Goal: Task Accomplishment & Management: Use online tool/utility

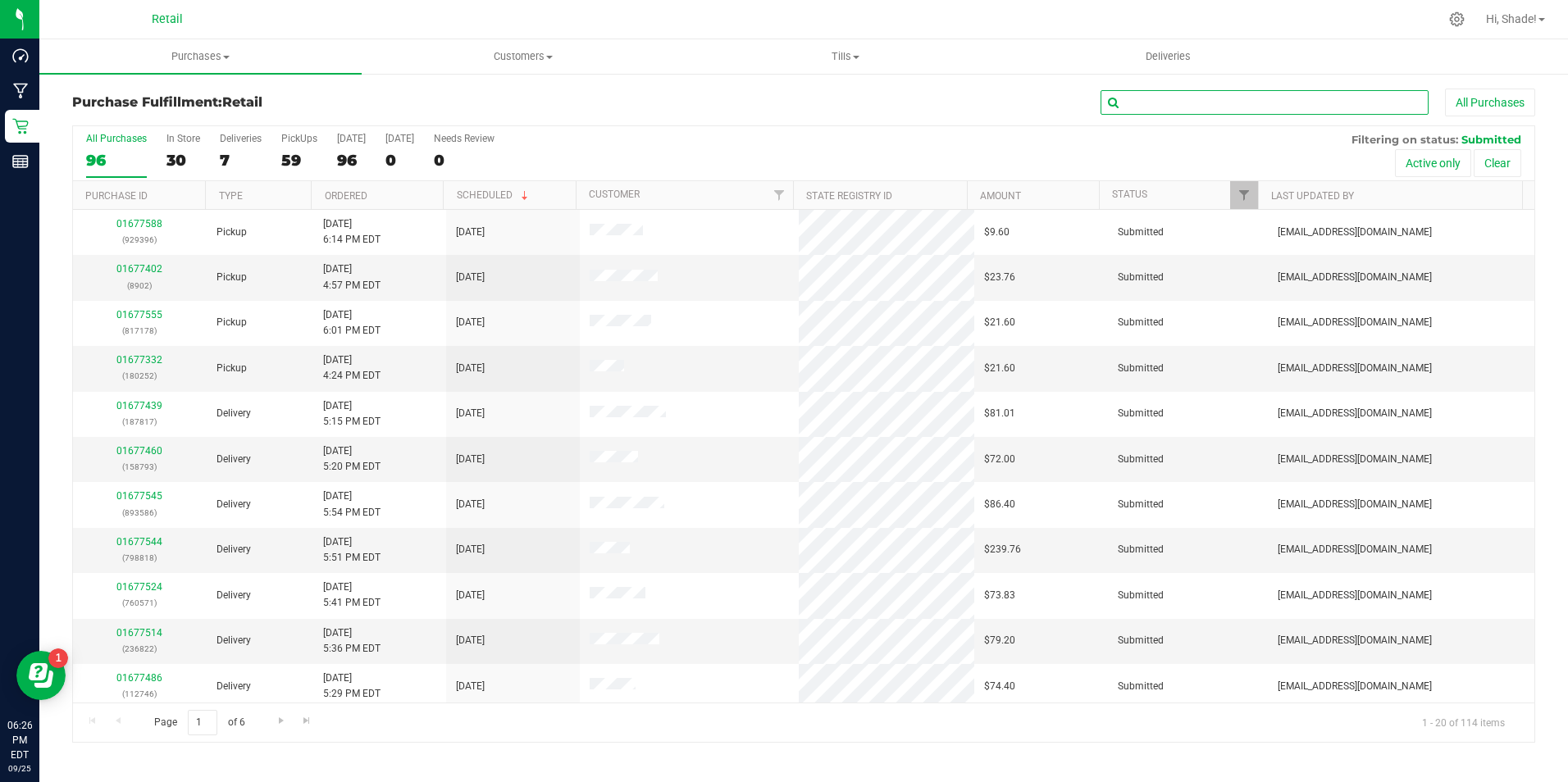
drag, startPoint x: 1179, startPoint y: 99, endPoint x: 1169, endPoint y: 77, distance: 24.2
click at [1177, 99] on input "text" at bounding box center [1265, 102] width 328 height 25
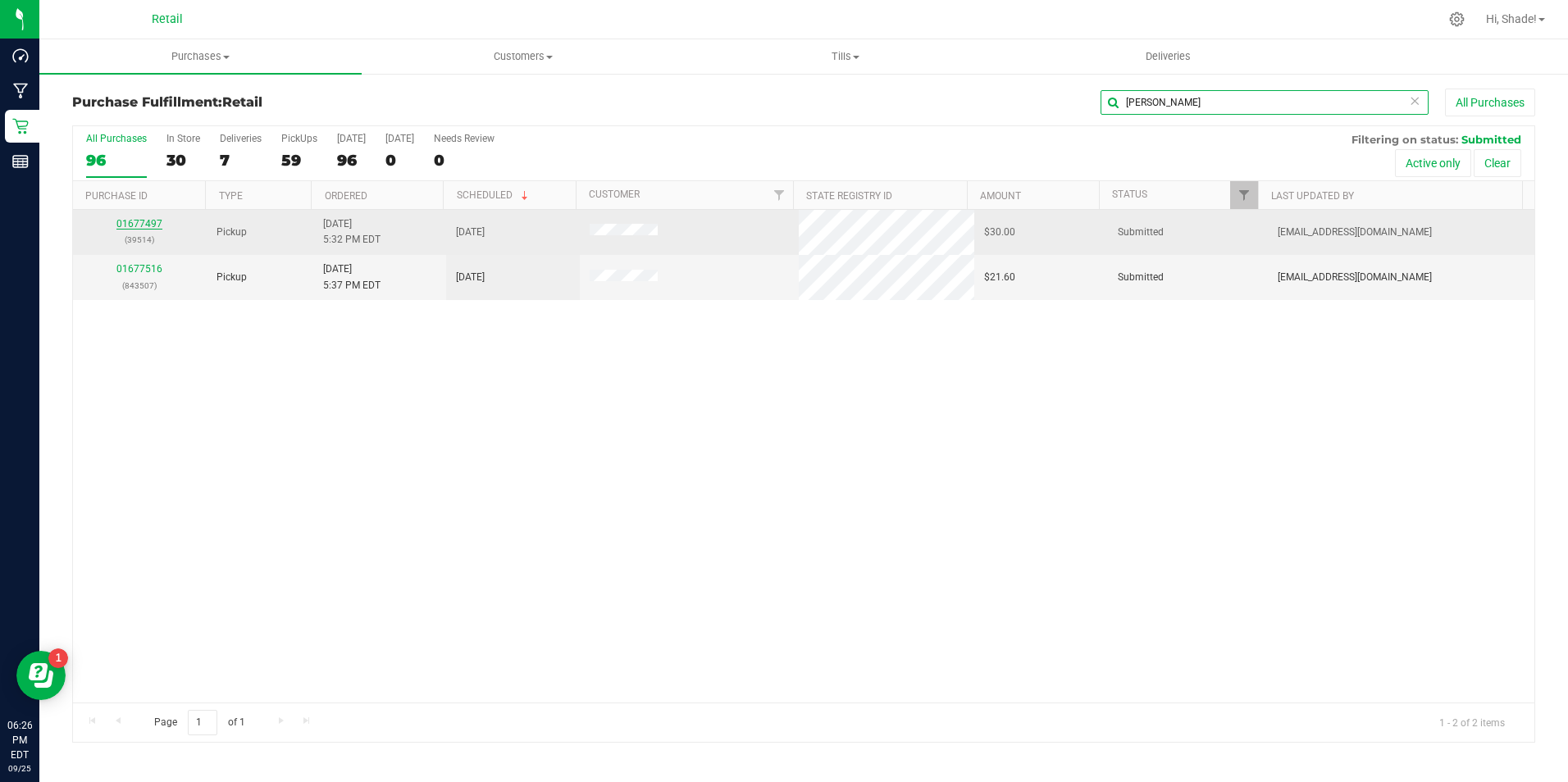
type input "[PERSON_NAME]"
click at [137, 220] on link "01677497" at bounding box center [139, 223] width 46 height 11
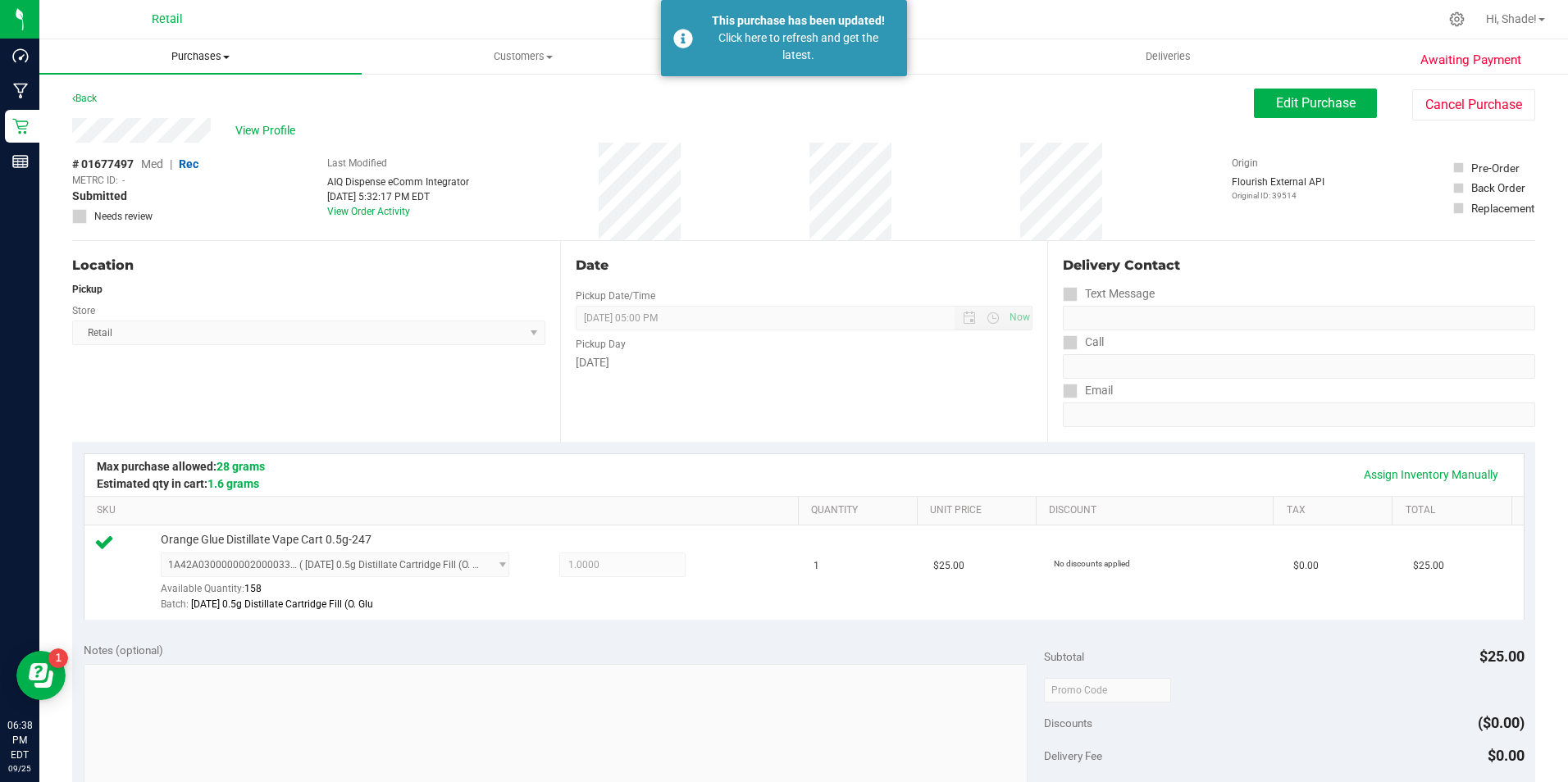
click at [182, 57] on span "Purchases" at bounding box center [200, 56] width 322 height 15
click at [116, 111] on span "Fulfillment" at bounding box center [90, 118] width 101 height 14
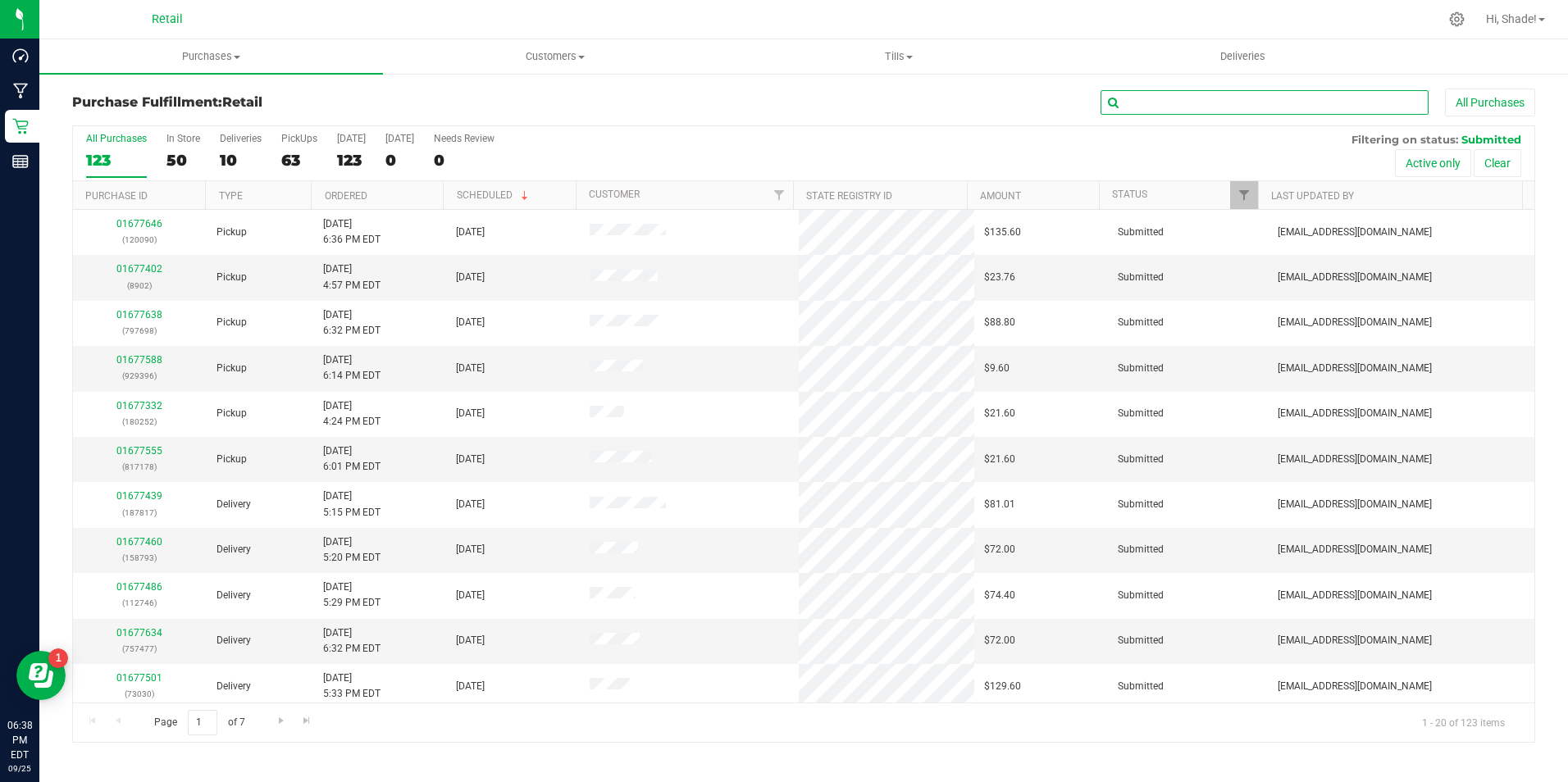
click at [1188, 112] on input "text" at bounding box center [1265, 102] width 328 height 25
type input "8877"
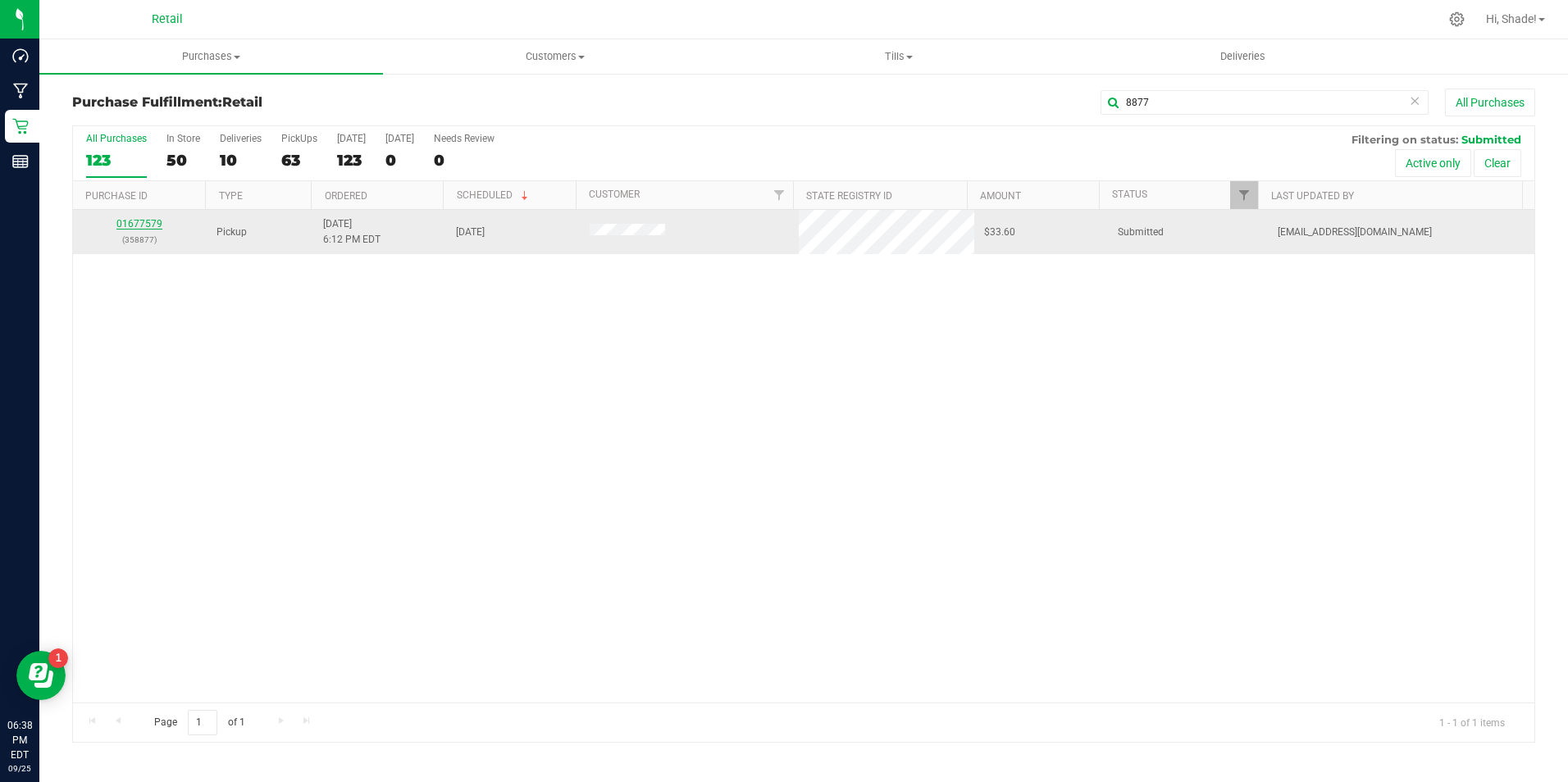
click at [148, 225] on link "01677579" at bounding box center [139, 223] width 46 height 11
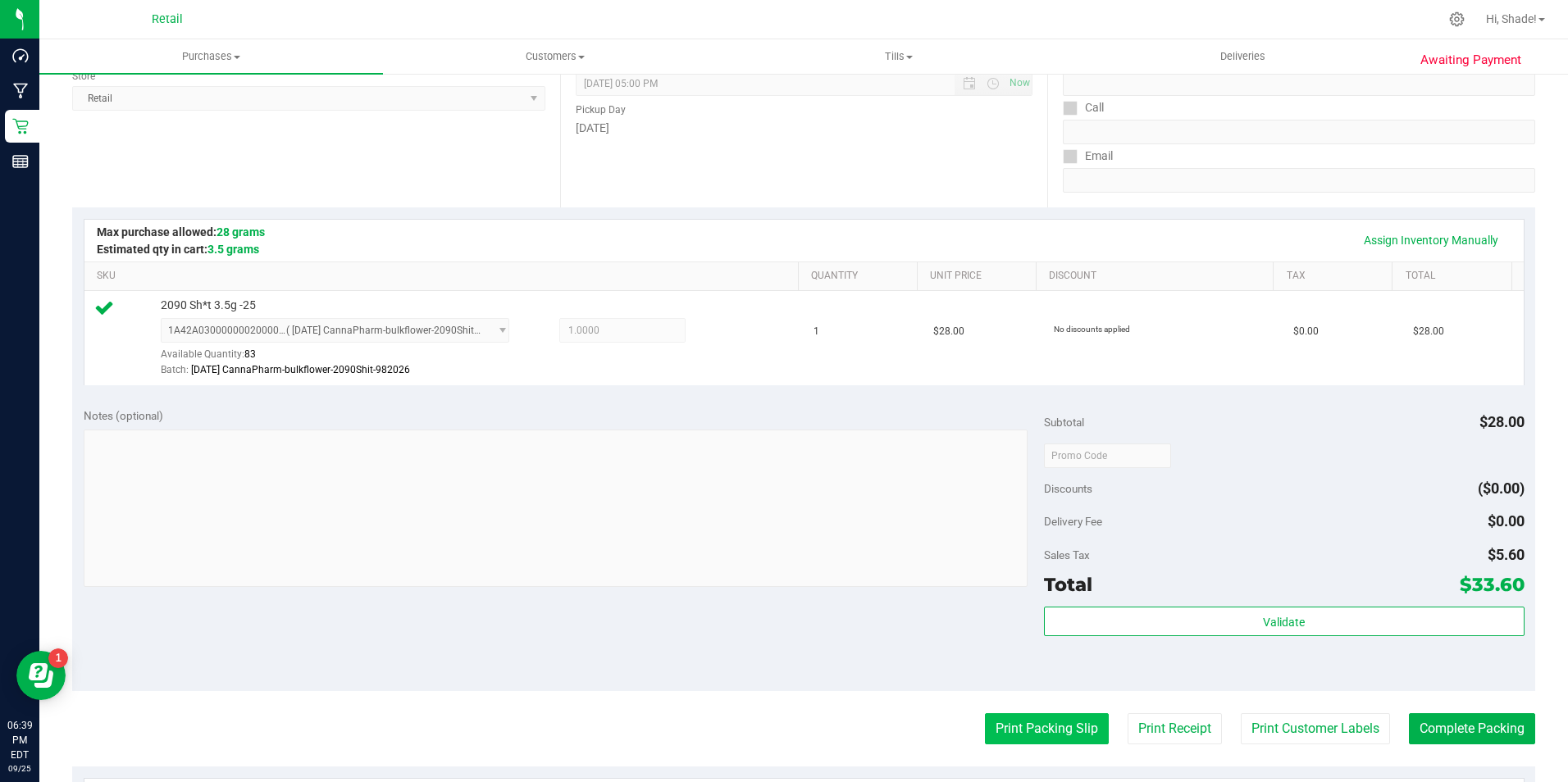
scroll to position [394, 0]
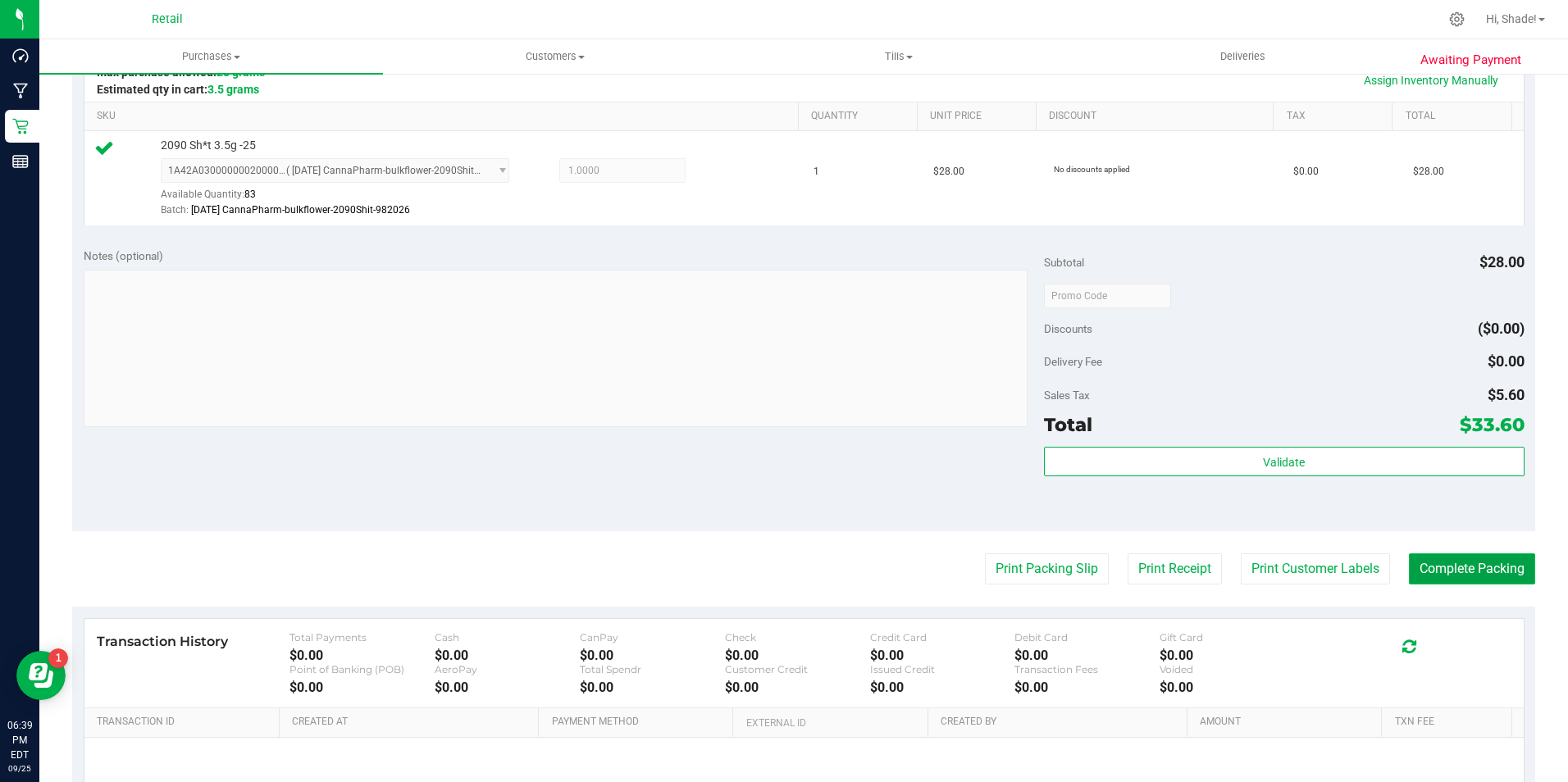
click at [1410, 573] on button "Complete Packing" at bounding box center [1472, 569] width 126 height 31
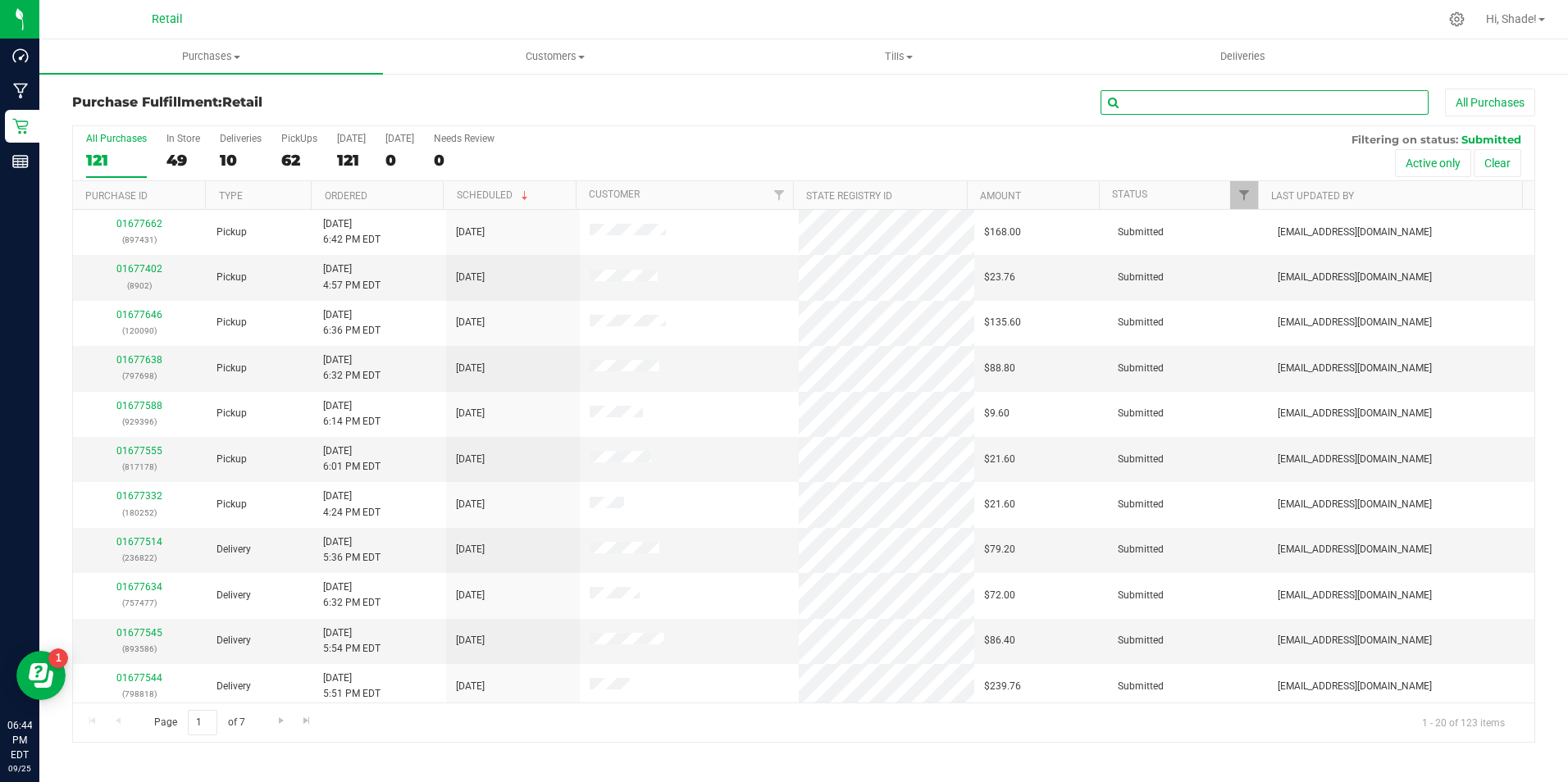
click at [1123, 105] on input "text" at bounding box center [1265, 102] width 328 height 25
type input "[PERSON_NAME]"
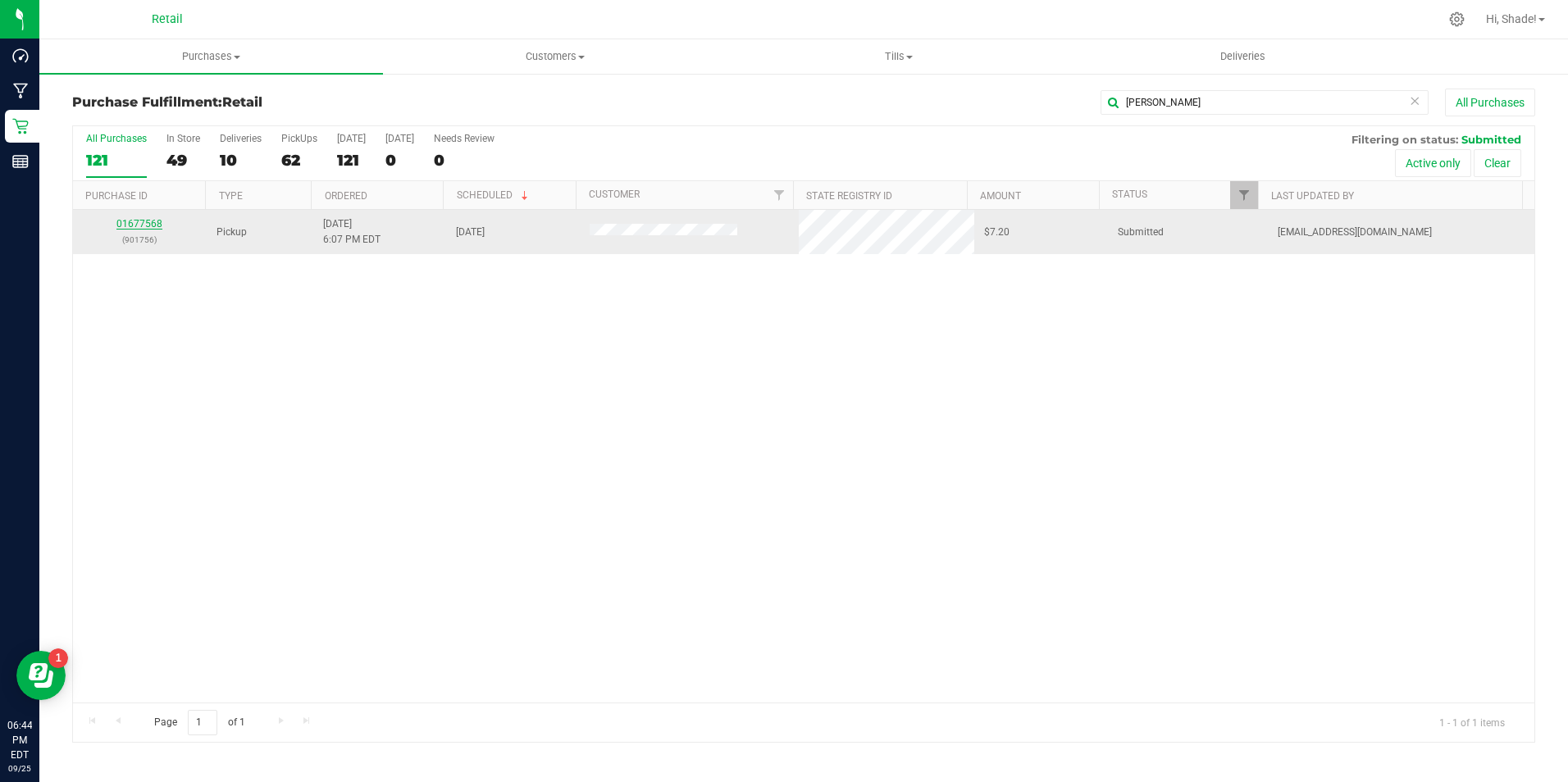
click at [145, 227] on link "01677568" at bounding box center [139, 223] width 46 height 11
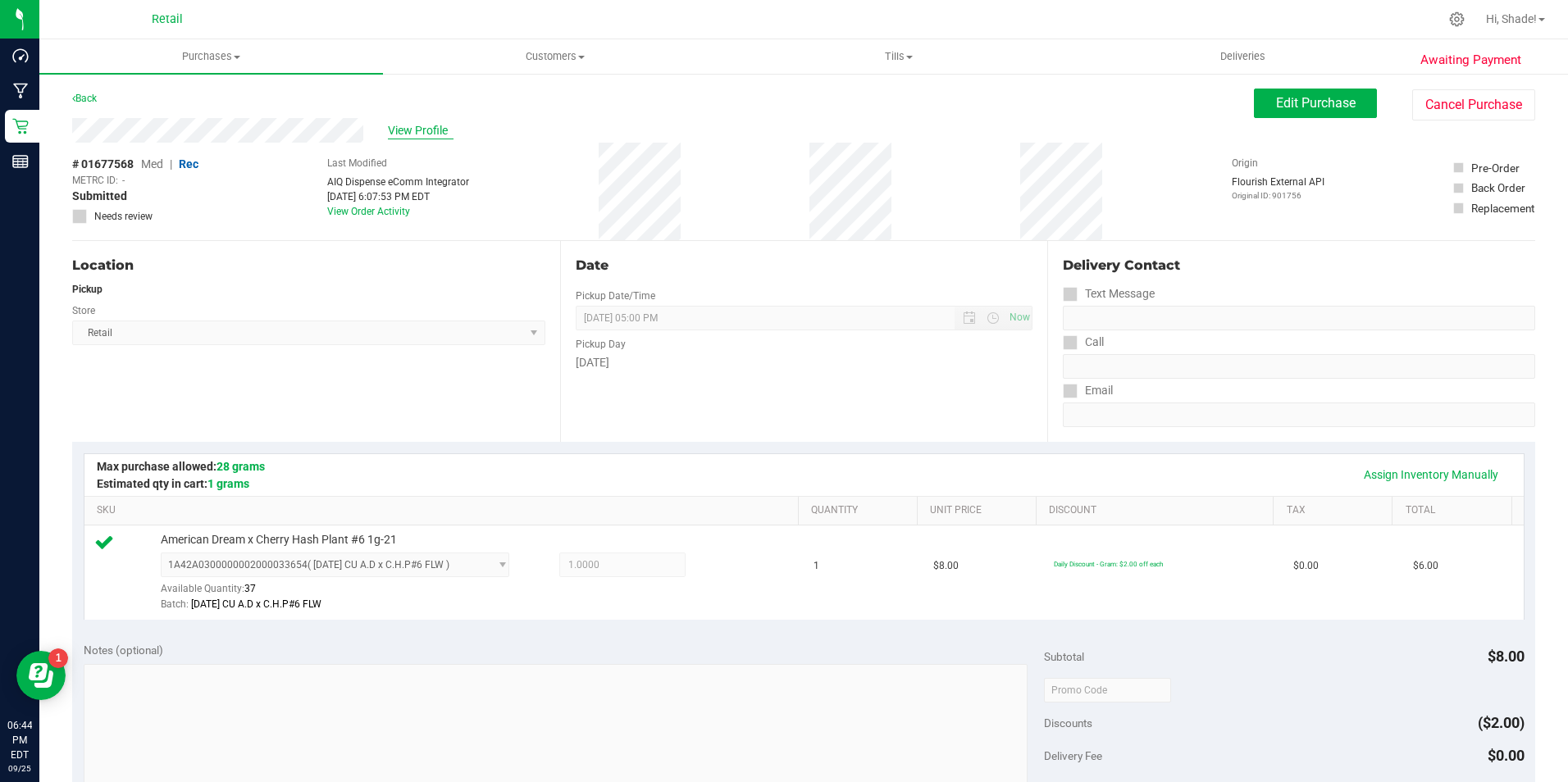
click at [408, 130] on span "View Profile" at bounding box center [421, 131] width 65 height 18
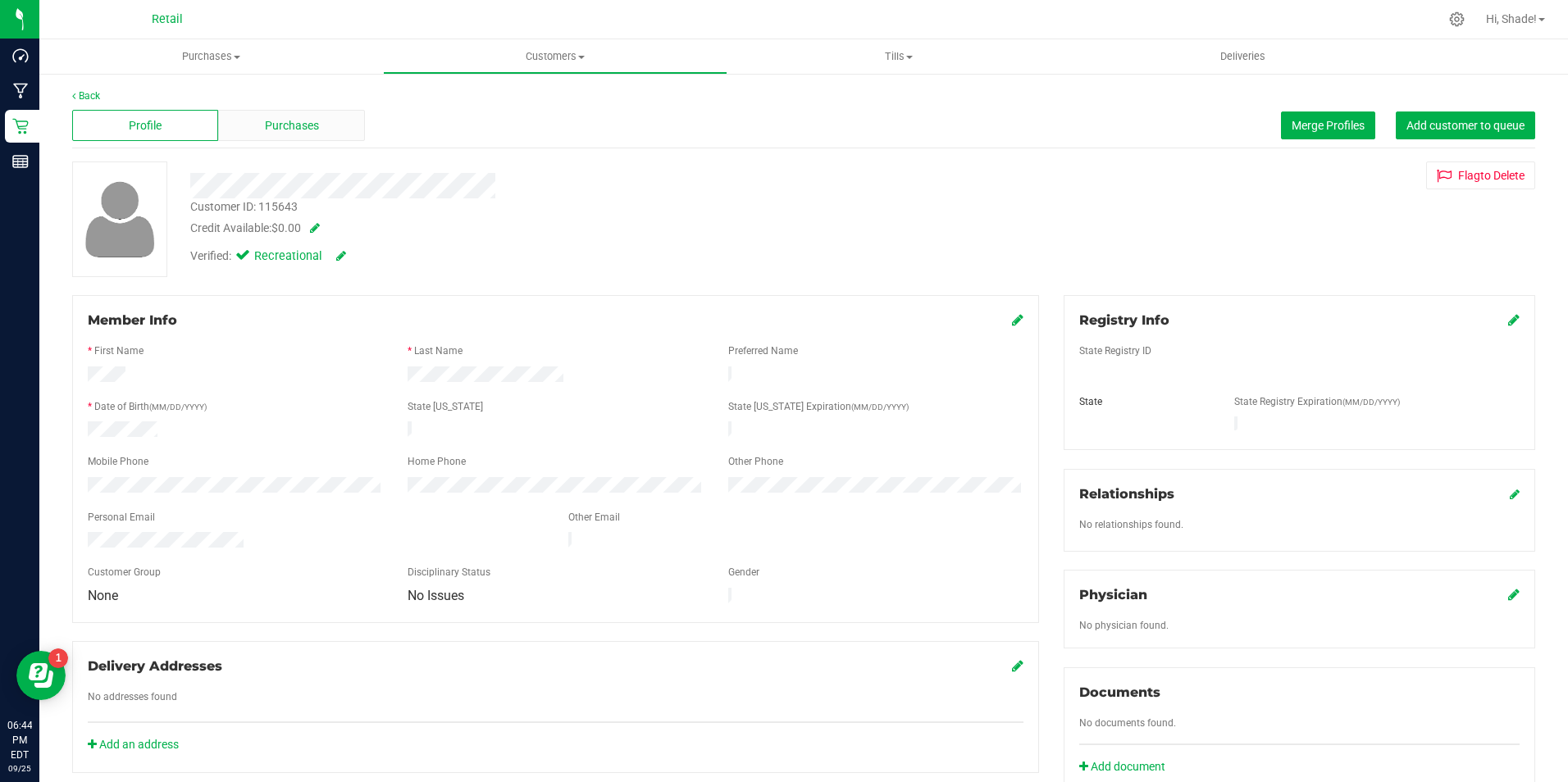
click at [290, 118] on span "Purchases" at bounding box center [291, 126] width 54 height 18
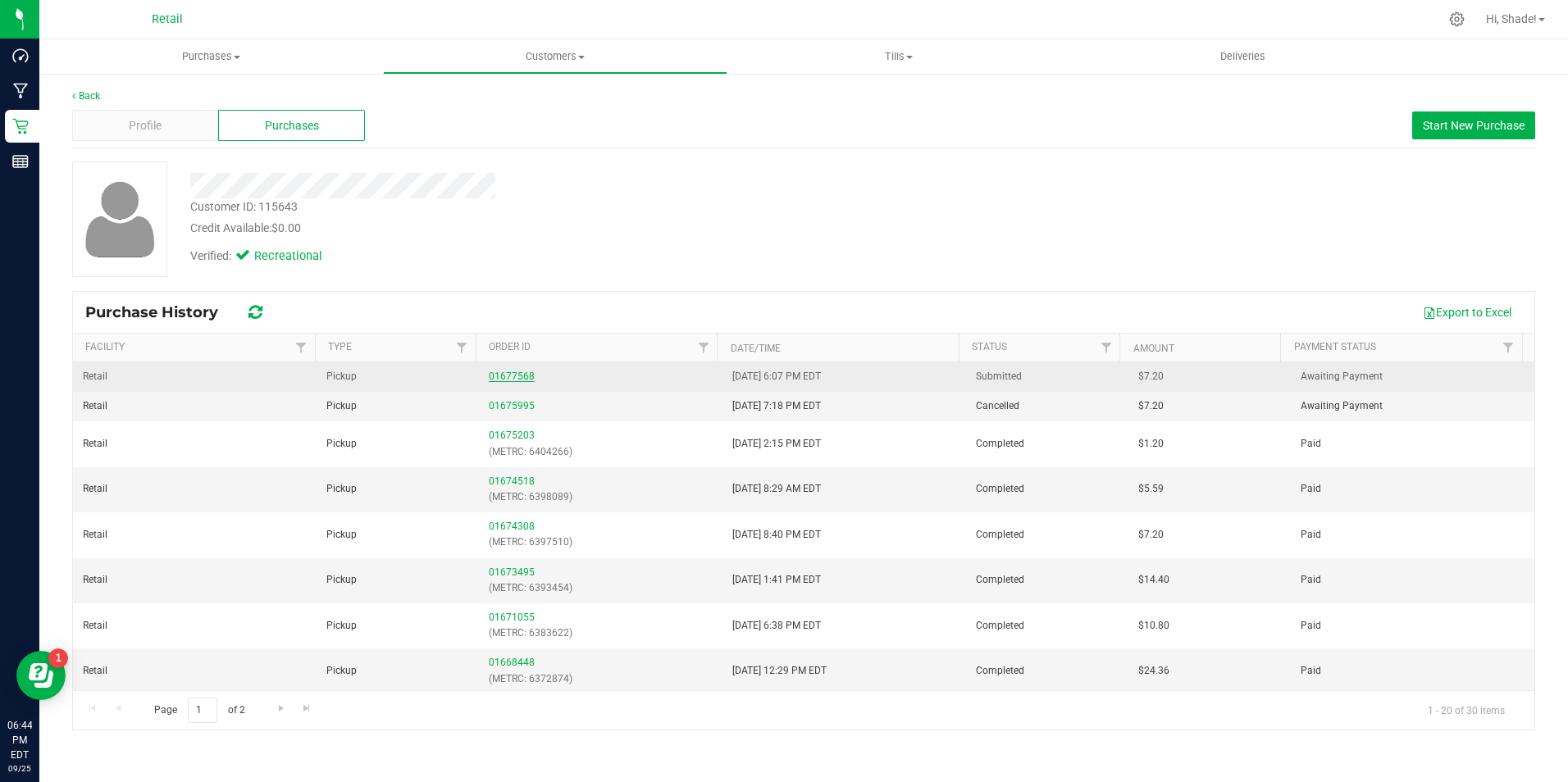
click at [497, 370] on link "01677568" at bounding box center [511, 376] width 46 height 11
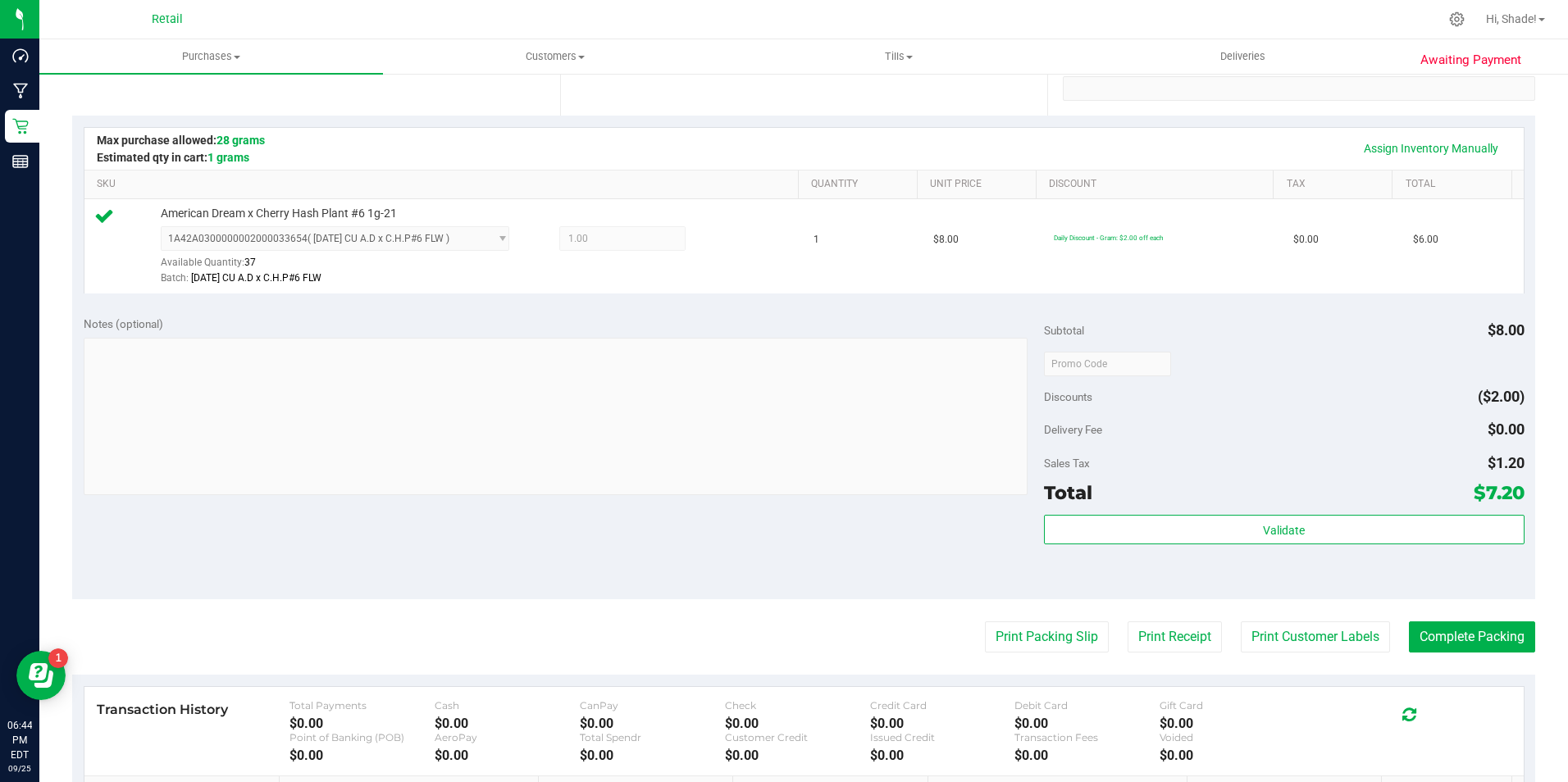
scroll to position [328, 0]
click at [1469, 637] on button "Complete Packing" at bounding box center [1472, 635] width 126 height 31
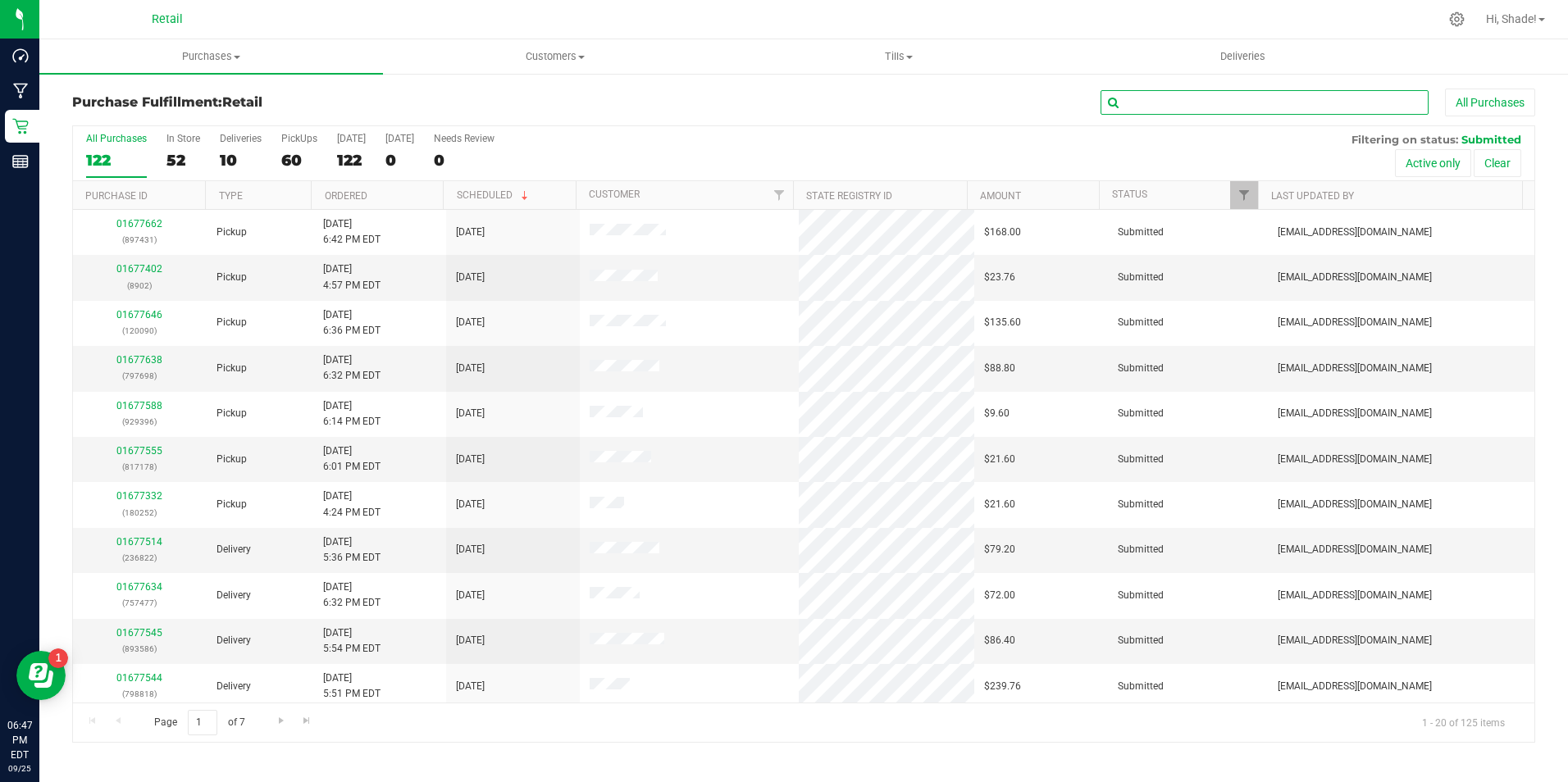
click at [1171, 105] on input "text" at bounding box center [1265, 102] width 328 height 25
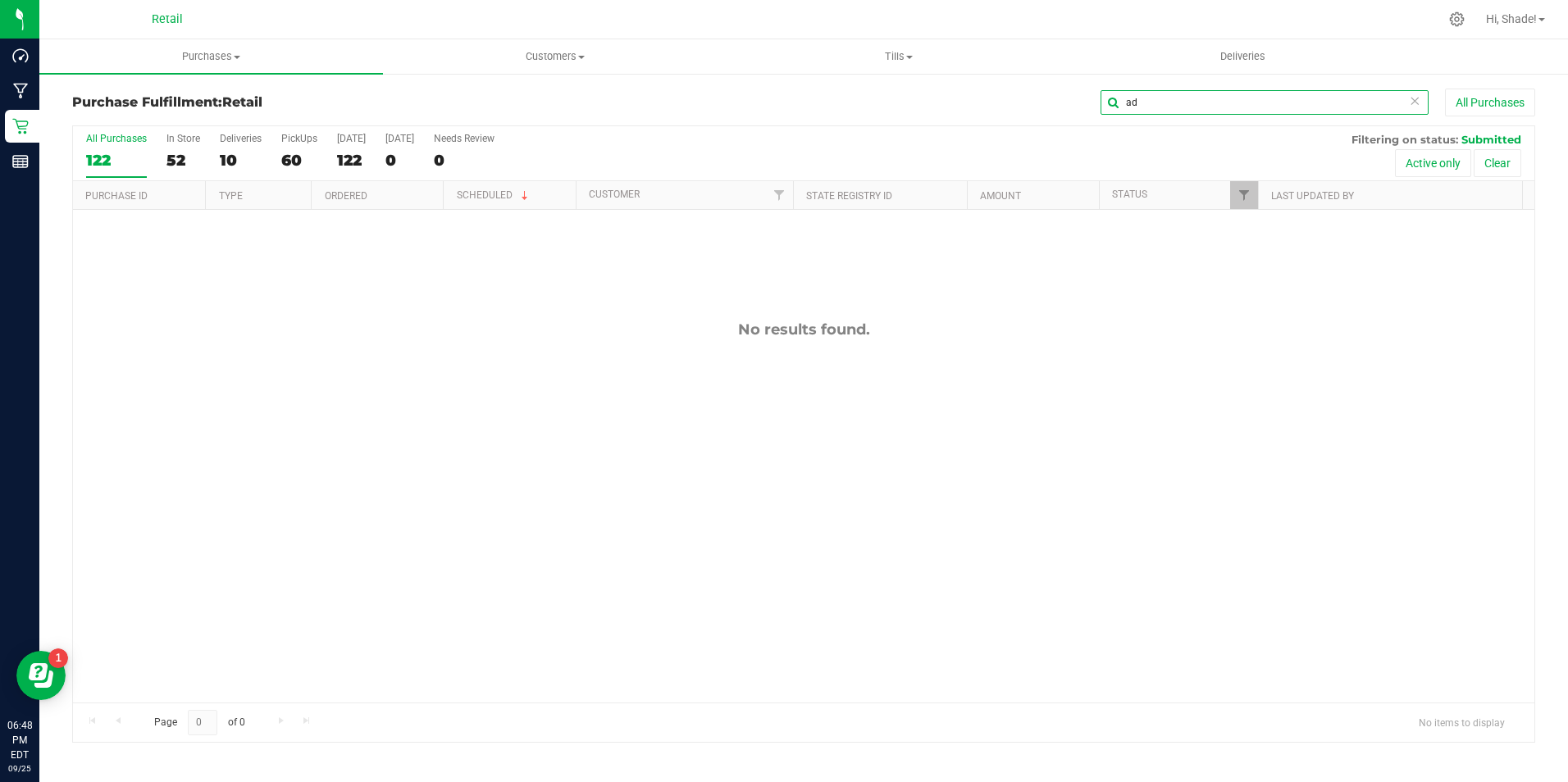
type input "a"
type input "adel"
click at [1415, 107] on icon at bounding box center [1415, 100] width 11 height 19
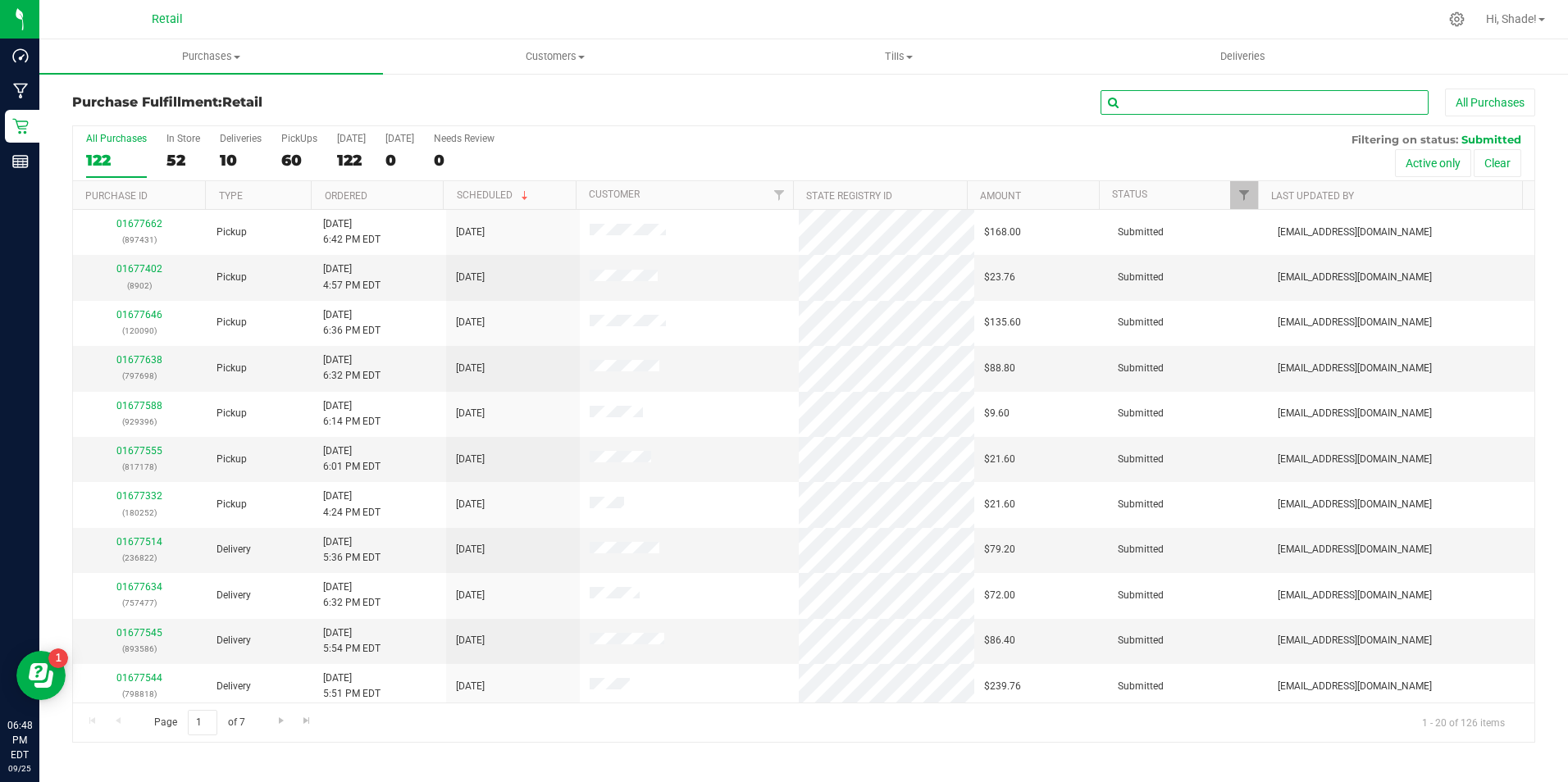
click at [1259, 99] on input "text" at bounding box center [1265, 102] width 328 height 25
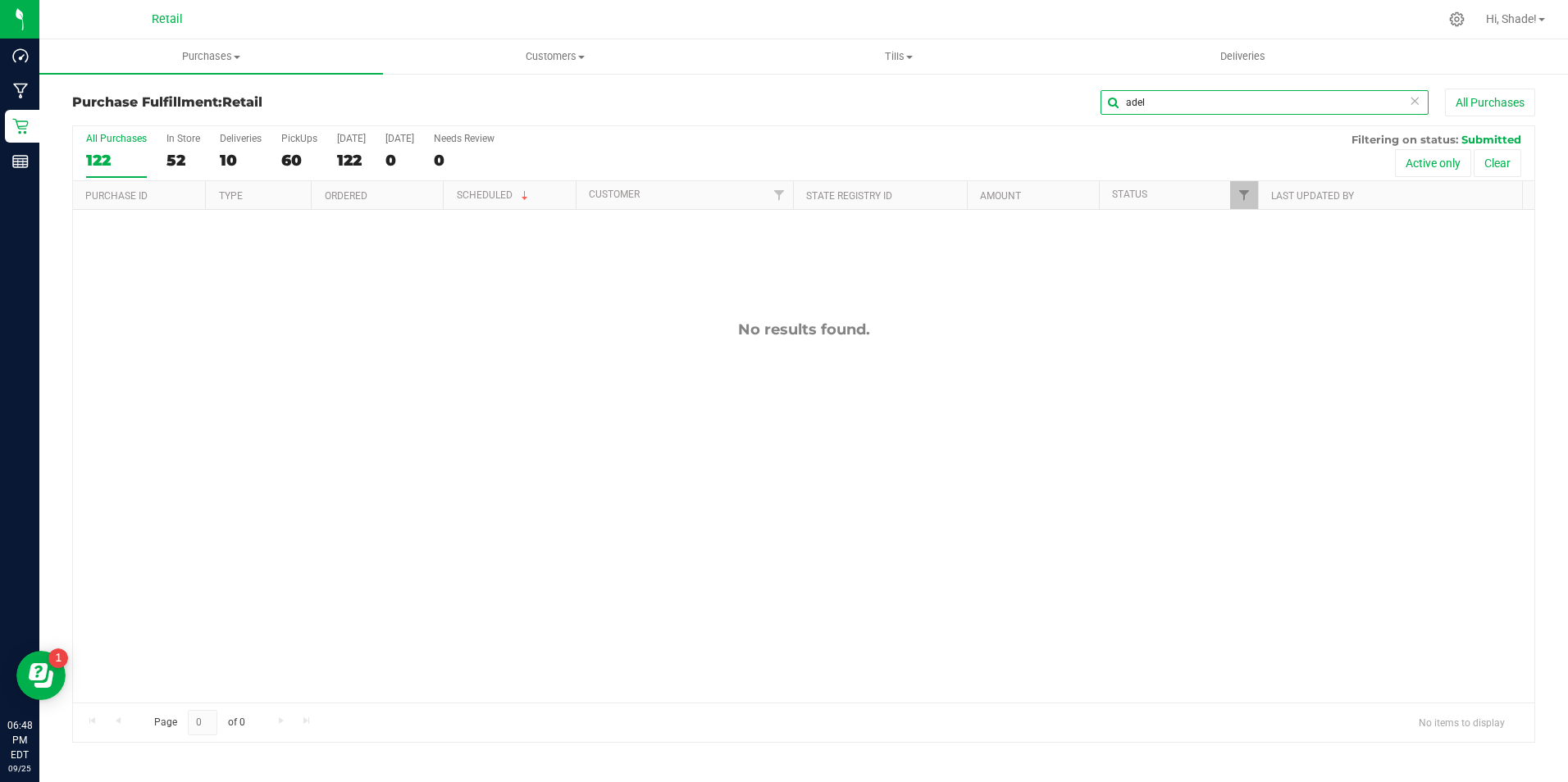
type input "adel"
click at [1415, 108] on icon at bounding box center [1415, 100] width 11 height 19
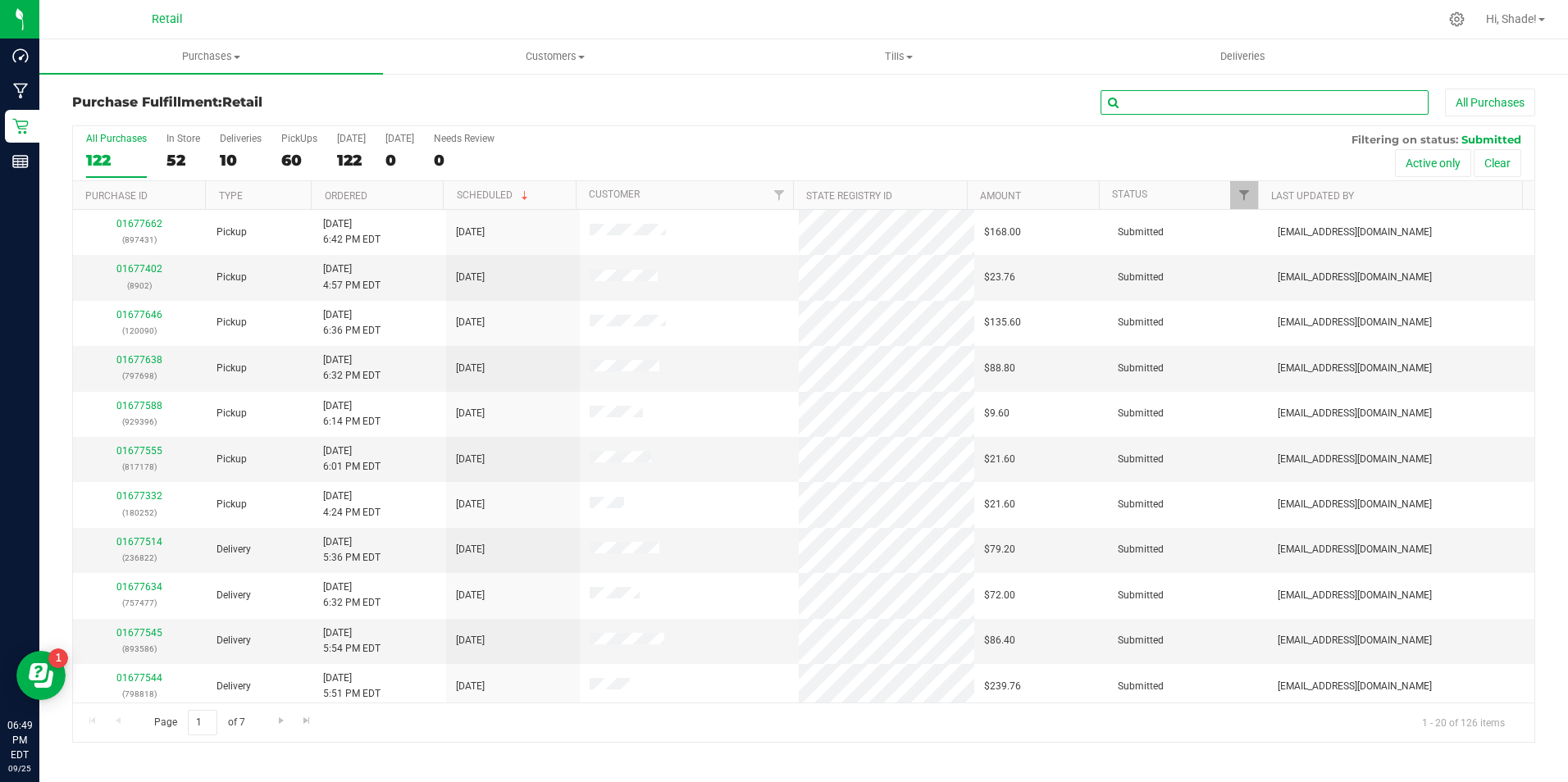
click at [1204, 101] on input "text" at bounding box center [1265, 102] width 328 height 25
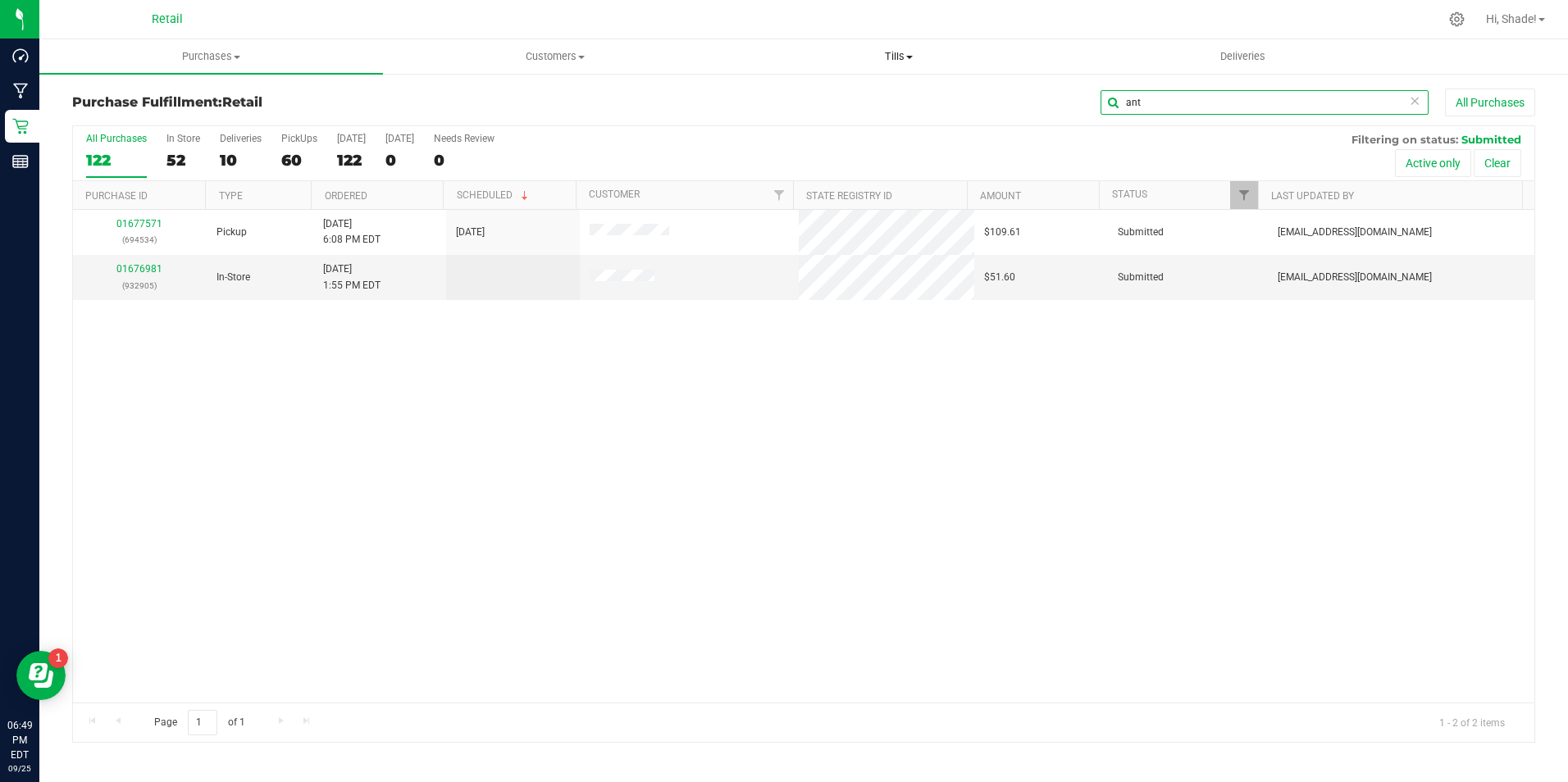
type input "ant"
click at [245, 52] on span "Purchases" at bounding box center [212, 56] width 344 height 15
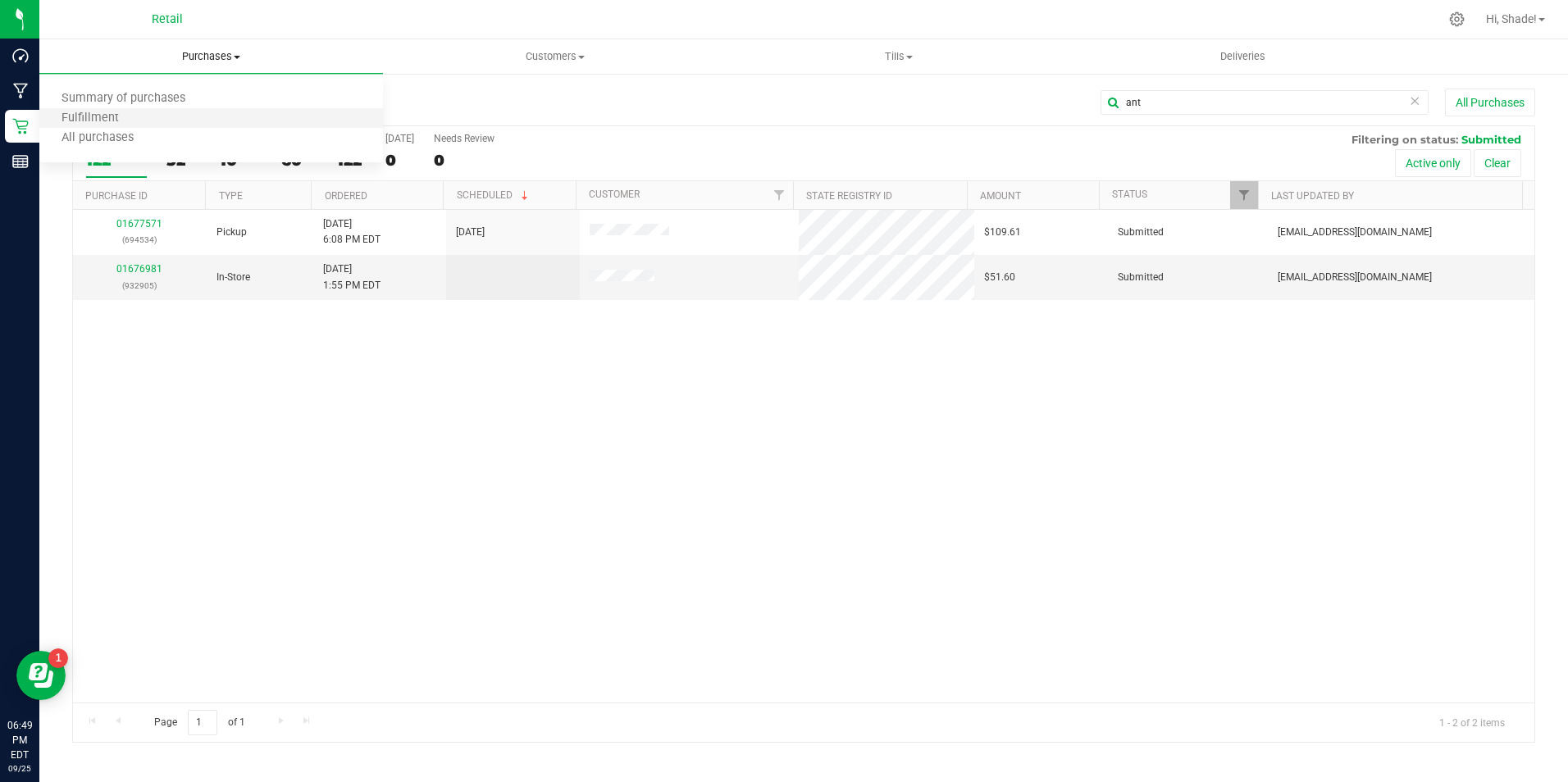
click at [165, 123] on li "Fulfillment" at bounding box center [212, 119] width 344 height 19
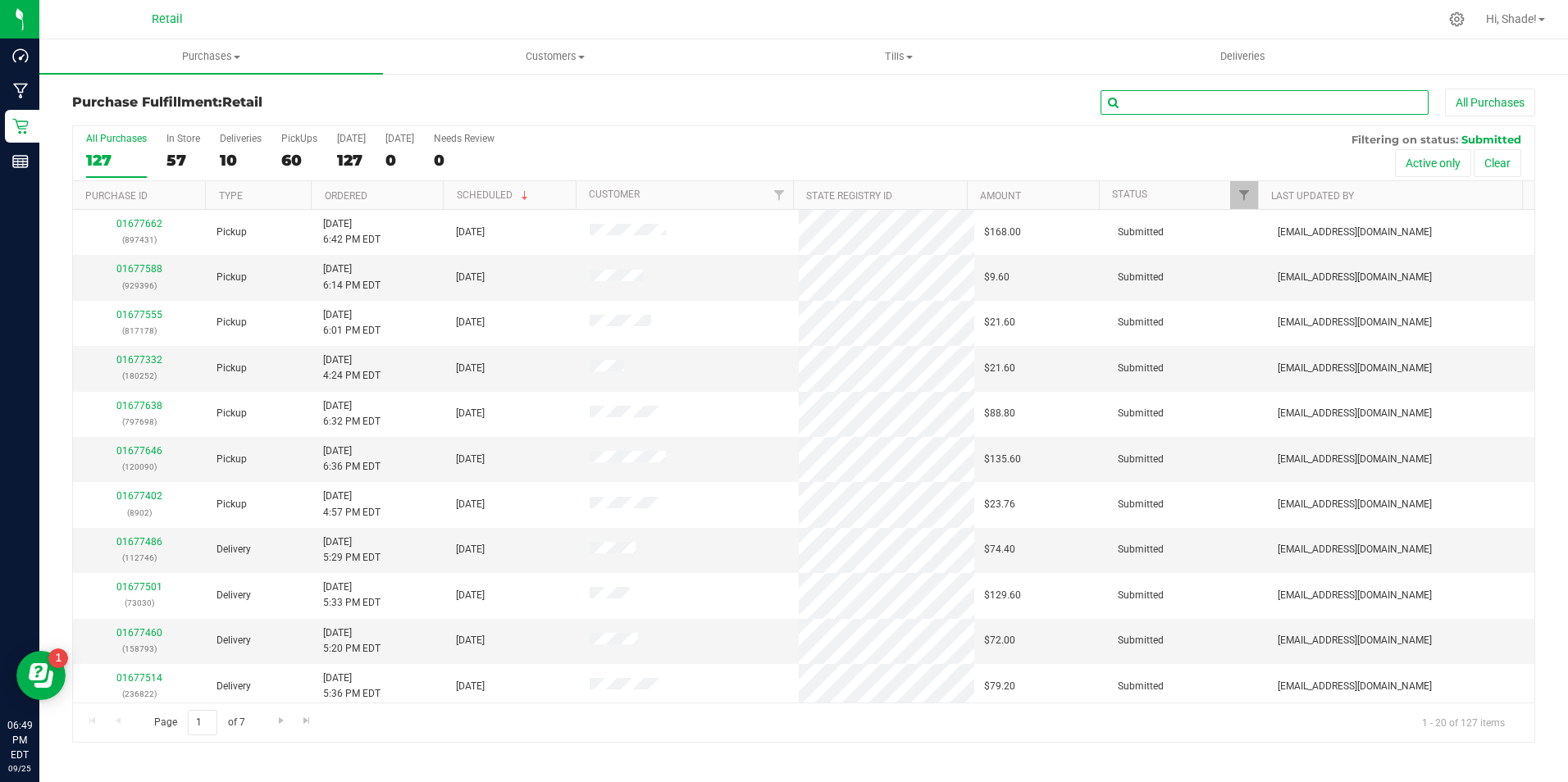
click at [1169, 105] on input "text" at bounding box center [1265, 102] width 328 height 25
click at [234, 53] on span "Purchases" at bounding box center [212, 56] width 344 height 15
click at [168, 101] on span "Summary of purchases" at bounding box center [123, 99] width 168 height 14
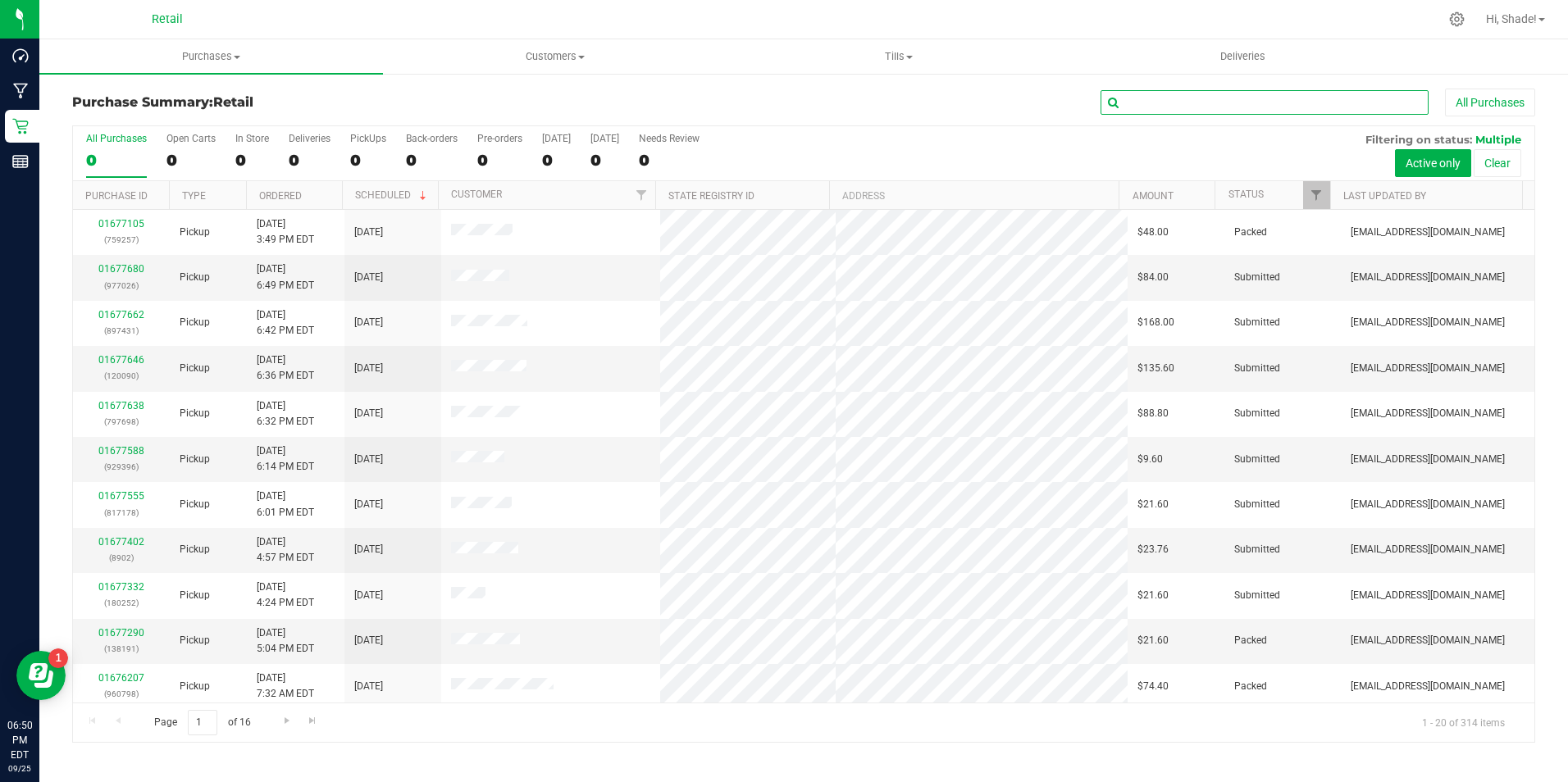
click at [1146, 102] on input "text" at bounding box center [1265, 102] width 328 height 25
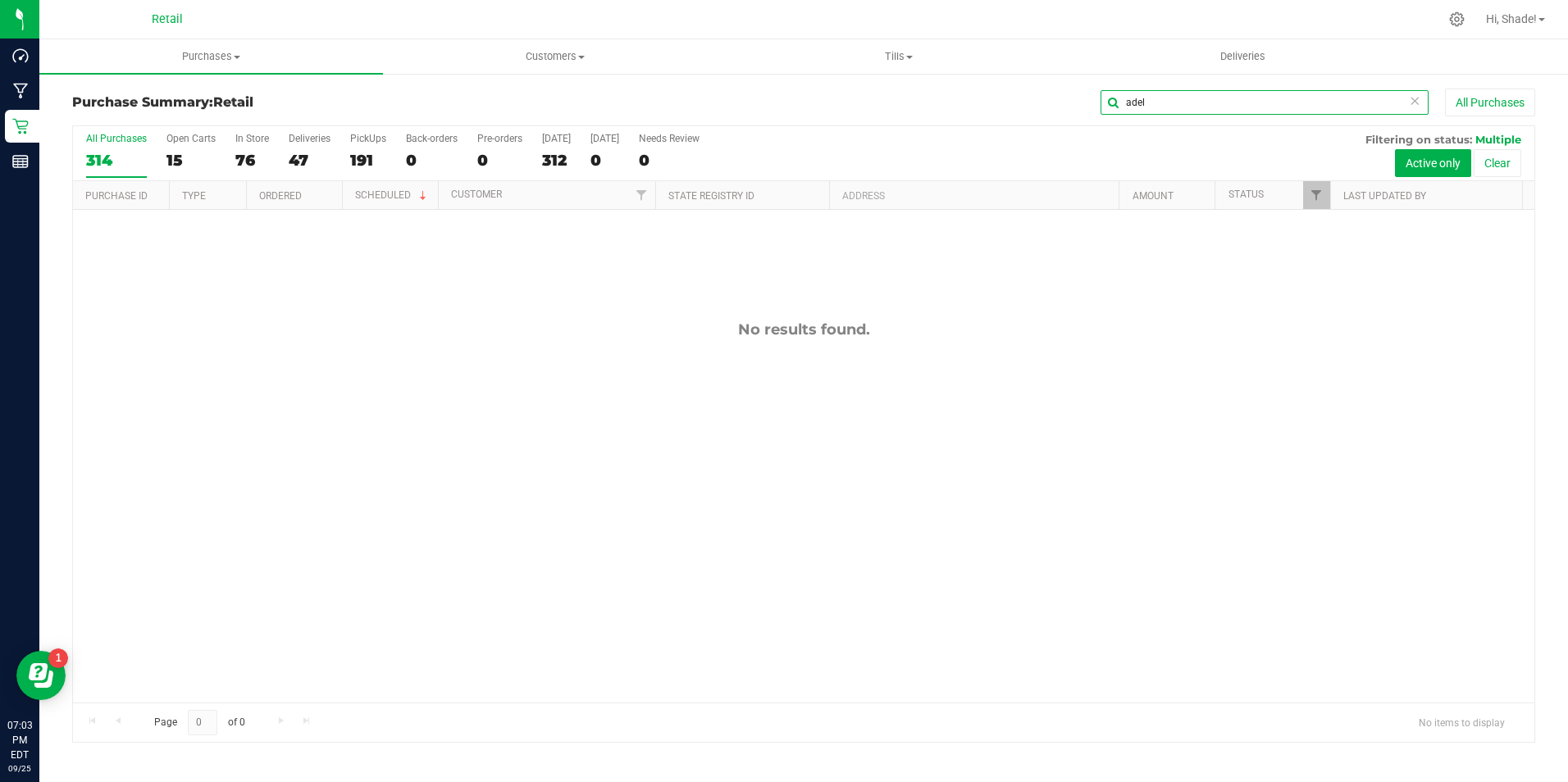
type input "adel"
drag, startPoint x: 1413, startPoint y: 101, endPoint x: 1391, endPoint y: 93, distance: 23.4
click at [1413, 101] on icon at bounding box center [1415, 100] width 11 height 19
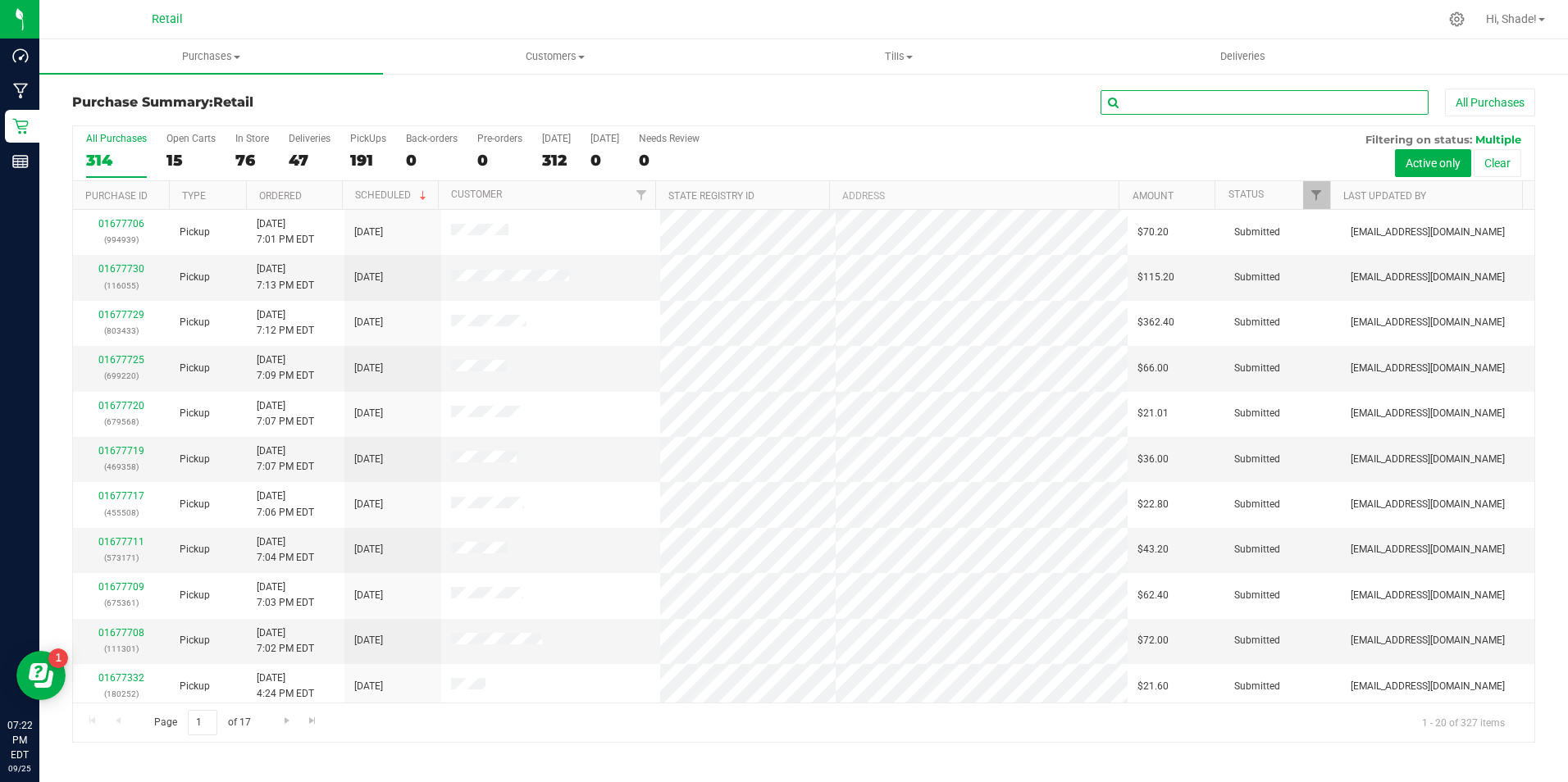
click at [1368, 101] on input "text" at bounding box center [1265, 102] width 328 height 25
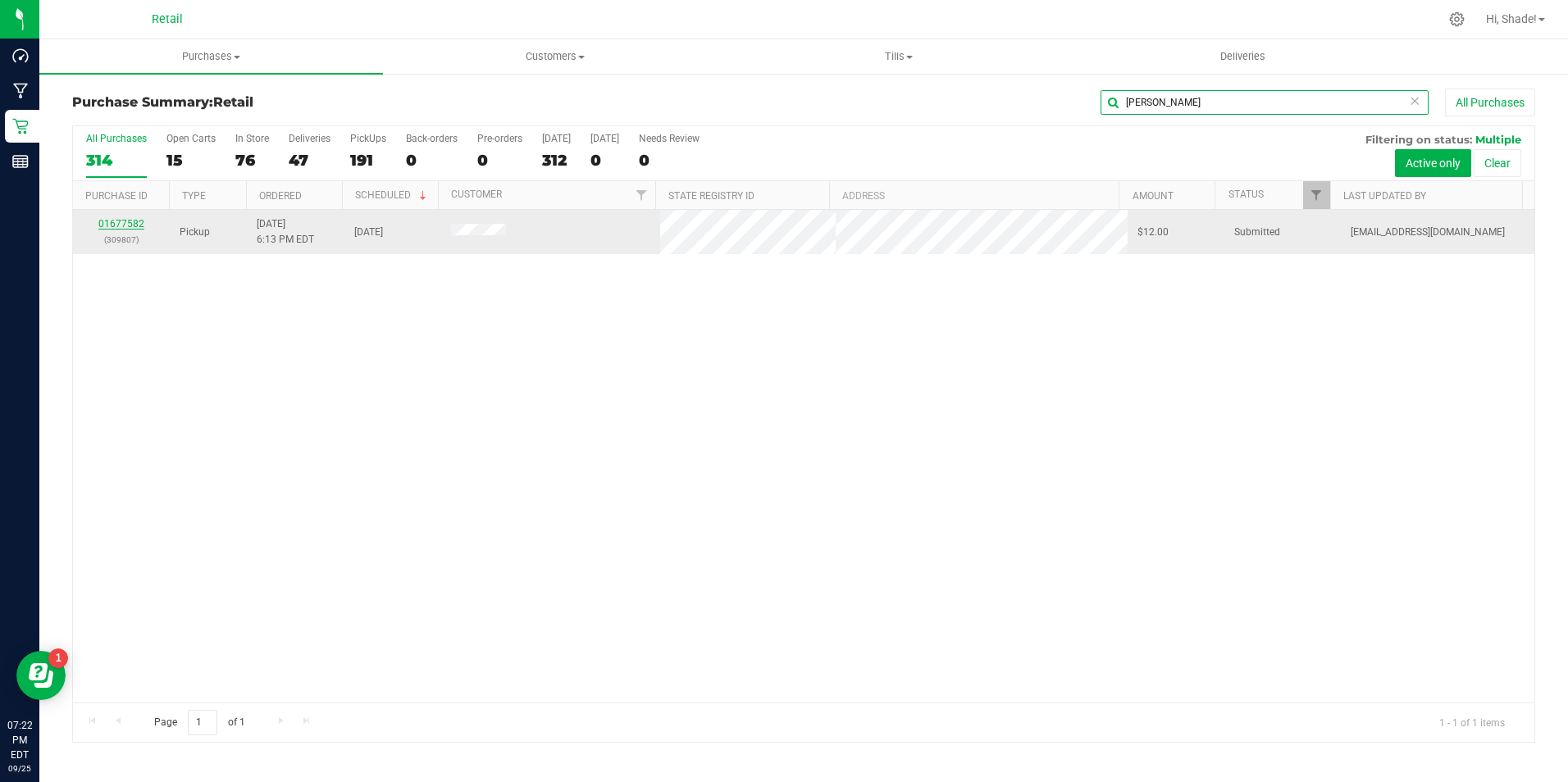
type input "[PERSON_NAME]"
click at [131, 220] on link "01677582" at bounding box center [122, 223] width 46 height 11
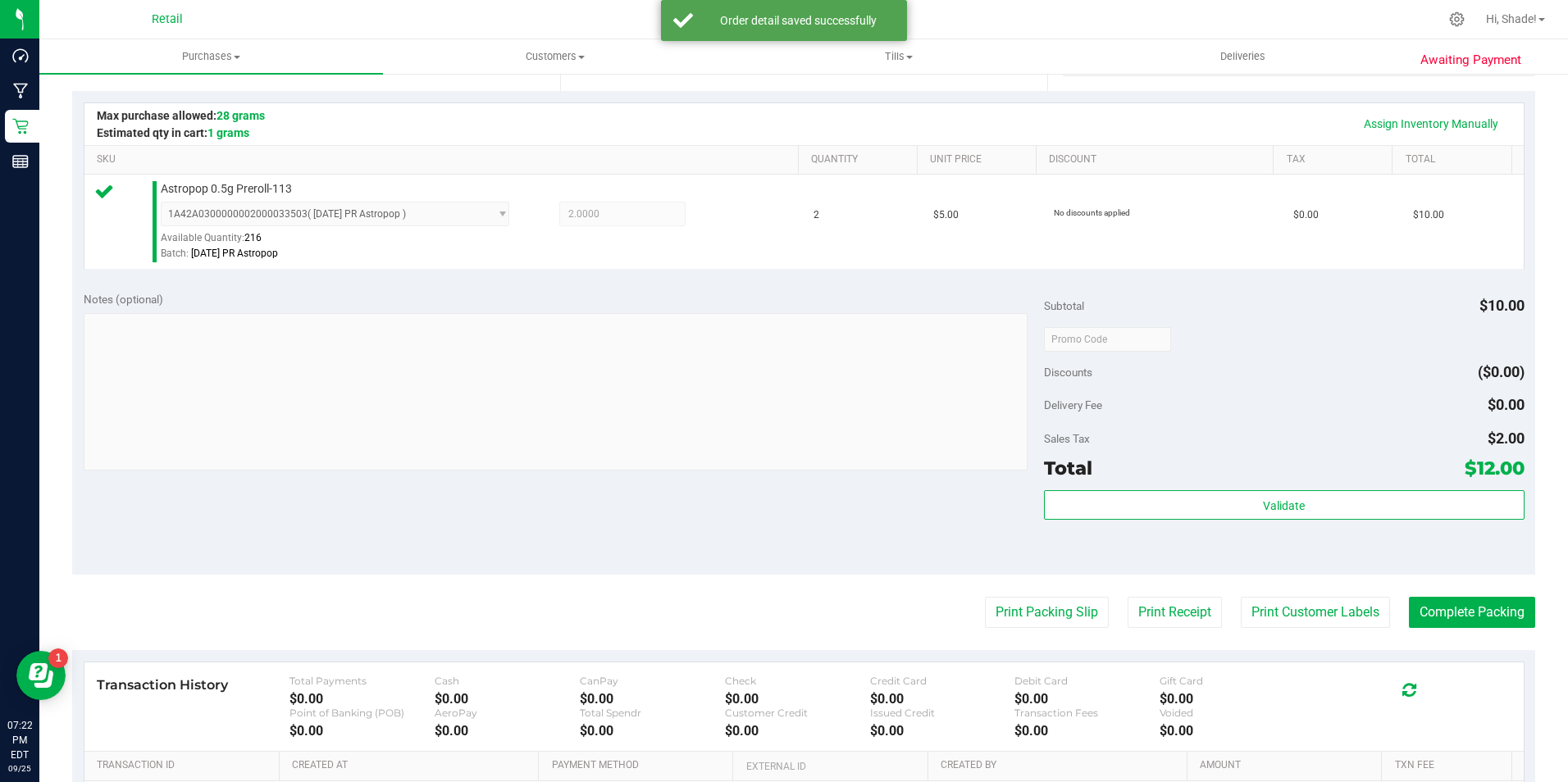
scroll to position [410, 0]
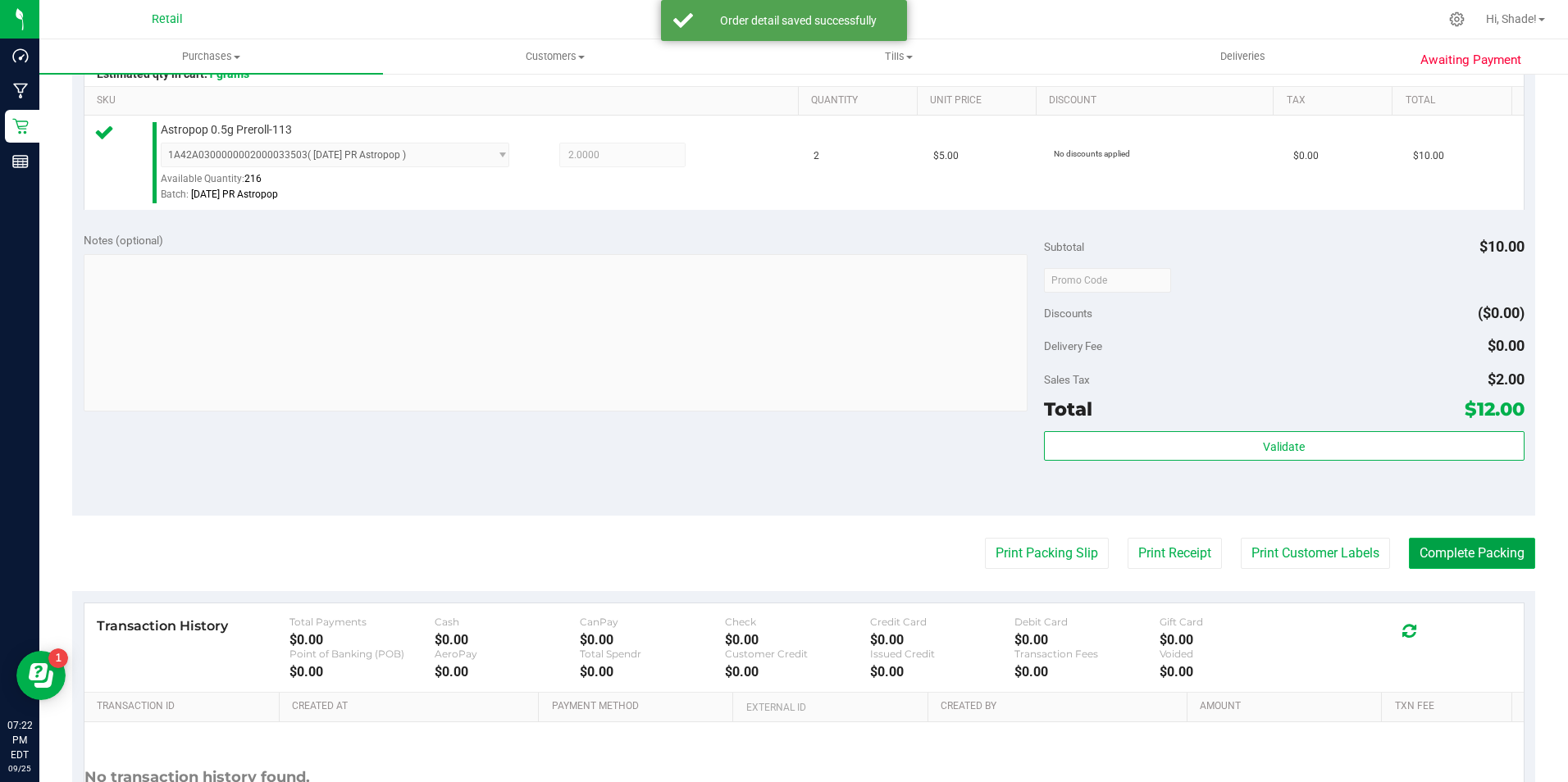
click at [1475, 558] on button "Complete Packing" at bounding box center [1472, 553] width 126 height 31
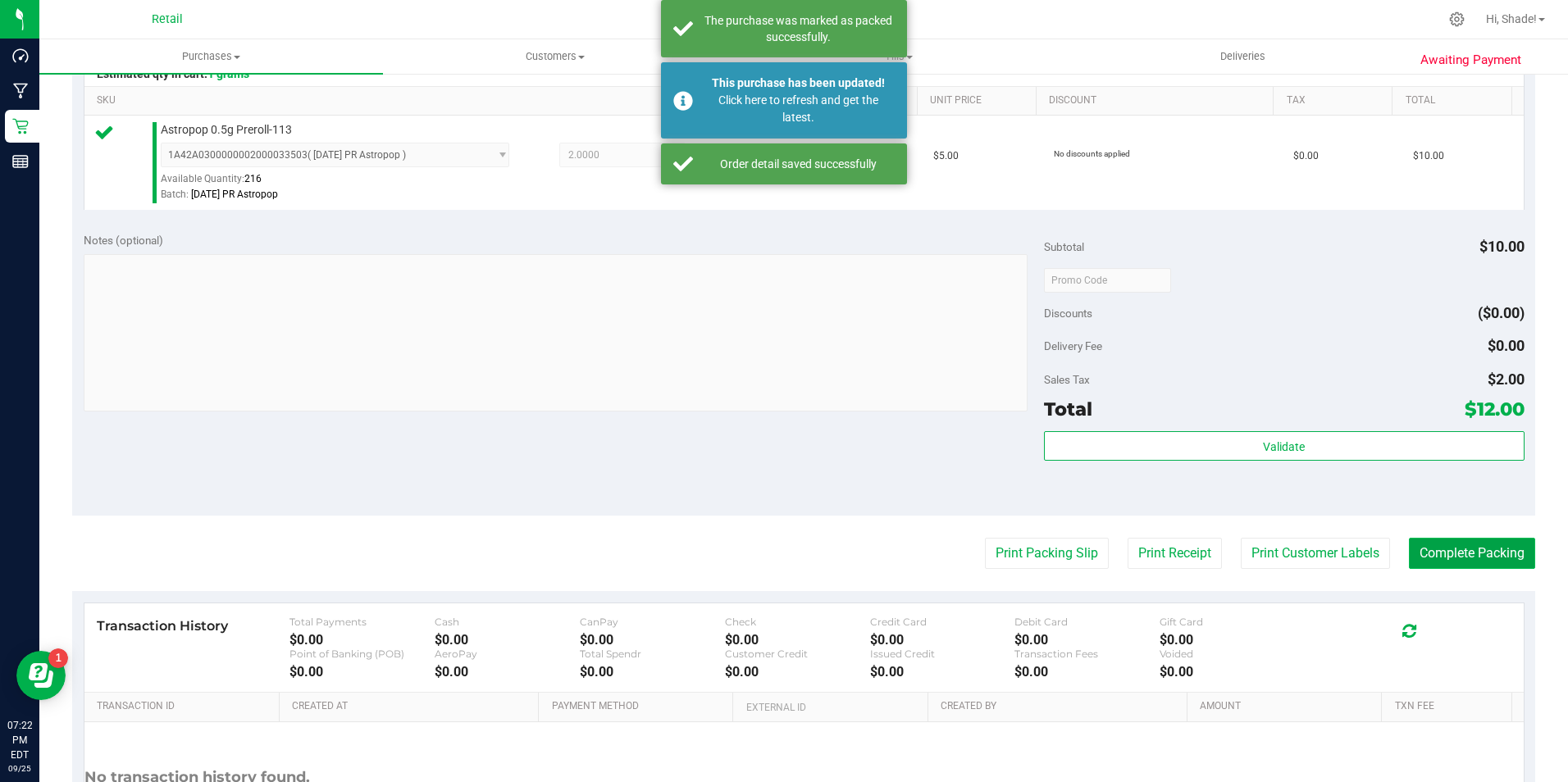
click at [1475, 558] on button "Complete Packing" at bounding box center [1472, 553] width 126 height 31
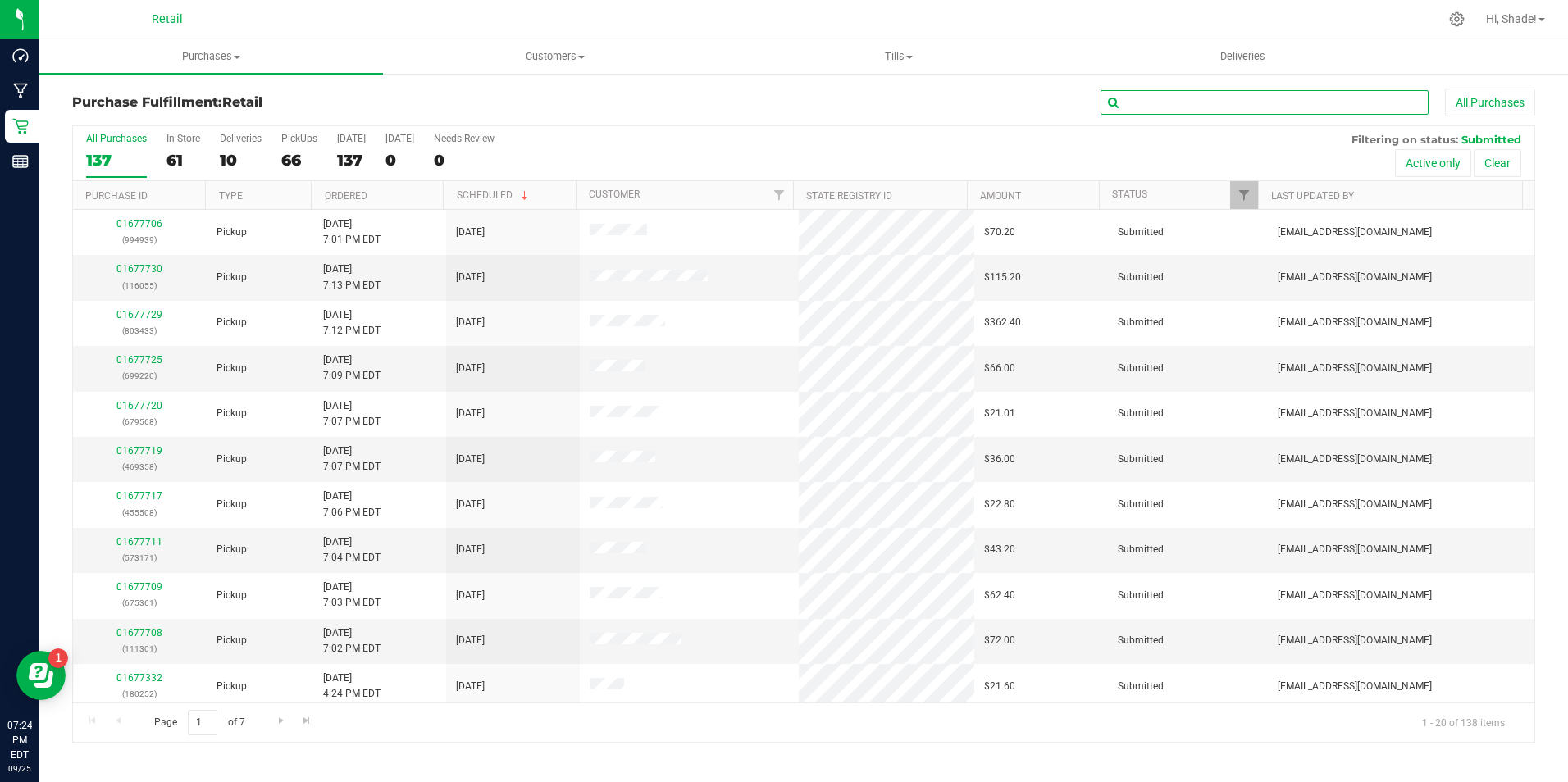
click at [1286, 94] on input "text" at bounding box center [1265, 102] width 328 height 25
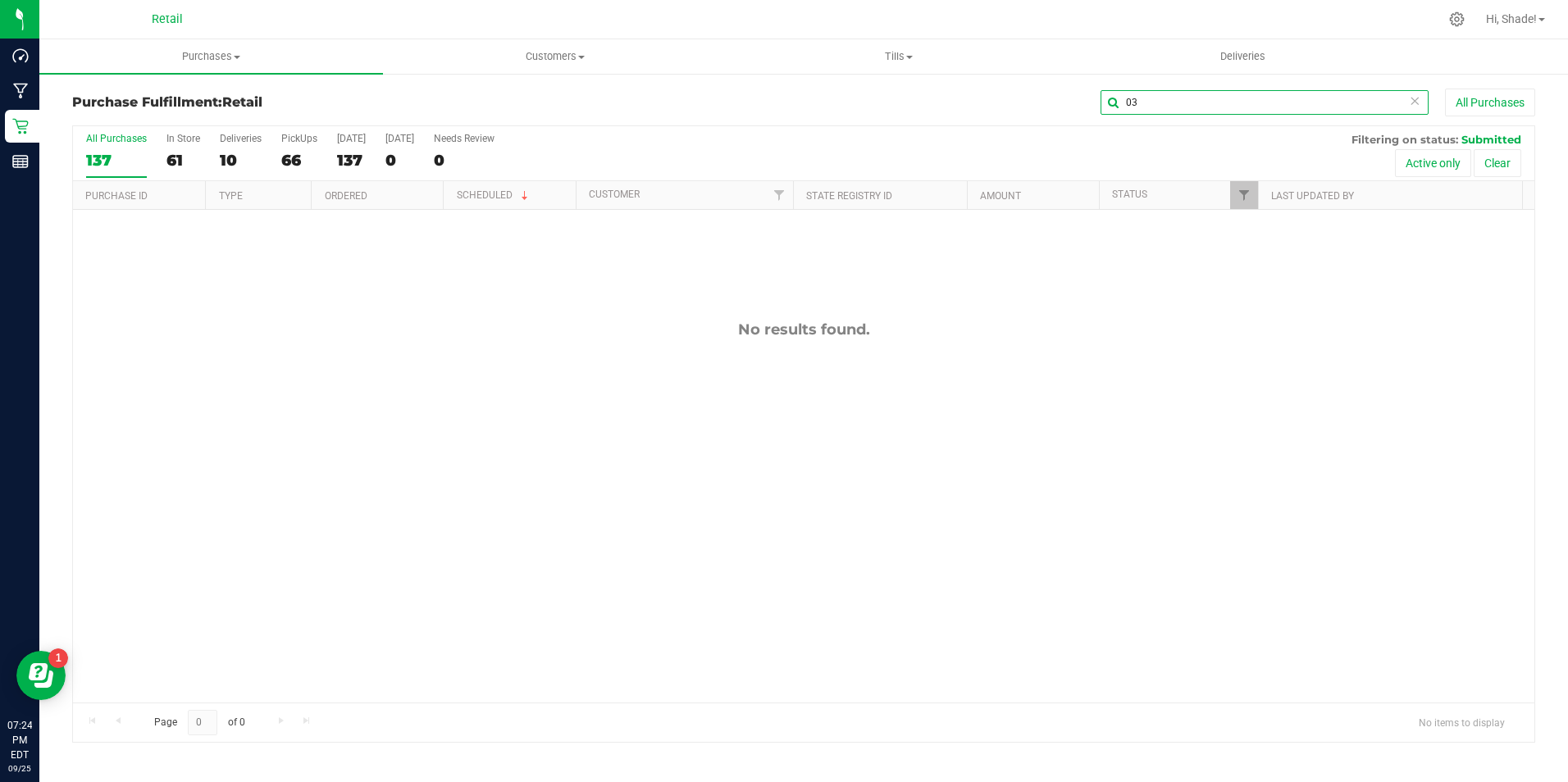
type input "0"
type input "3"
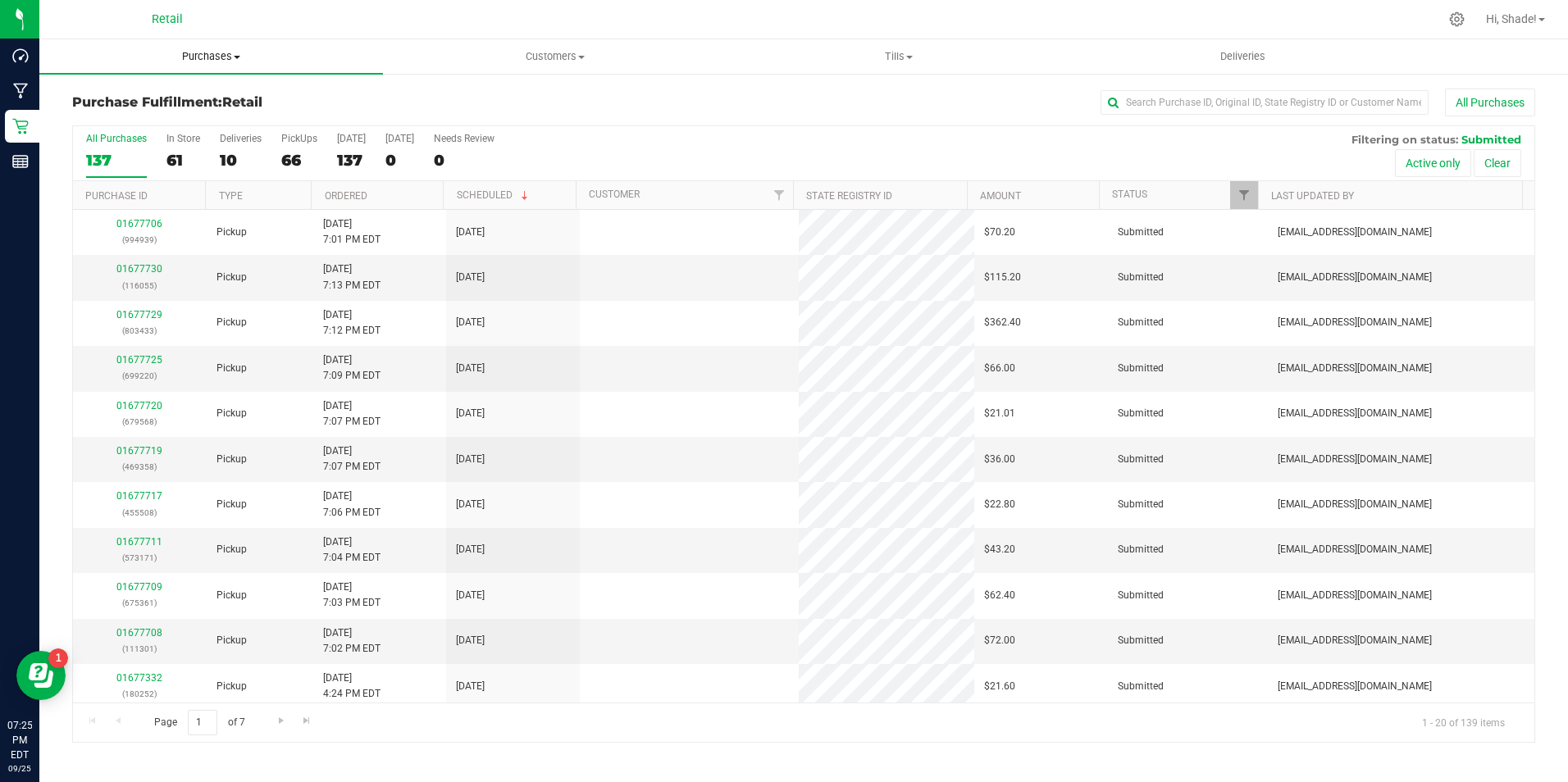
click at [206, 61] on span "Purchases" at bounding box center [212, 56] width 344 height 15
click at [172, 119] on li "Fulfillment" at bounding box center [212, 119] width 344 height 19
click at [1167, 112] on input "text" at bounding box center [1265, 102] width 328 height 25
type input "3311"
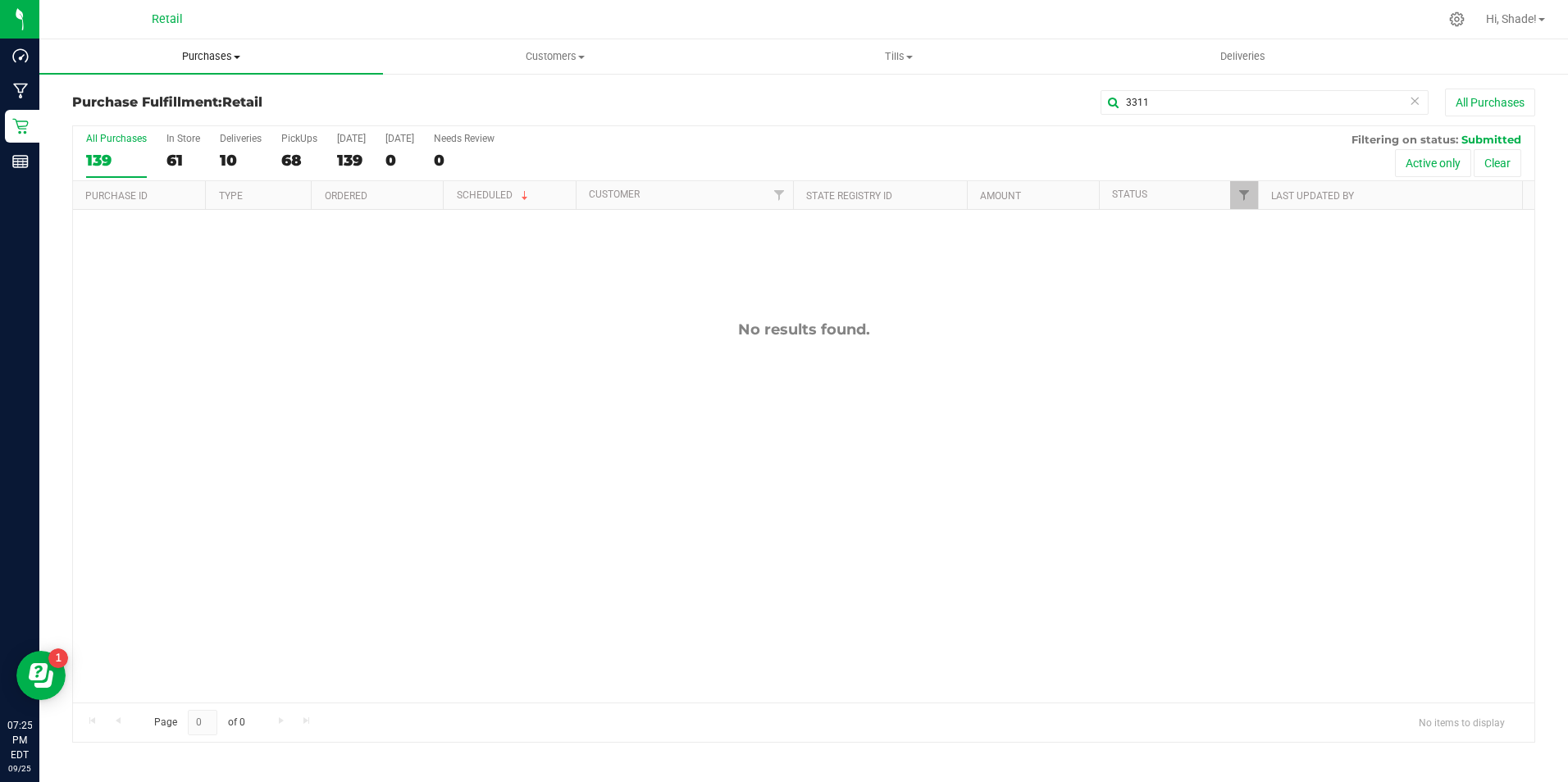
click at [213, 56] on span "Purchases" at bounding box center [212, 56] width 344 height 15
click at [110, 115] on span "Fulfillment" at bounding box center [90, 118] width 101 height 14
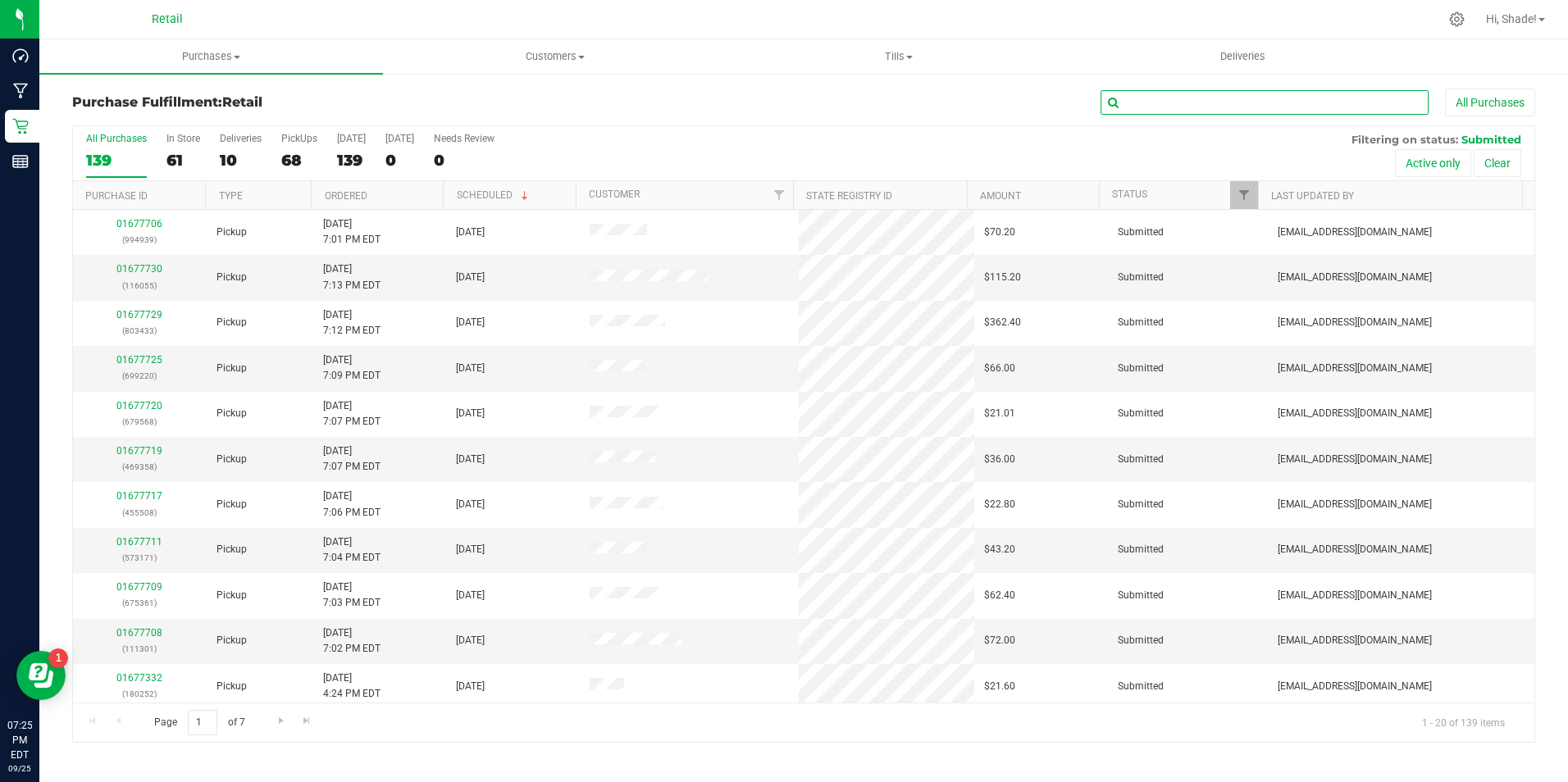
click at [1111, 108] on input "text" at bounding box center [1265, 102] width 328 height 25
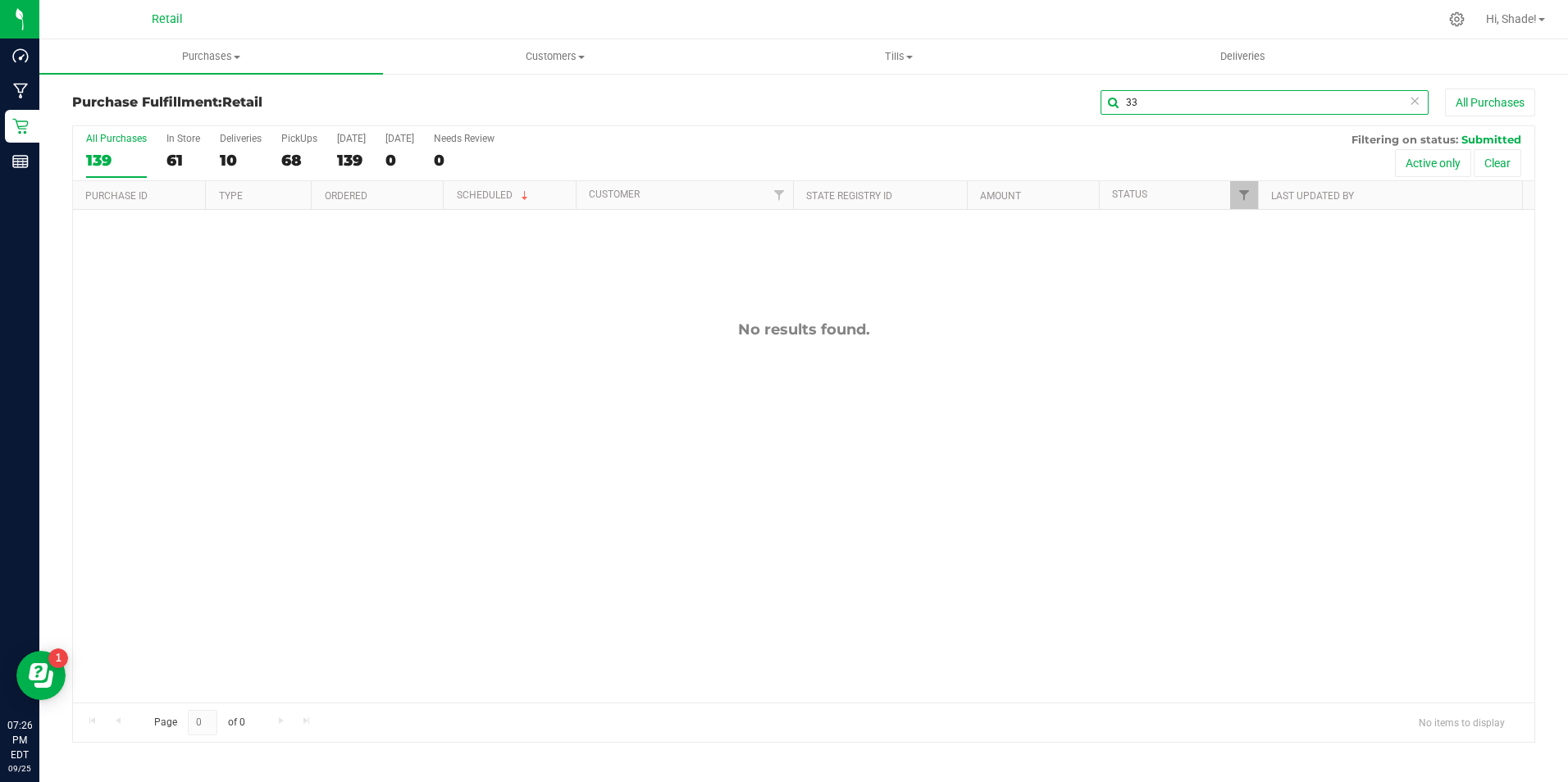
type input "3"
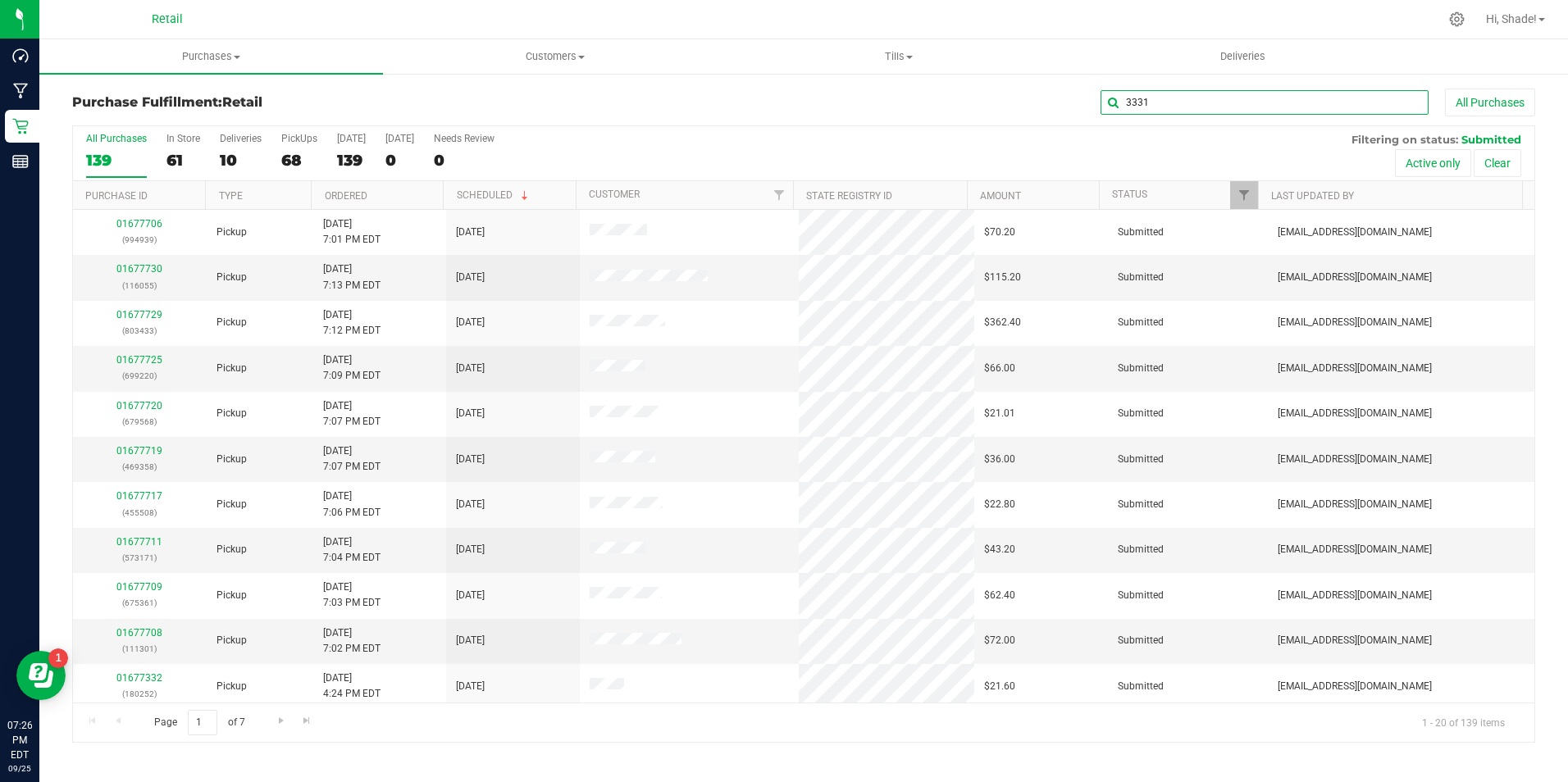
type input "33311"
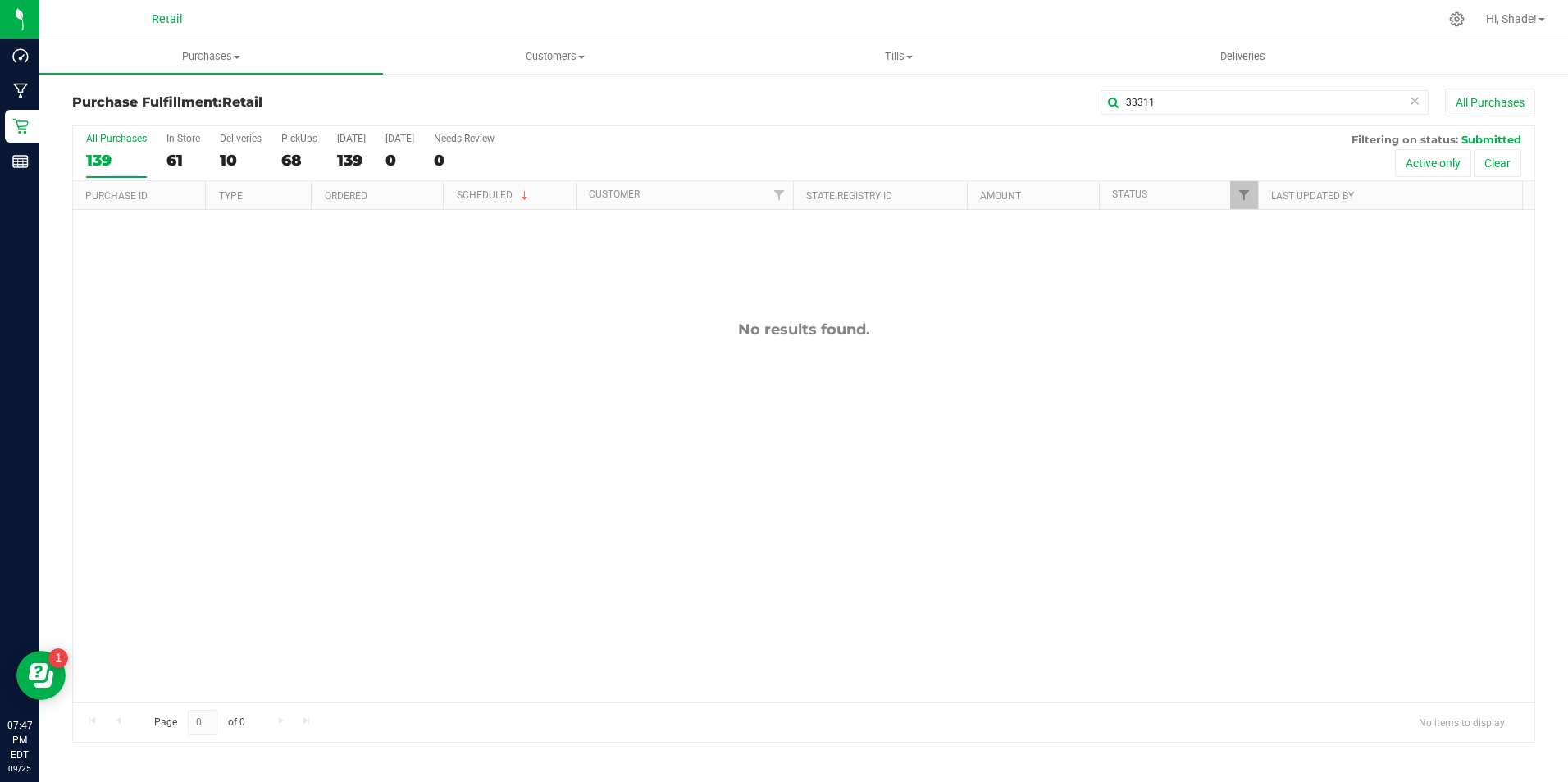
click at [1414, 97] on icon at bounding box center [1415, 100] width 11 height 19
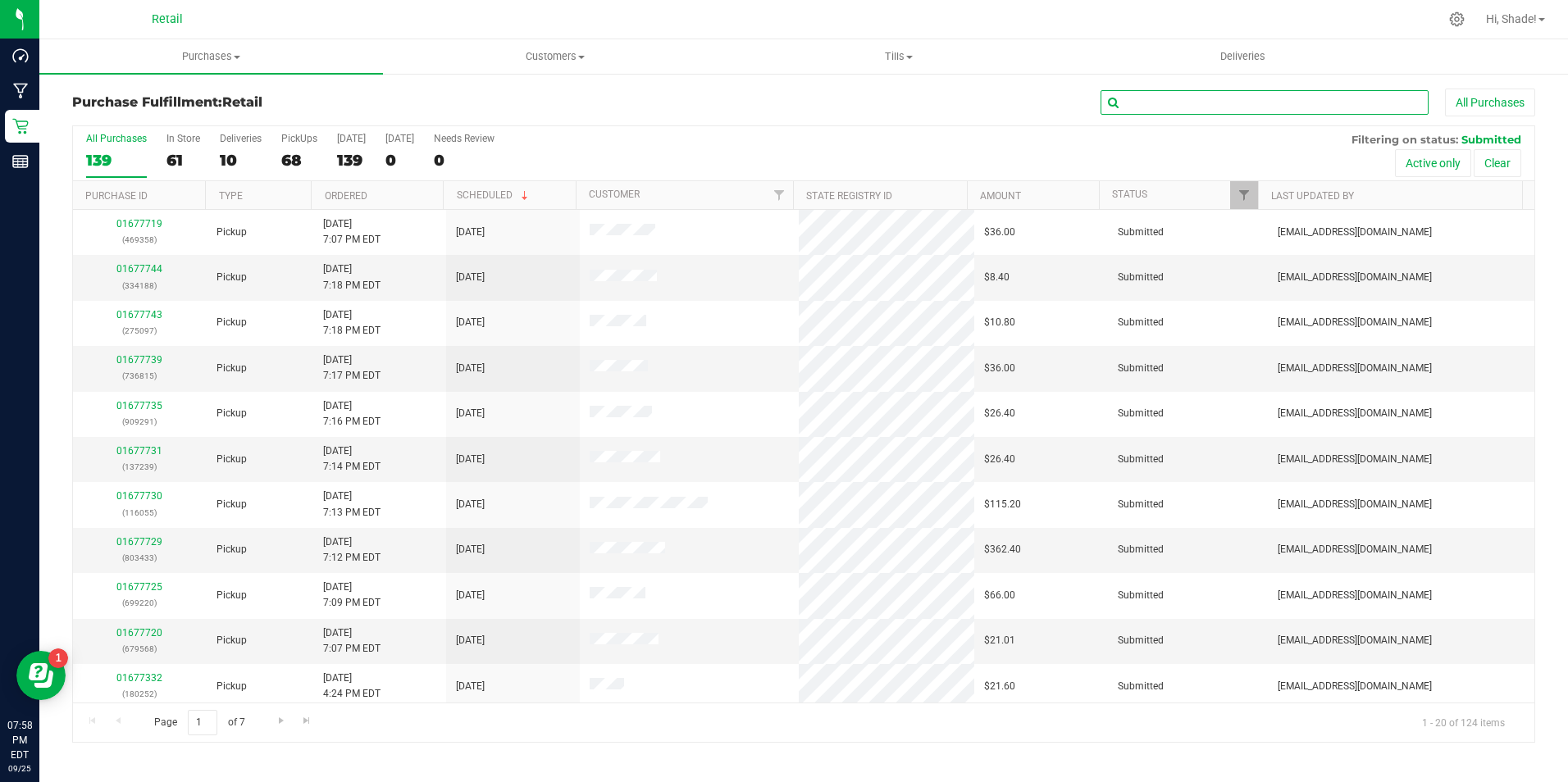
click at [1220, 98] on input "text" at bounding box center [1265, 102] width 328 height 25
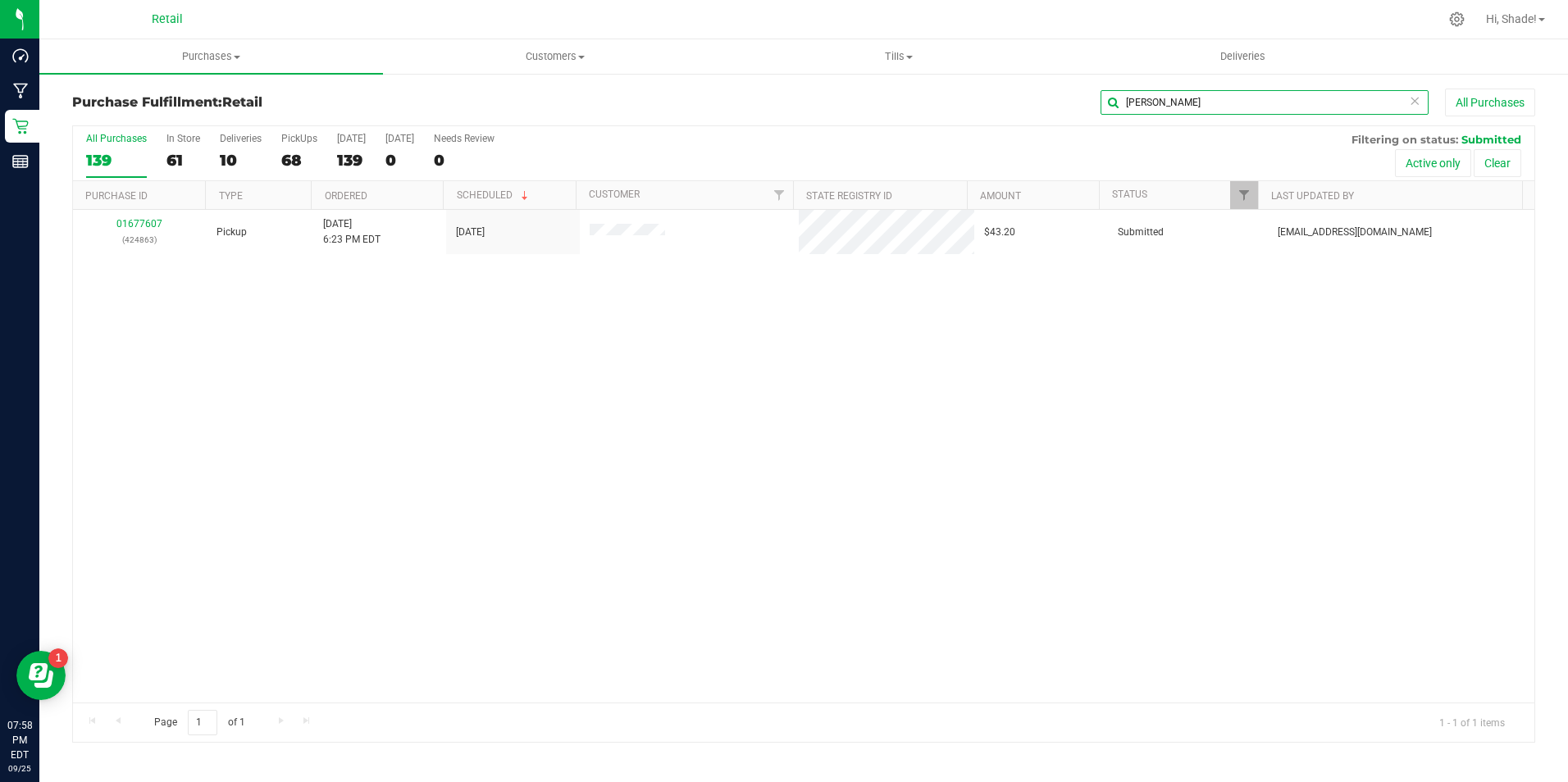
type input "[PERSON_NAME]"
click at [135, 220] on link "01677607" at bounding box center [139, 223] width 46 height 11
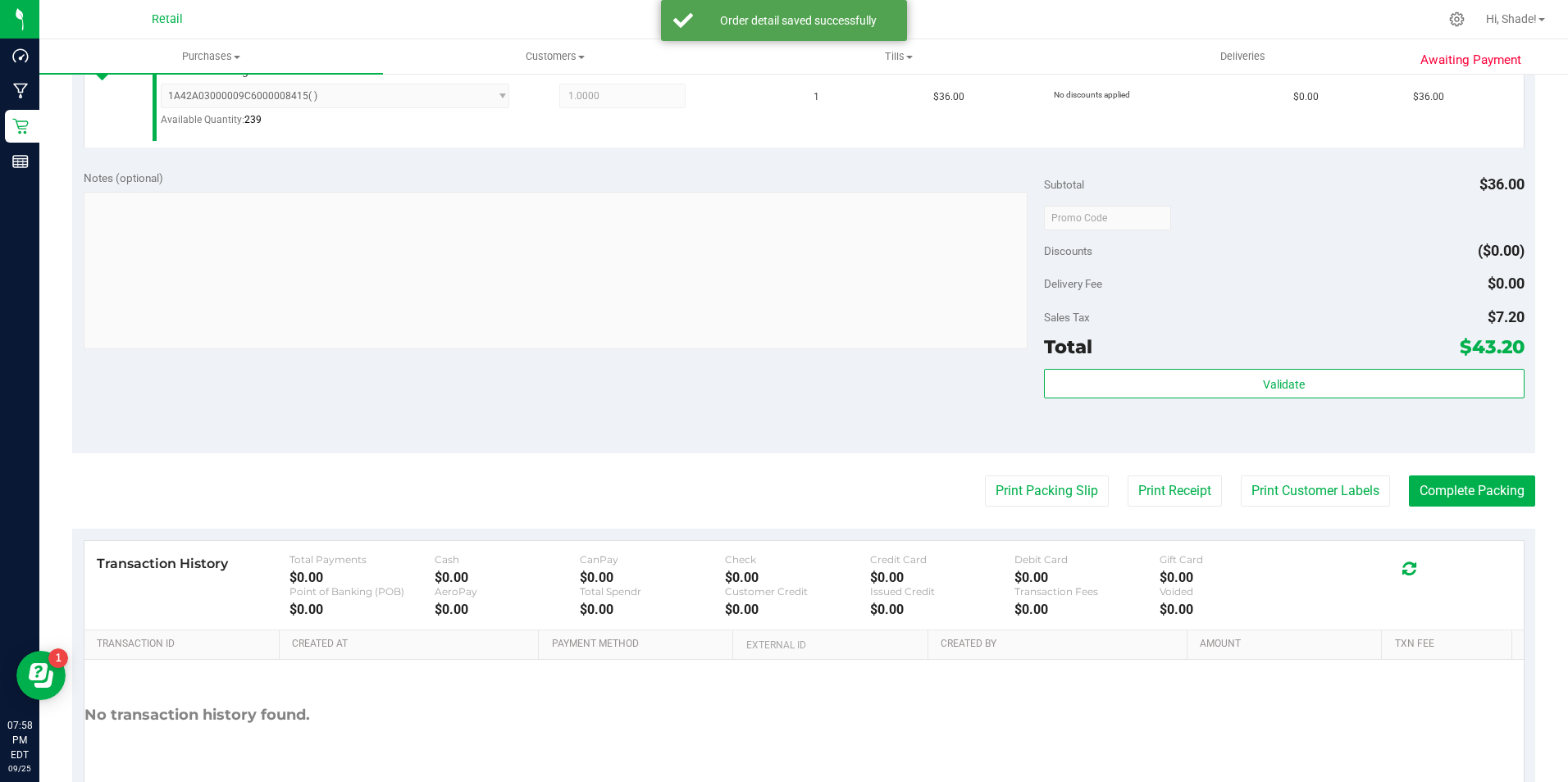
scroll to position [555, 0]
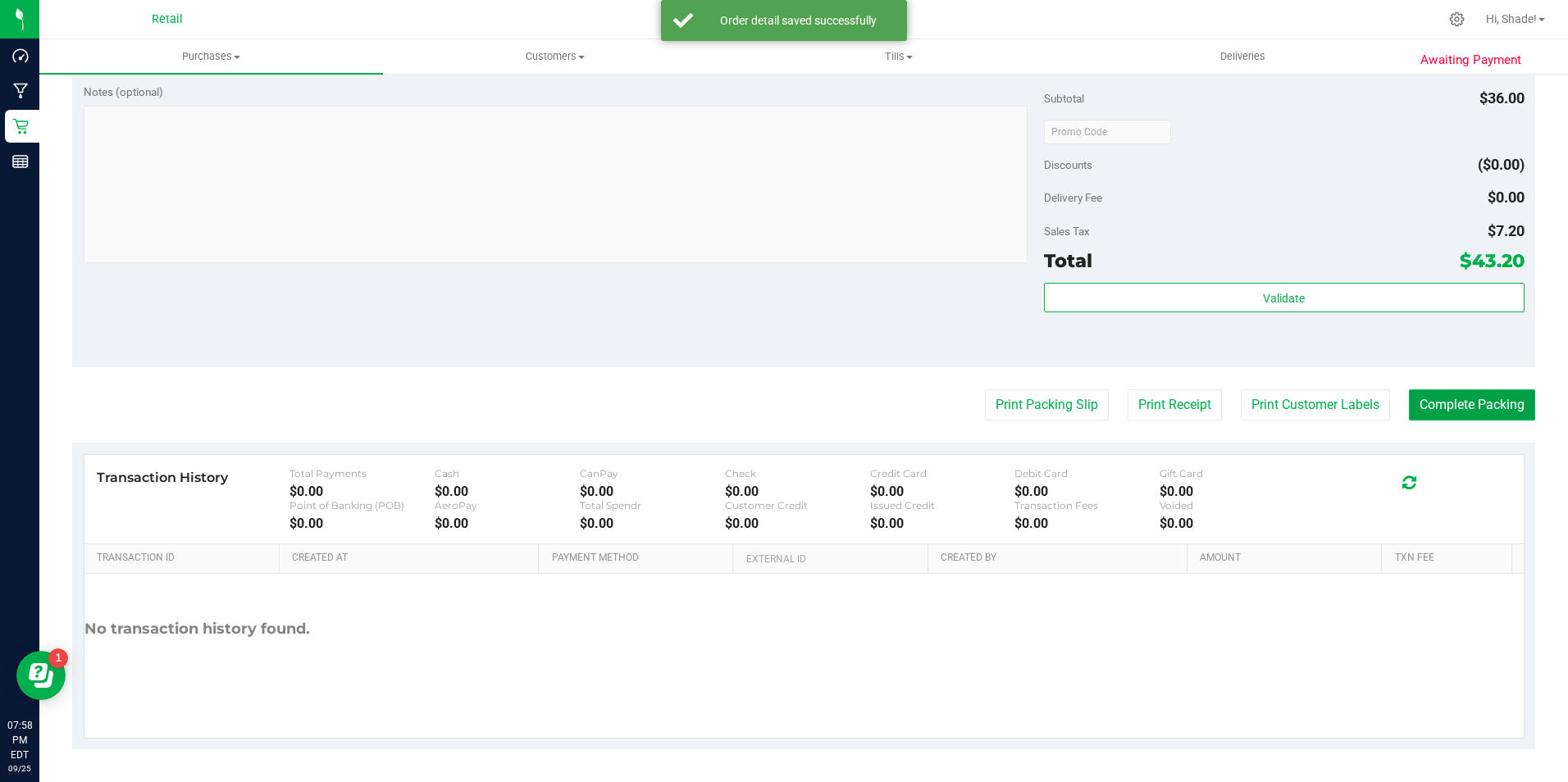
click at [1474, 394] on button "Complete Packing" at bounding box center [1472, 405] width 126 height 31
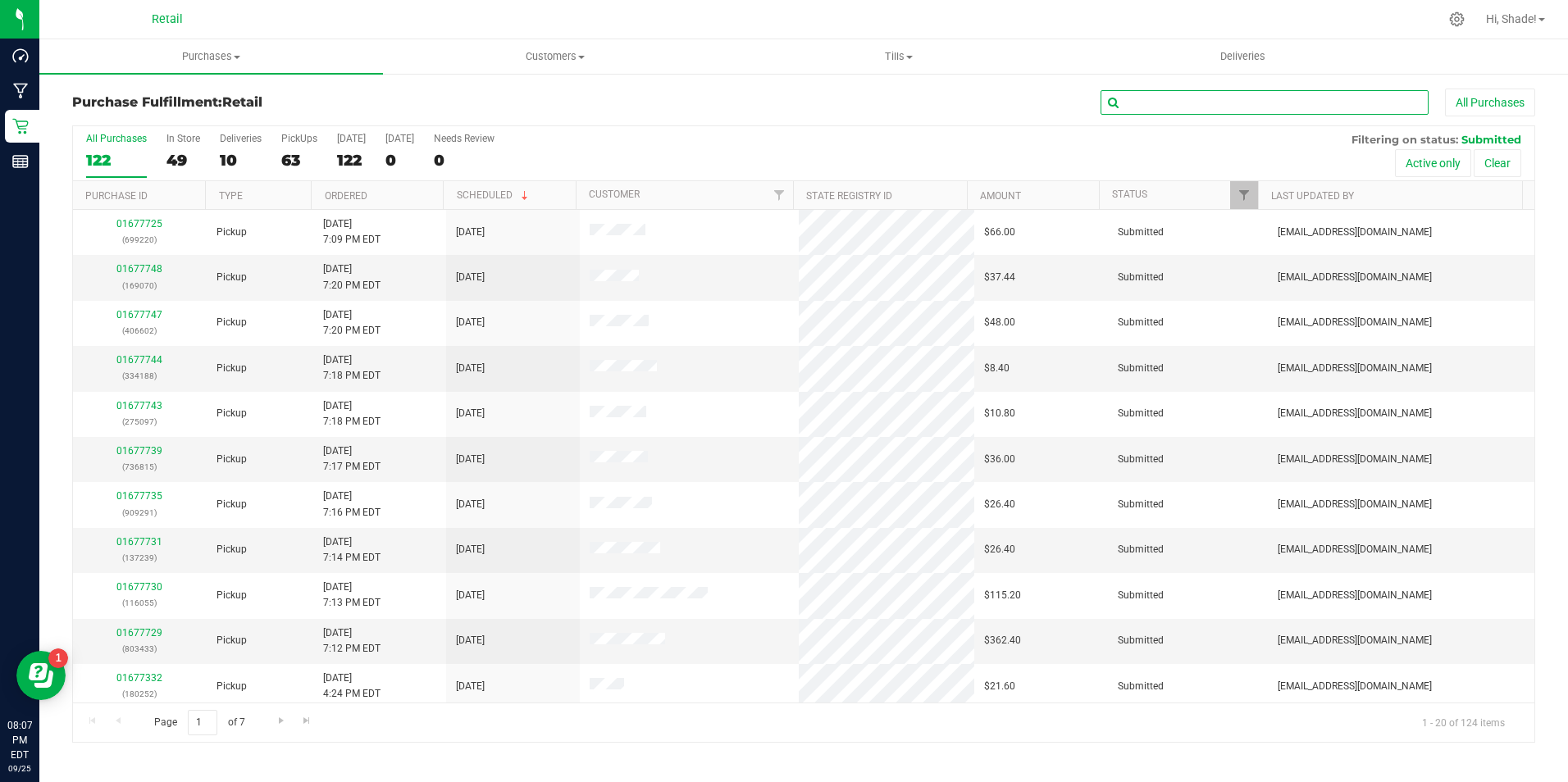
click at [1124, 103] on input "text" at bounding box center [1265, 102] width 328 height 25
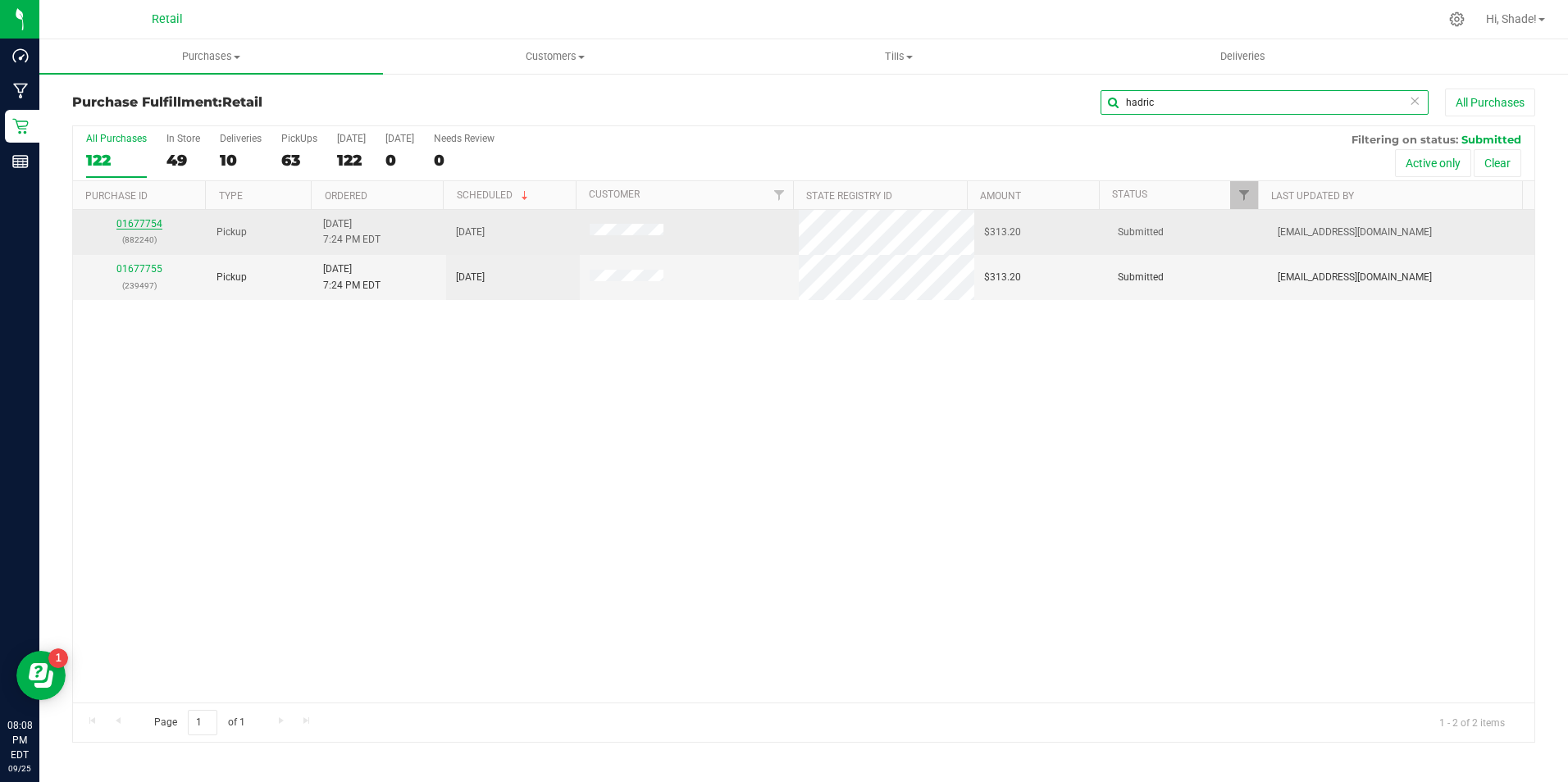
type input "hadric"
click at [142, 222] on link "01677754" at bounding box center [139, 223] width 46 height 11
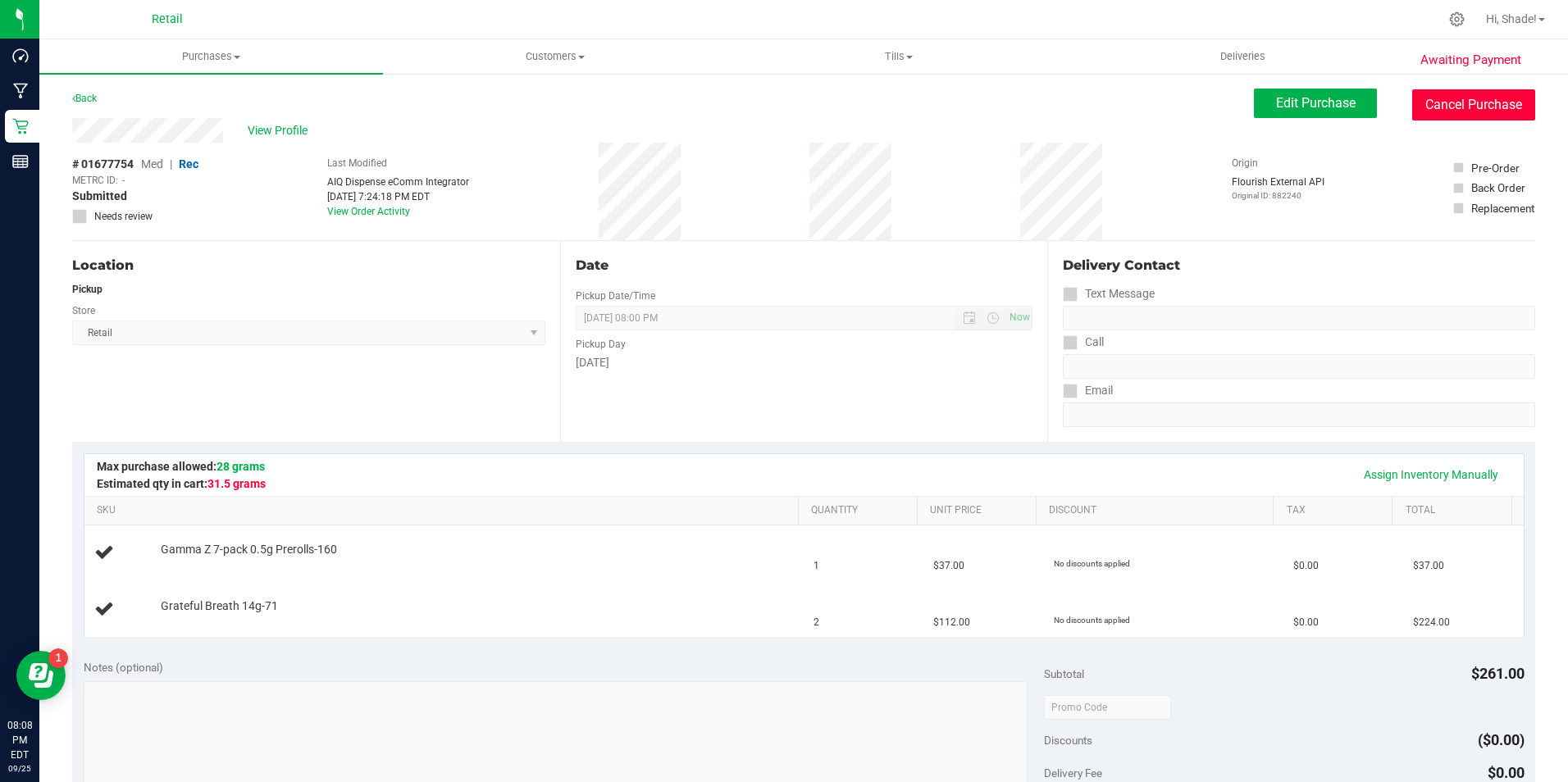
click at [1464, 114] on button "Cancel Purchase" at bounding box center [1473, 104] width 123 height 31
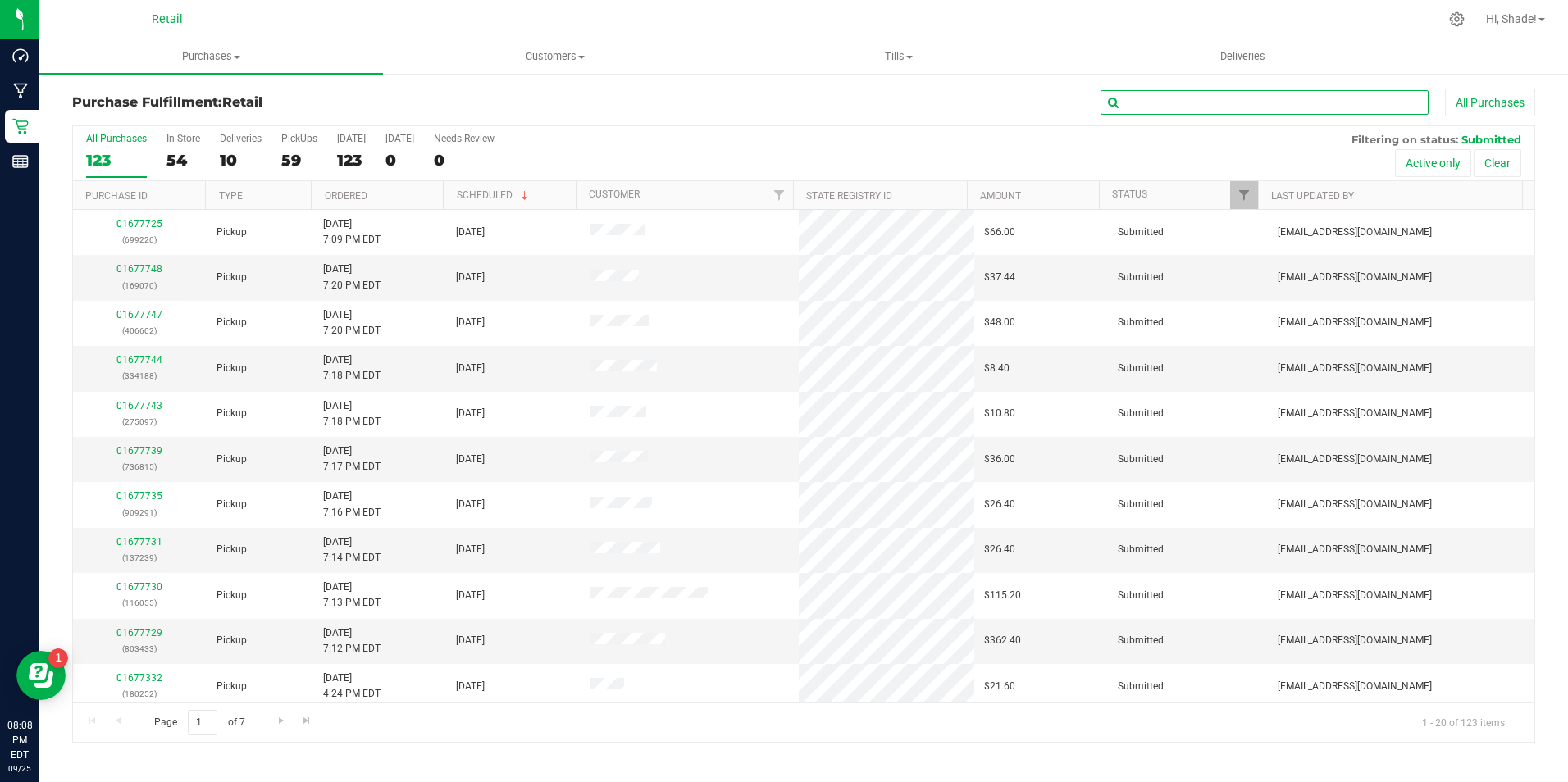
click at [1319, 102] on input "text" at bounding box center [1265, 102] width 328 height 25
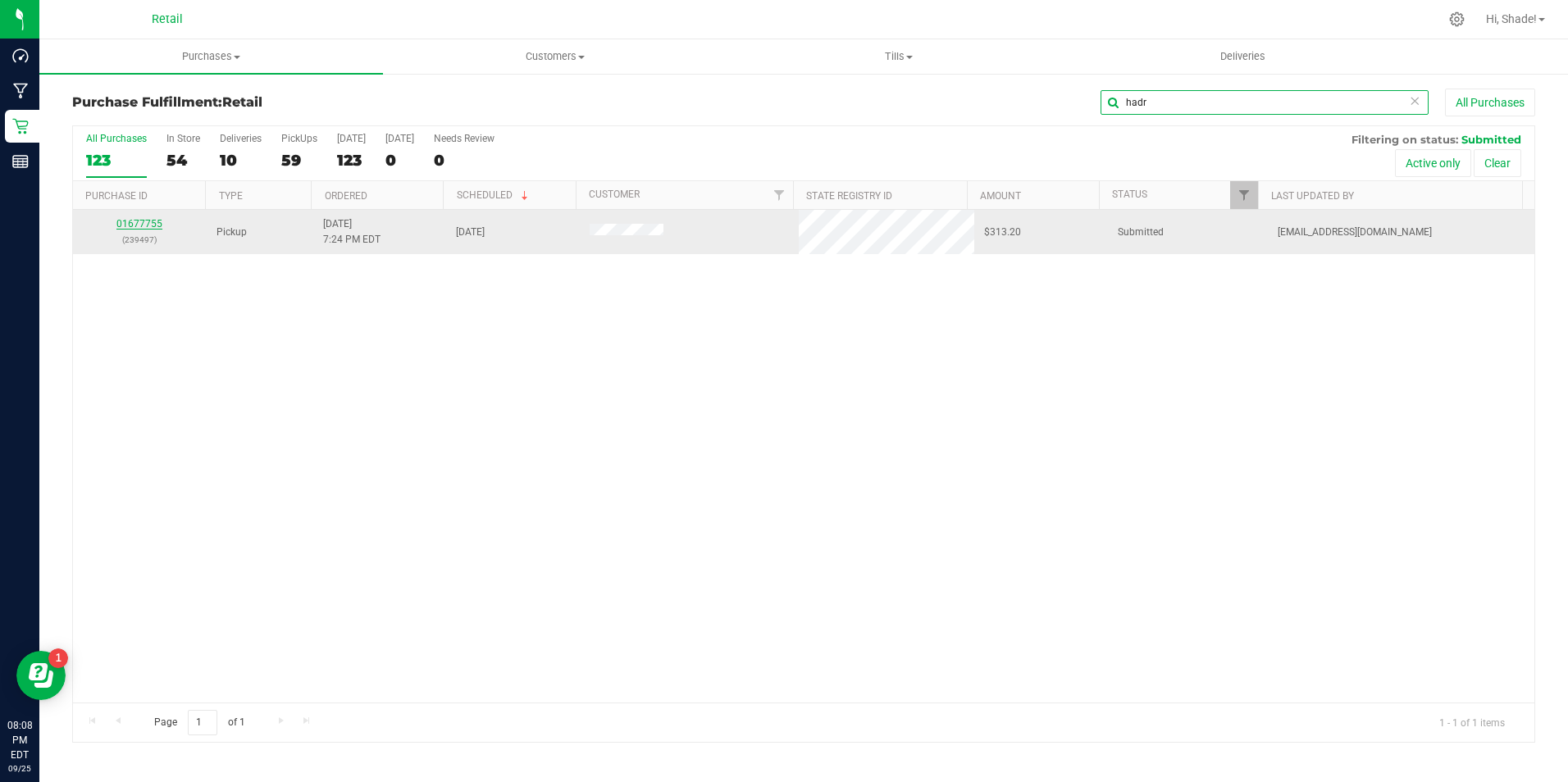
type input "hadr"
click at [137, 220] on link "01677755" at bounding box center [139, 223] width 46 height 11
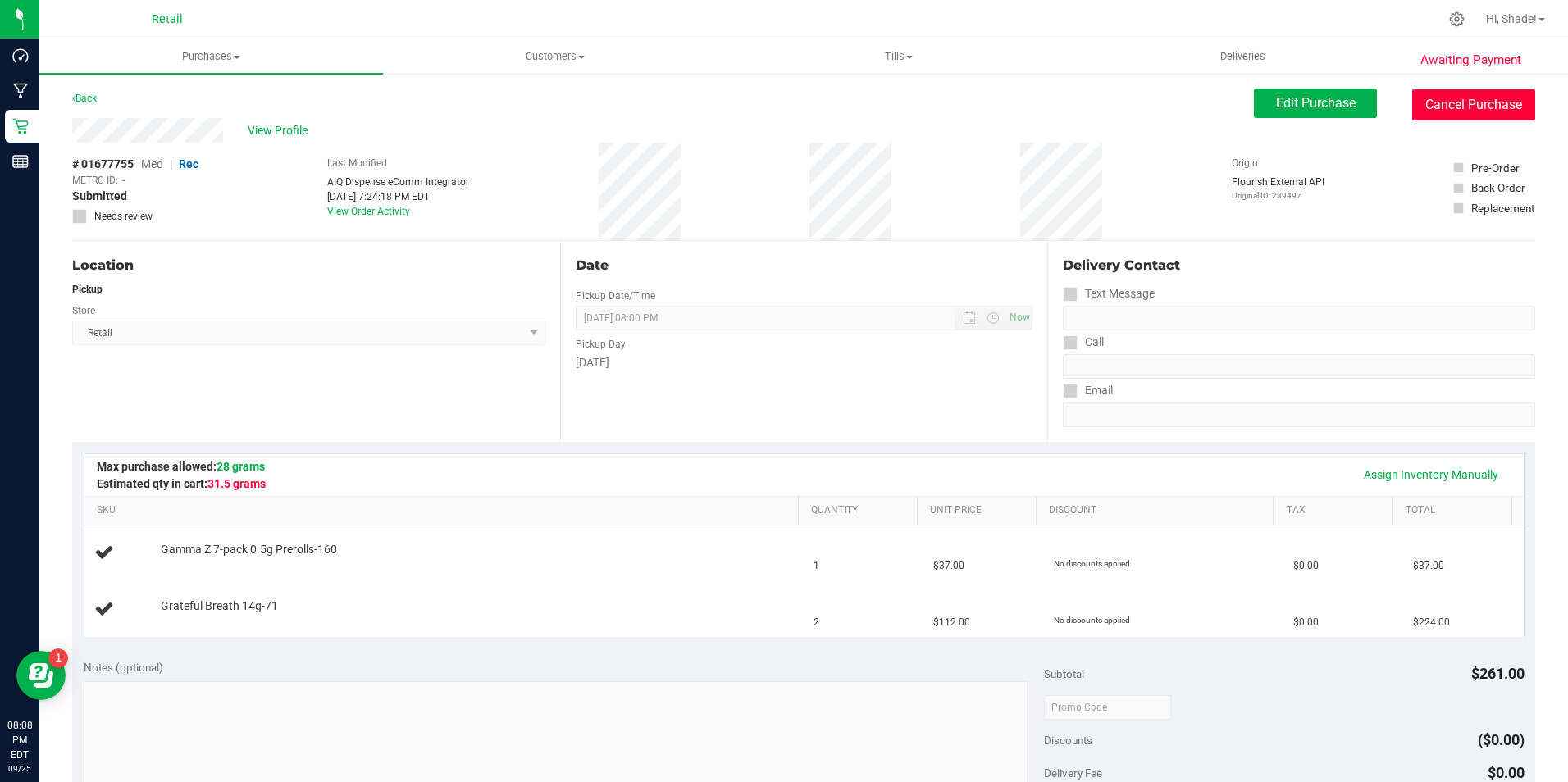
click at [1464, 106] on button "Cancel Purchase" at bounding box center [1473, 104] width 123 height 31
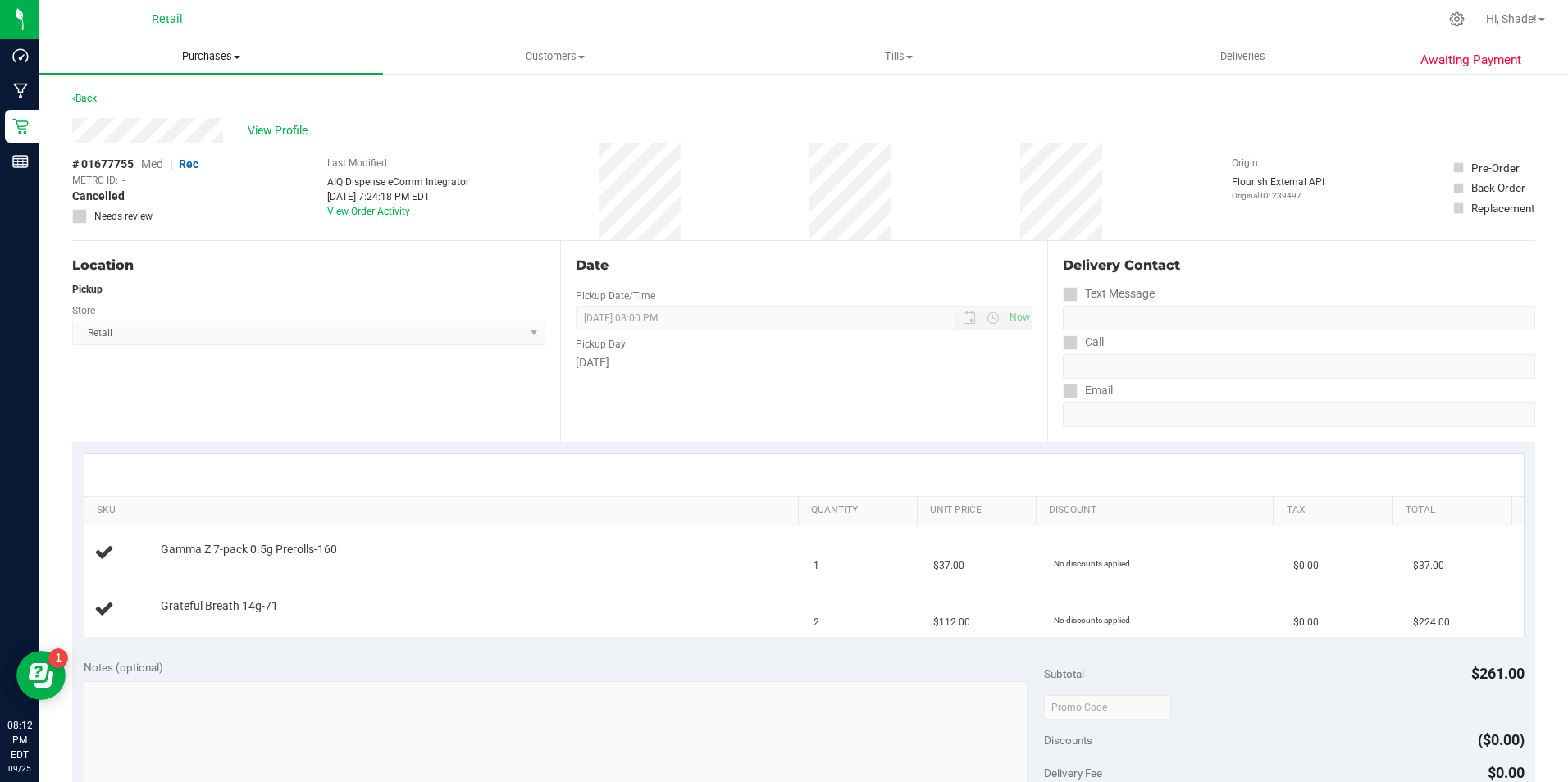
click at [213, 54] on span "Purchases" at bounding box center [212, 56] width 344 height 15
click at [162, 121] on li "Fulfillment" at bounding box center [212, 119] width 344 height 19
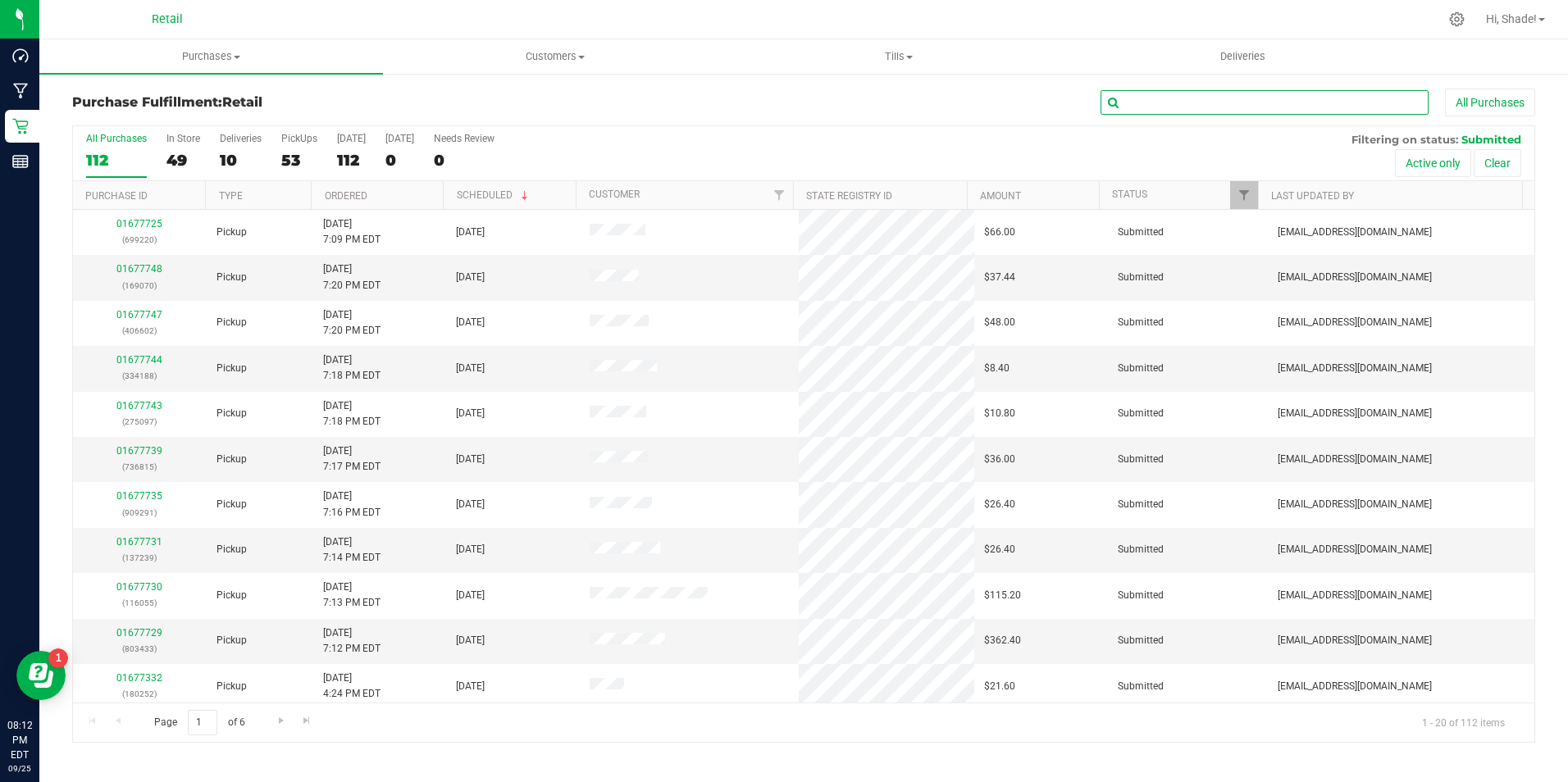
click at [1148, 100] on input "text" at bounding box center [1265, 102] width 328 height 25
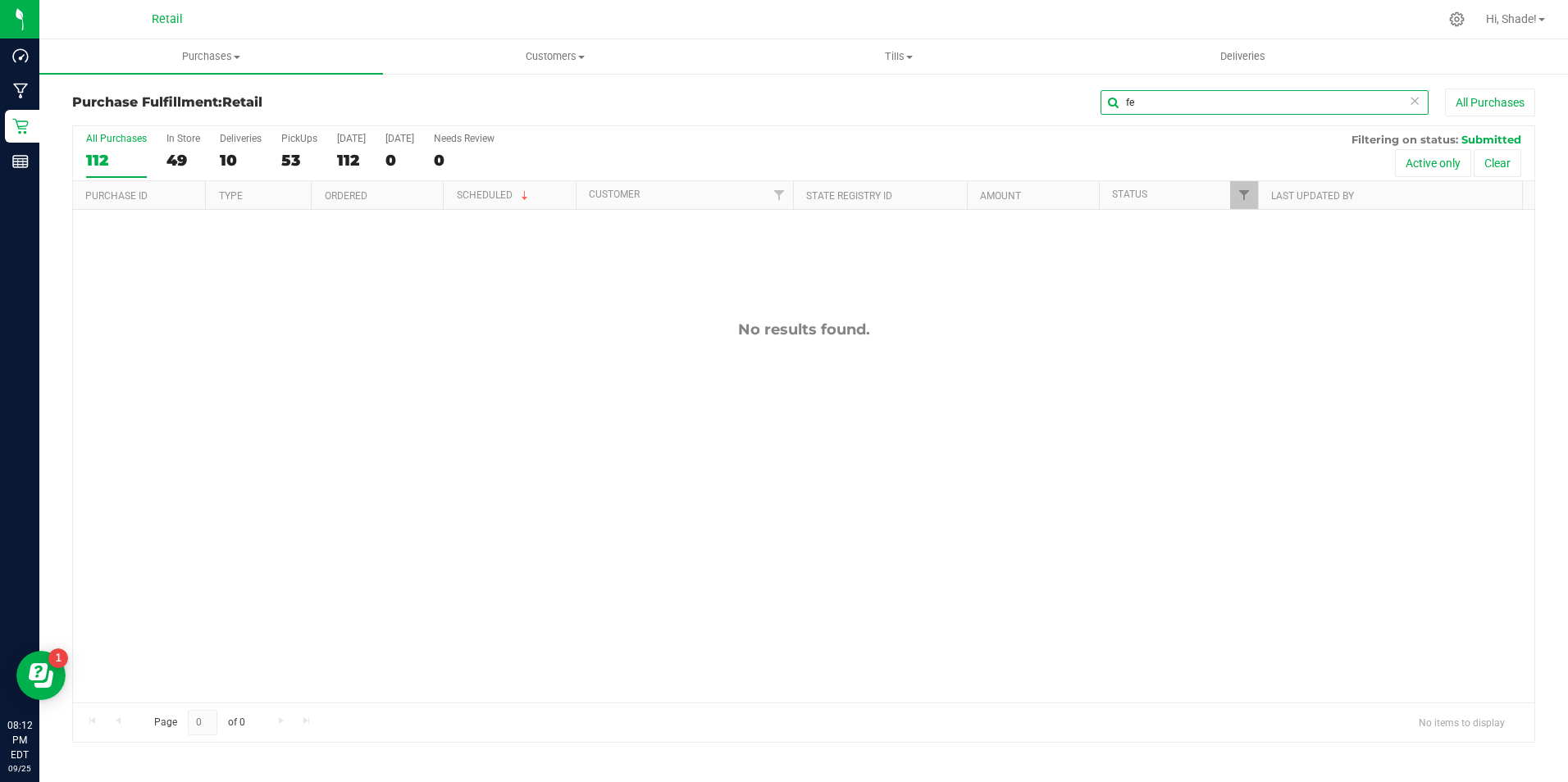
type input "f"
type input "e"
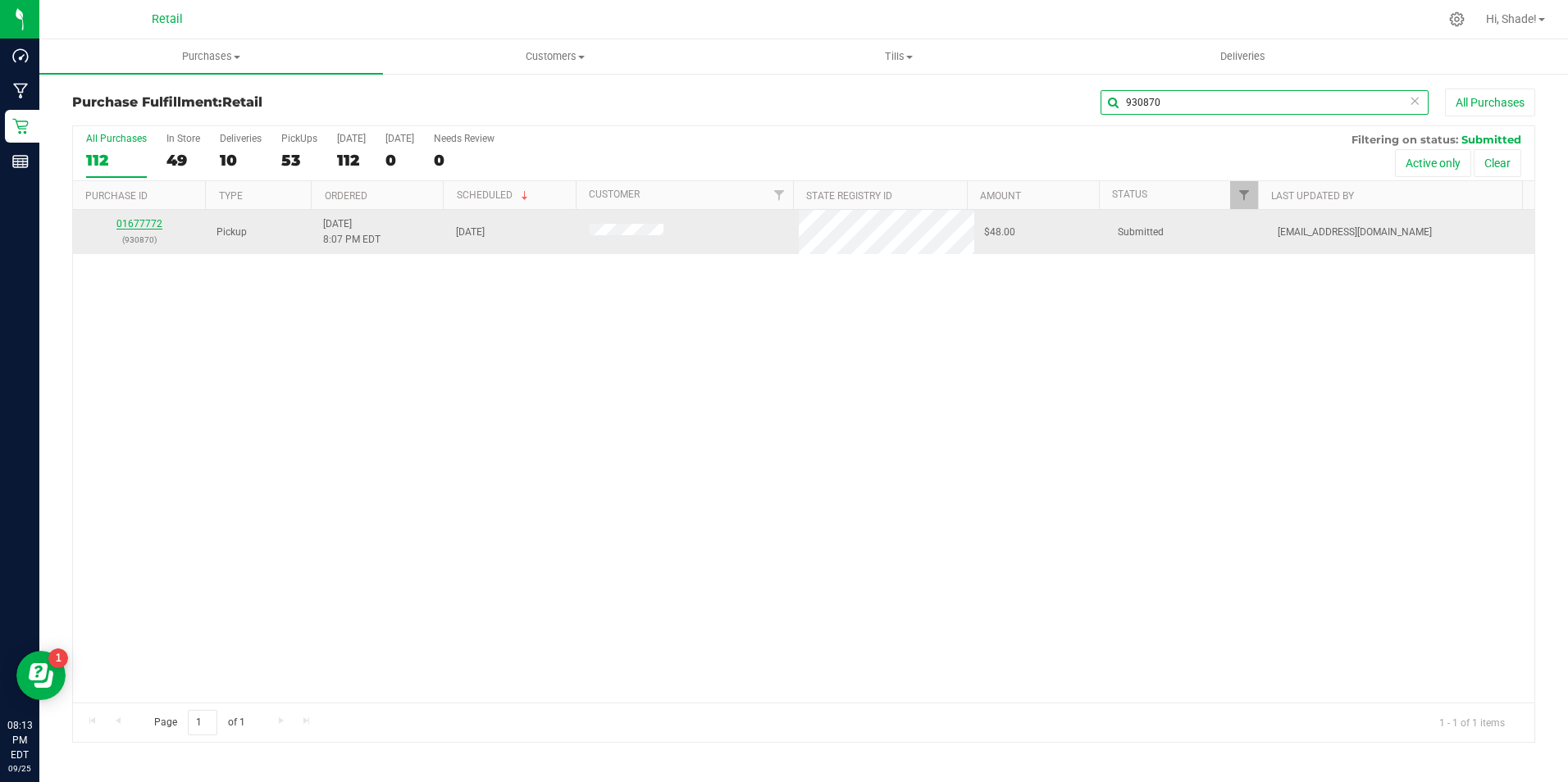
type input "930870"
click at [142, 224] on link "01677772" at bounding box center [139, 223] width 46 height 11
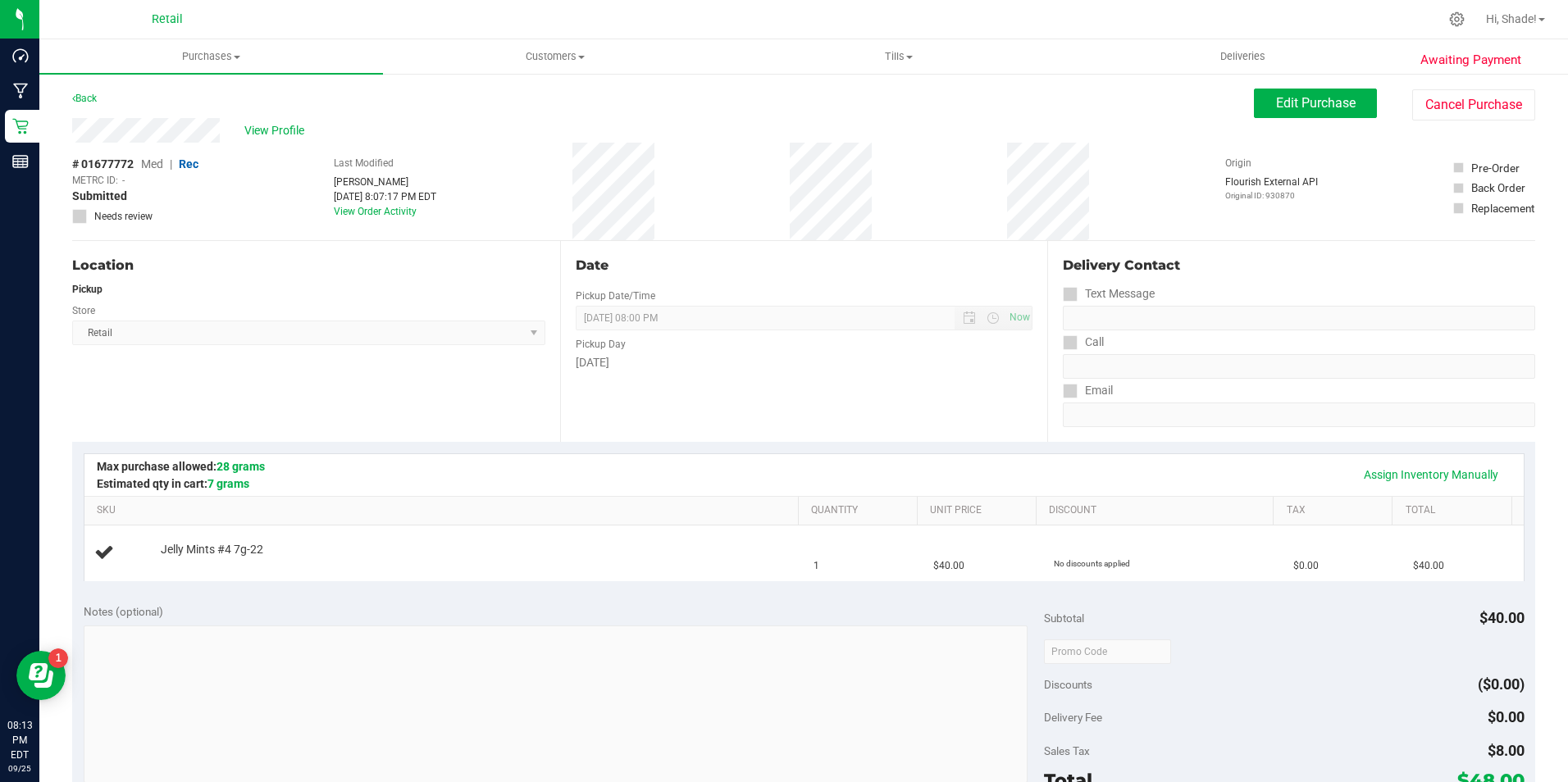
click at [1281, 119] on div "Edit Purchase Cancel Purchase" at bounding box center [1394, 104] width 281 height 32
click at [1281, 113] on button "Edit Purchase" at bounding box center [1315, 102] width 123 height 29
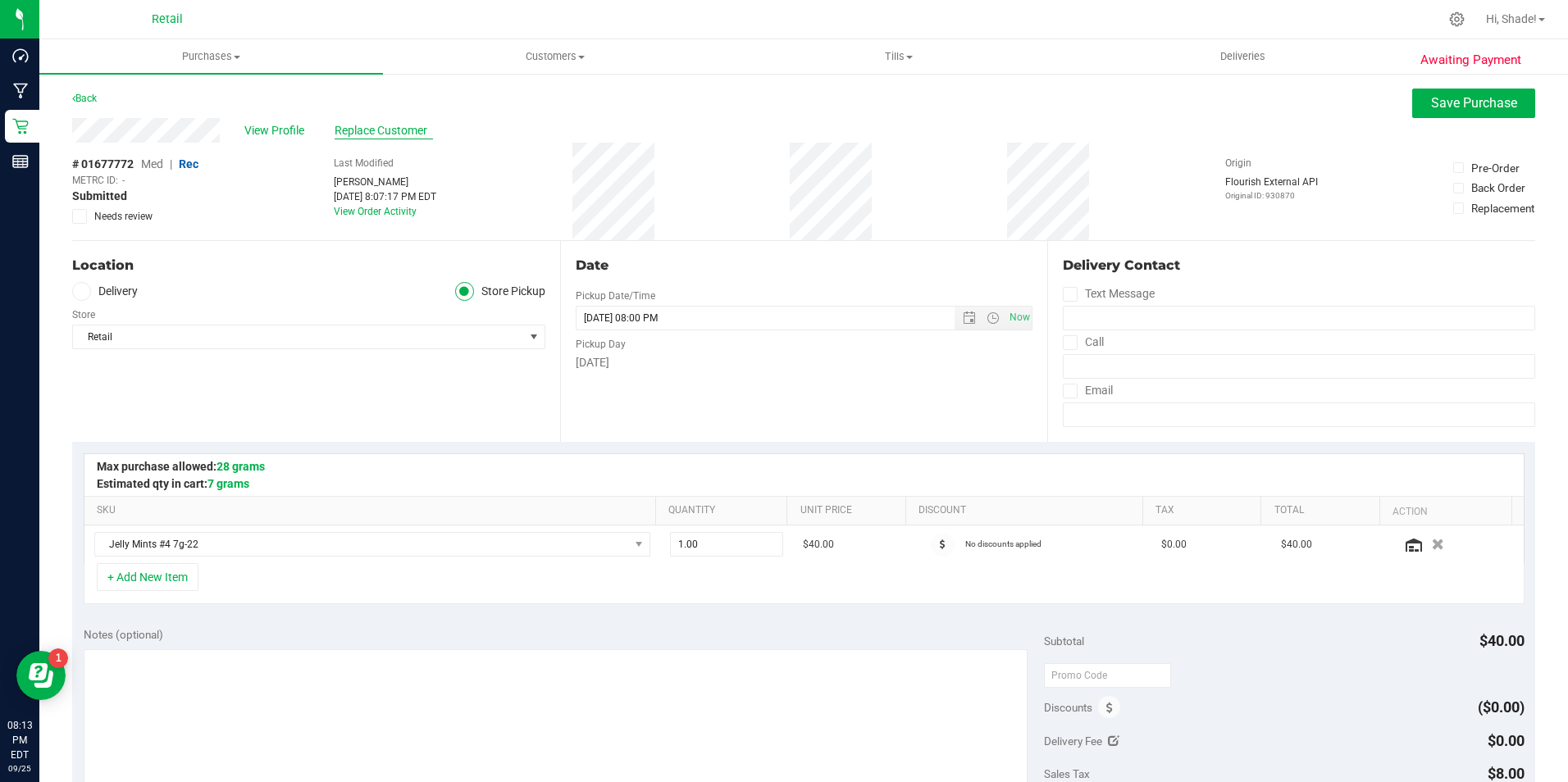
click at [382, 130] on span "Replace Customer" at bounding box center [384, 131] width 99 height 18
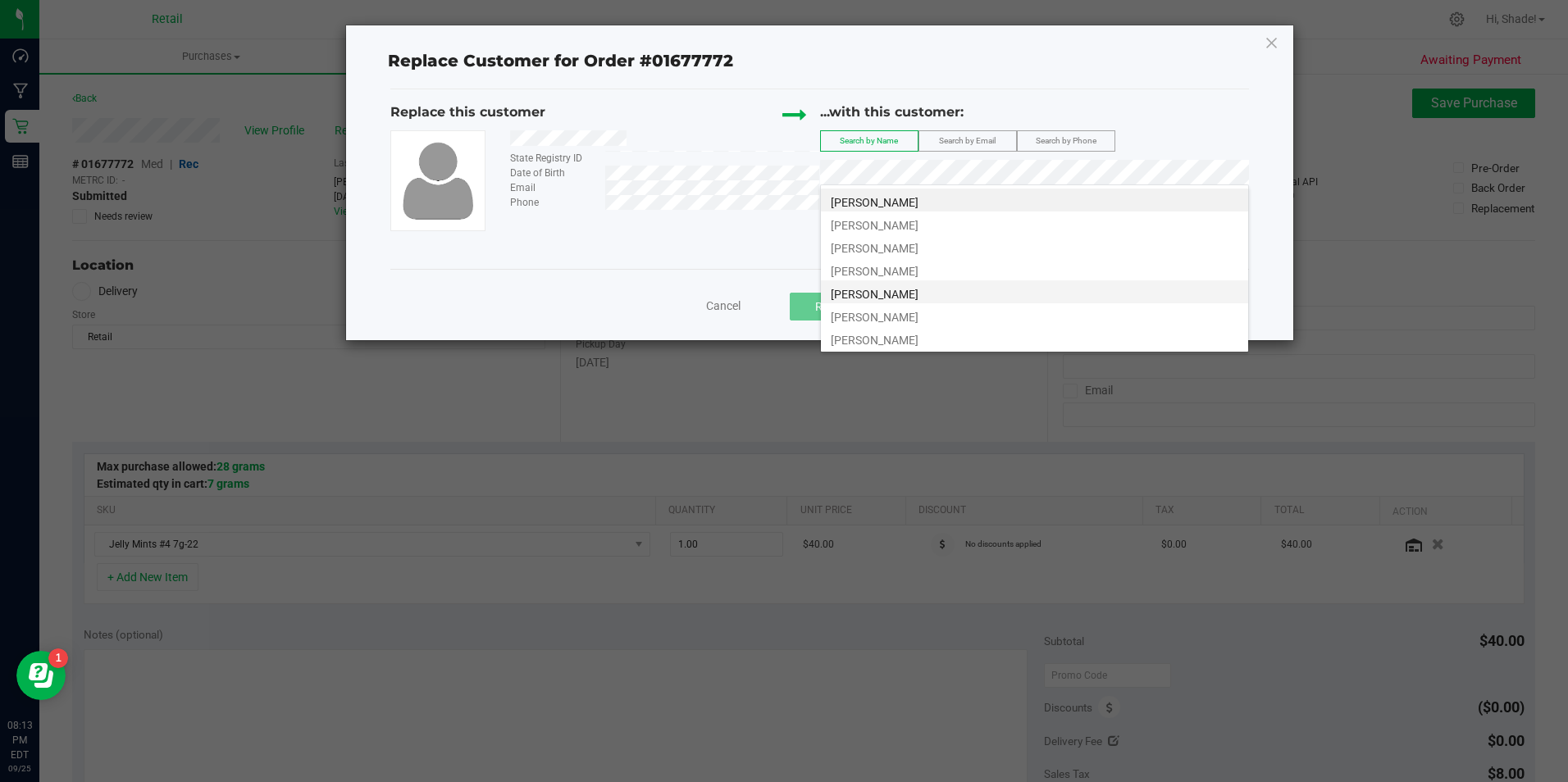
click at [922, 294] on li "[PERSON_NAME]" at bounding box center [1034, 292] width 427 height 23
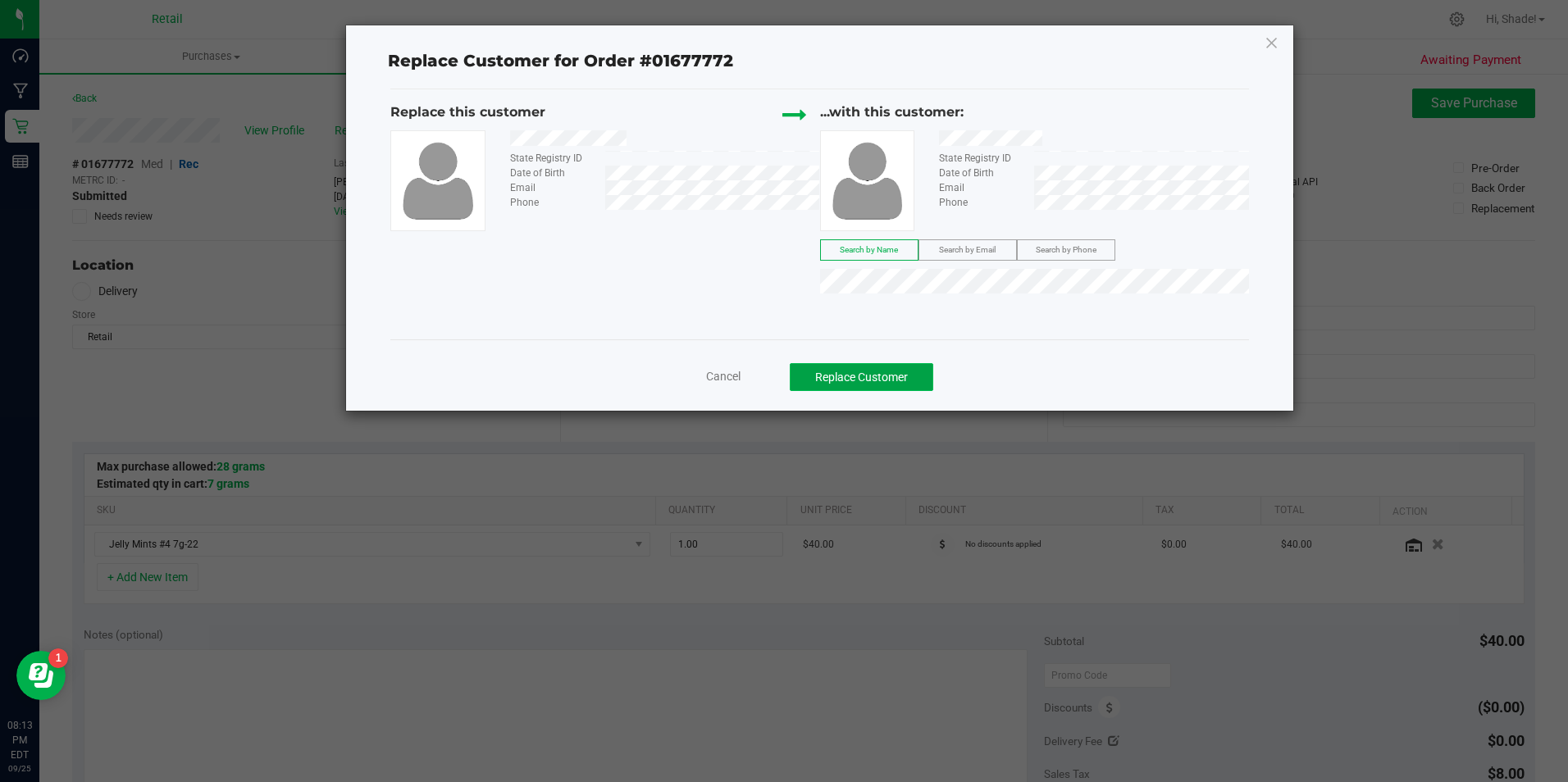
click at [892, 372] on button "Replace Customer" at bounding box center [862, 377] width 144 height 28
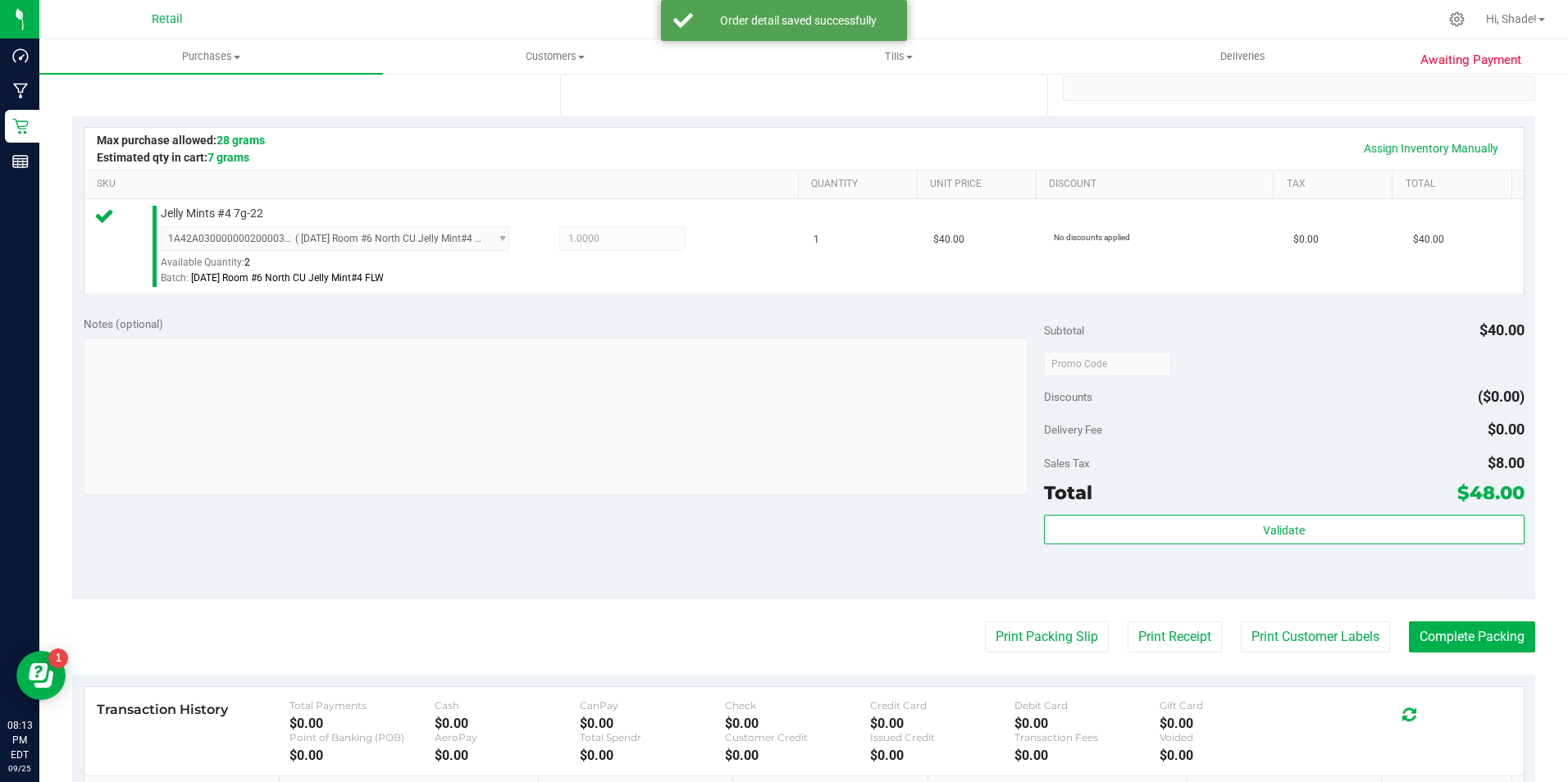
scroll to position [328, 0]
click at [1439, 625] on button "Complete Packing" at bounding box center [1472, 635] width 126 height 31
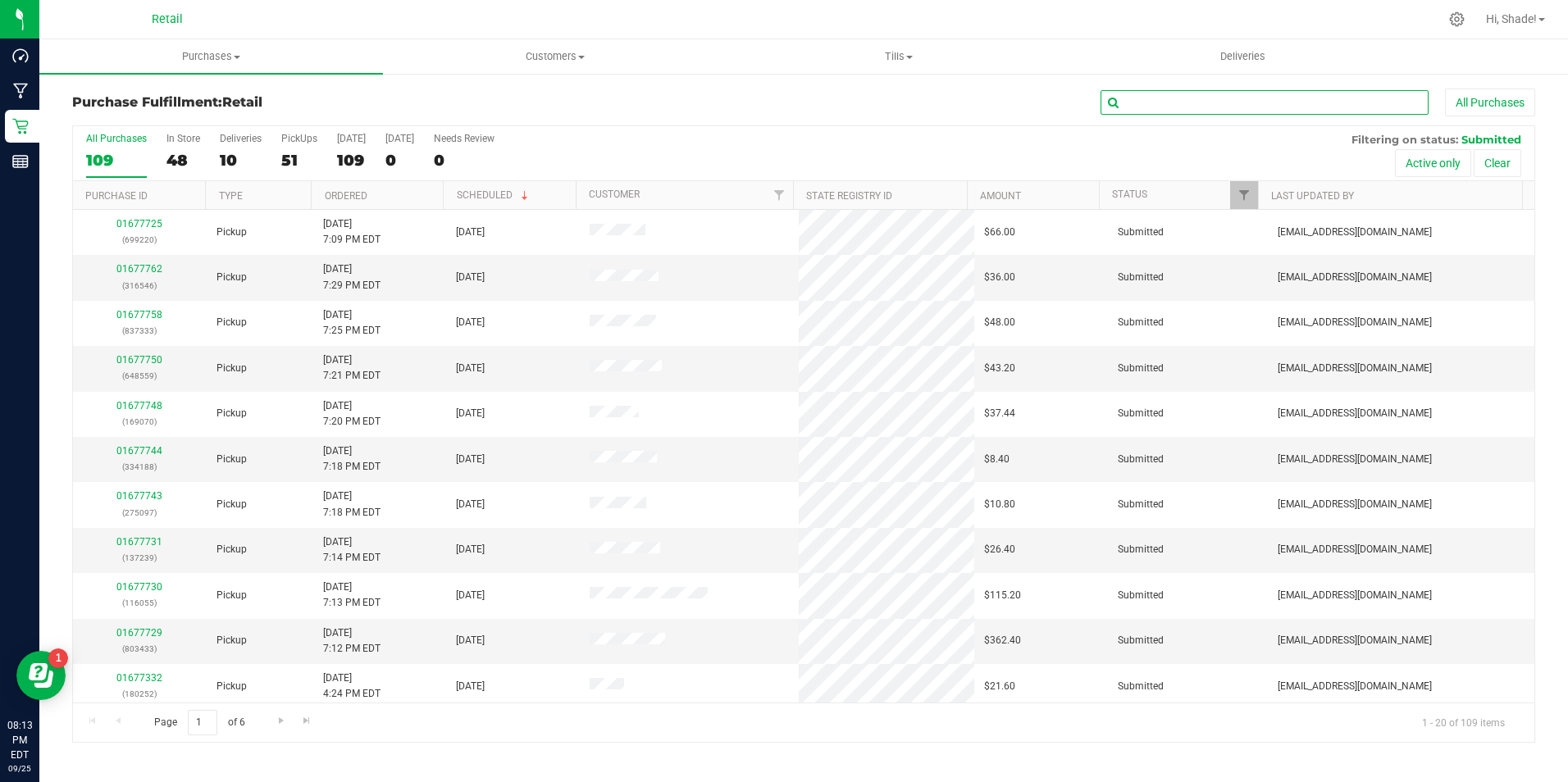
click at [1244, 100] on input "text" at bounding box center [1265, 102] width 328 height 25
type input "[PERSON_NAME]"
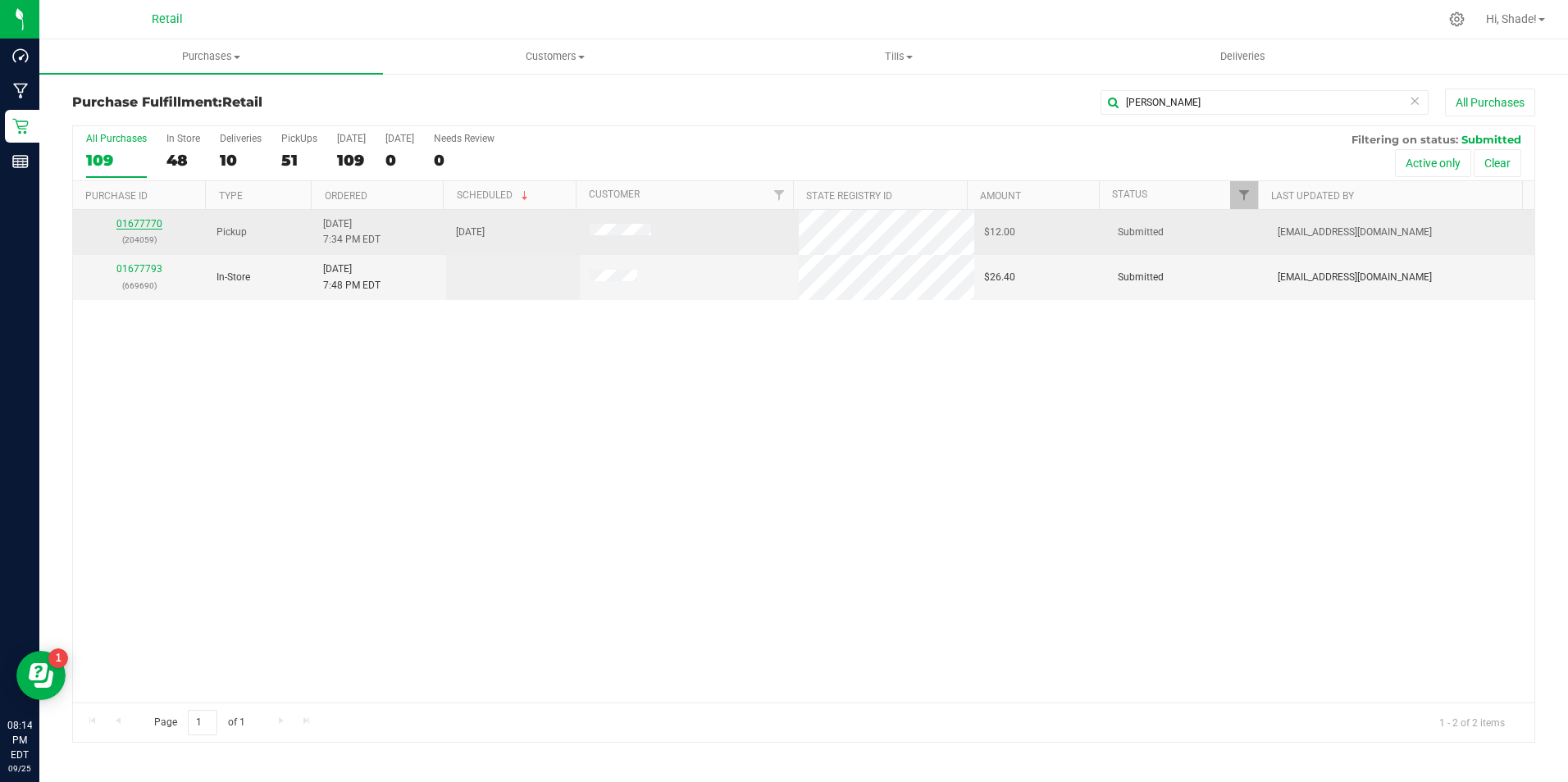
click at [148, 221] on link "01677770" at bounding box center [139, 223] width 46 height 11
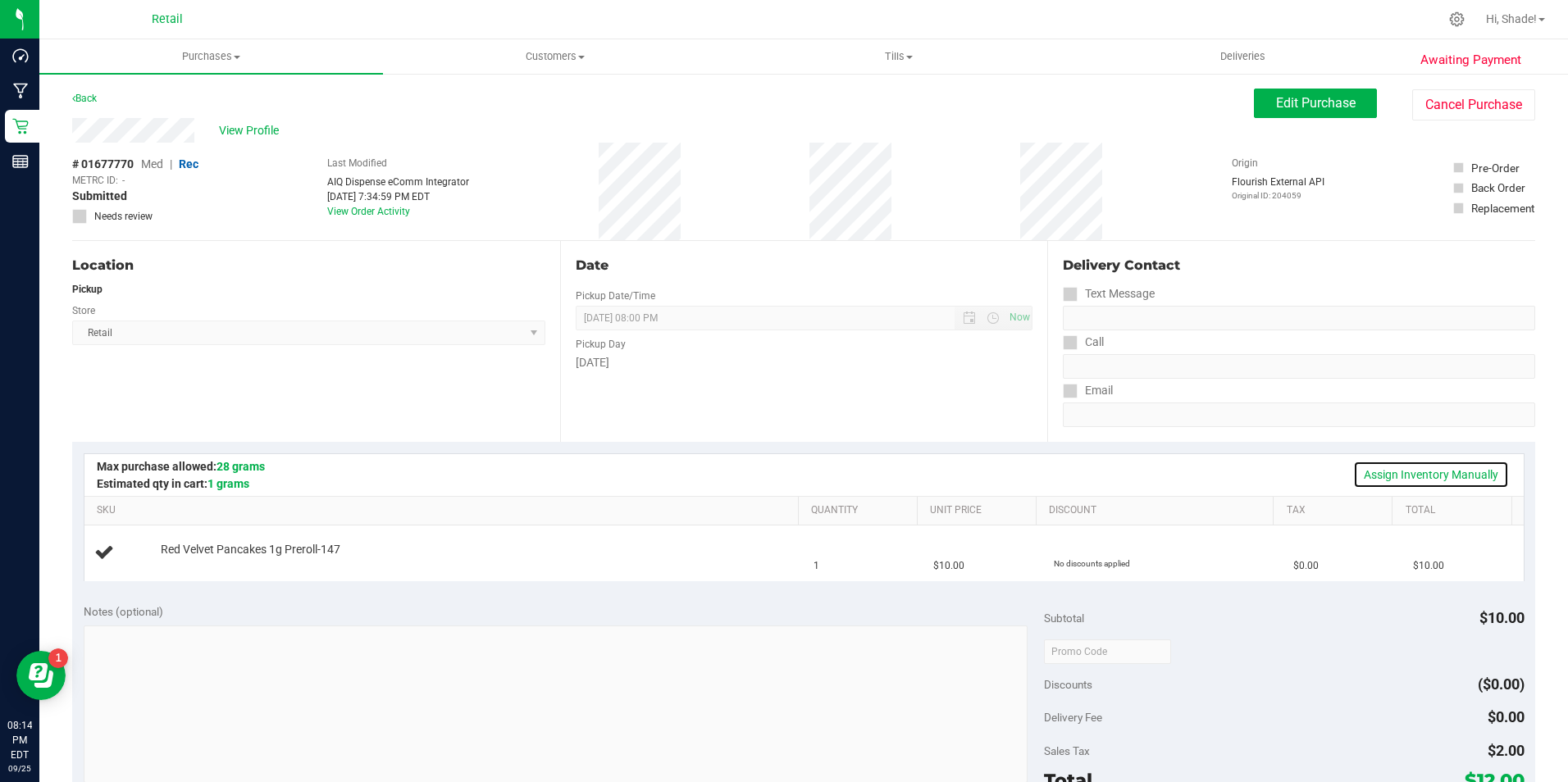
click at [1395, 475] on link "Assign Inventory Manually" at bounding box center [1430, 475] width 156 height 28
click at [166, 568] on div "Add Package" at bounding box center [475, 562] width 630 height 16
click at [175, 555] on div "Add Package" at bounding box center [475, 562] width 630 height 16
click at [182, 556] on link "Add Package" at bounding box center [190, 561] width 59 height 11
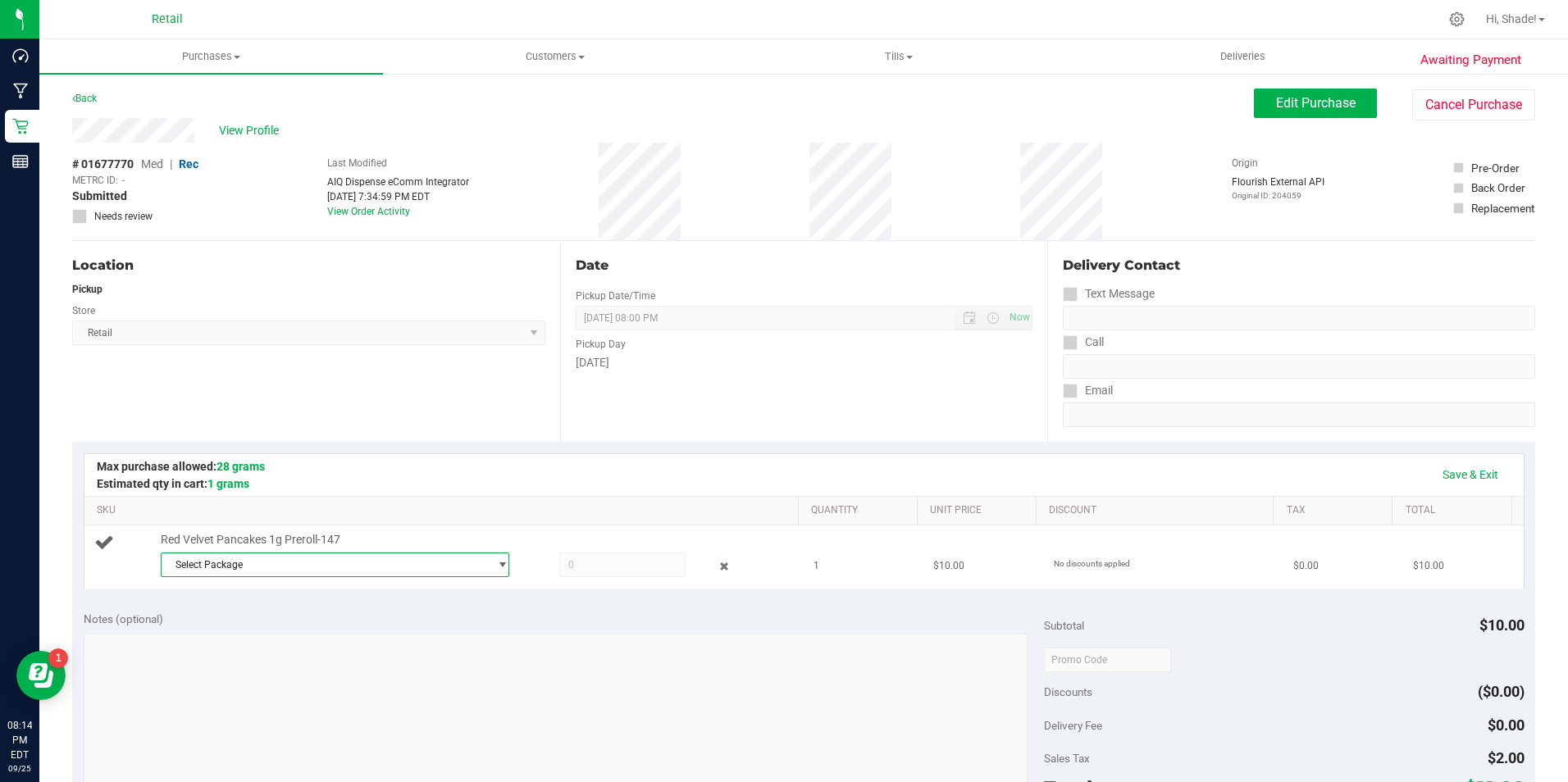
click at [310, 570] on span "Select Package" at bounding box center [325, 565] width 327 height 23
click at [313, 628] on span "( [DATE] PR Red Velvet Pancakes )" at bounding box center [385, 631] width 149 height 11
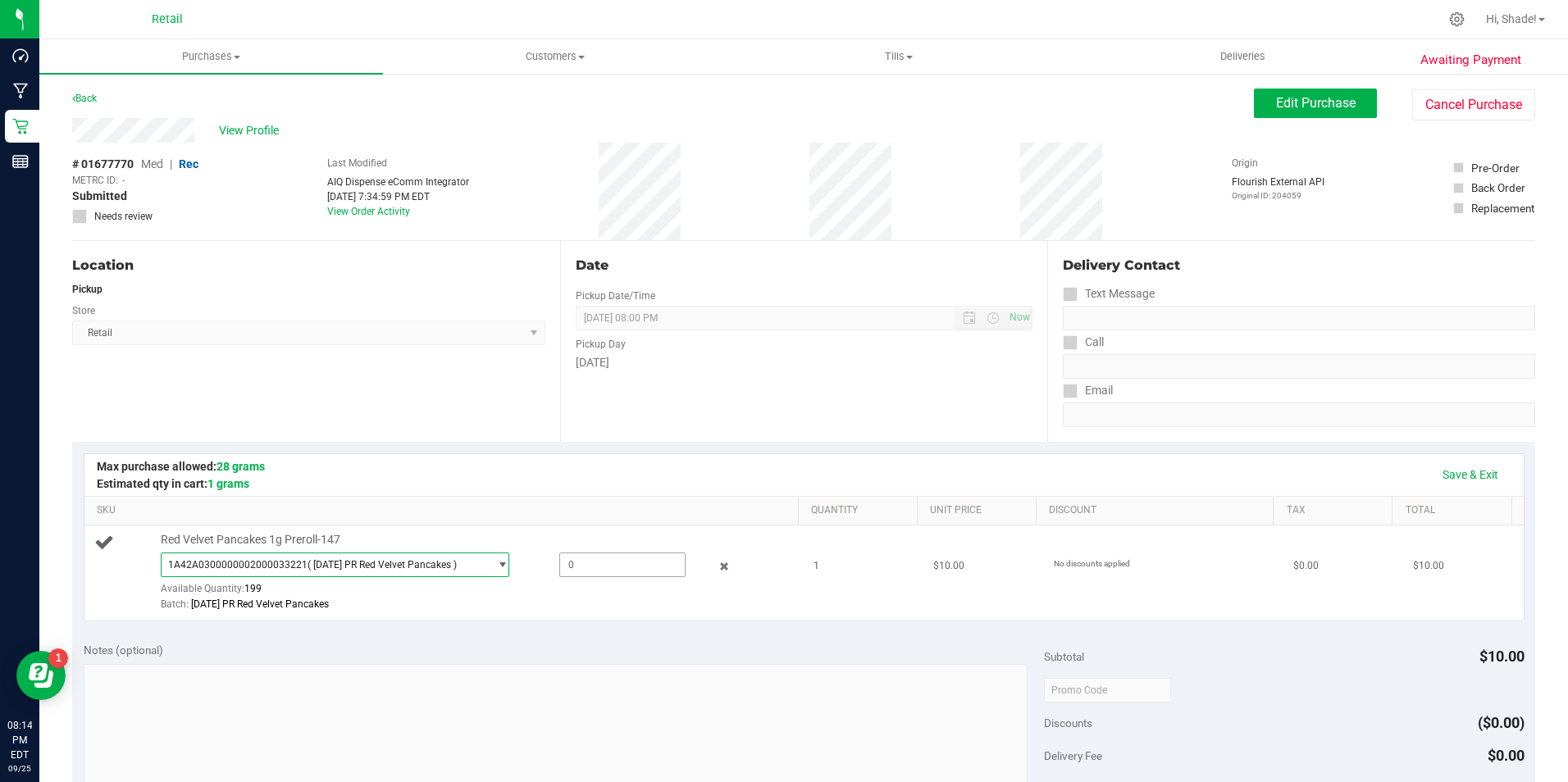
click at [588, 562] on span at bounding box center [622, 565] width 126 height 25
type input "1"
type input "1.0000"
click at [674, 640] on div "Notes (optional) Subtotal $10.00 Discounts ($0.00) Delivery Fee $0.00 Sales Tax…" at bounding box center [803, 778] width 1463 height 295
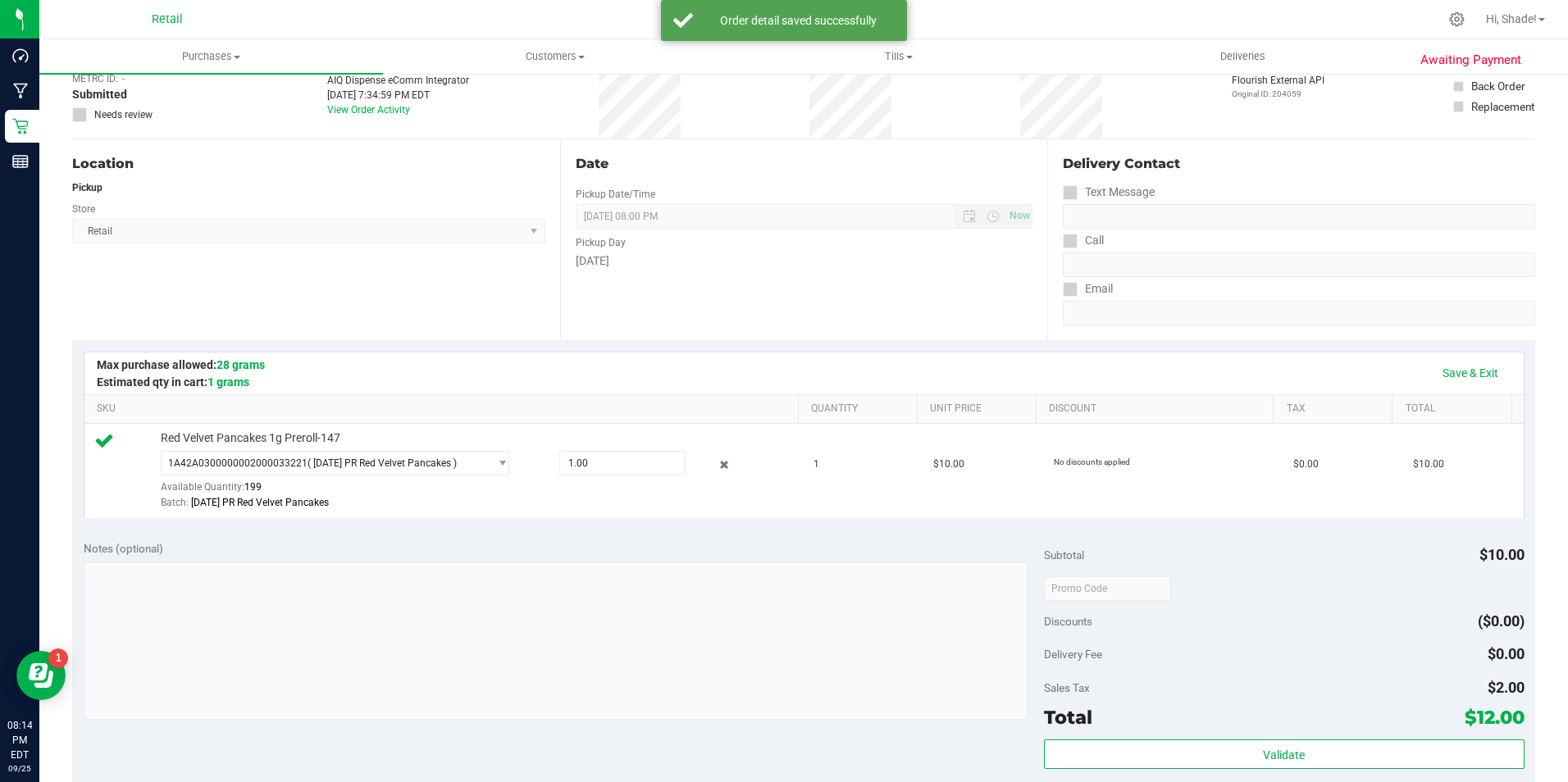
scroll to position [246, 0]
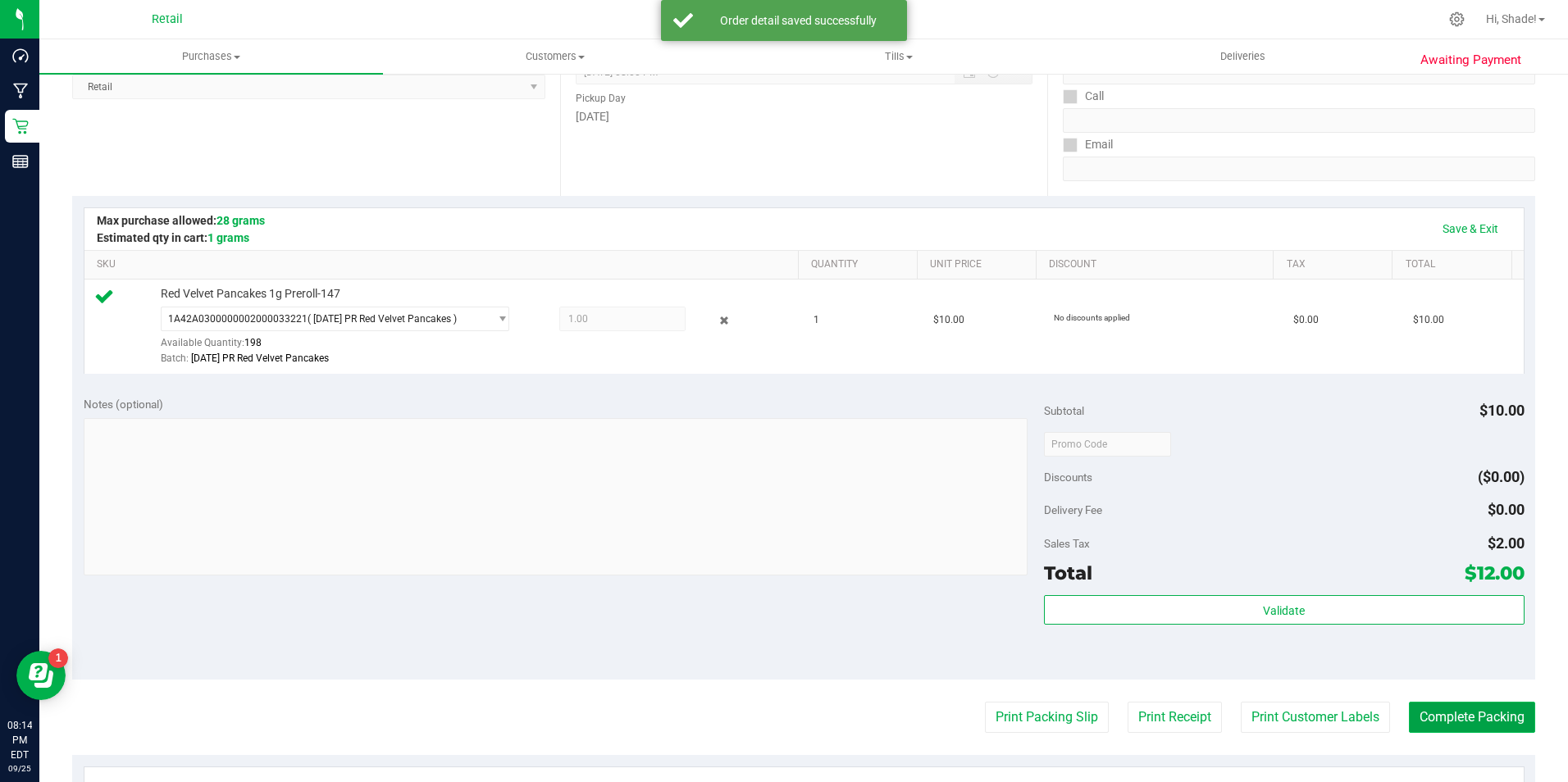
click at [1446, 707] on button "Complete Packing" at bounding box center [1472, 717] width 126 height 31
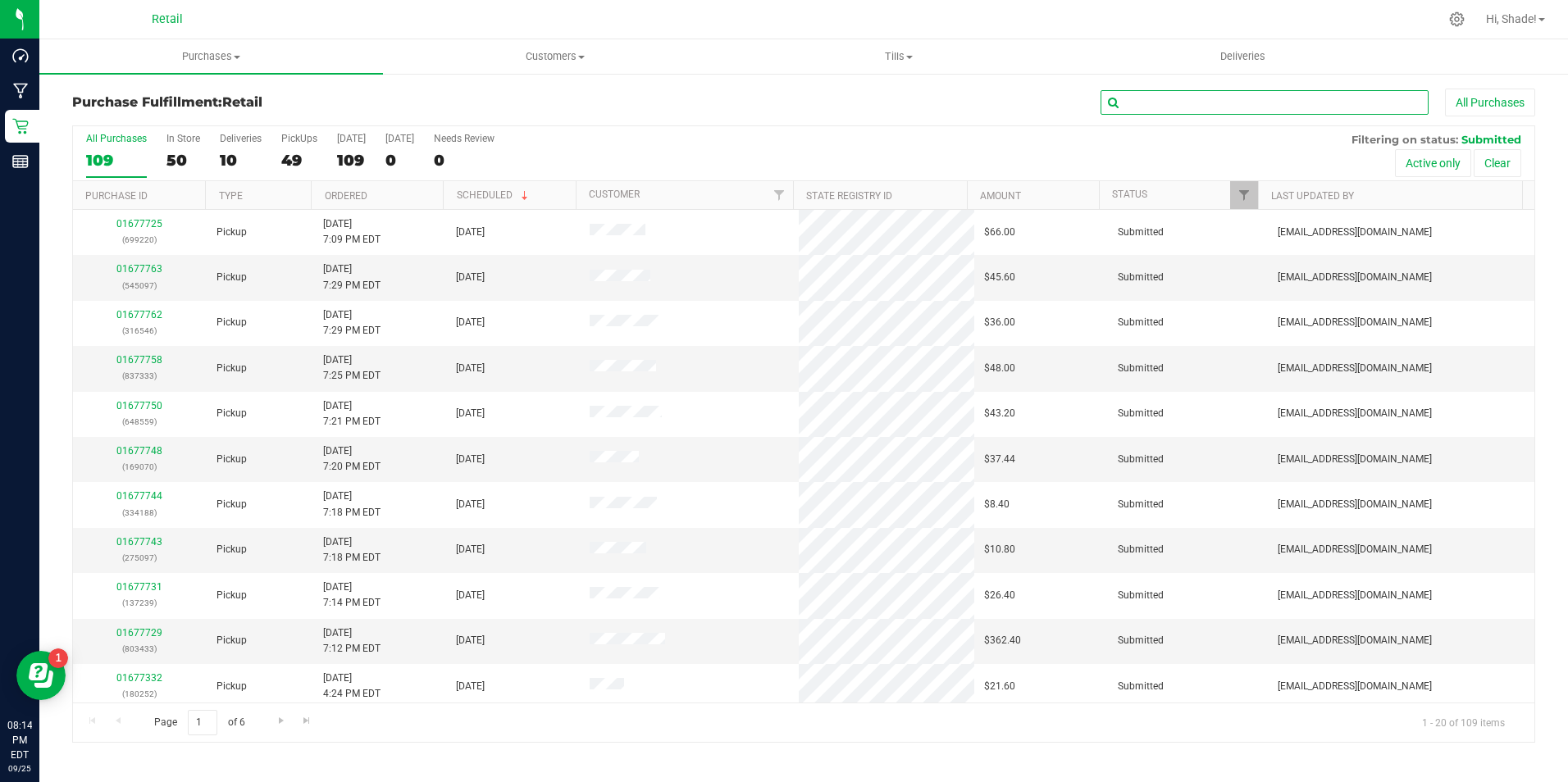
click at [1167, 112] on input "text" at bounding box center [1265, 102] width 328 height 25
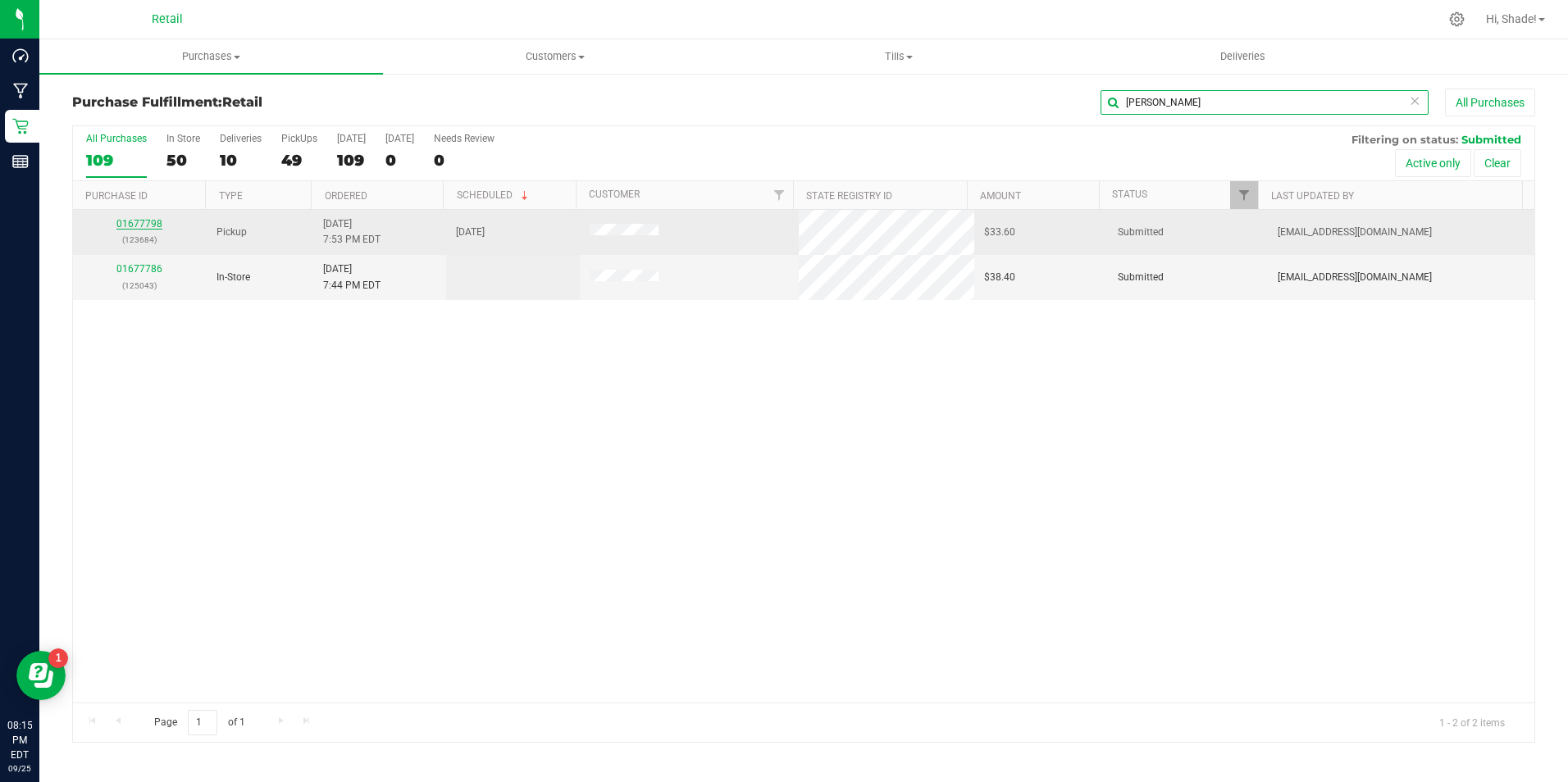
type input "[PERSON_NAME]"
click at [138, 228] on link "01677798" at bounding box center [139, 223] width 46 height 11
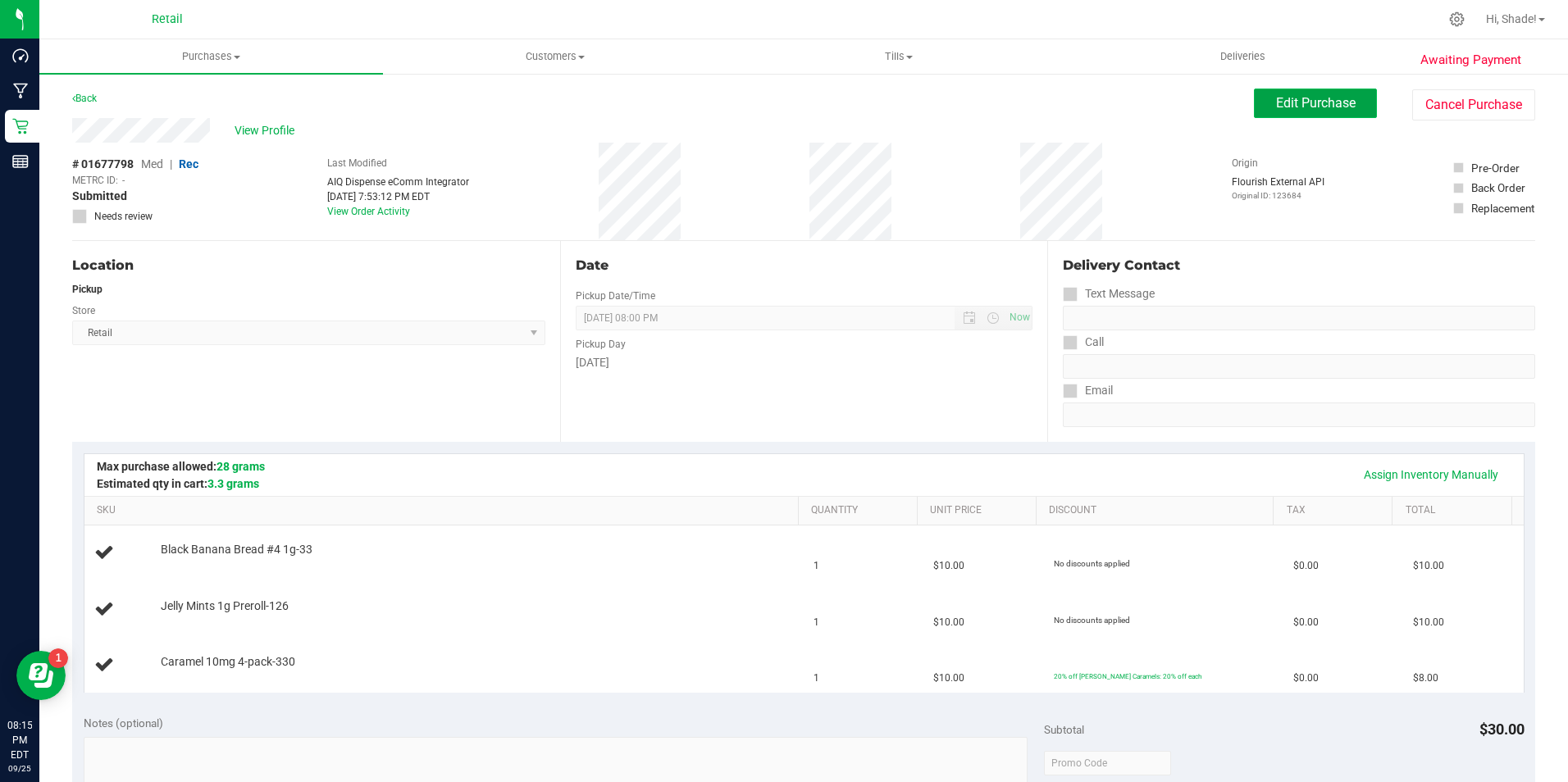
click at [1292, 108] on span "Edit Purchase" at bounding box center [1316, 103] width 79 height 16
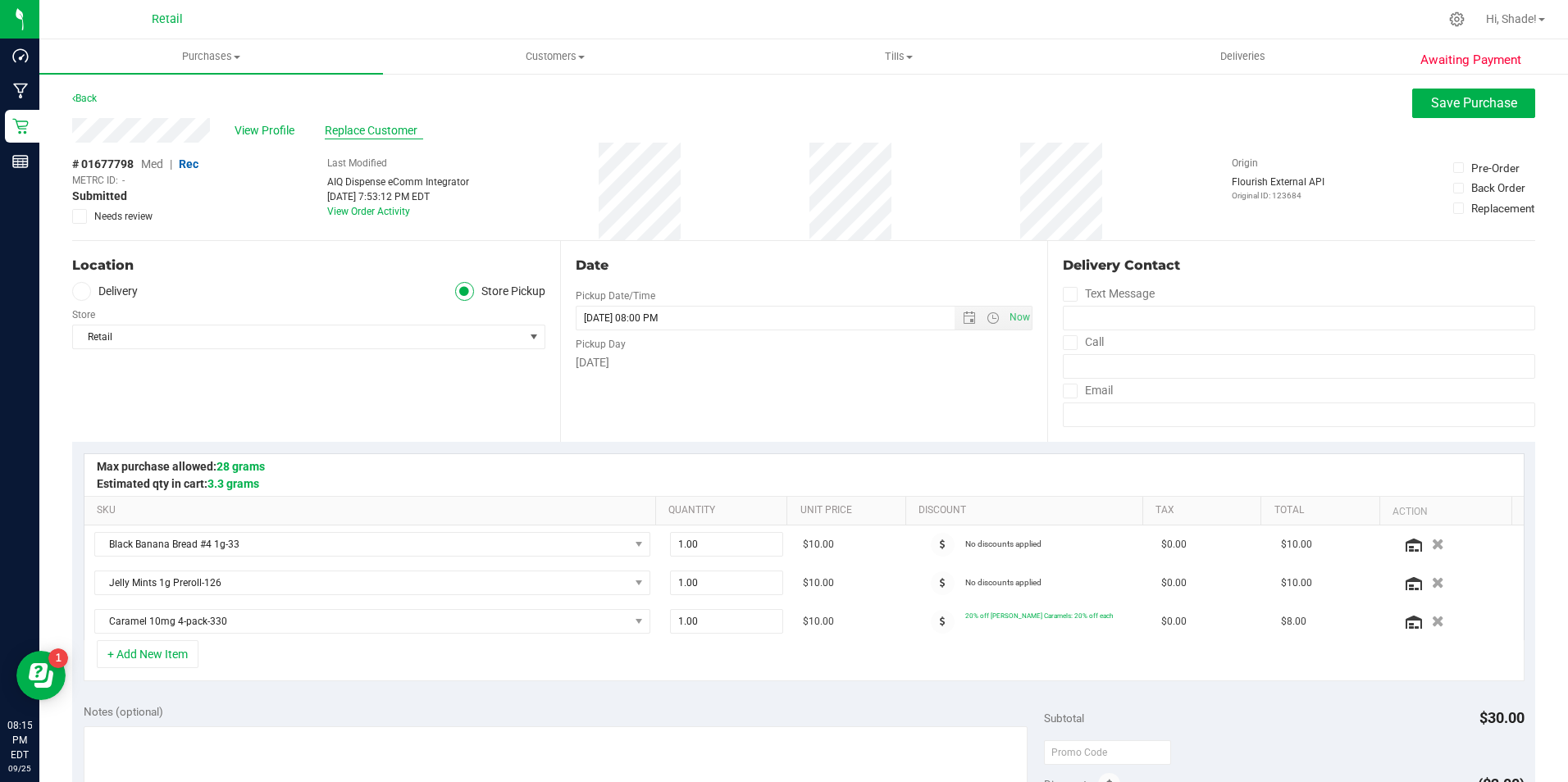
click at [392, 126] on span "Replace Customer" at bounding box center [374, 131] width 99 height 18
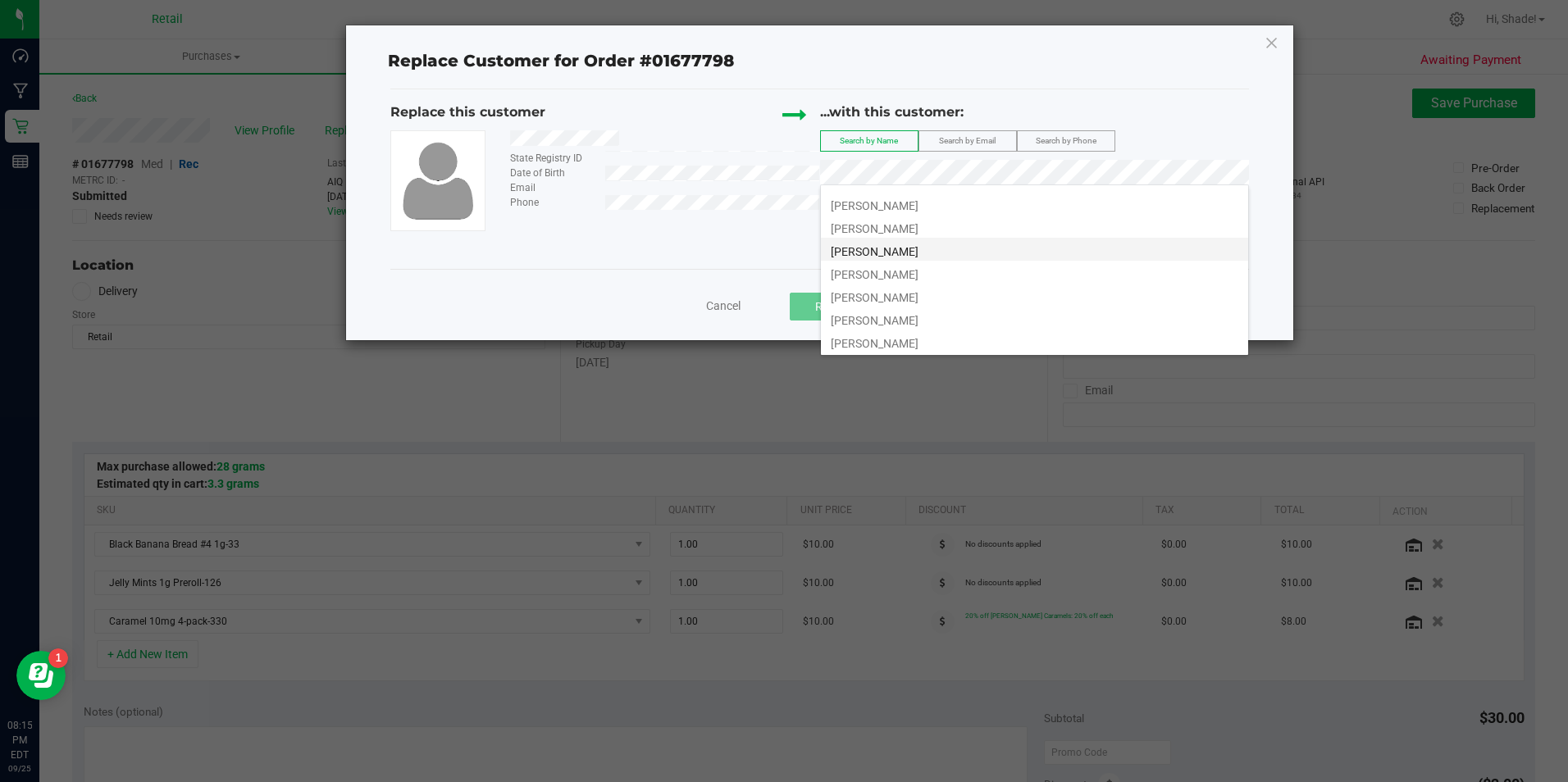
scroll to position [488, 0]
click at [907, 258] on span "[PERSON_NAME]" at bounding box center [875, 264] width 88 height 13
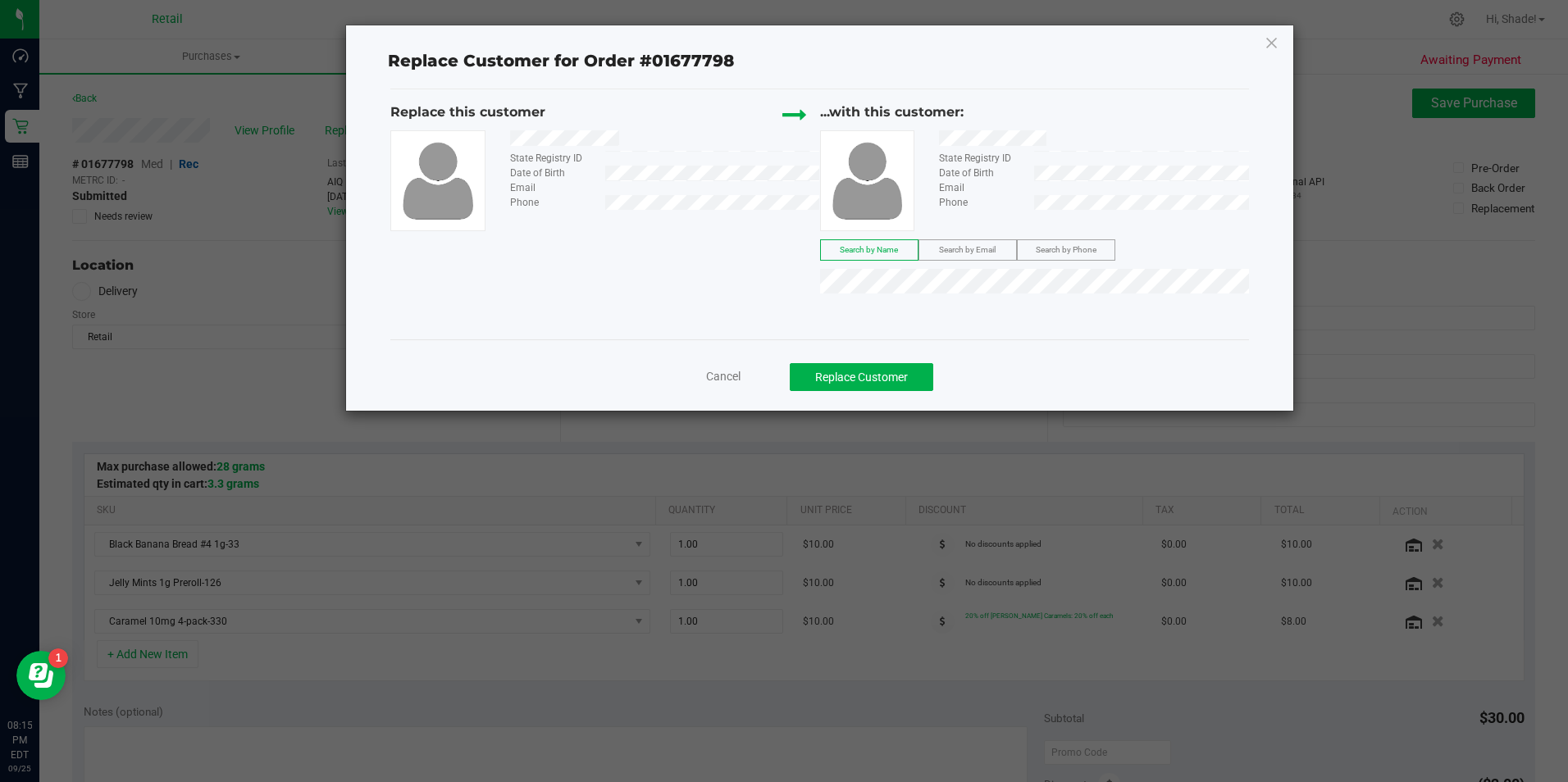
click at [722, 372] on span "Cancel" at bounding box center [723, 376] width 34 height 13
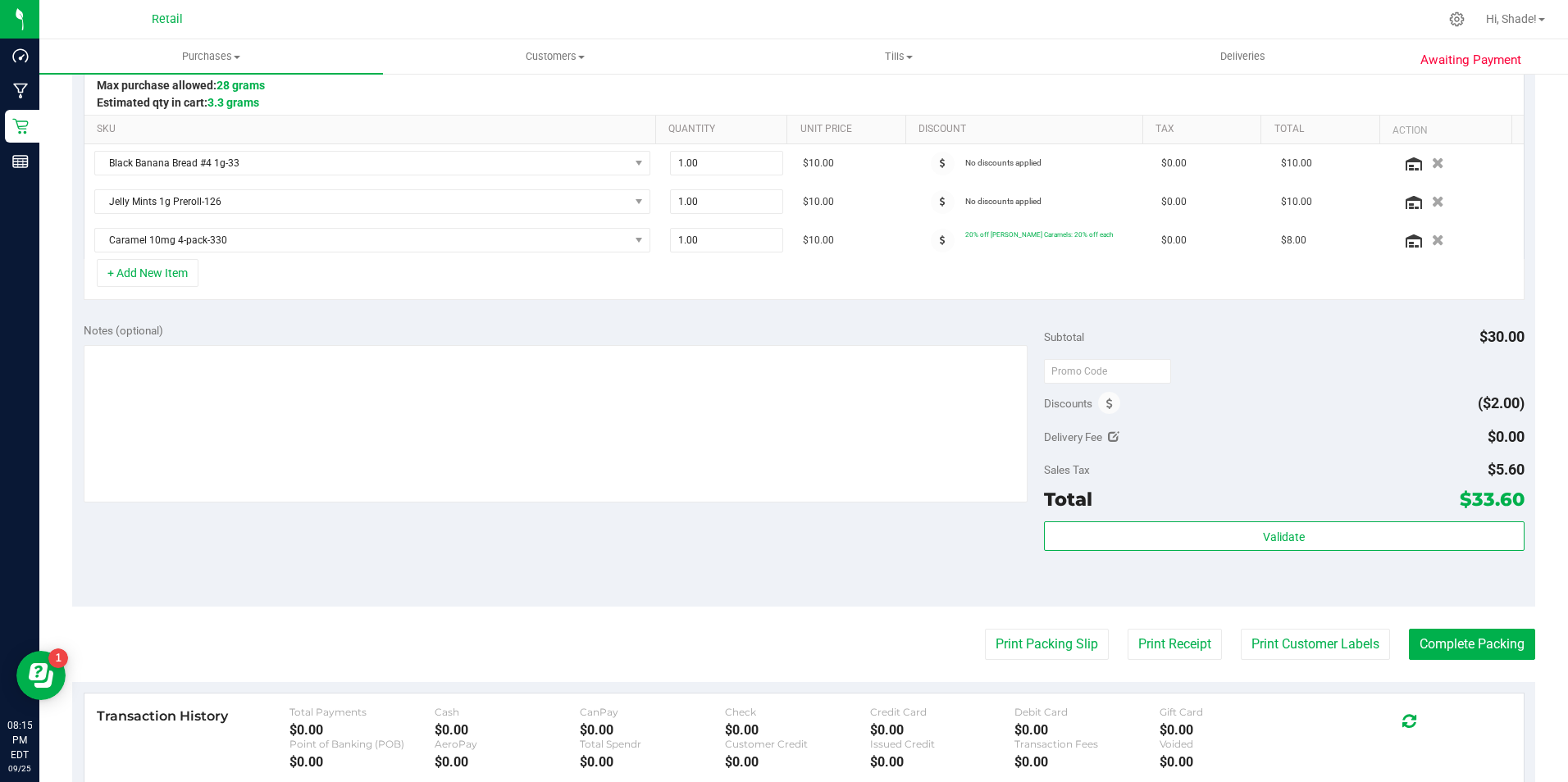
scroll to position [410, 0]
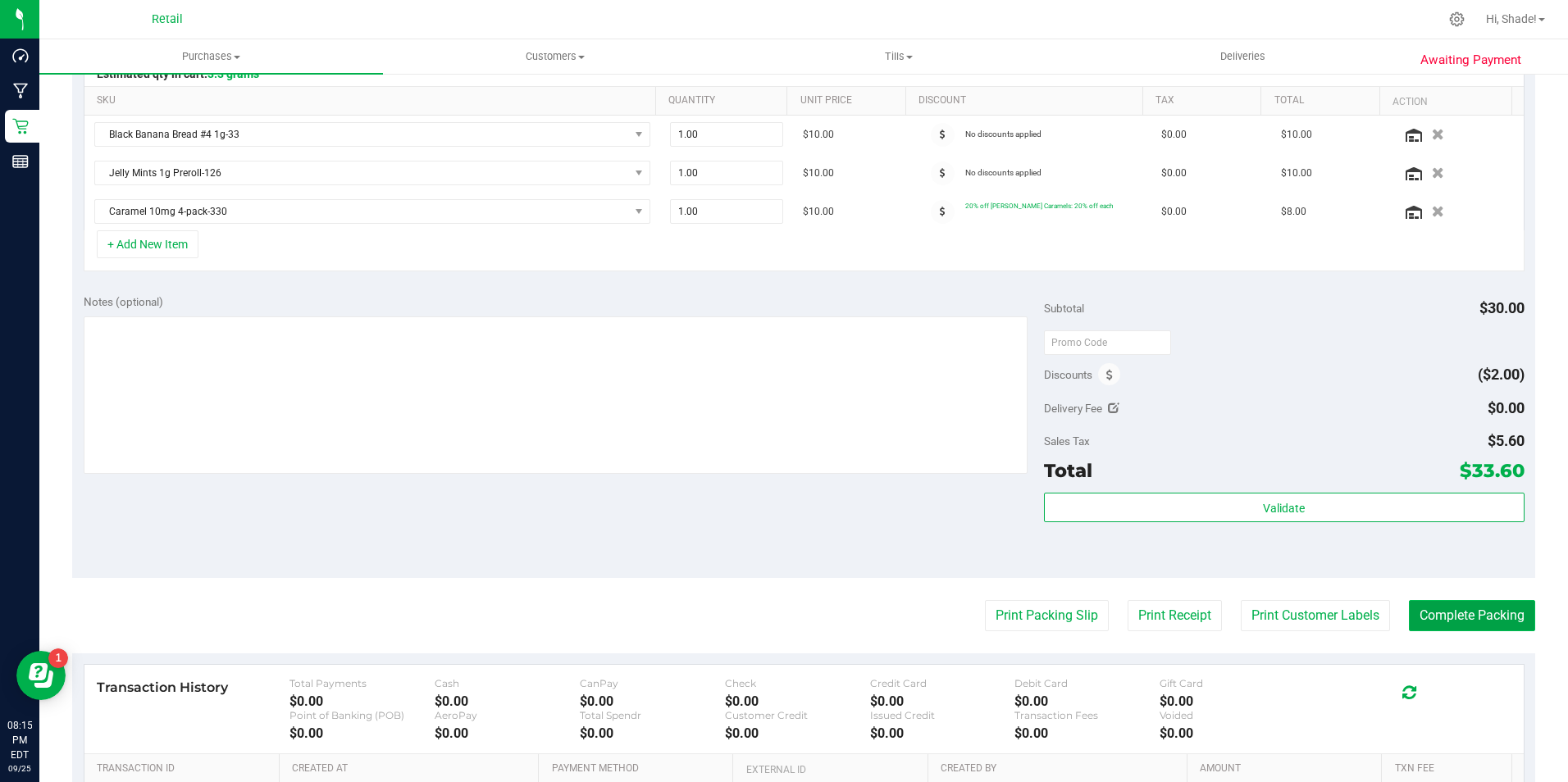
click at [1418, 625] on button "Complete Packing" at bounding box center [1472, 615] width 126 height 31
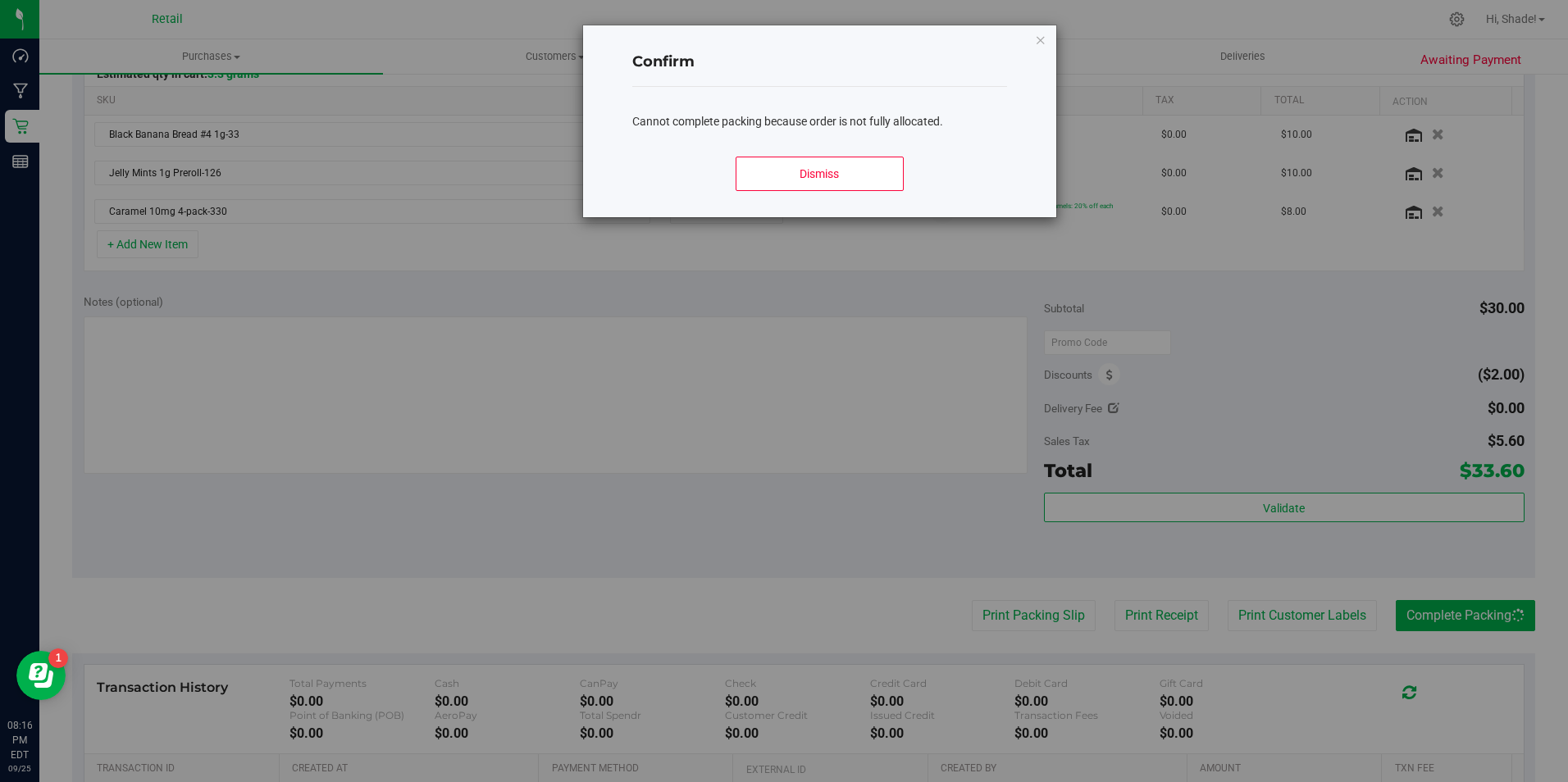
click at [1049, 41] on div "Confirm Cannot complete packing because order is not fully allocated. Dismiss" at bounding box center [819, 122] width 473 height 192
click at [1038, 40] on icon "Close modal" at bounding box center [1041, 39] width 11 height 19
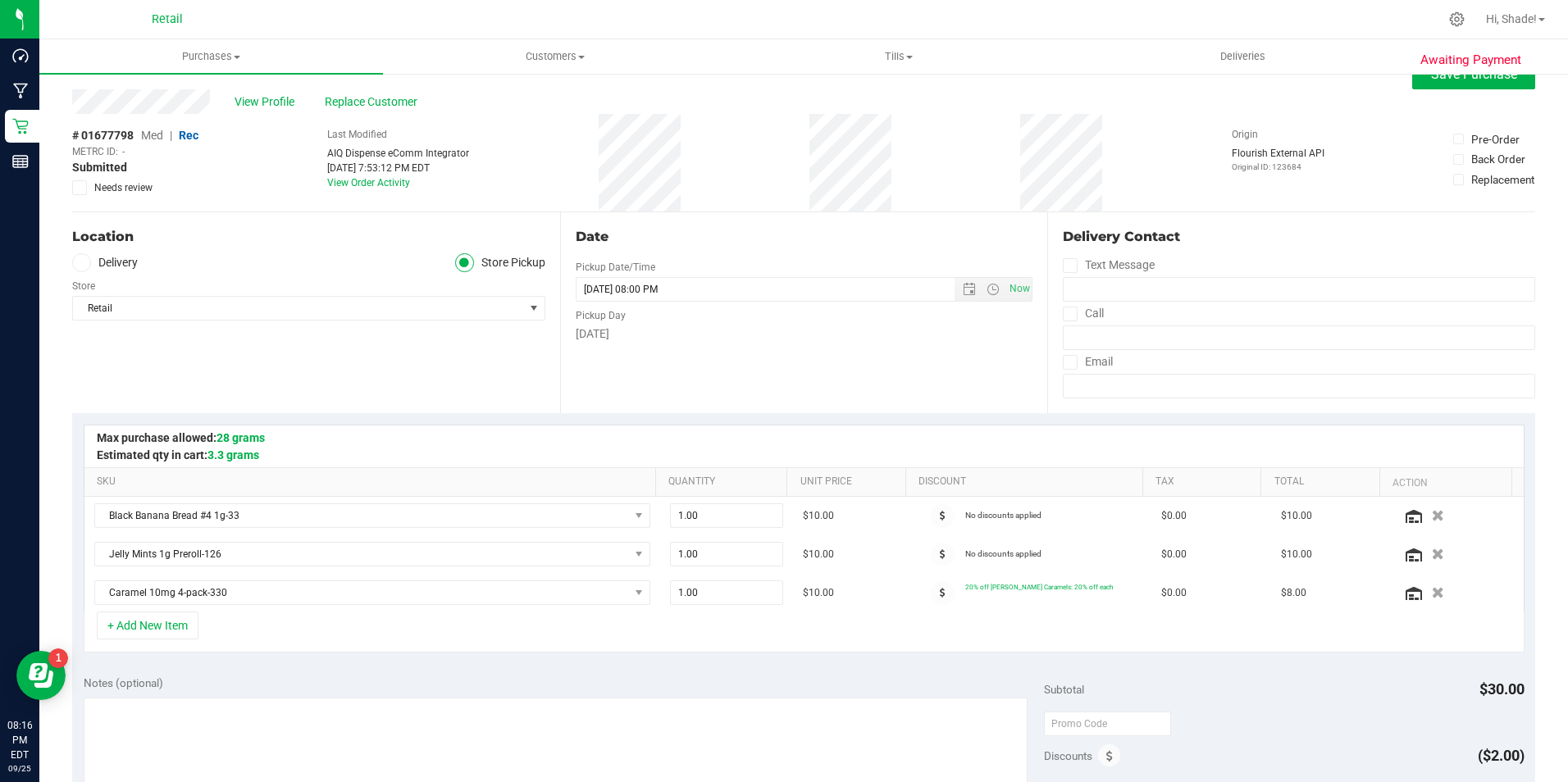
scroll to position [0, 0]
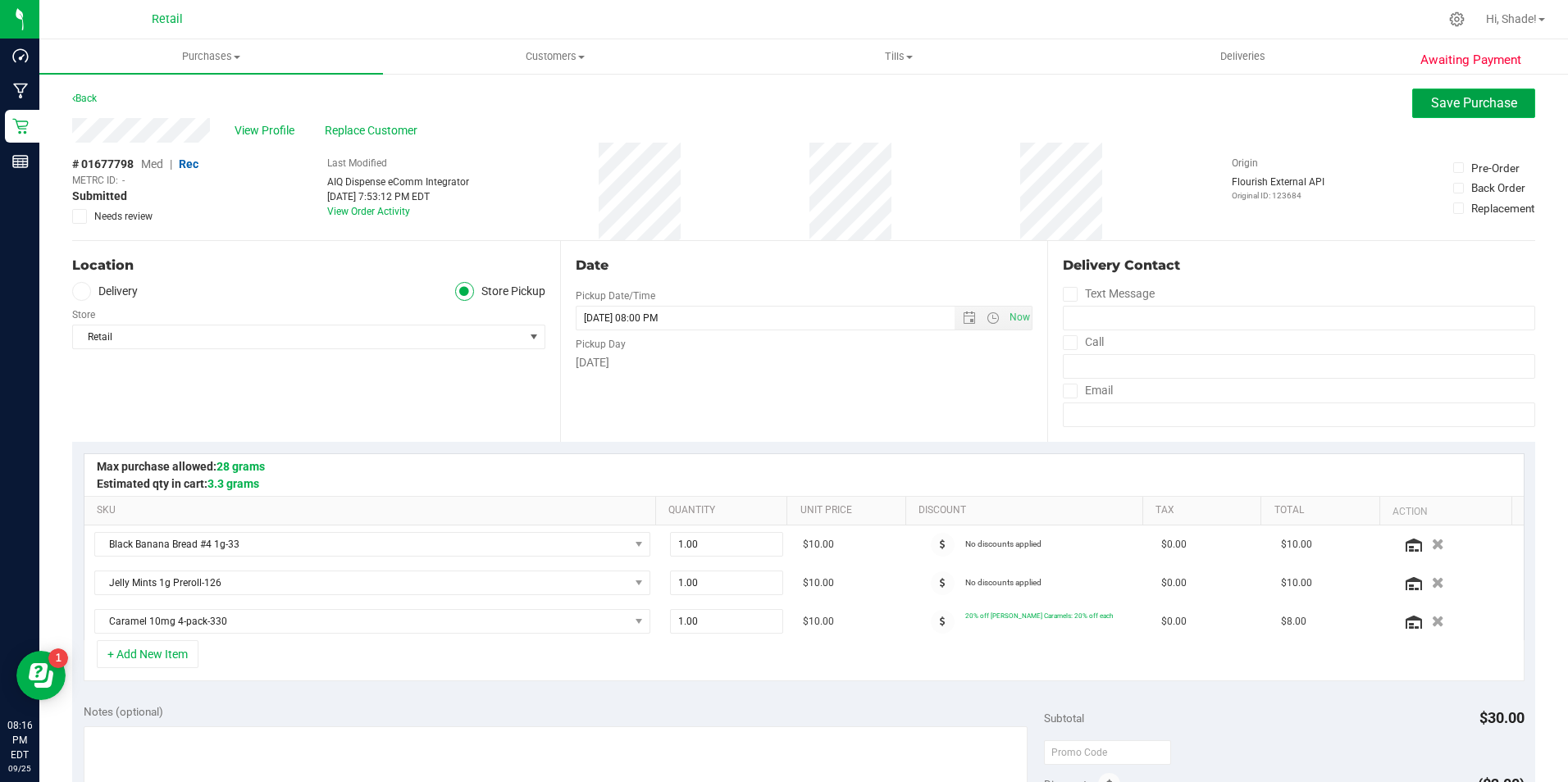
click at [1412, 111] on button "Save Purchase" at bounding box center [1473, 102] width 123 height 29
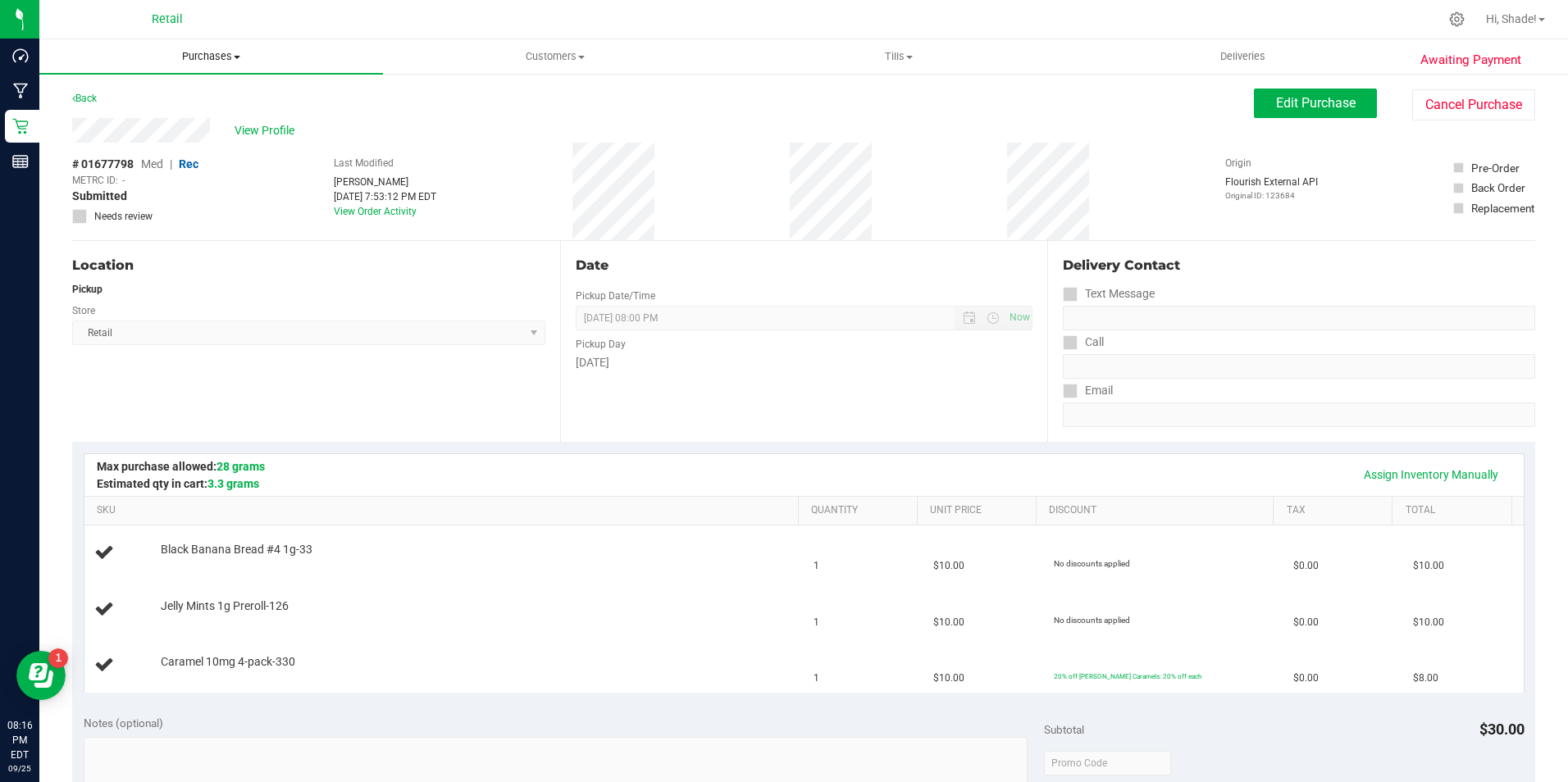
drag, startPoint x: 202, startPoint y: 61, endPoint x: 206, endPoint y: 93, distance: 32.2
click at [202, 61] on span "Purchases" at bounding box center [212, 56] width 344 height 15
click at [148, 117] on li "Fulfillment" at bounding box center [212, 119] width 344 height 19
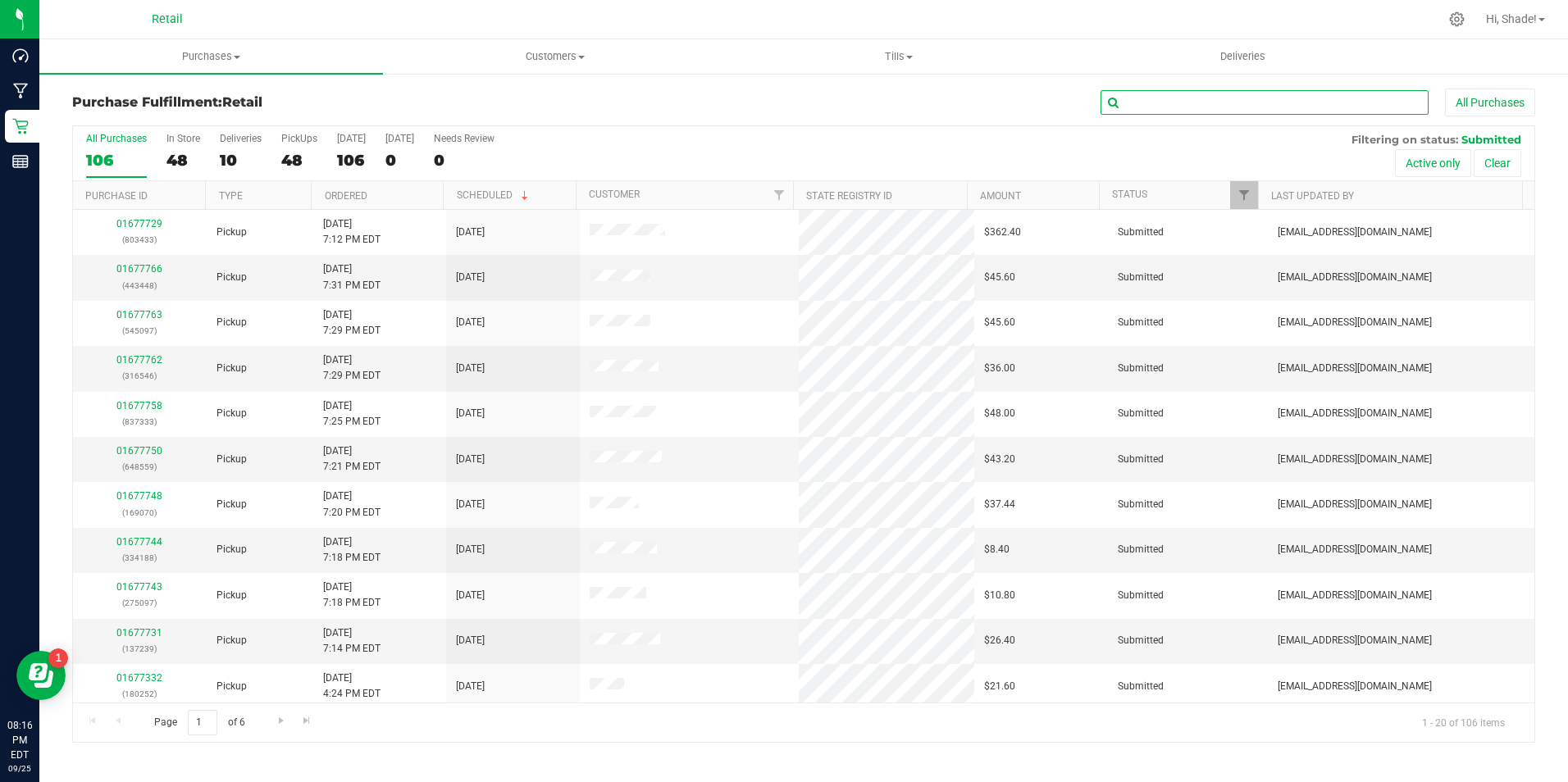
click at [1146, 94] on input "text" at bounding box center [1265, 102] width 328 height 25
type input "[PERSON_NAME]"
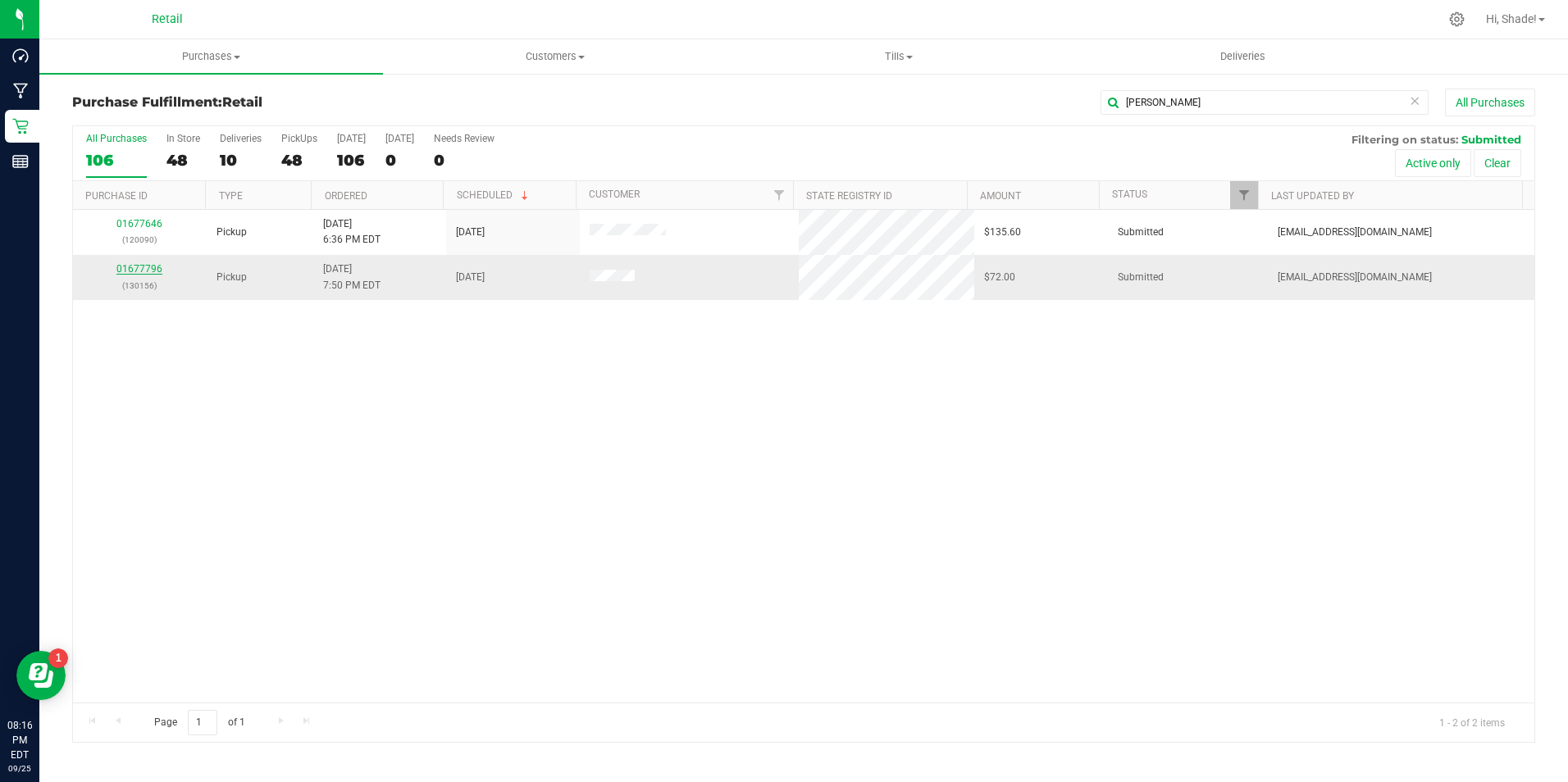
click at [147, 267] on link "01677796" at bounding box center [139, 269] width 46 height 11
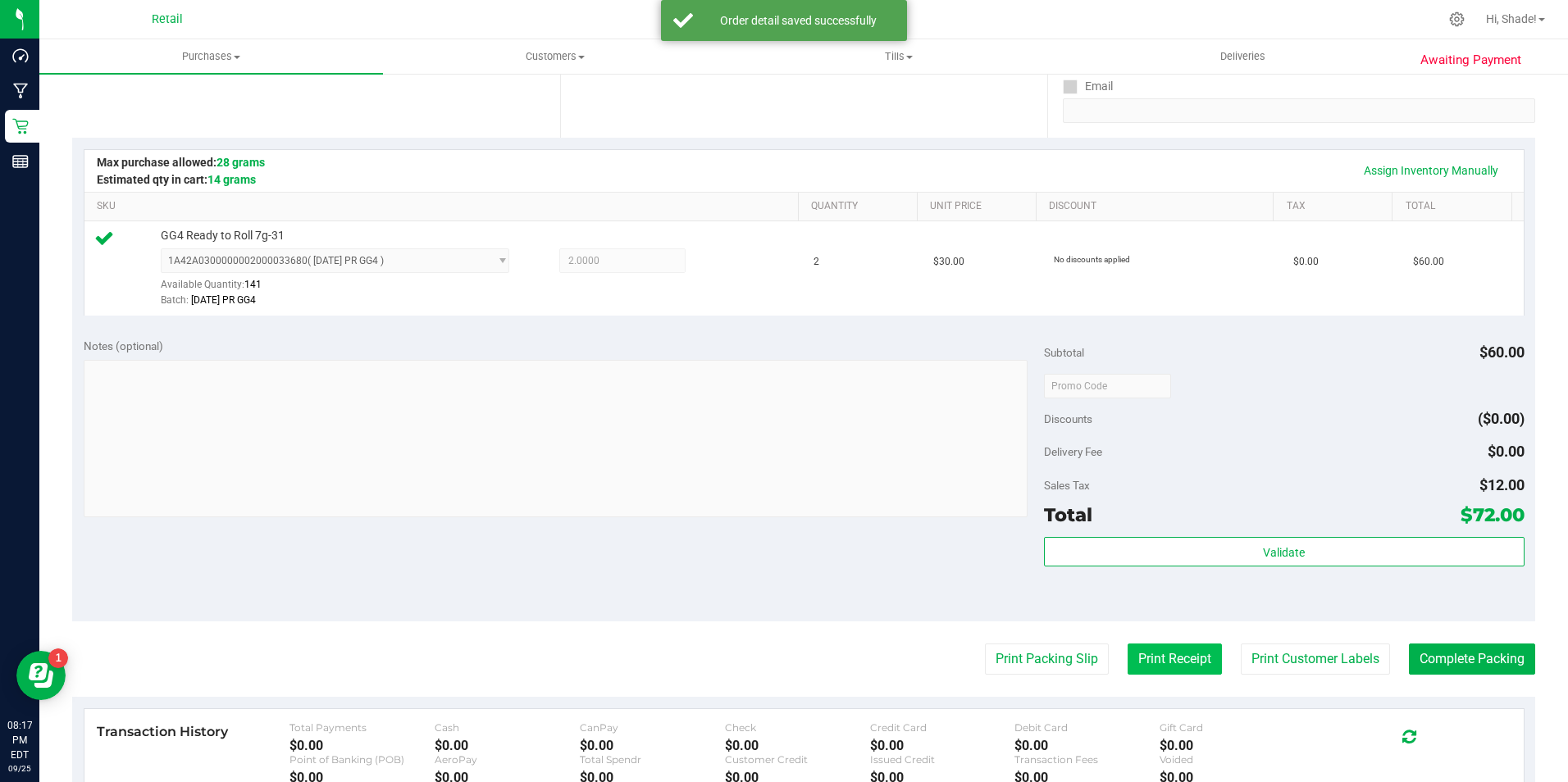
scroll to position [328, 0]
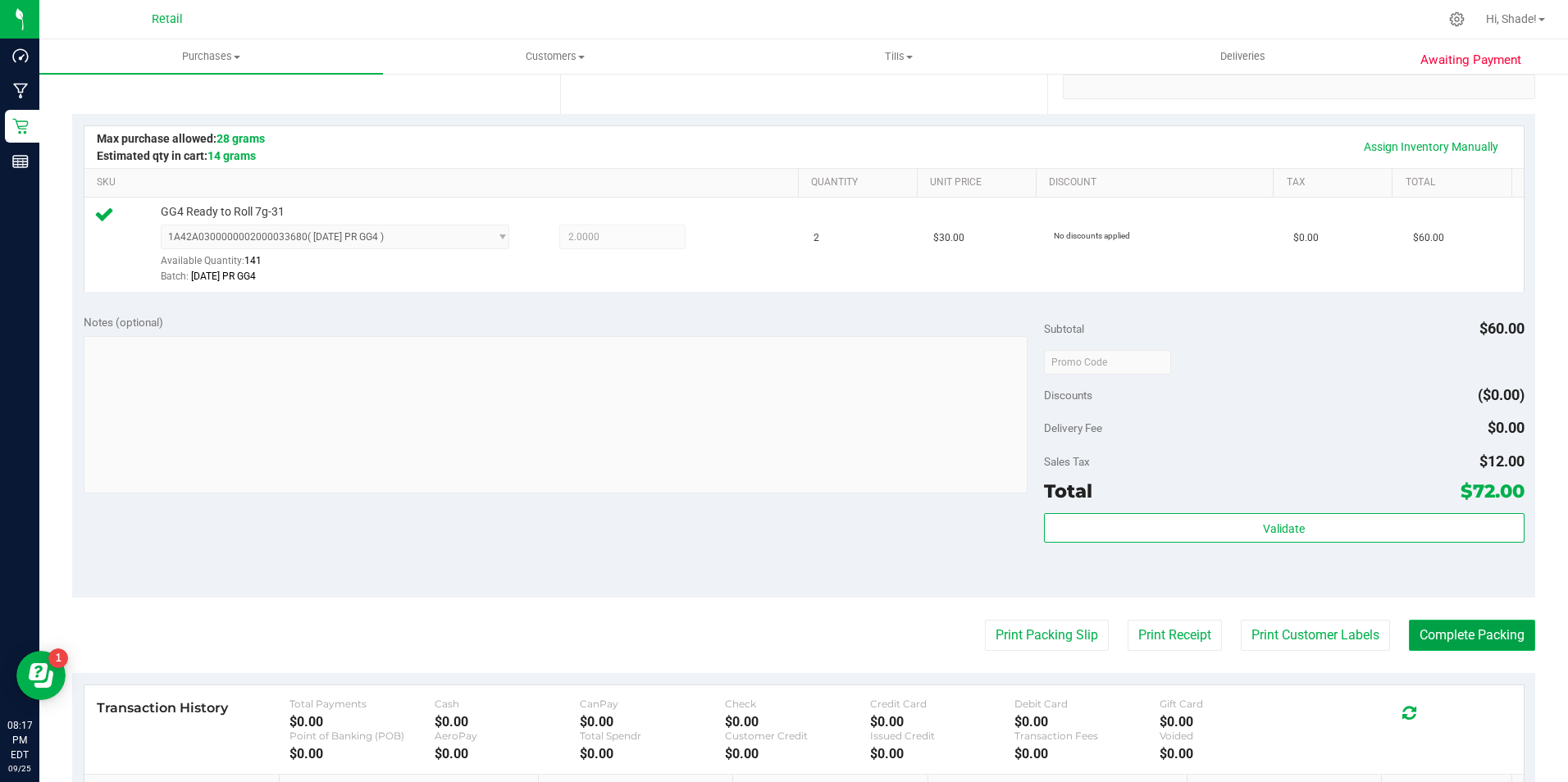
click at [1428, 635] on button "Complete Packing" at bounding box center [1472, 635] width 126 height 31
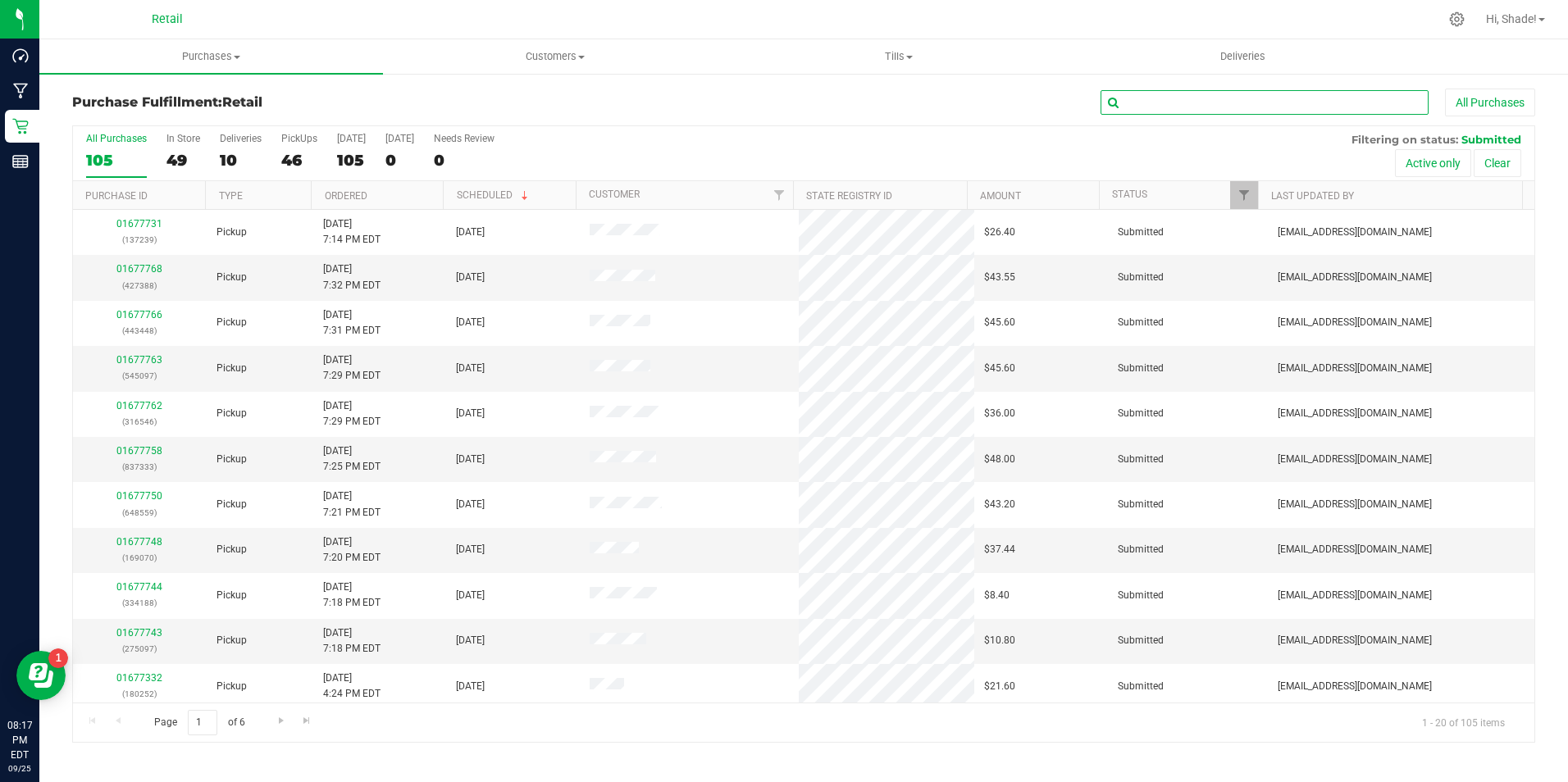
click at [1159, 109] on input "text" at bounding box center [1265, 102] width 328 height 25
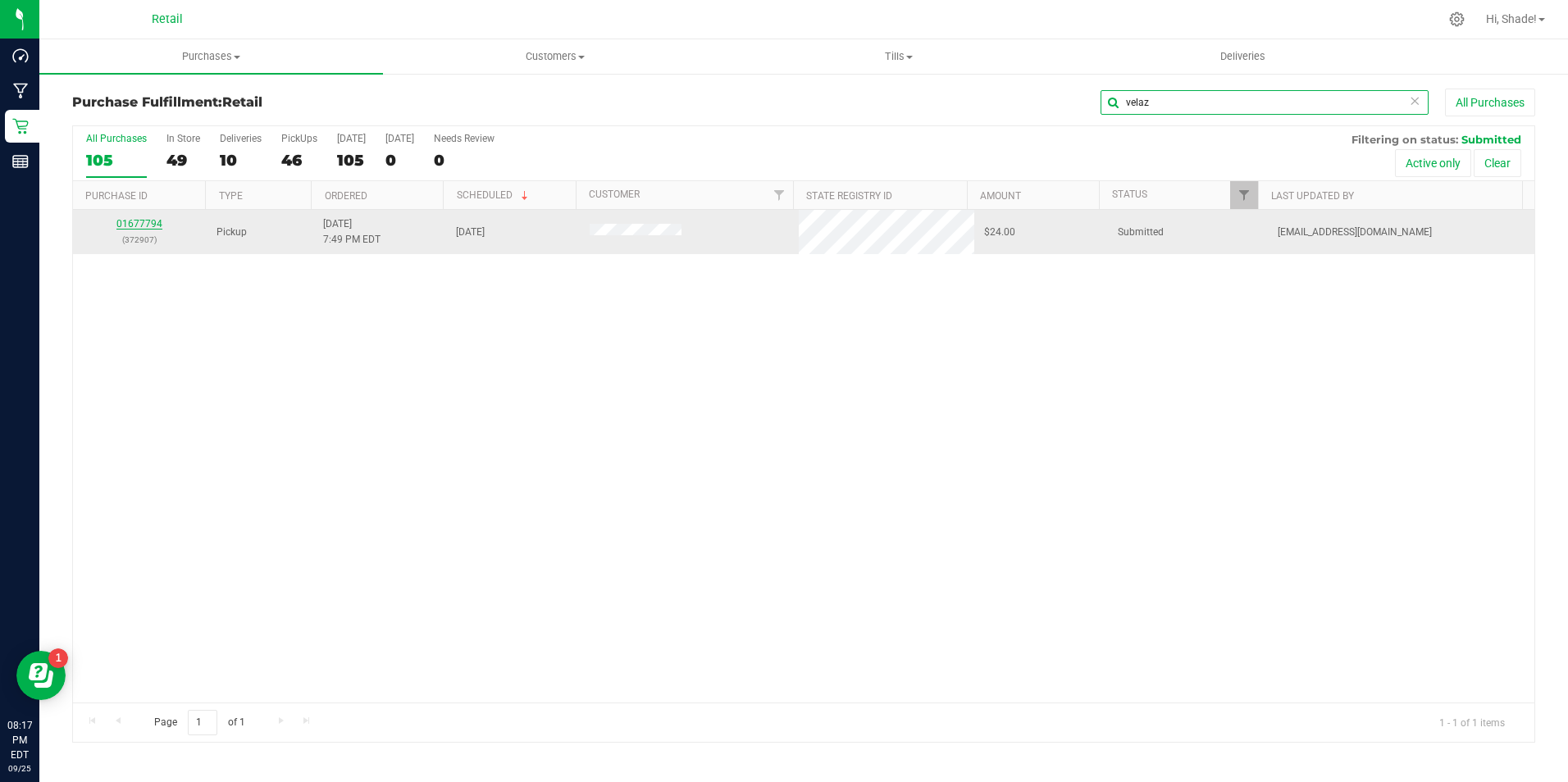
type input "velaz"
click at [129, 228] on link "01677794" at bounding box center [139, 223] width 46 height 11
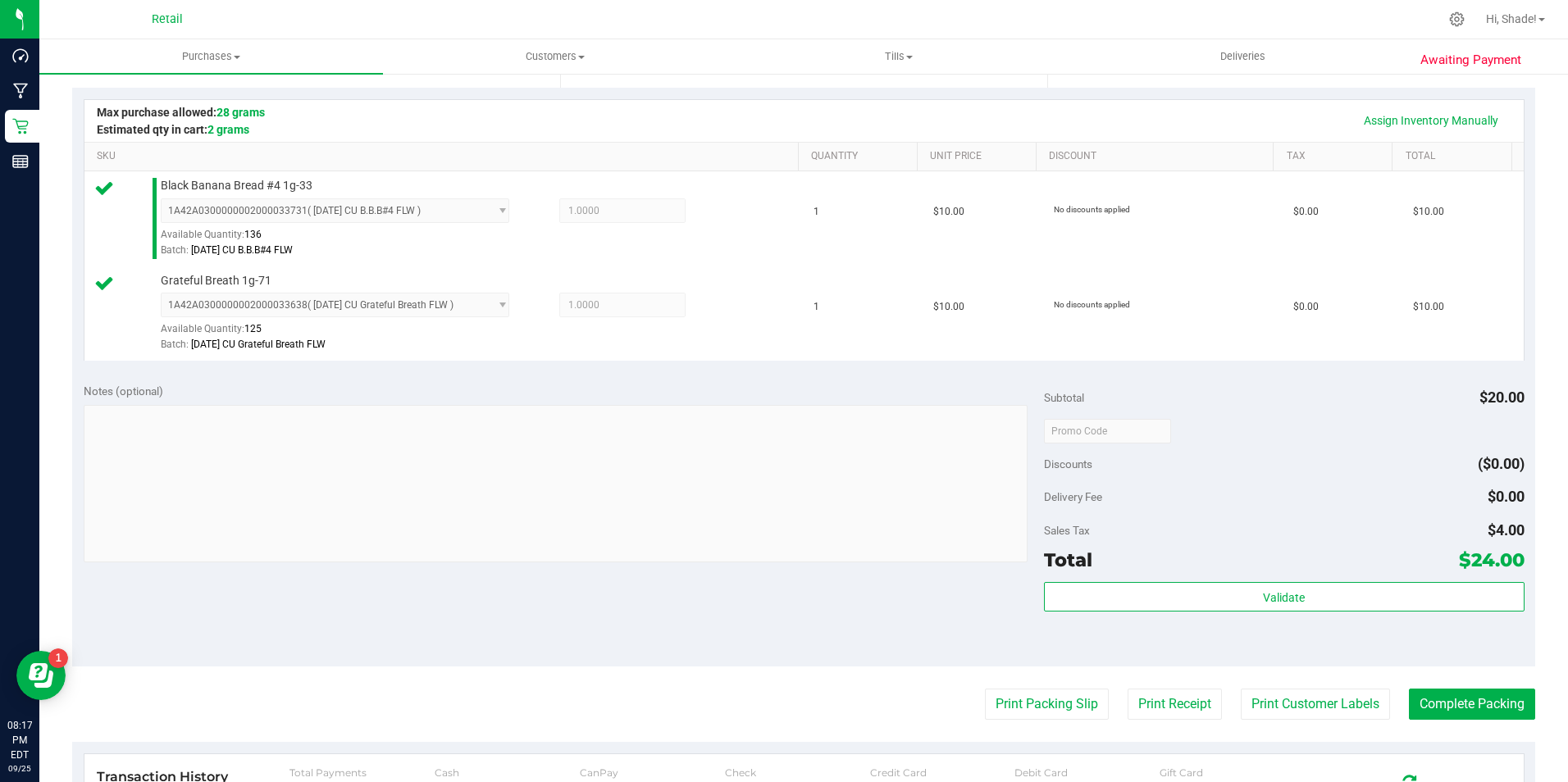
scroll to position [410, 0]
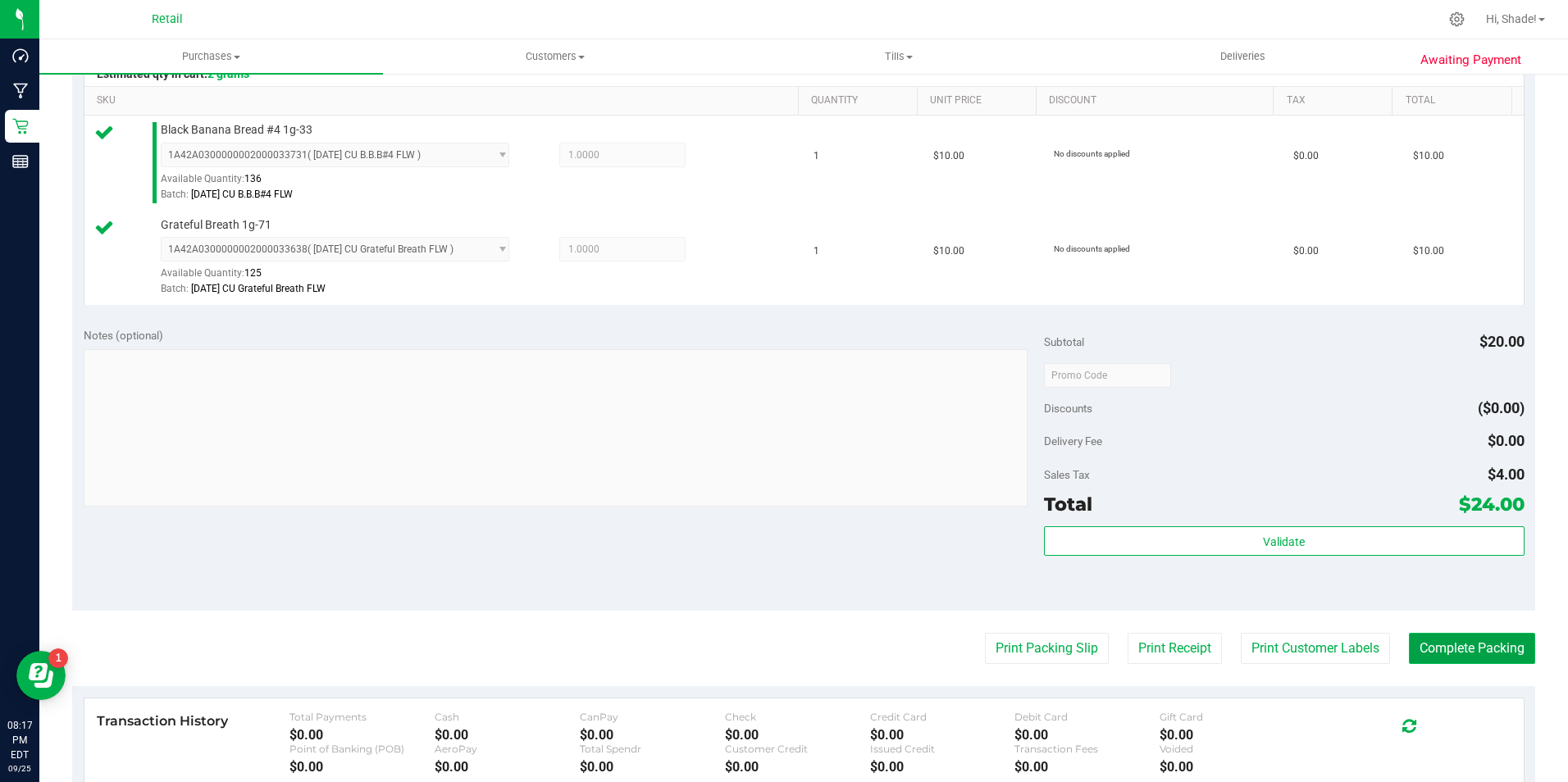
click at [1428, 636] on button "Complete Packing" at bounding box center [1472, 648] width 126 height 31
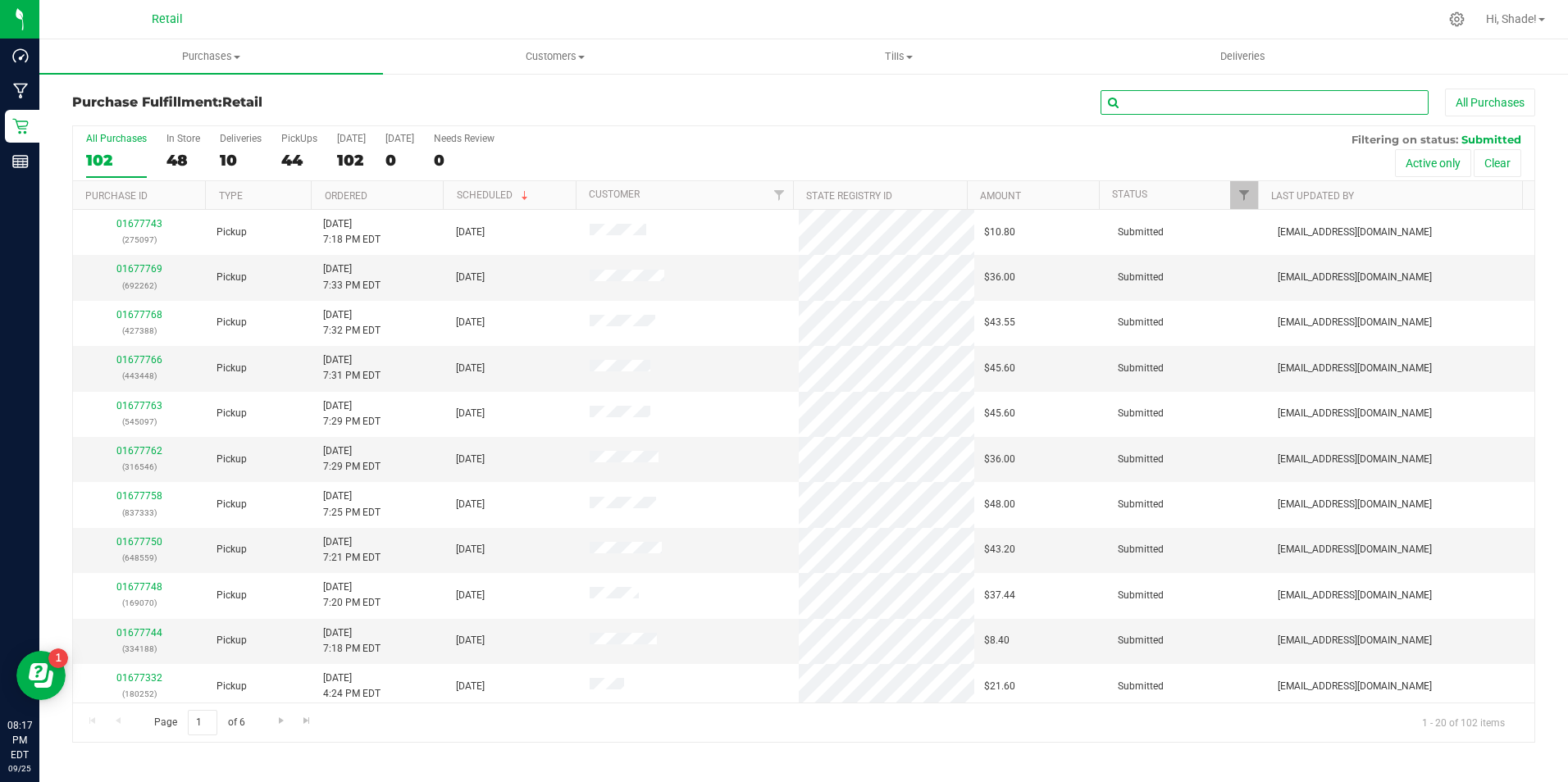
click at [1220, 108] on input "text" at bounding box center [1265, 102] width 328 height 25
type input "[PERSON_NAME]"
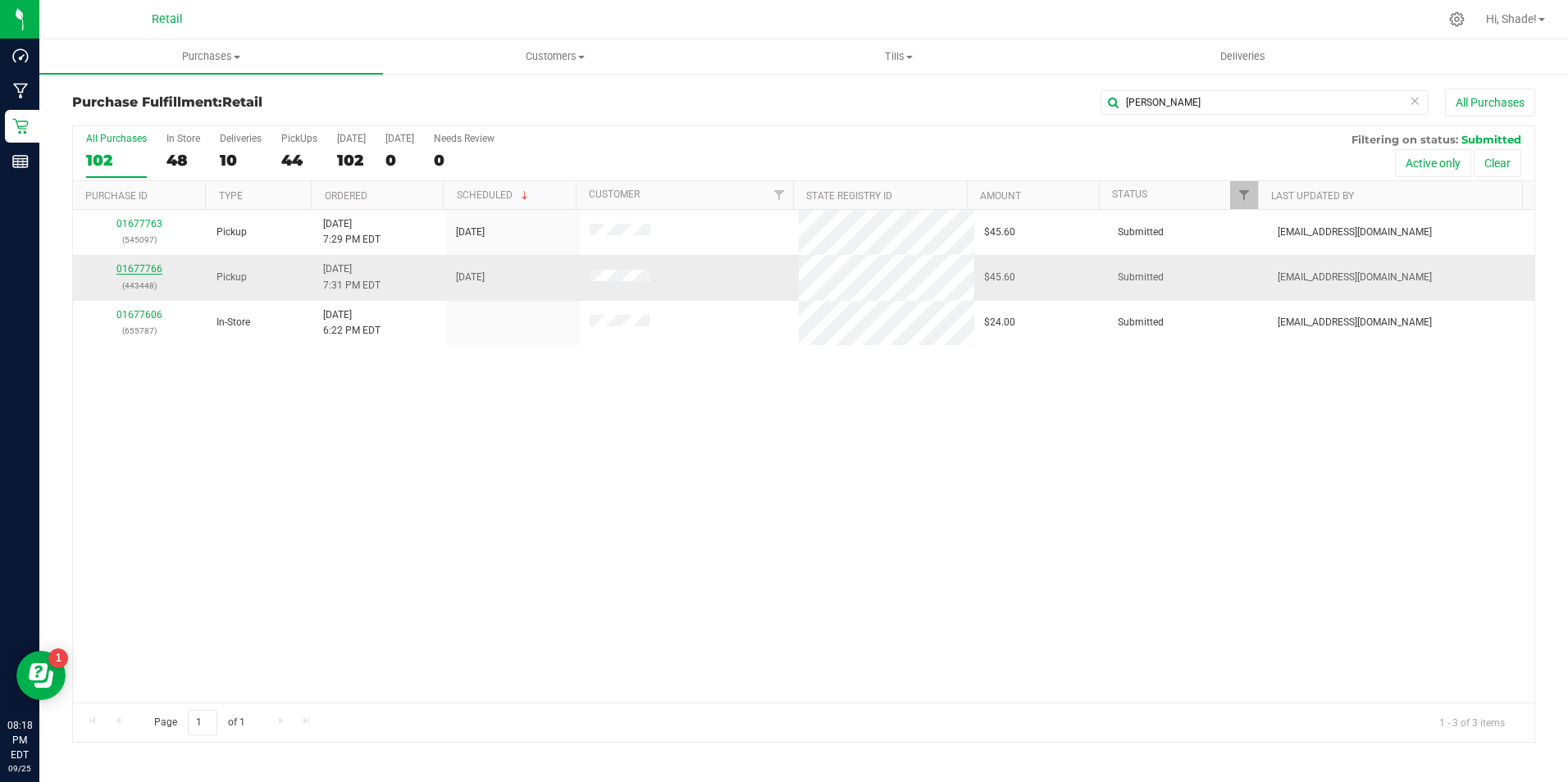
click at [138, 264] on link "01677766" at bounding box center [139, 269] width 46 height 11
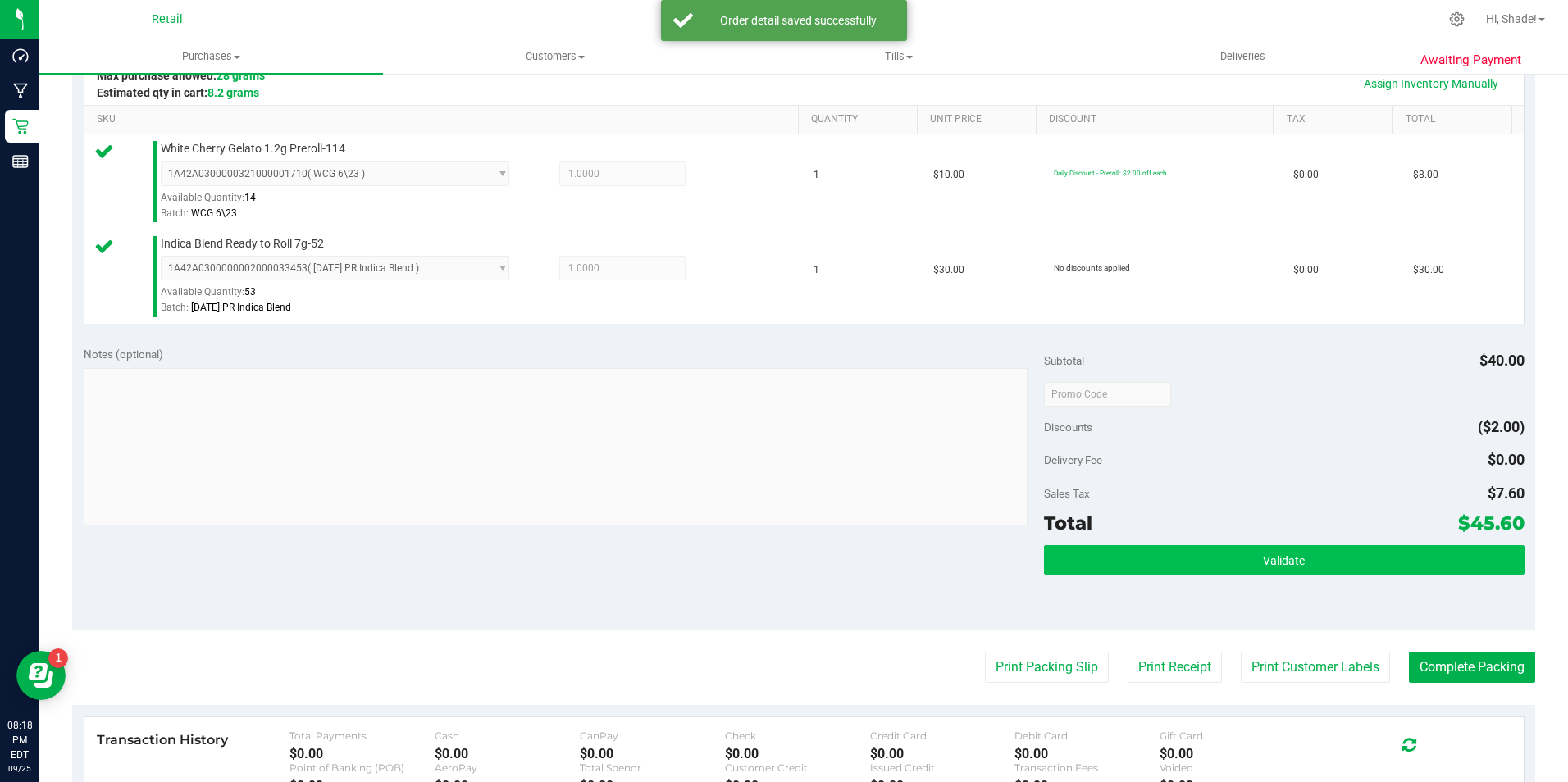
scroll to position [410, 0]
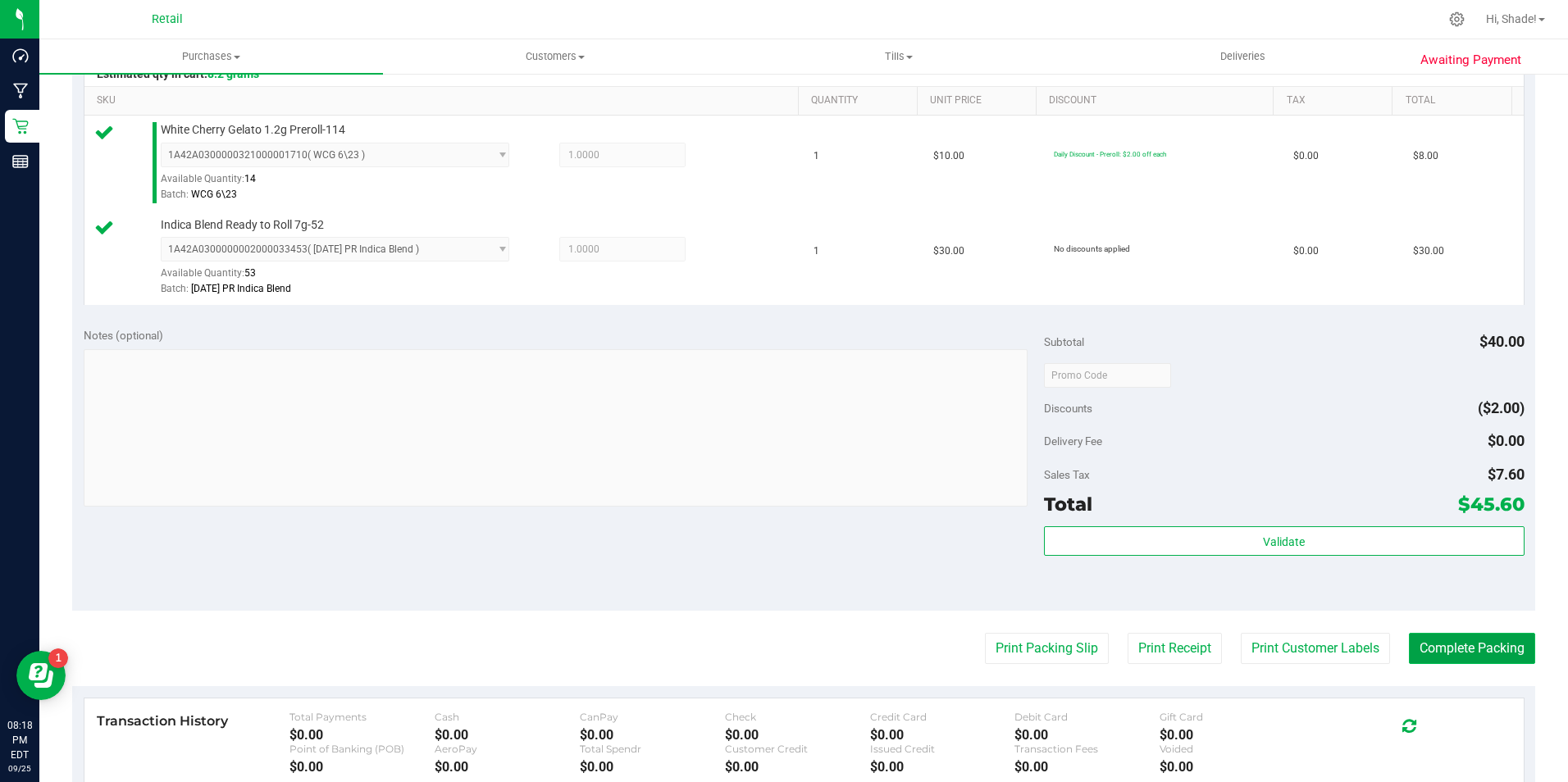
click at [1429, 647] on button "Complete Packing" at bounding box center [1472, 648] width 126 height 31
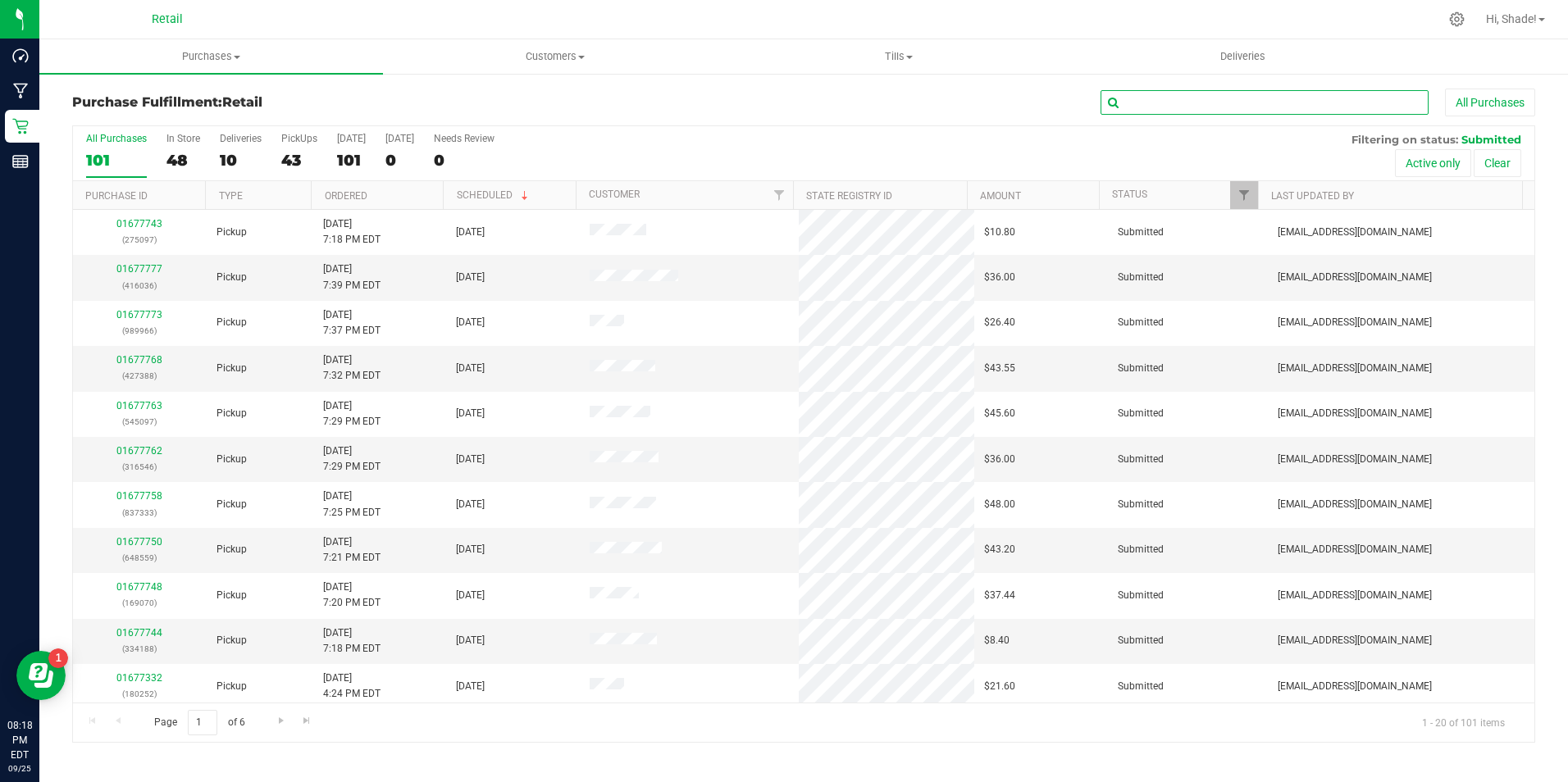
click at [1161, 105] on input "text" at bounding box center [1265, 102] width 328 height 25
type input "[PERSON_NAME]"
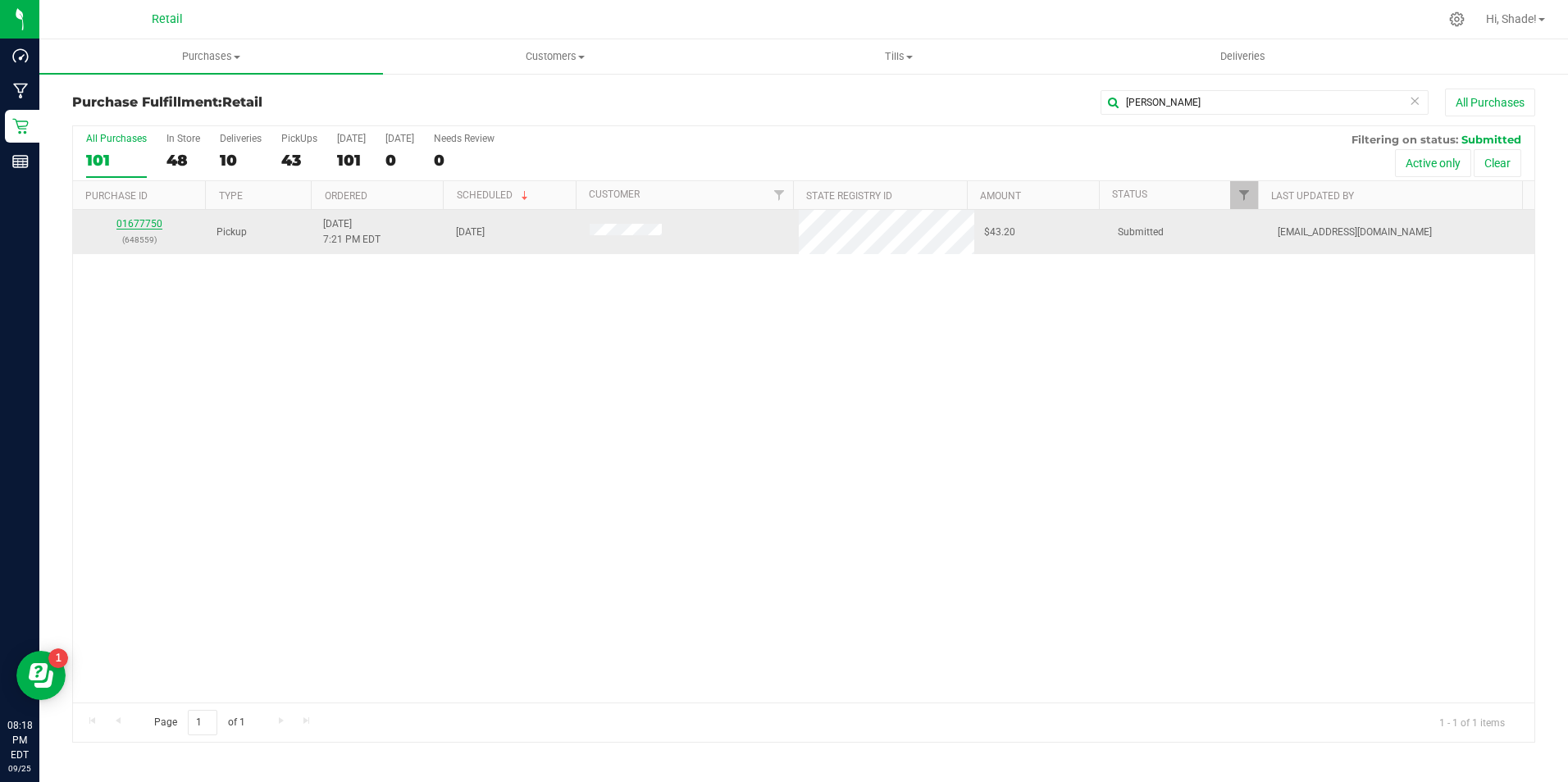
click at [126, 228] on link "01677750" at bounding box center [139, 223] width 46 height 11
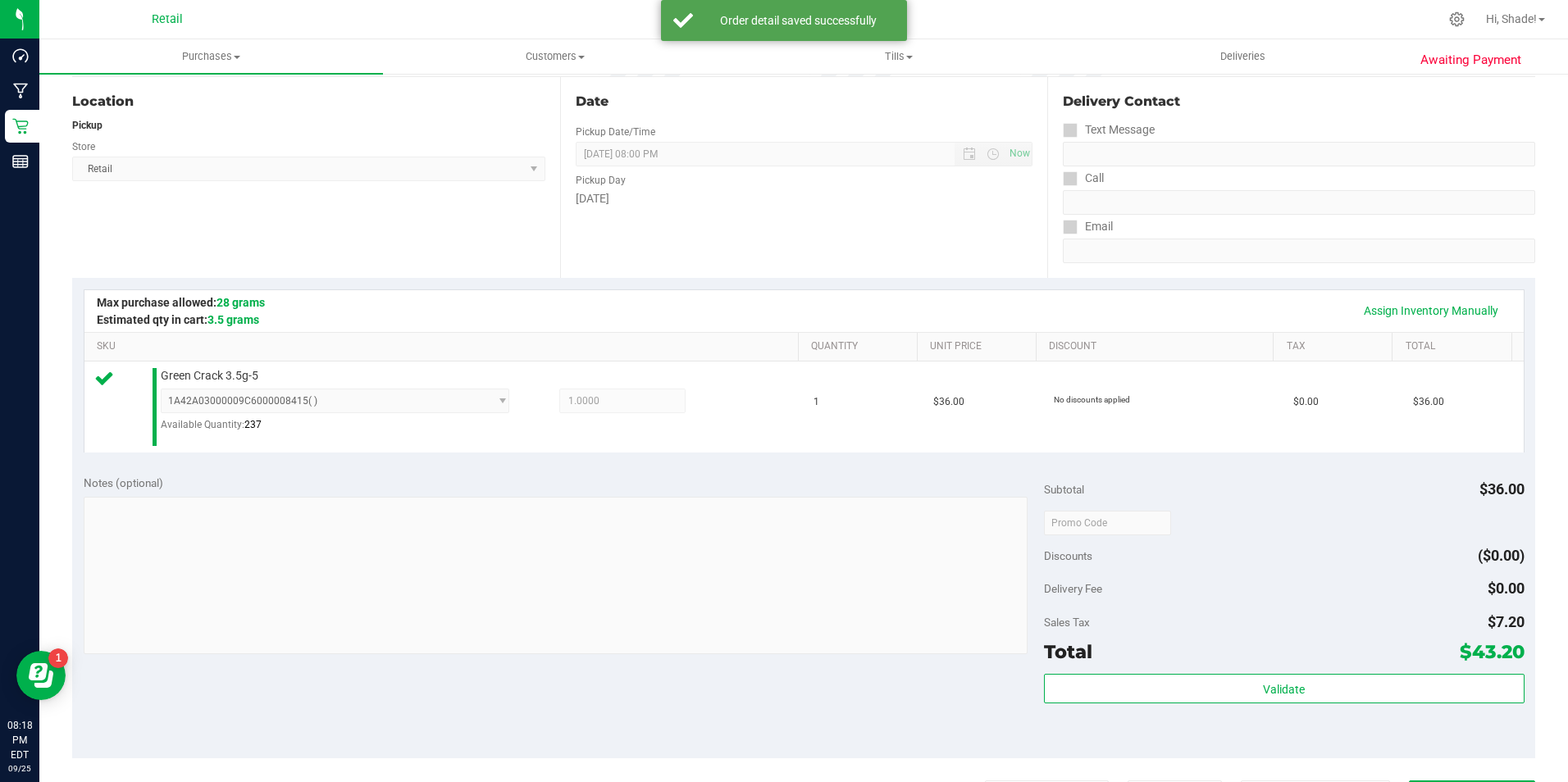
scroll to position [410, 0]
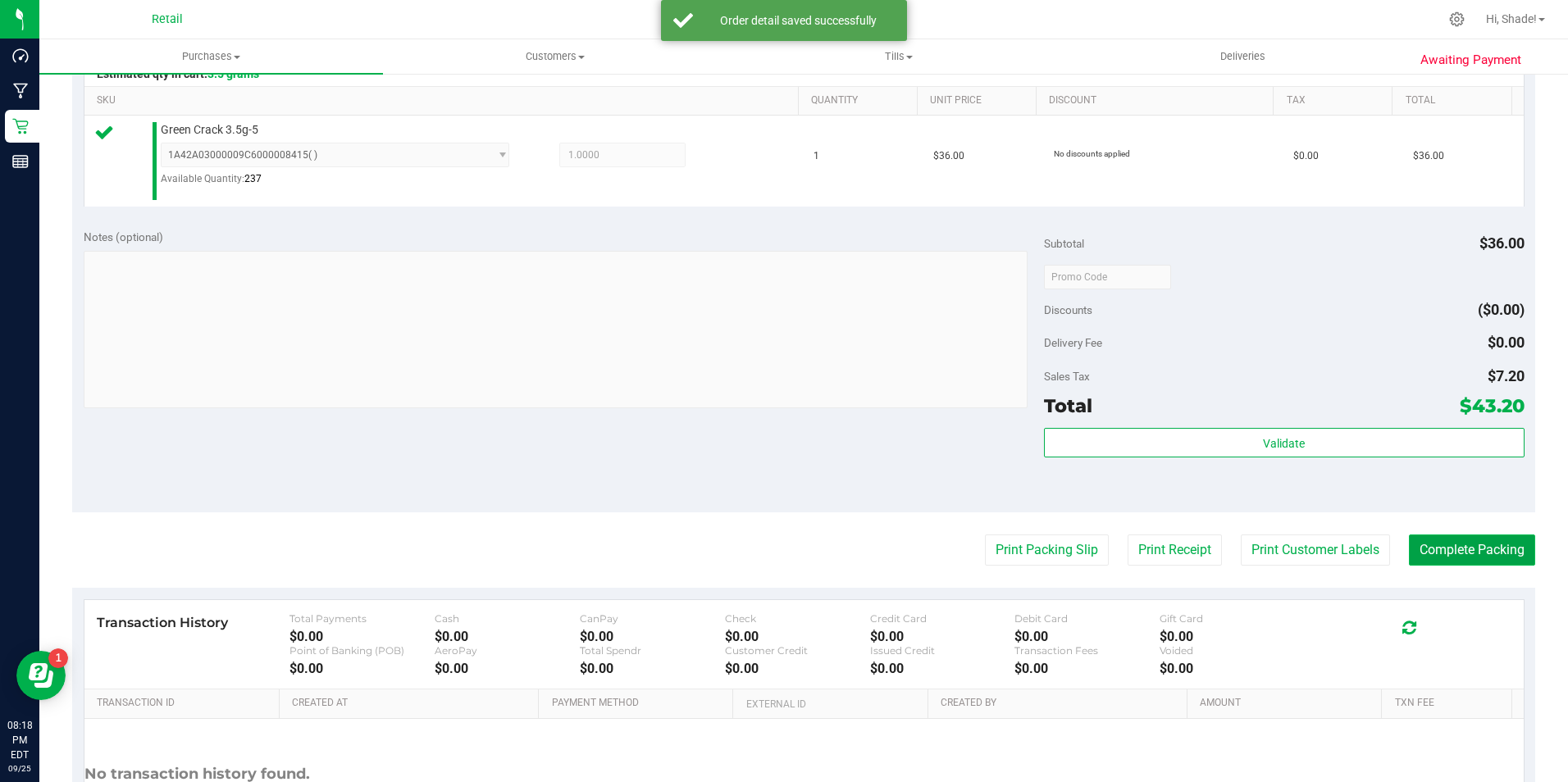
click at [1409, 555] on button "Complete Packing" at bounding box center [1472, 549] width 126 height 31
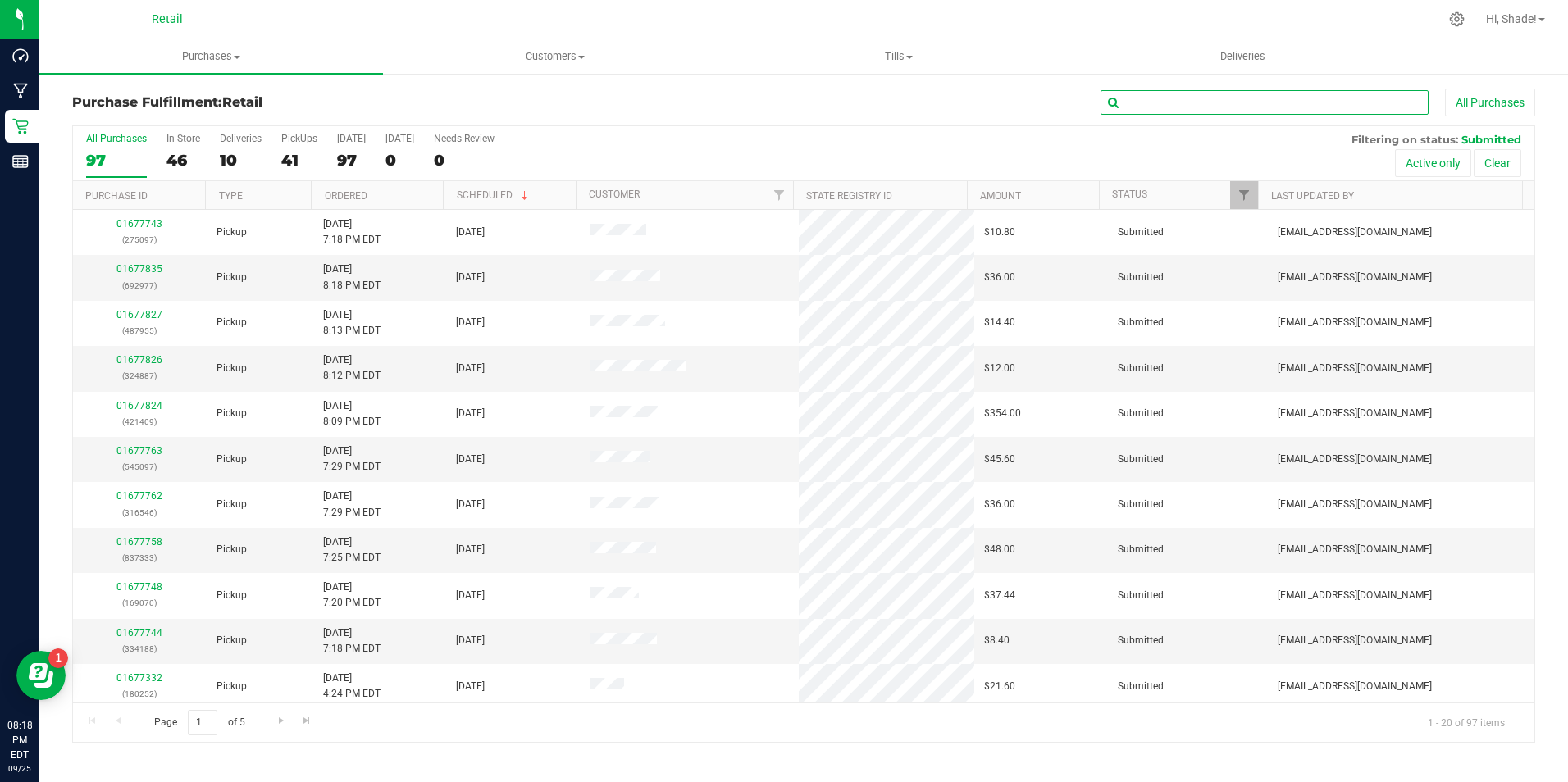
click at [1183, 111] on input "text" at bounding box center [1265, 102] width 328 height 25
type input "[PERSON_NAME]"
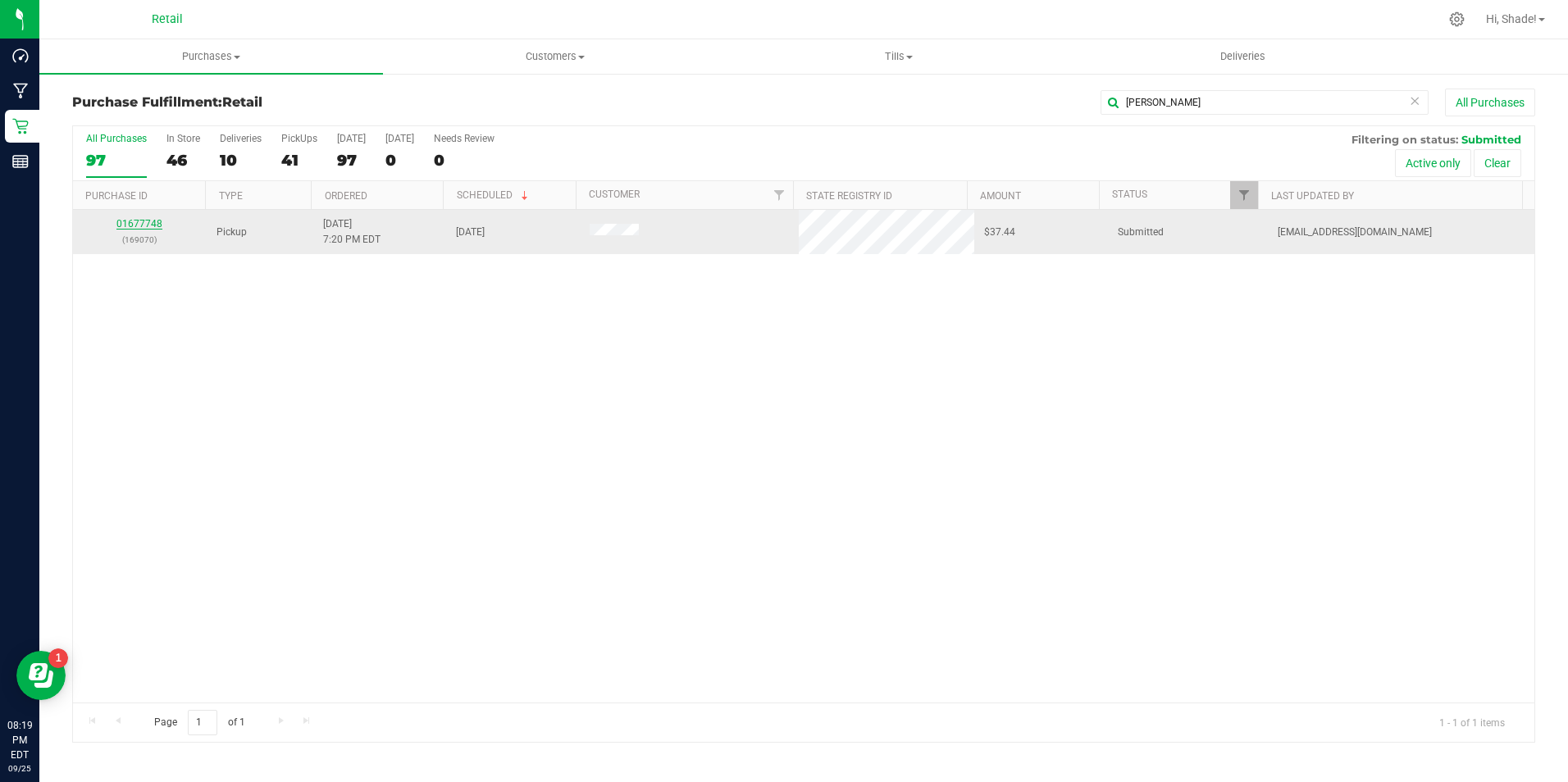
click at [138, 220] on link "01677748" at bounding box center [139, 223] width 46 height 11
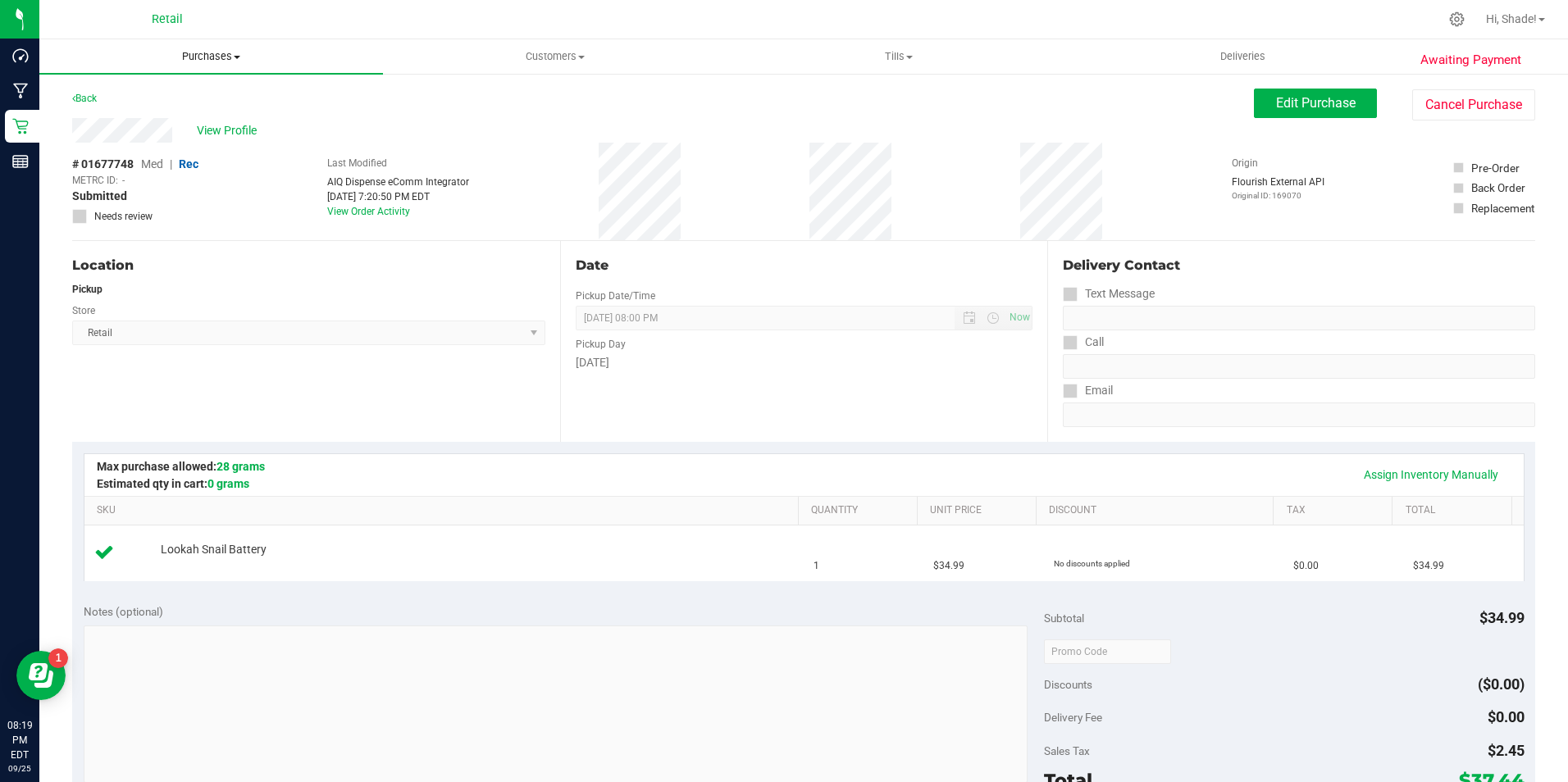
click at [190, 59] on span "Purchases" at bounding box center [212, 56] width 344 height 15
click at [123, 115] on span "Fulfillment" at bounding box center [90, 118] width 101 height 14
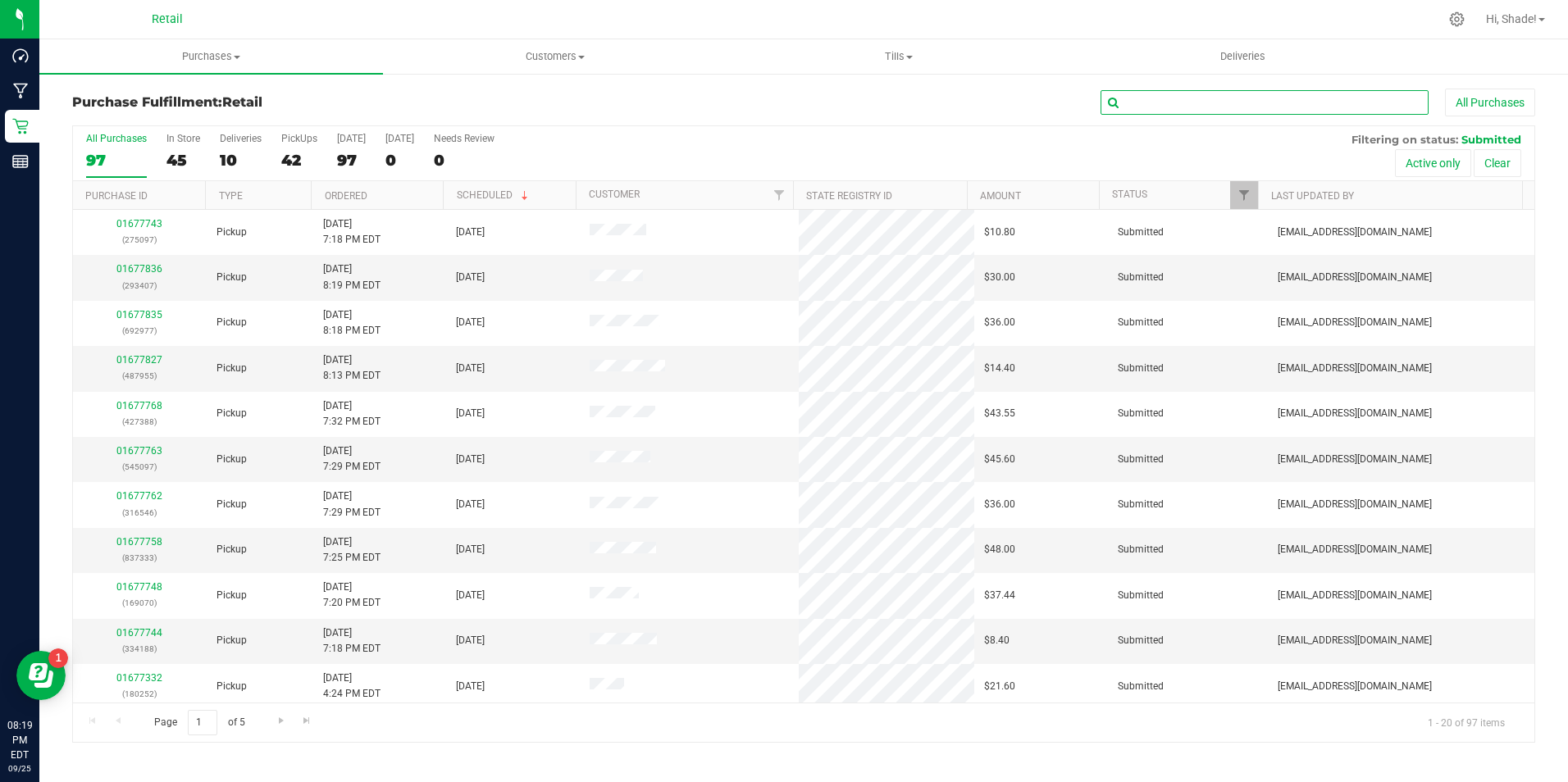
click at [1124, 92] on input "text" at bounding box center [1265, 102] width 328 height 25
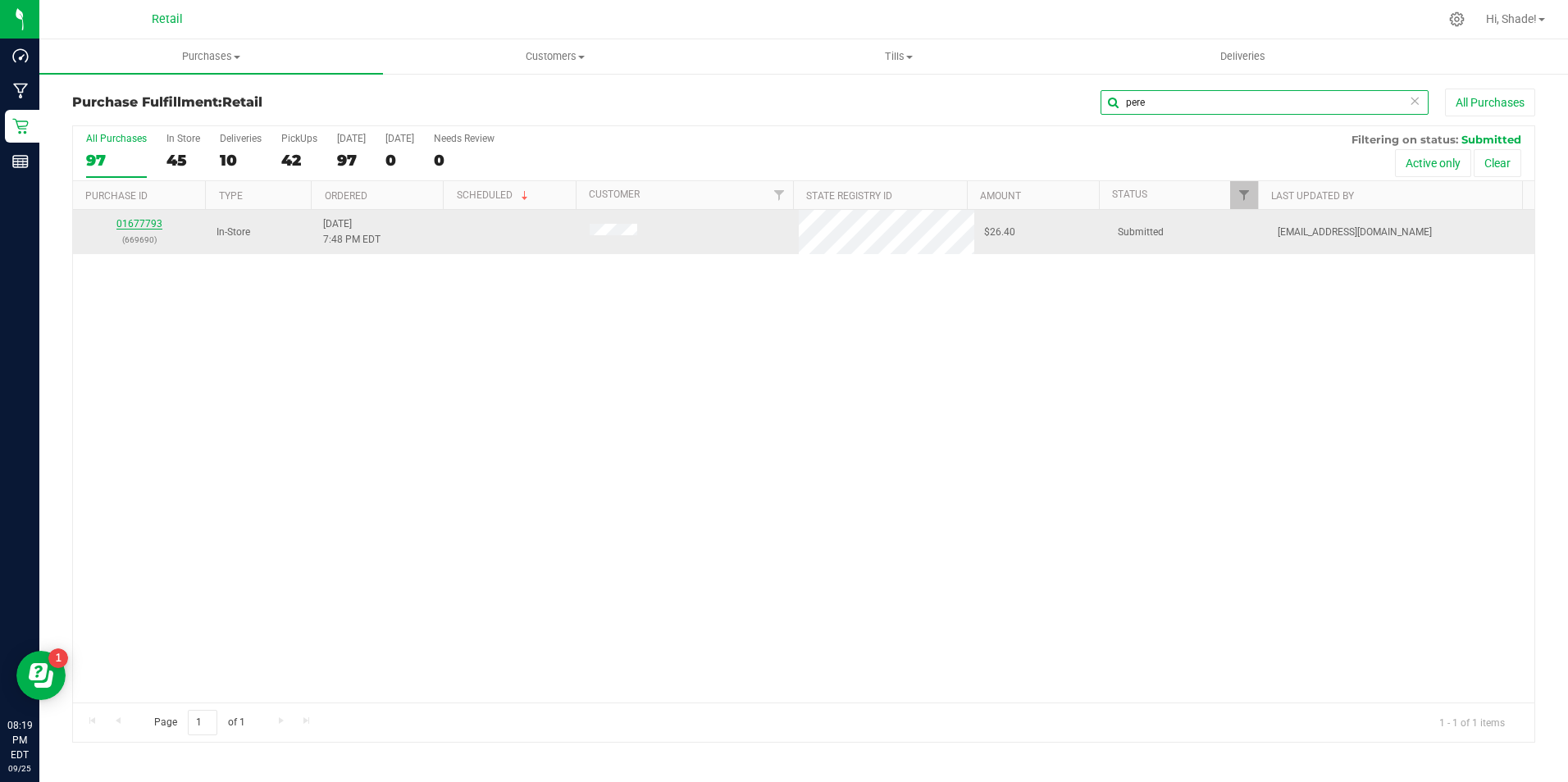
type input "pere"
click at [152, 222] on link "01677793" at bounding box center [139, 223] width 46 height 11
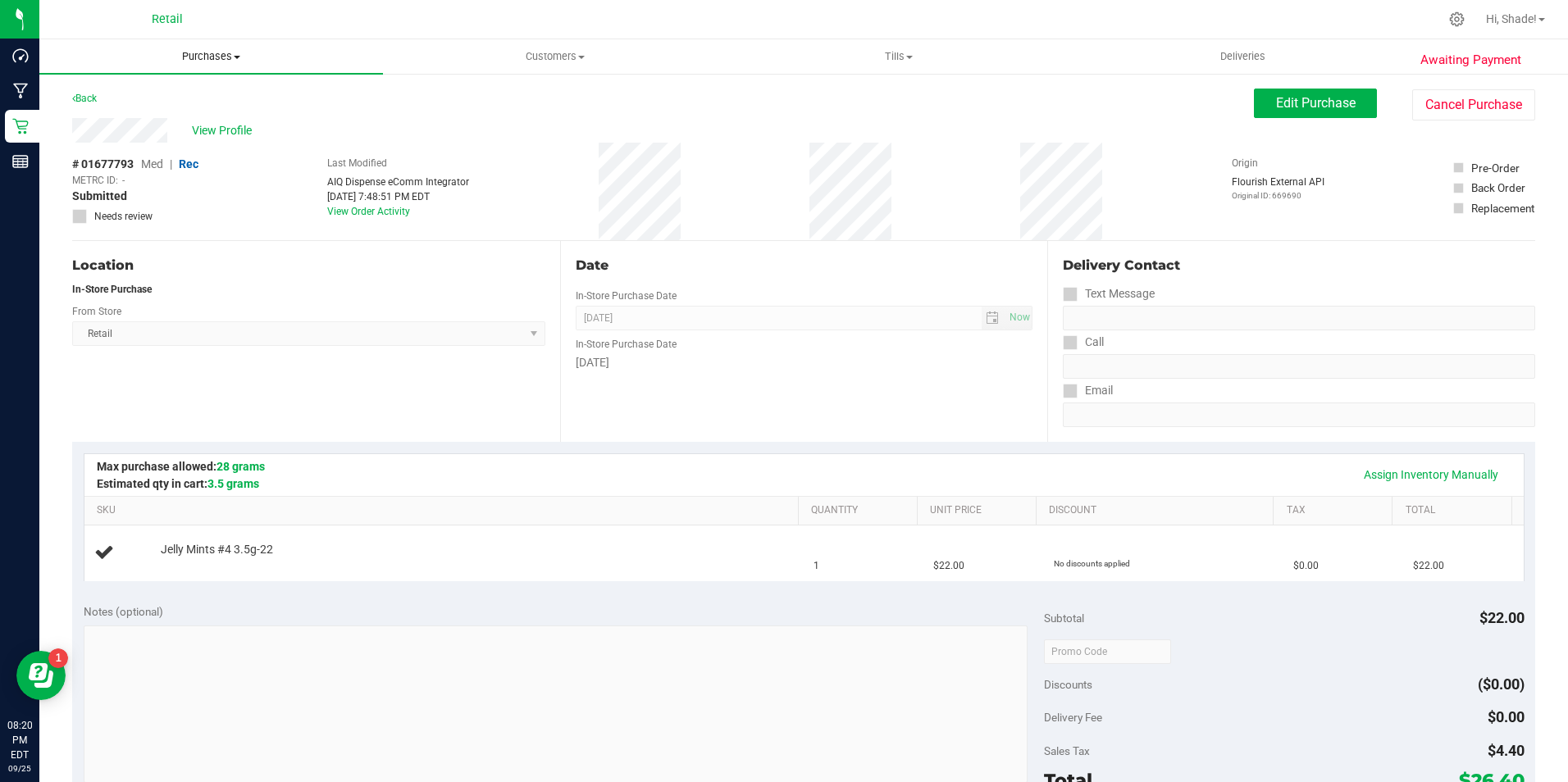
click at [195, 60] on span "Purchases" at bounding box center [212, 56] width 344 height 15
click at [175, 124] on li "Fulfillment" at bounding box center [212, 119] width 344 height 19
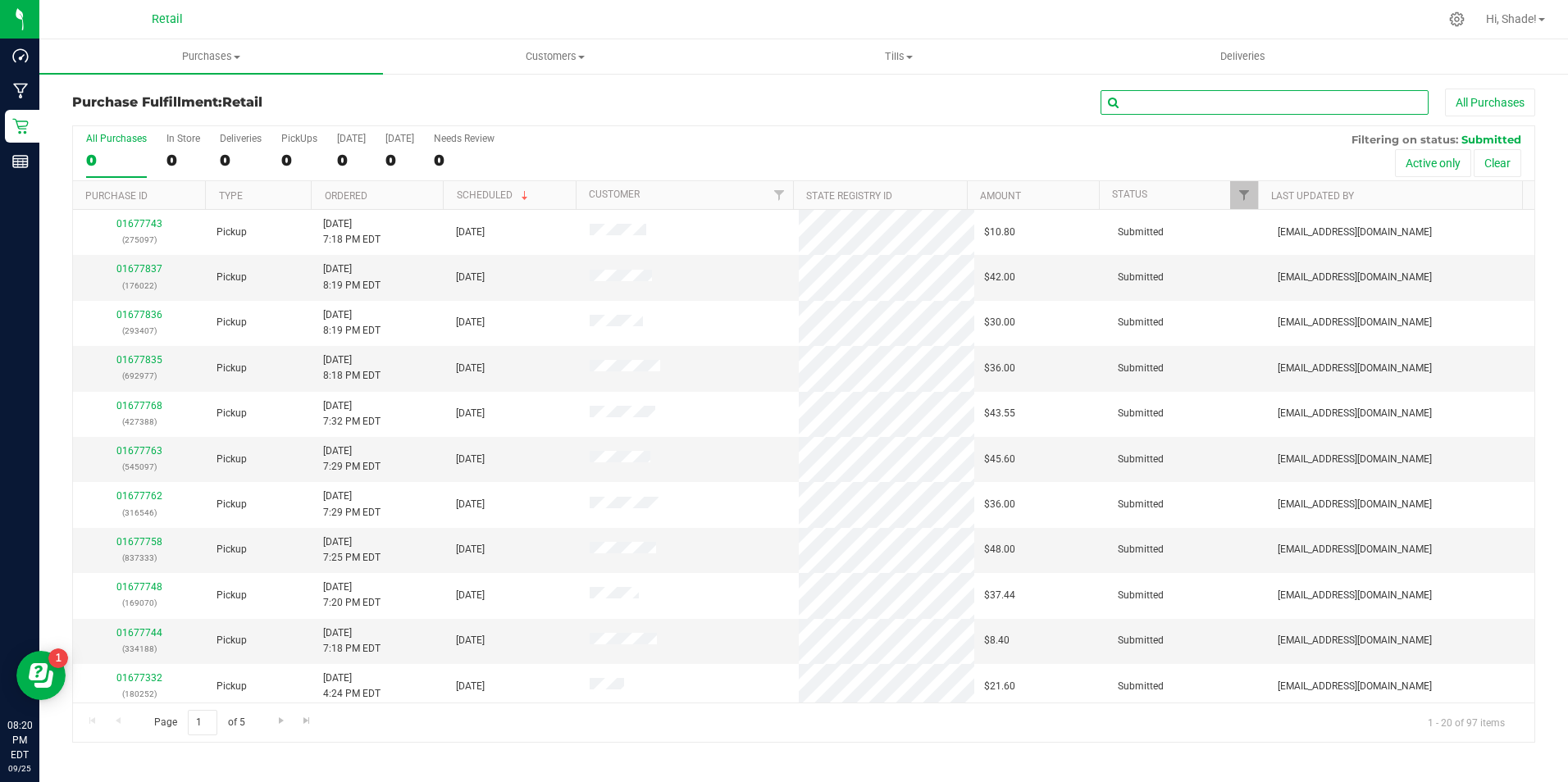
click at [1191, 102] on input "text" at bounding box center [1265, 102] width 328 height 25
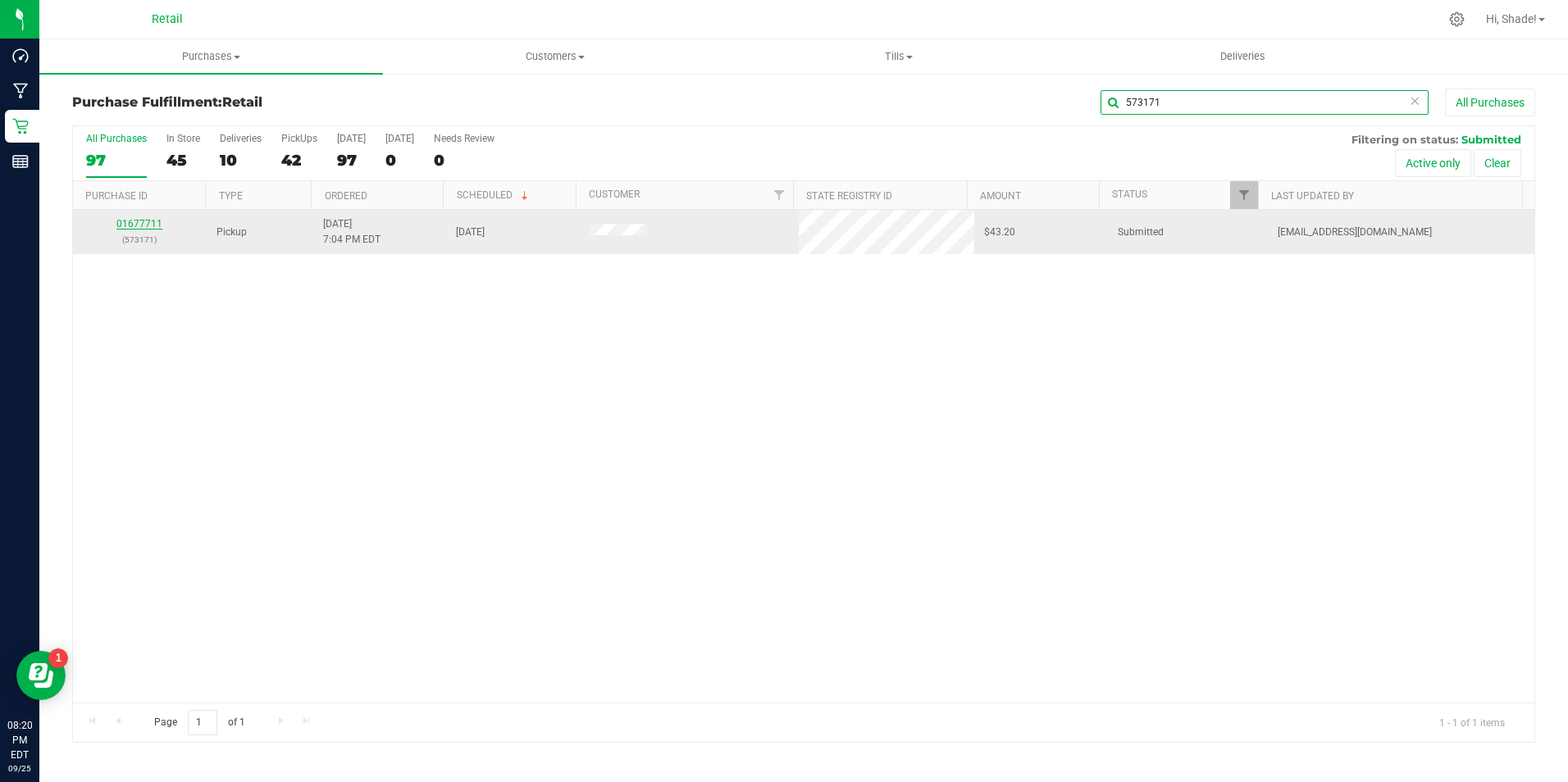
type input "573171"
click at [150, 227] on link "01677711" at bounding box center [139, 223] width 46 height 11
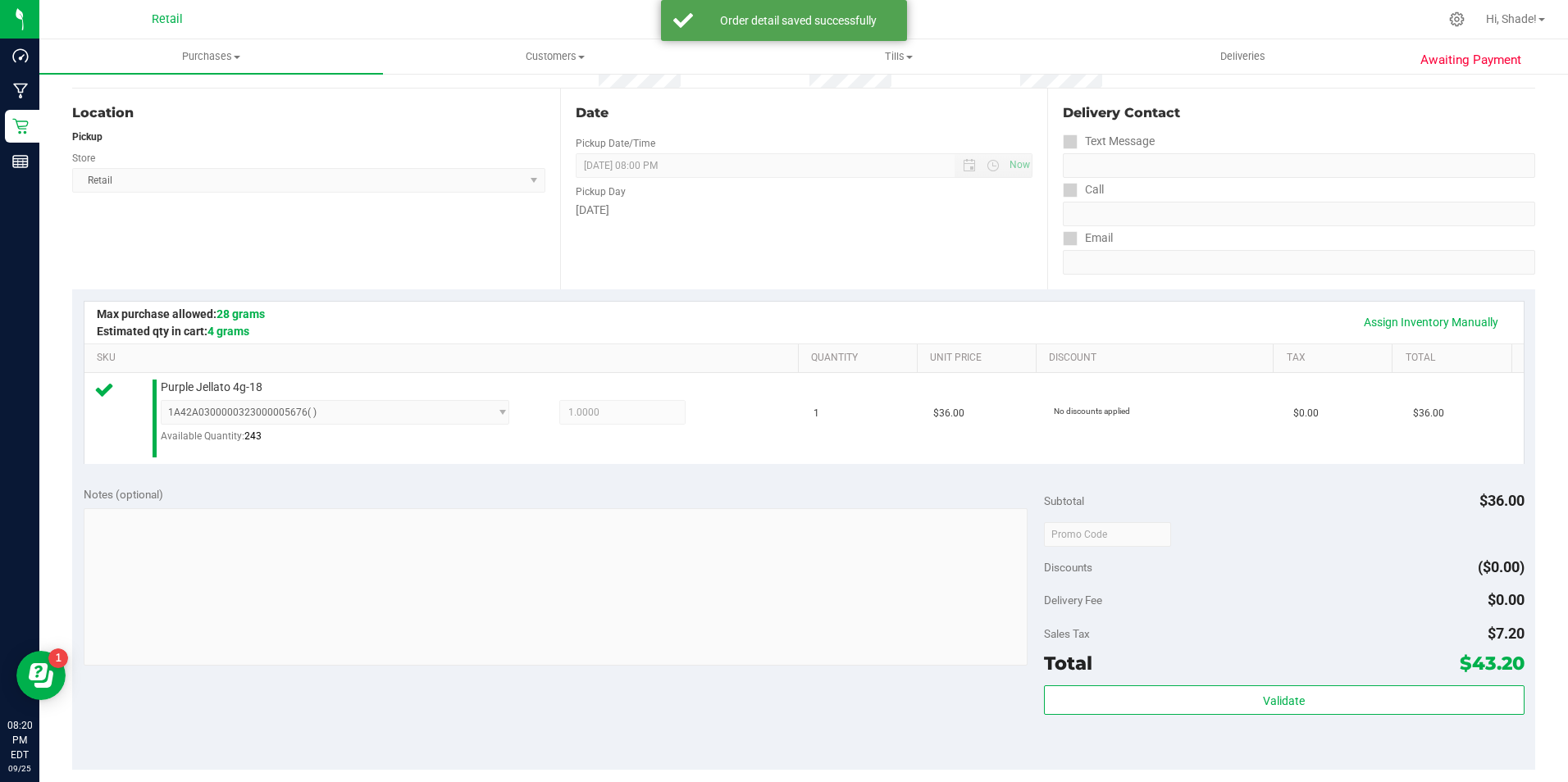
scroll to position [246, 0]
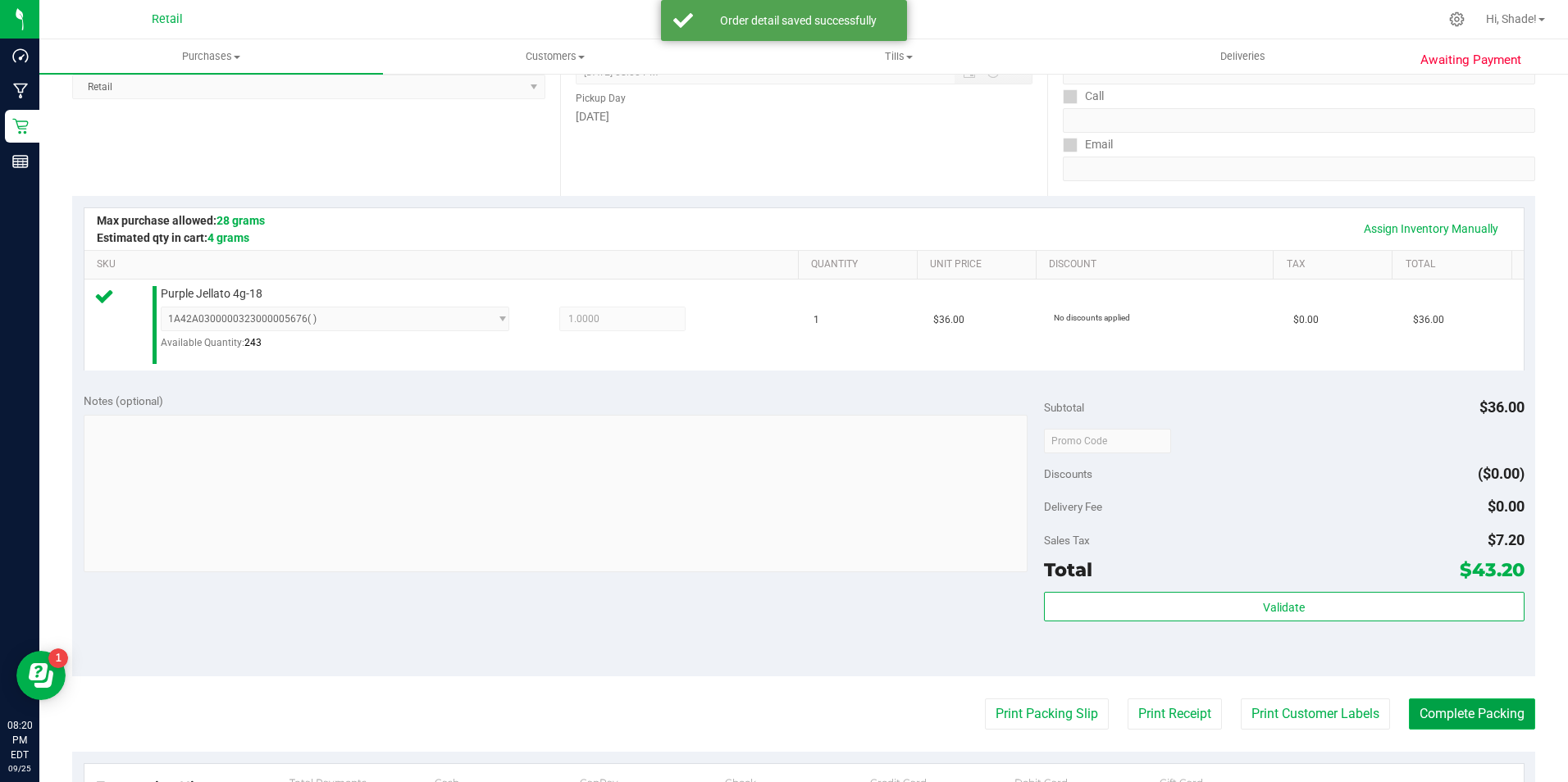
click at [1422, 712] on button "Complete Packing" at bounding box center [1472, 713] width 126 height 31
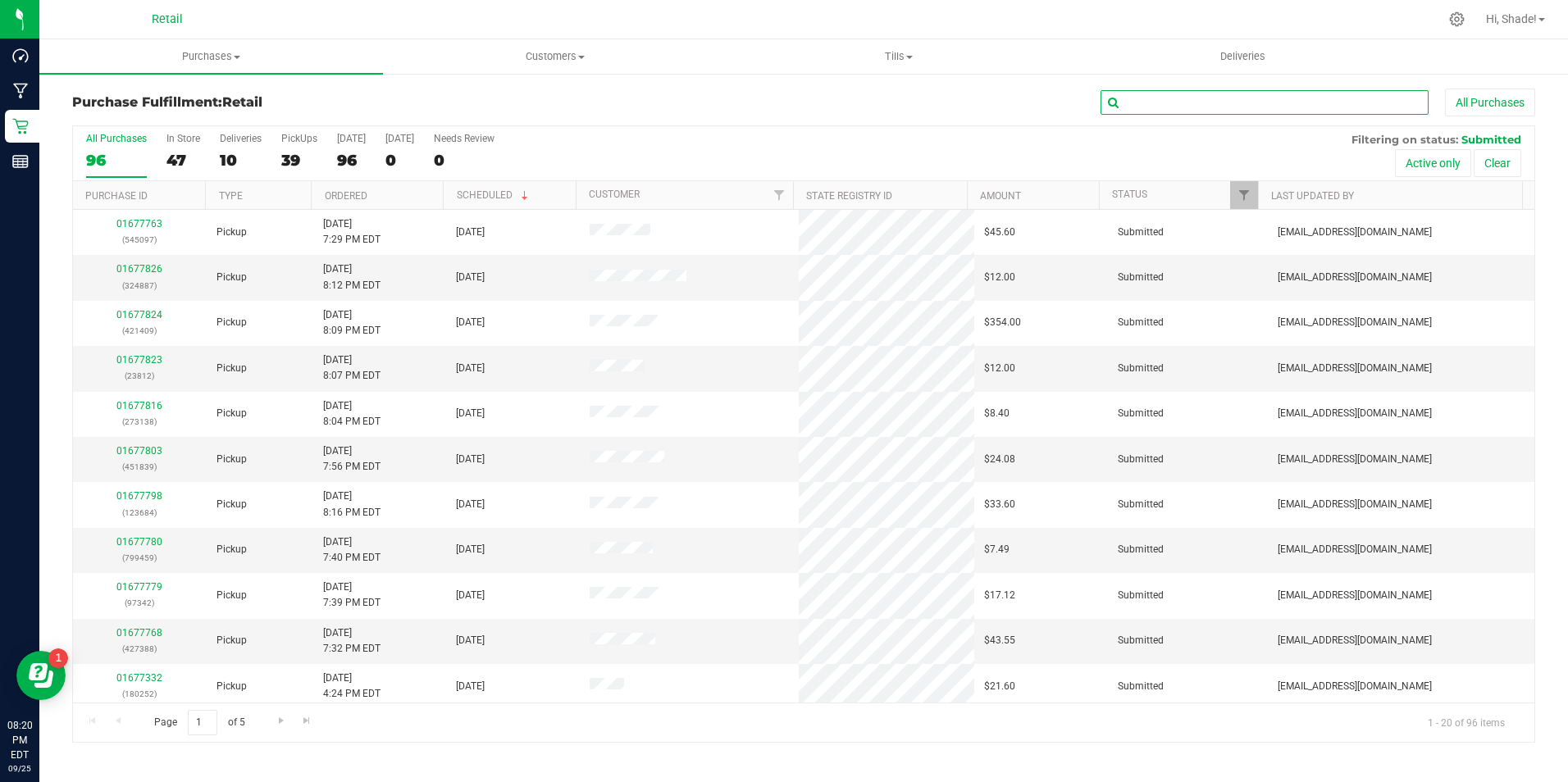
click at [1268, 92] on input "text" at bounding box center [1265, 102] width 328 height 25
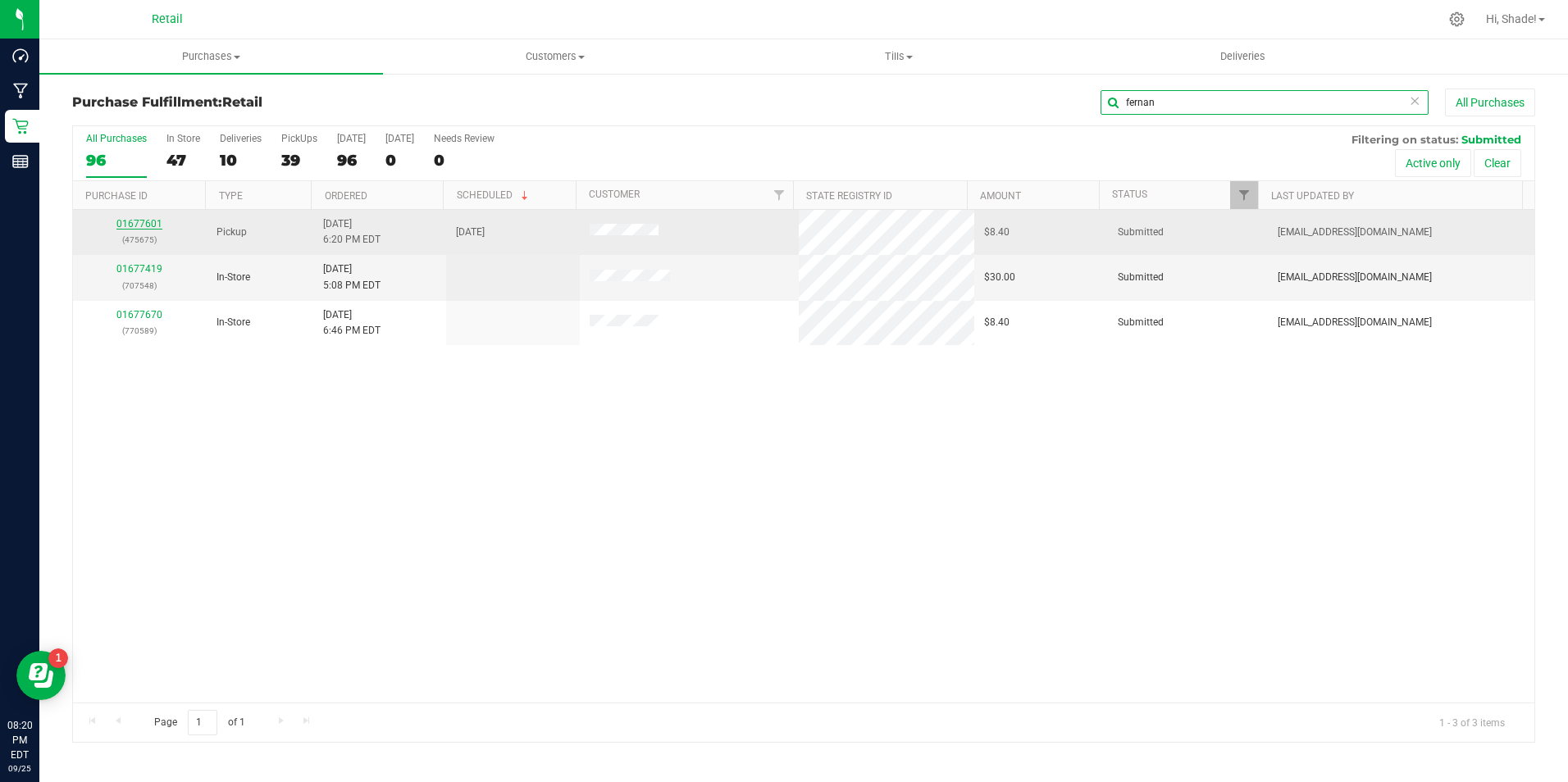
type input "fernan"
click at [157, 224] on link "01677601" at bounding box center [139, 223] width 46 height 11
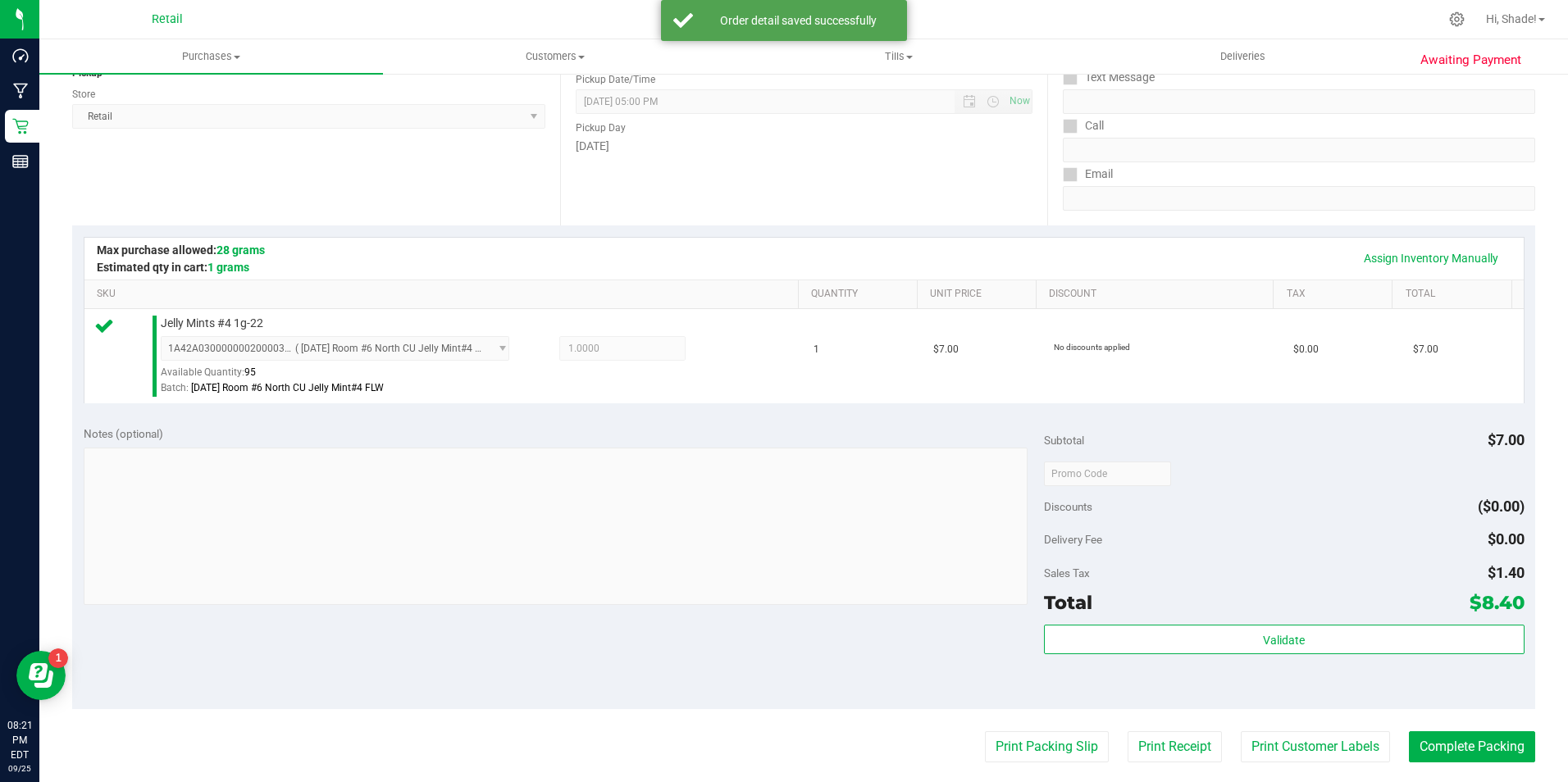
scroll to position [246, 0]
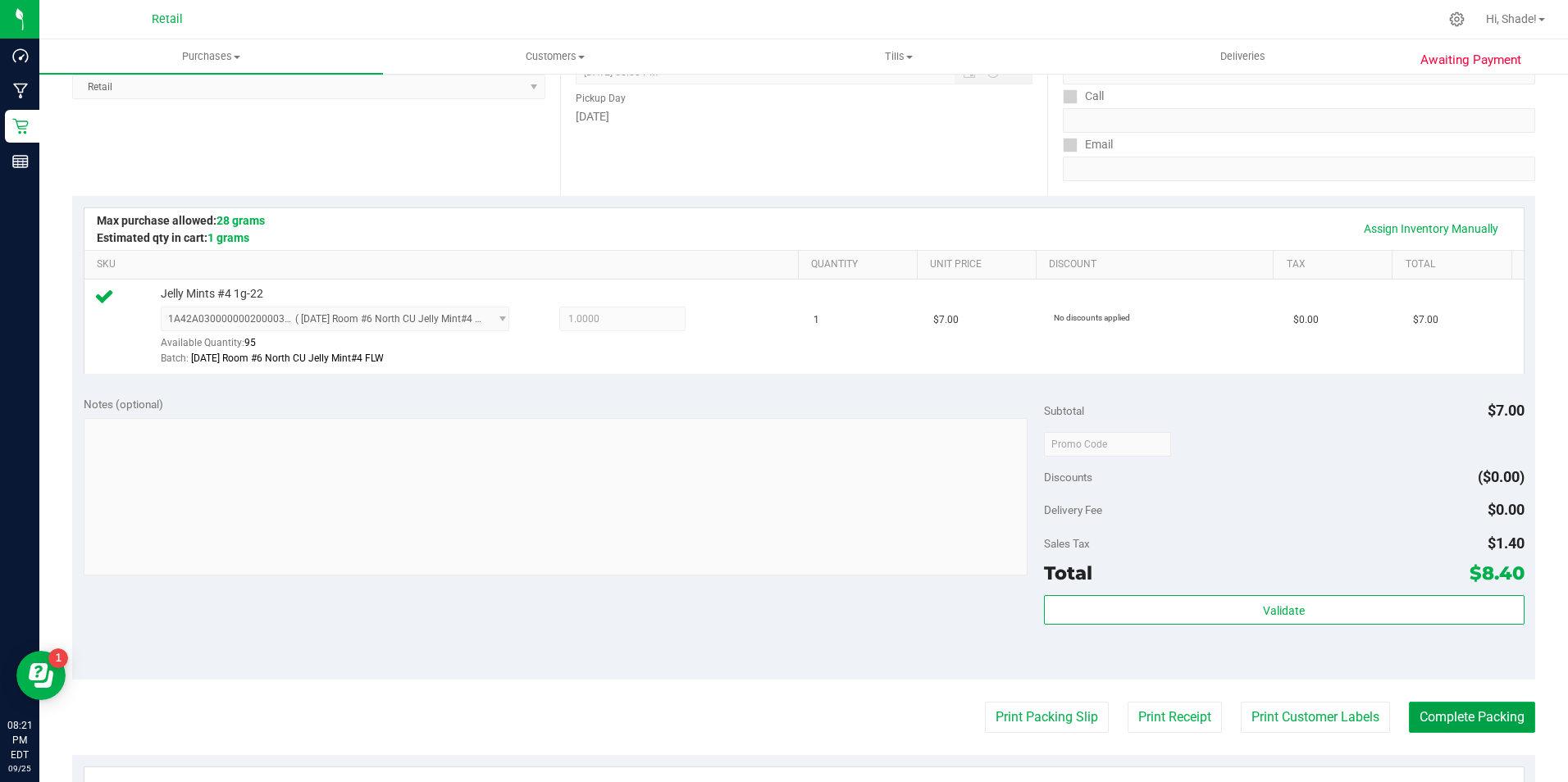
click at [1413, 705] on button "Complete Packing" at bounding box center [1472, 717] width 126 height 31
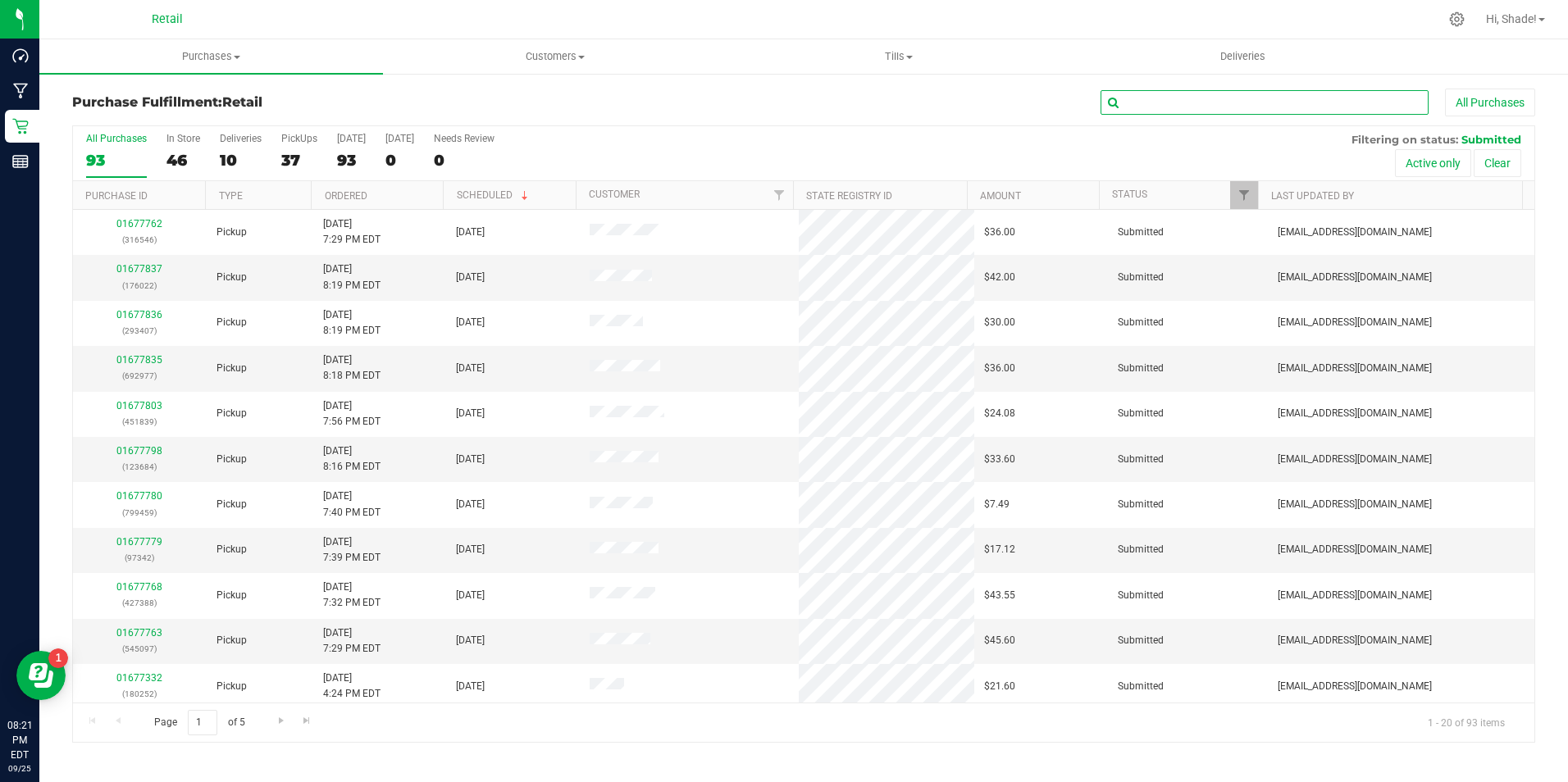
click at [1251, 108] on input "text" at bounding box center [1265, 102] width 328 height 25
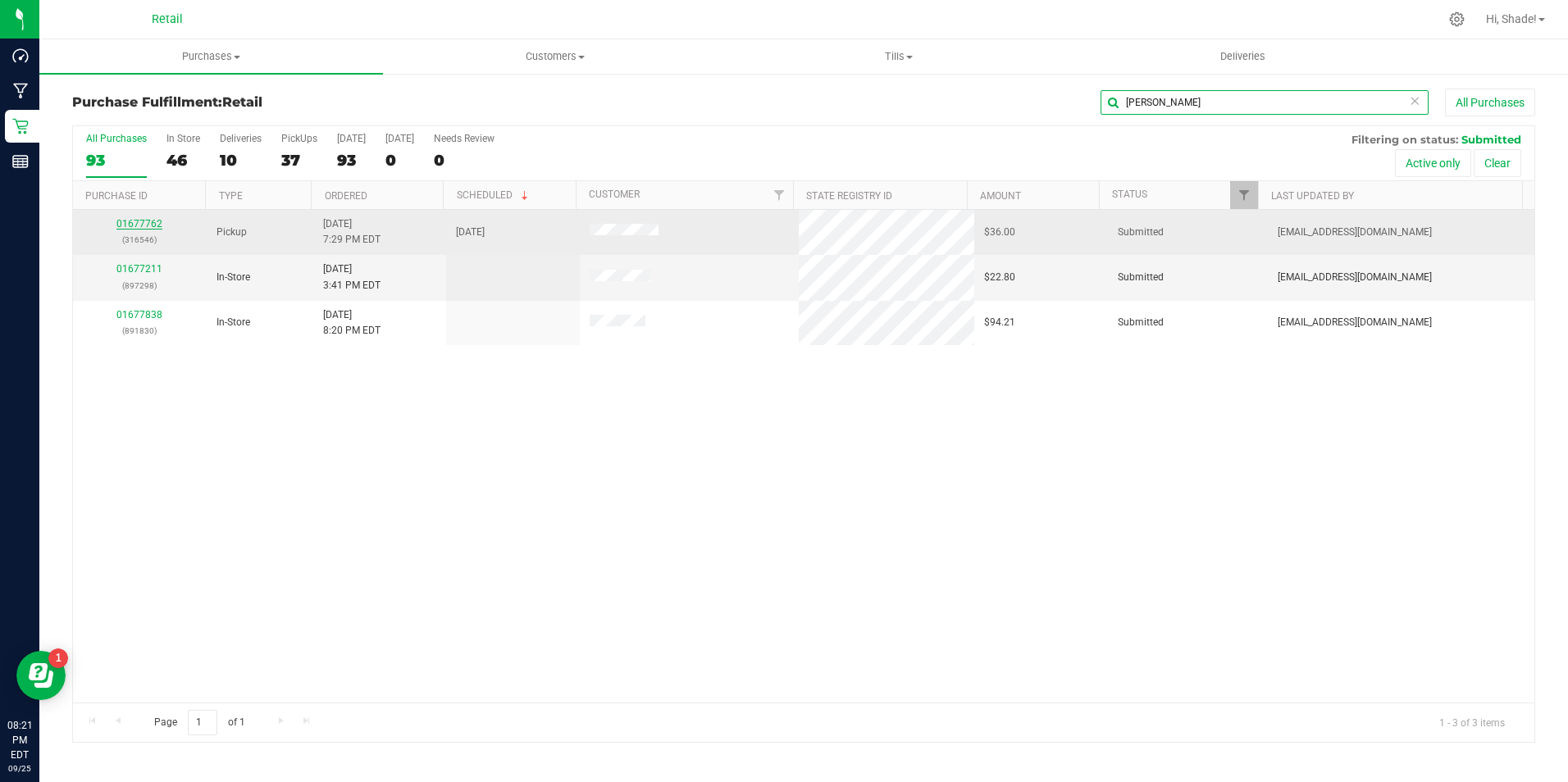
type input "[PERSON_NAME]"
click at [137, 223] on link "01677762" at bounding box center [139, 223] width 46 height 11
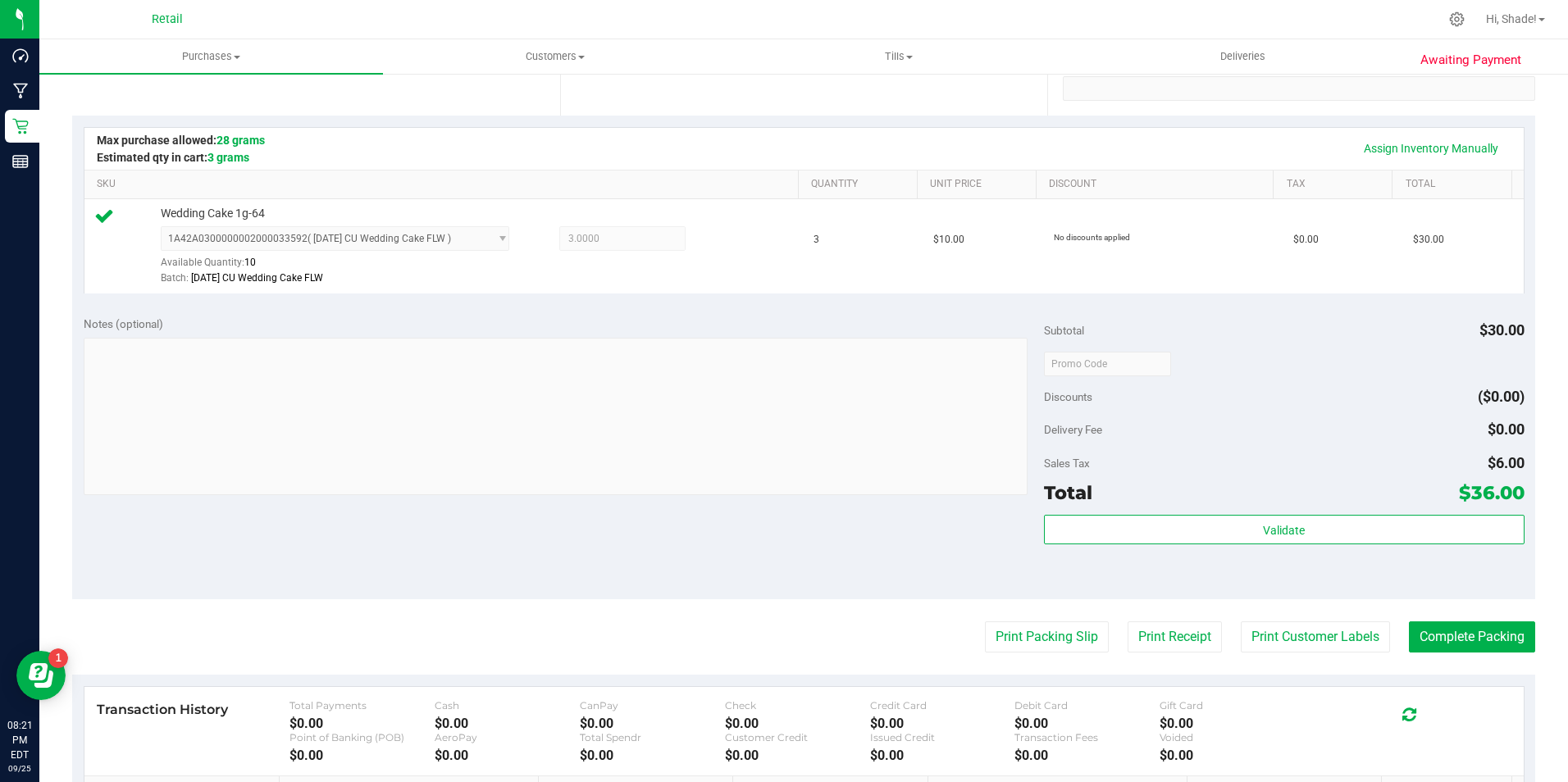
scroll to position [328, 0]
click at [1439, 631] on button "Complete Packing" at bounding box center [1472, 635] width 126 height 31
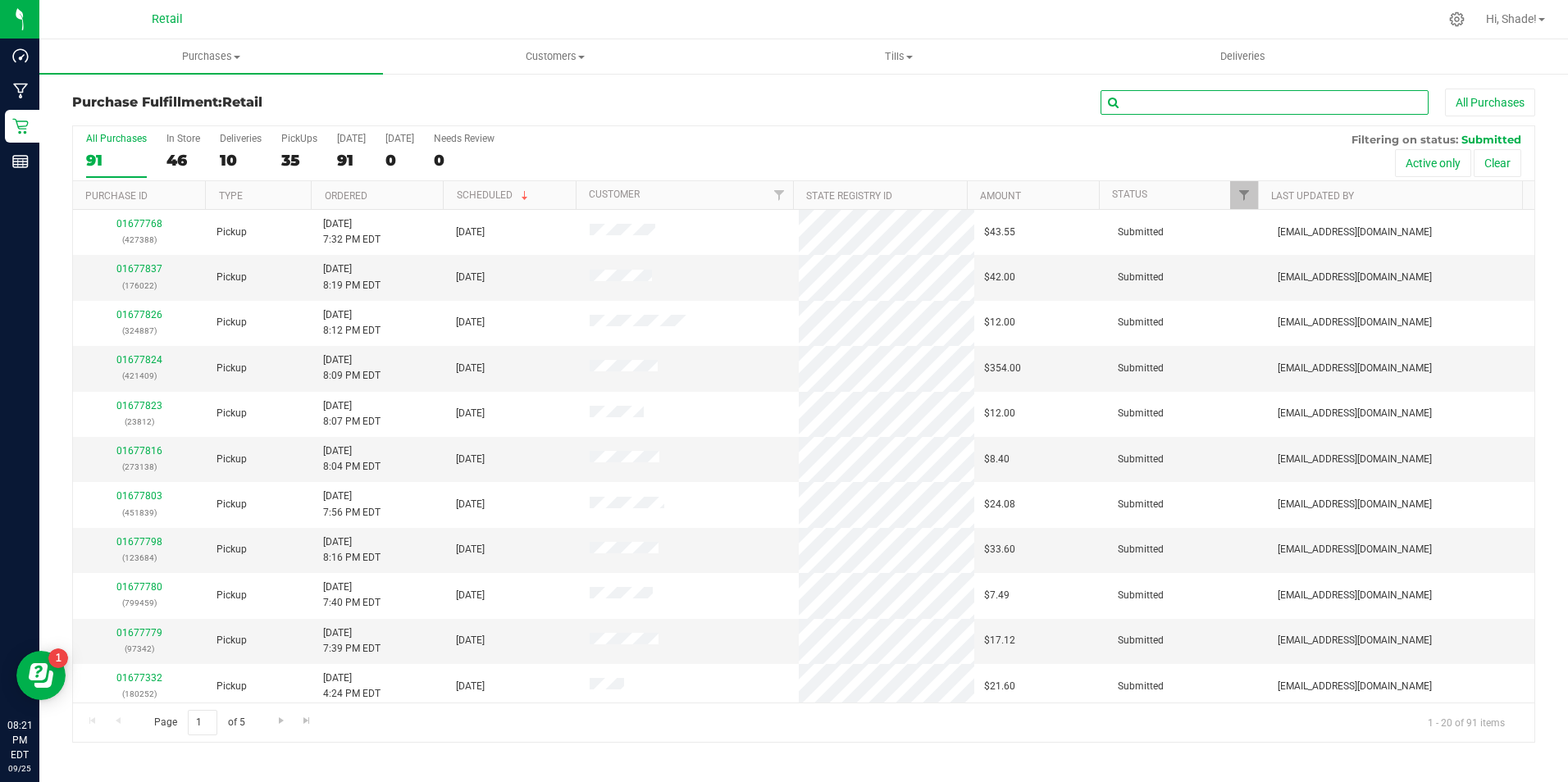
click at [1221, 96] on input "text" at bounding box center [1265, 102] width 328 height 25
type input "[PERSON_NAME]"
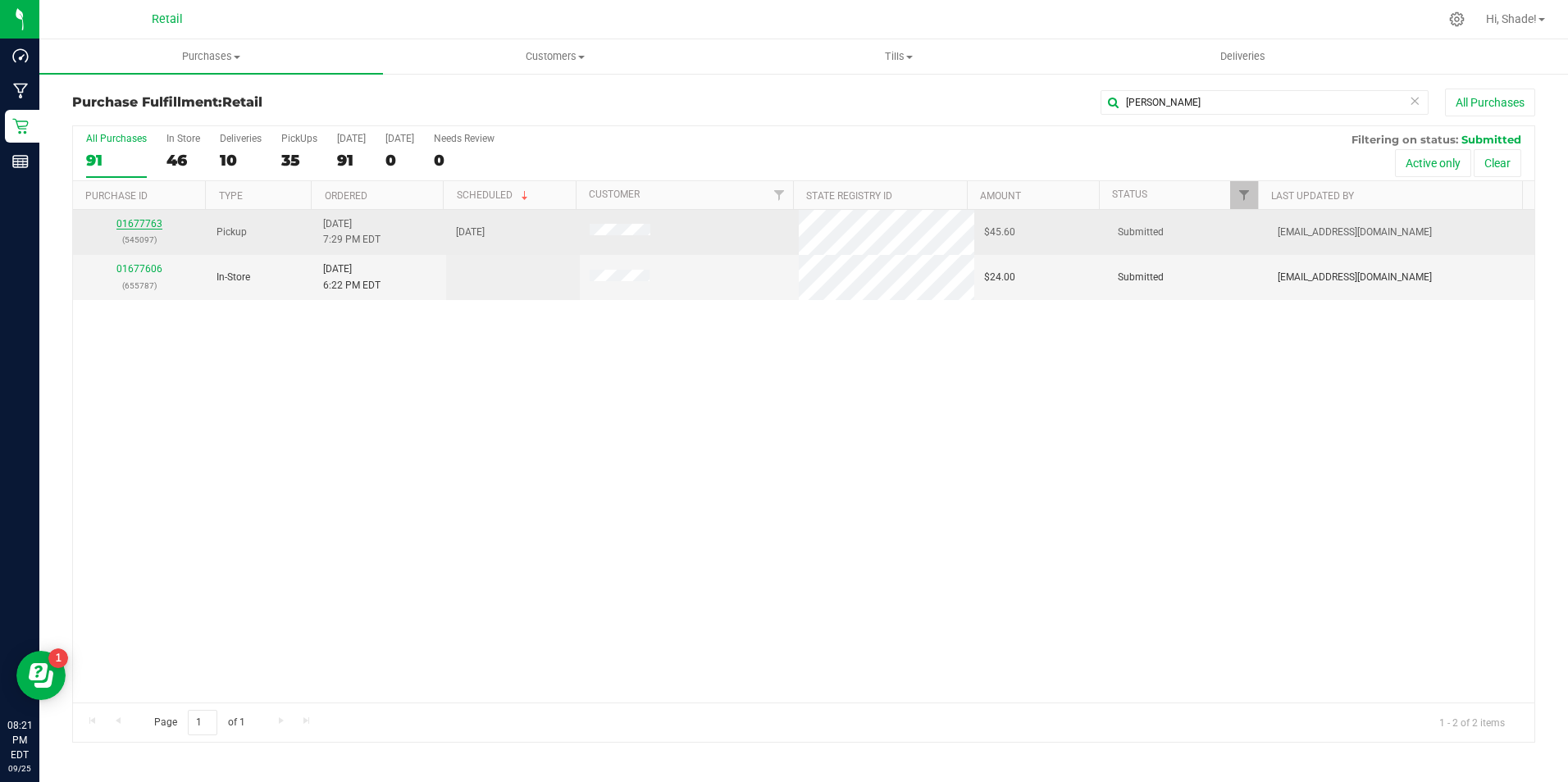
click at [129, 227] on link "01677763" at bounding box center [139, 223] width 46 height 11
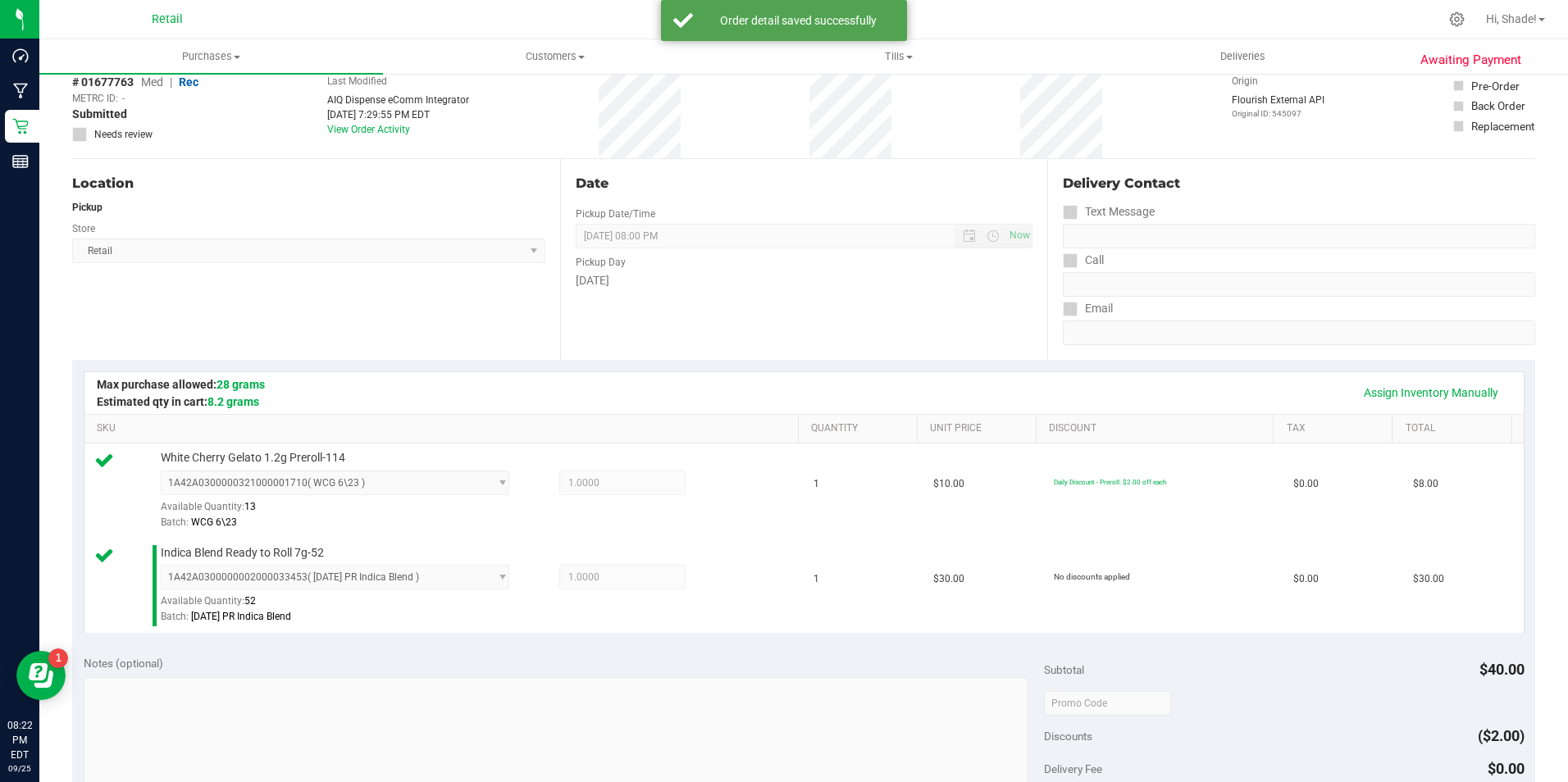
scroll to position [410, 0]
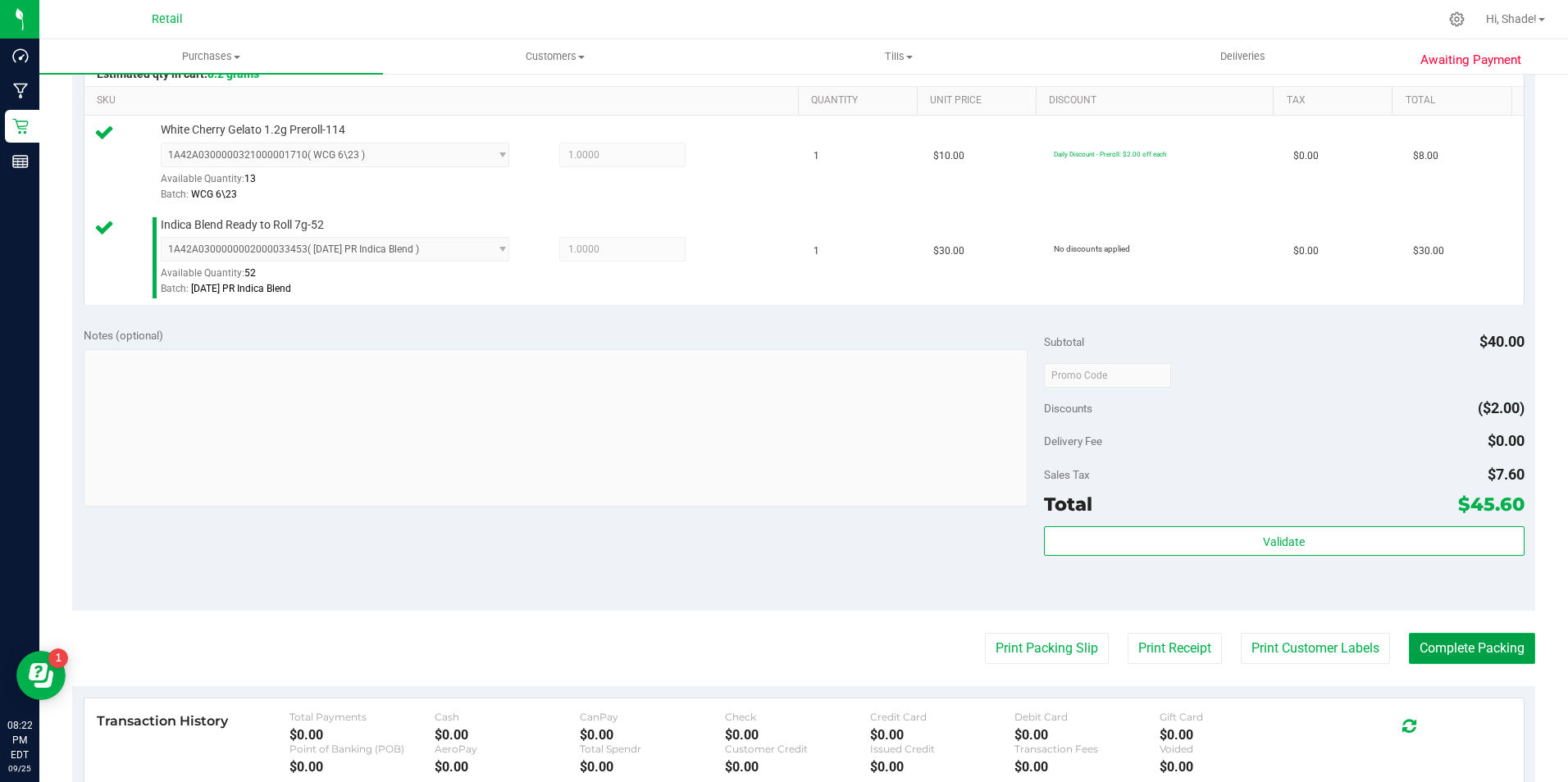
click at [1433, 655] on button "Complete Packing" at bounding box center [1472, 648] width 126 height 31
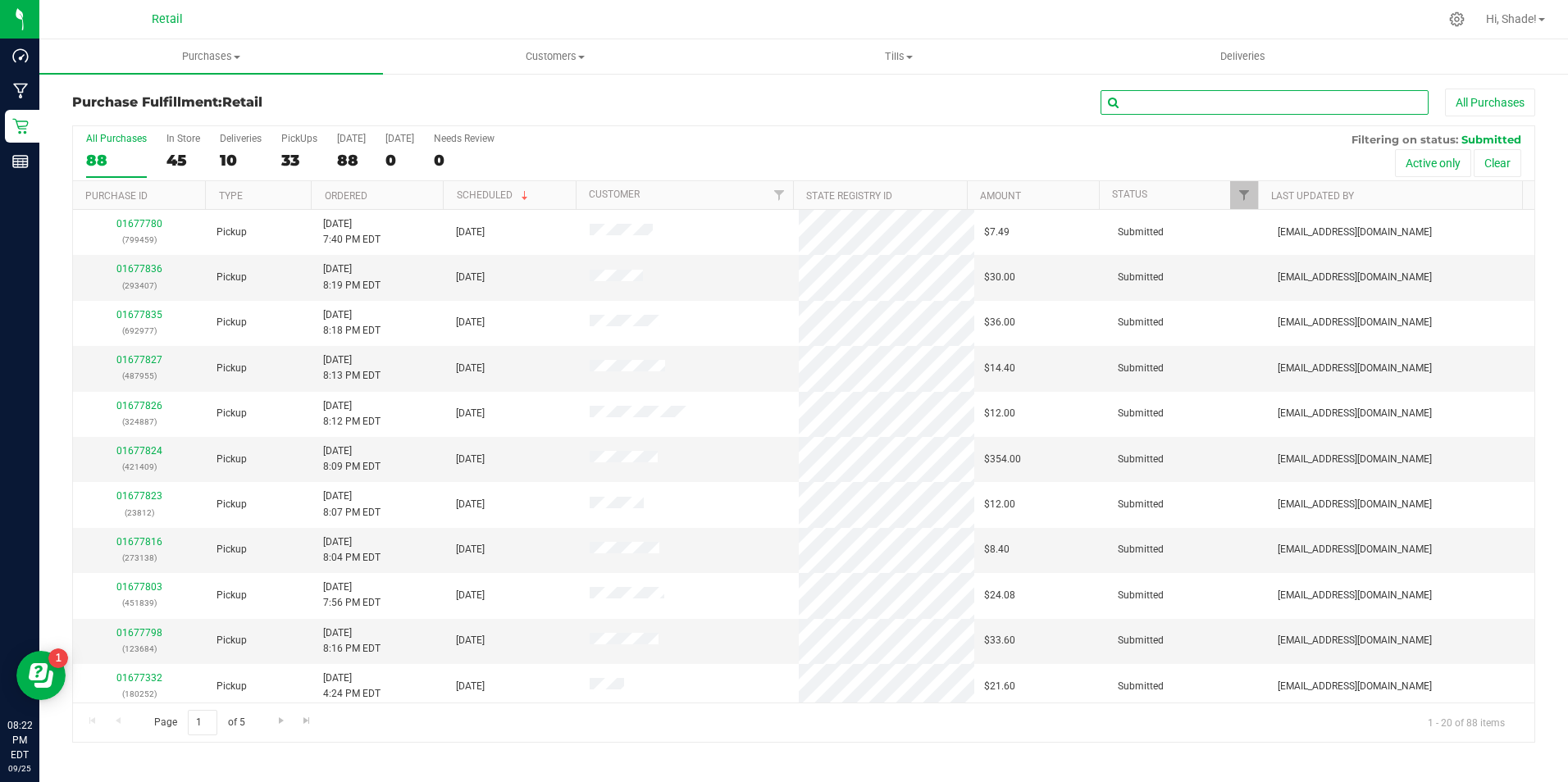
click at [1268, 100] on input "text" at bounding box center [1265, 102] width 328 height 25
type input "brothers"
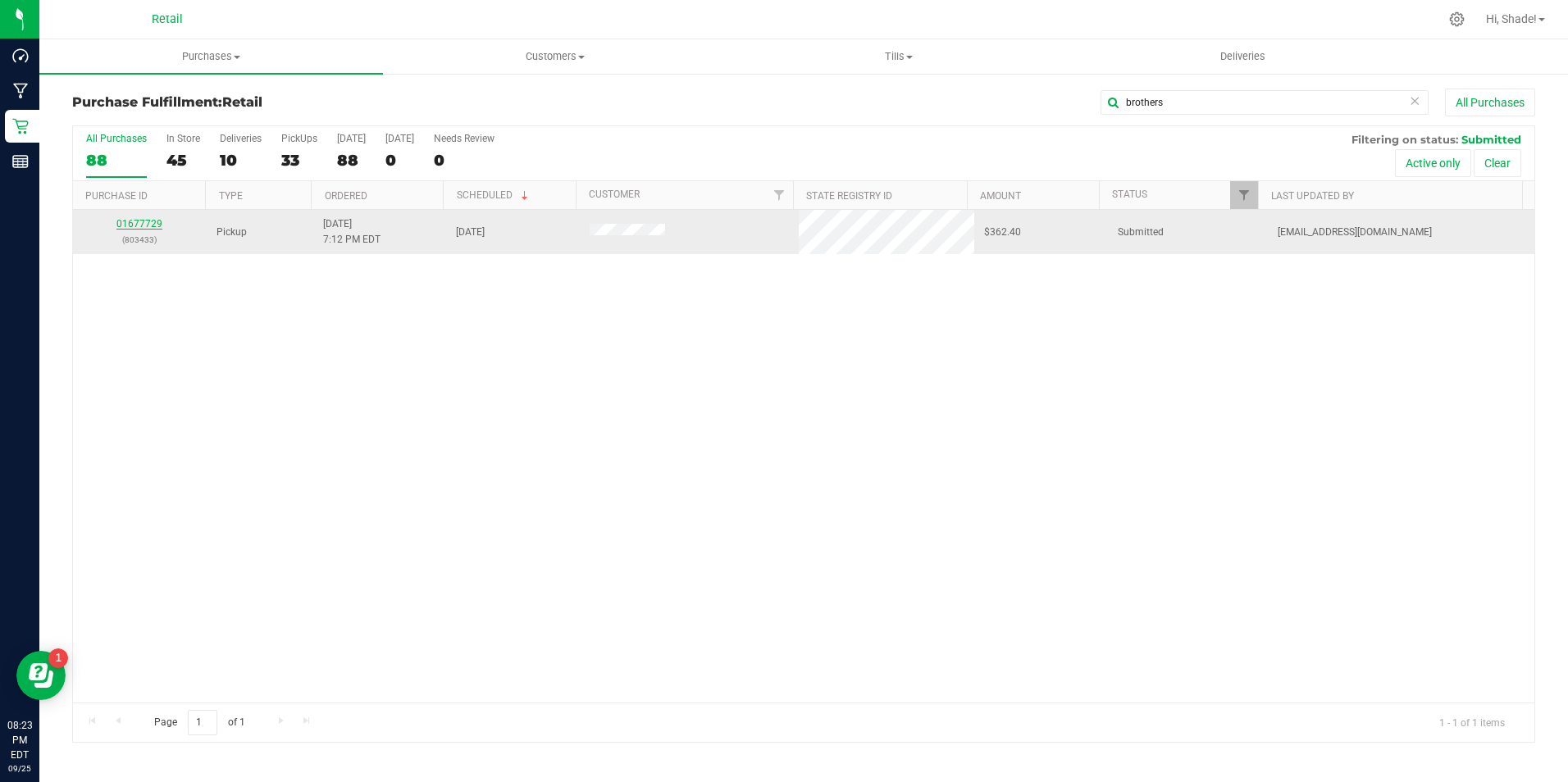
click at [152, 221] on link "01677729" at bounding box center [139, 223] width 46 height 11
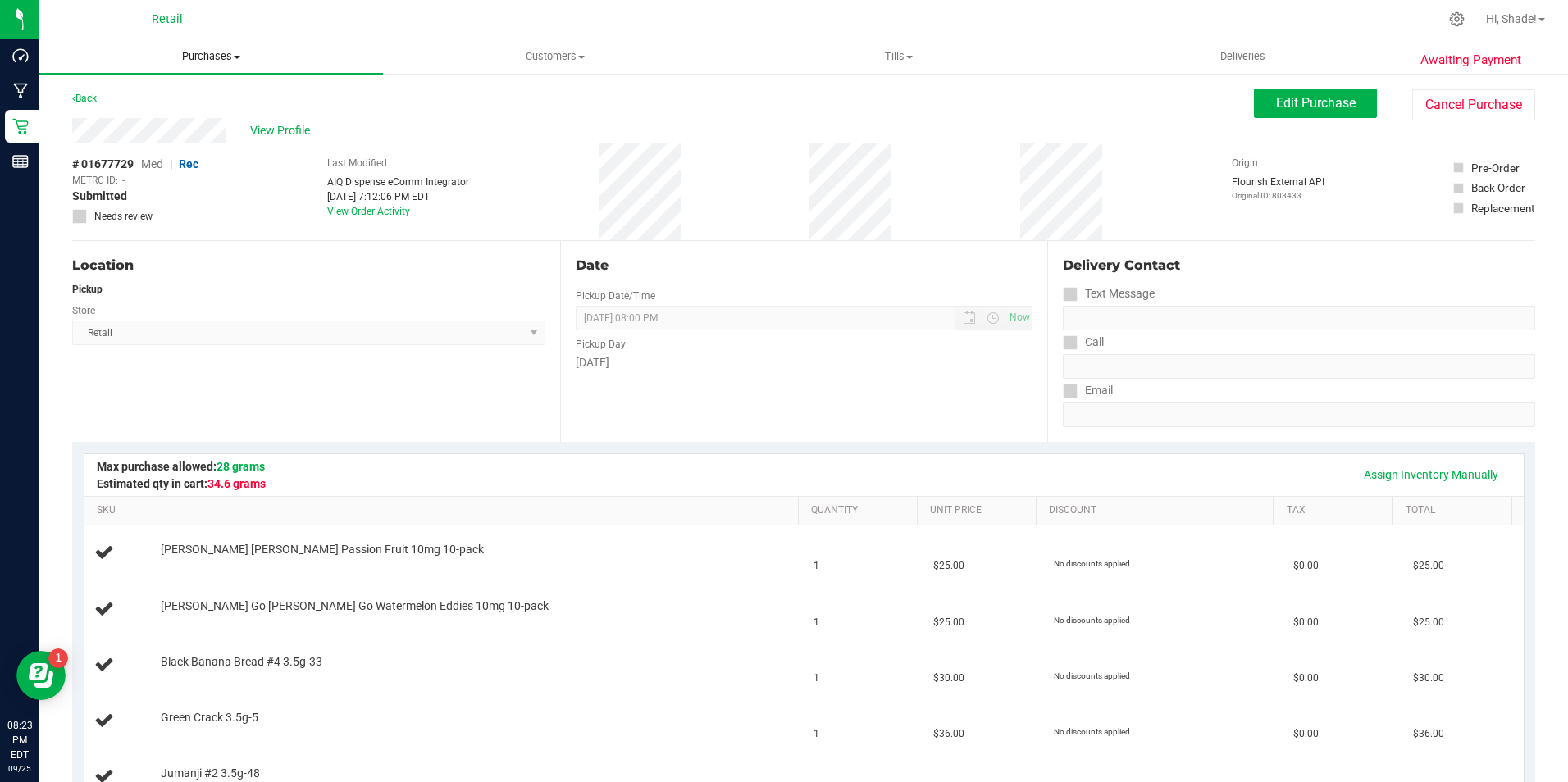
click at [221, 56] on span "Purchases" at bounding box center [212, 56] width 344 height 15
click at [164, 119] on li "Fulfillment" at bounding box center [212, 119] width 344 height 19
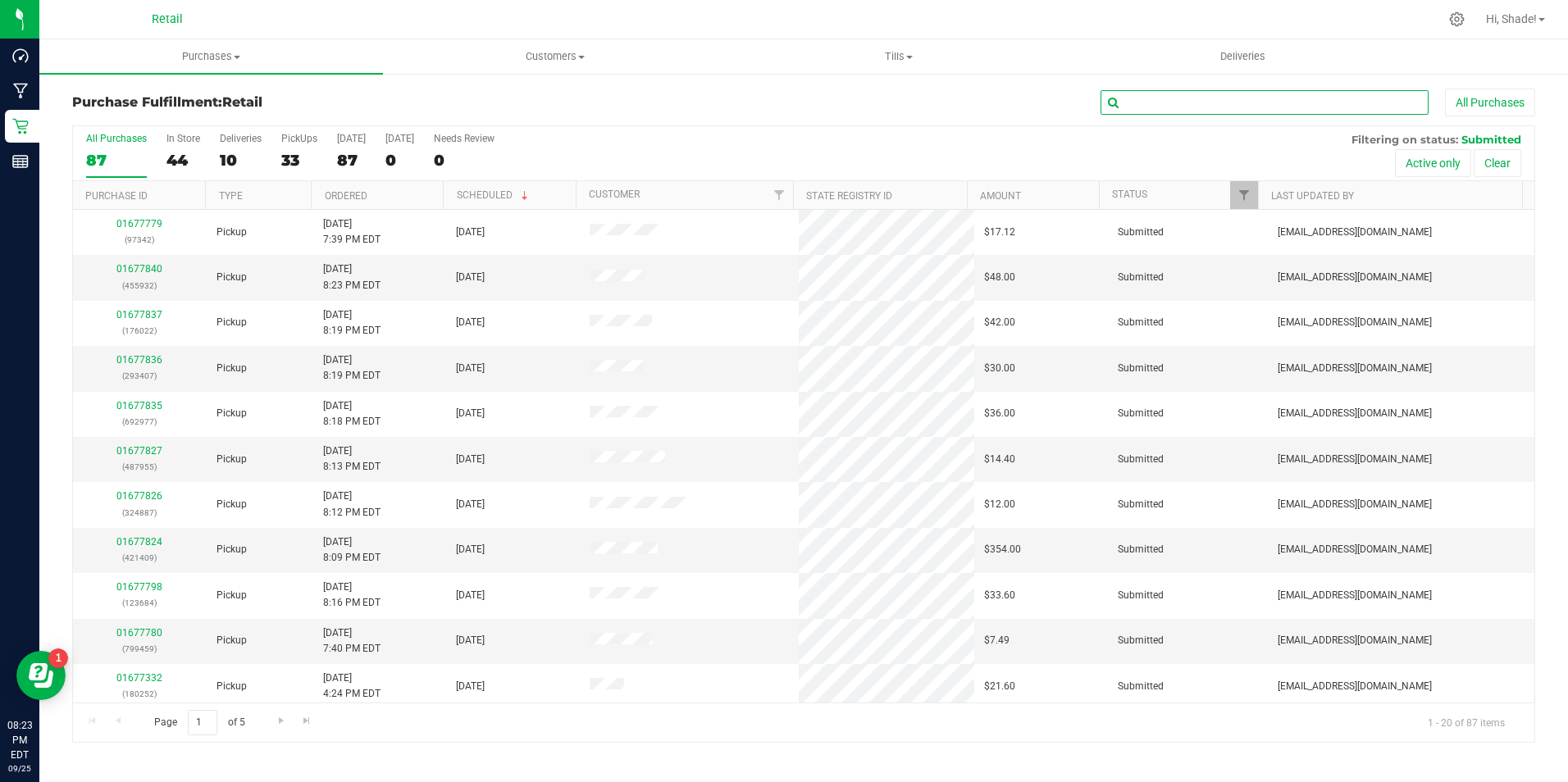
click at [1198, 96] on input "text" at bounding box center [1265, 102] width 328 height 25
type input "gonzal"
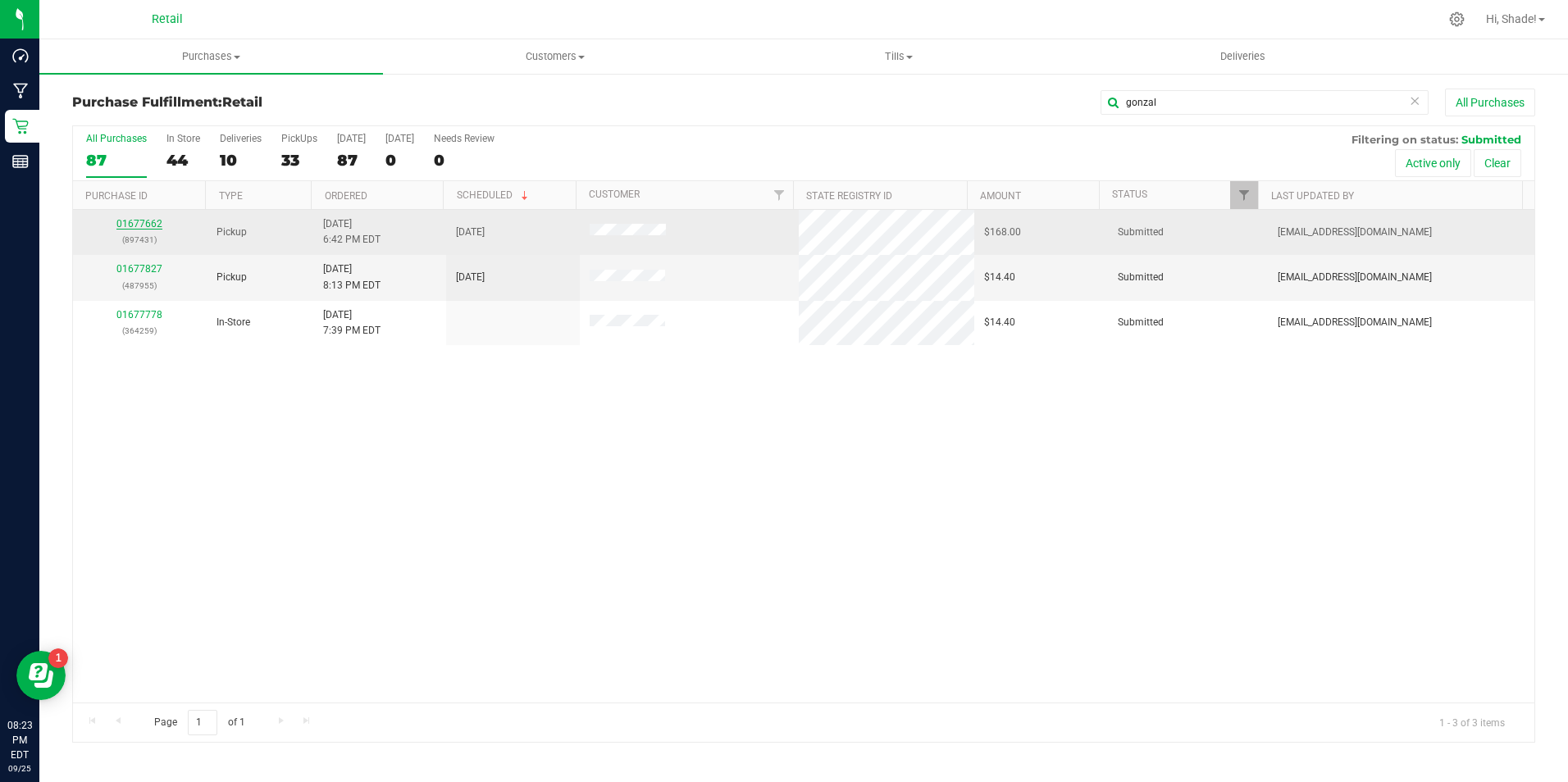
click at [137, 228] on link "01677662" at bounding box center [139, 223] width 46 height 11
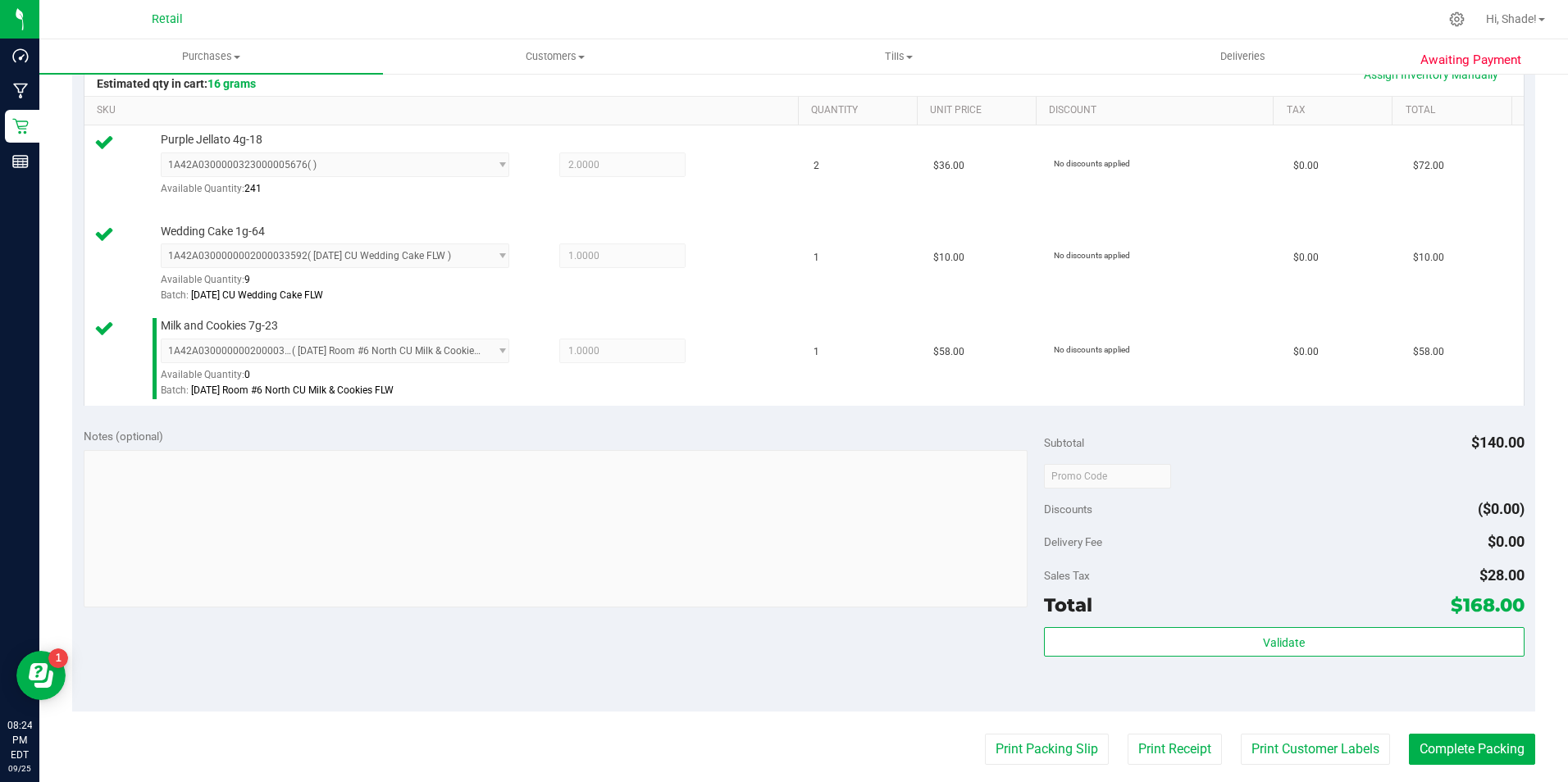
scroll to position [410, 0]
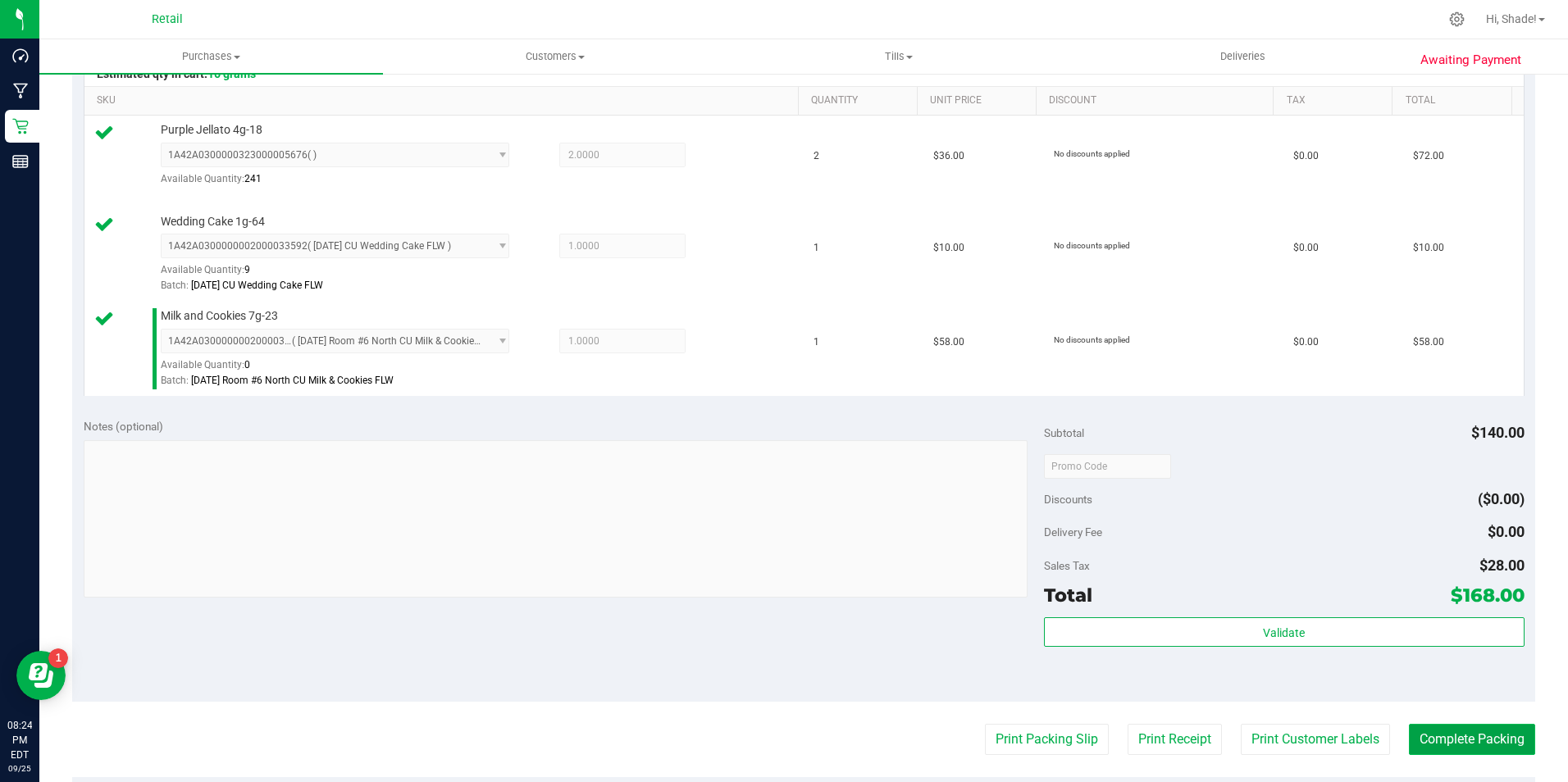
click at [1476, 740] on button "Complete Packing" at bounding box center [1472, 739] width 126 height 31
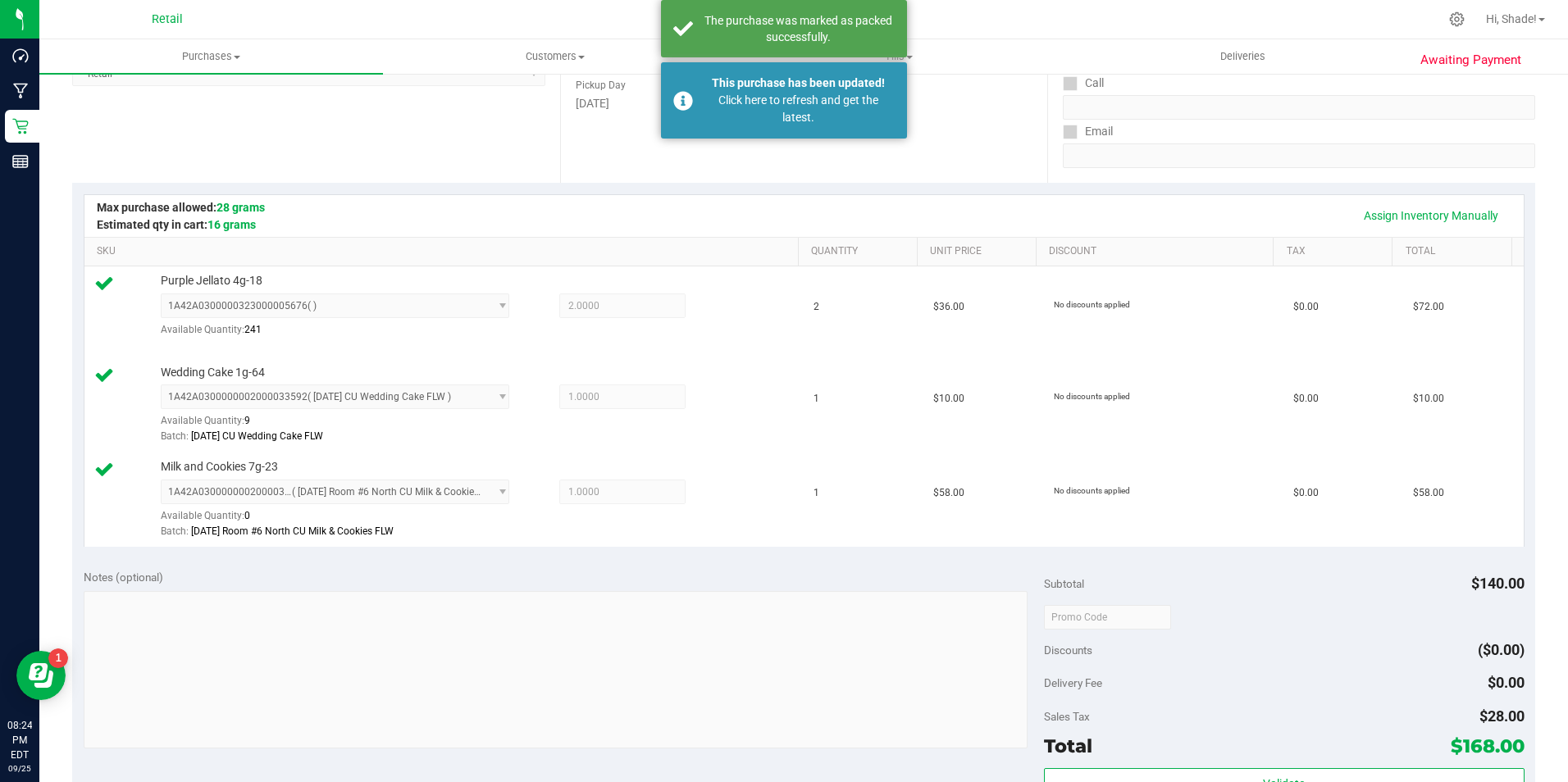
scroll to position [0, 0]
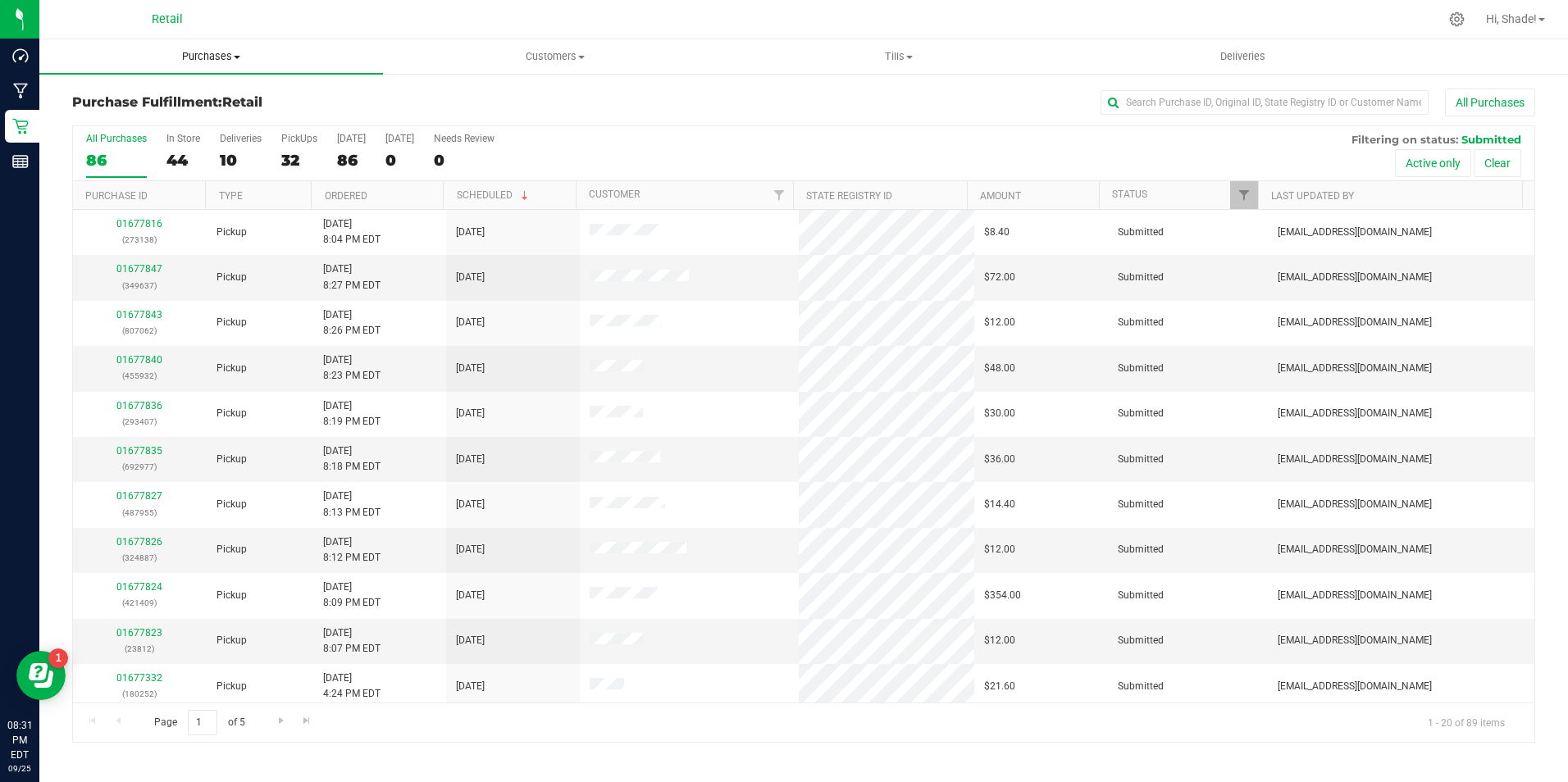
click at [226, 50] on span "Purchases" at bounding box center [212, 56] width 344 height 15
click at [225, 97] on li "Summary of purchases" at bounding box center [212, 99] width 344 height 19
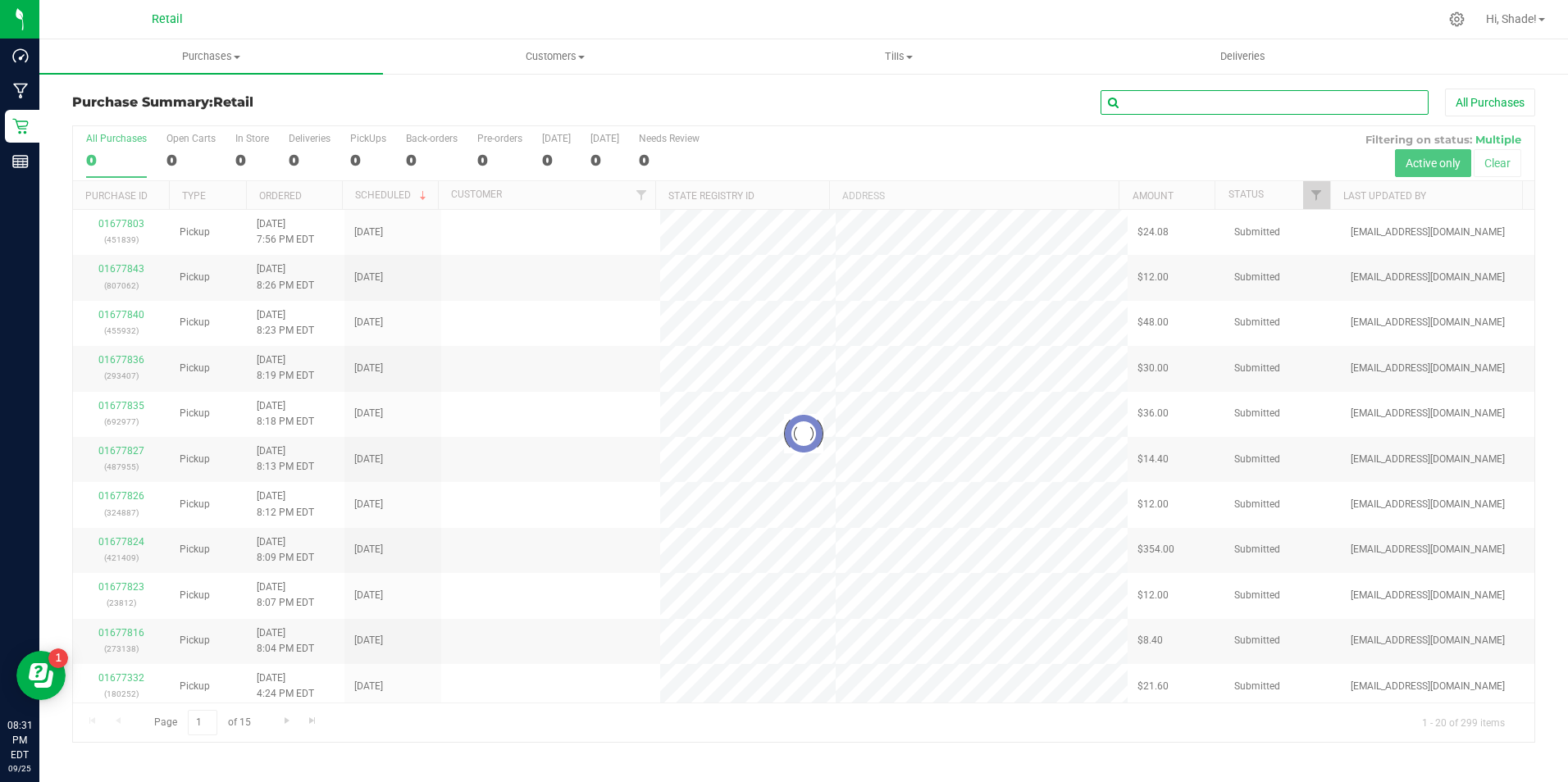
click at [1207, 104] on input "text" at bounding box center [1265, 102] width 328 height 25
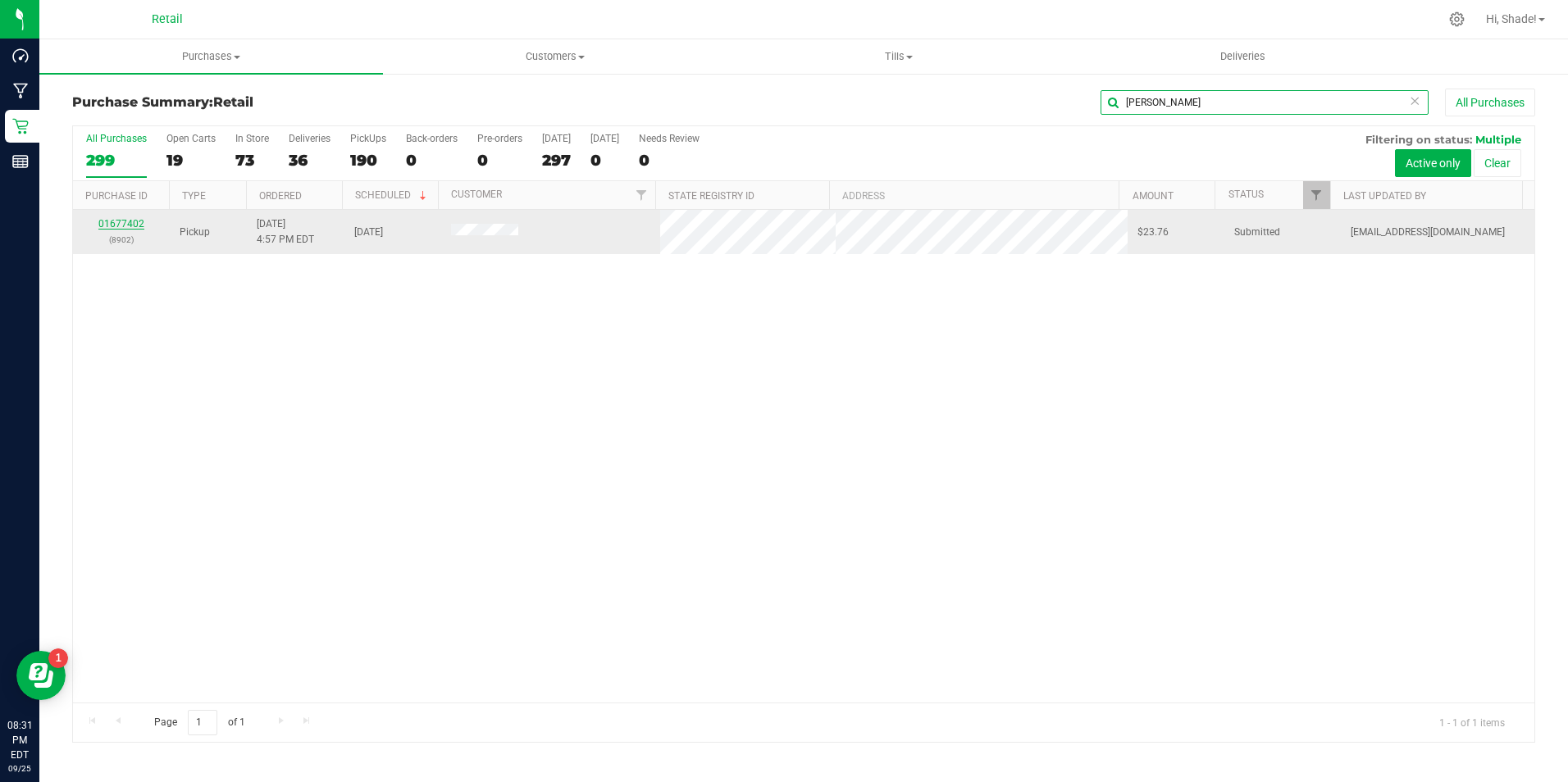
type input "[PERSON_NAME]"
click at [123, 226] on link "01677402" at bounding box center [122, 223] width 46 height 11
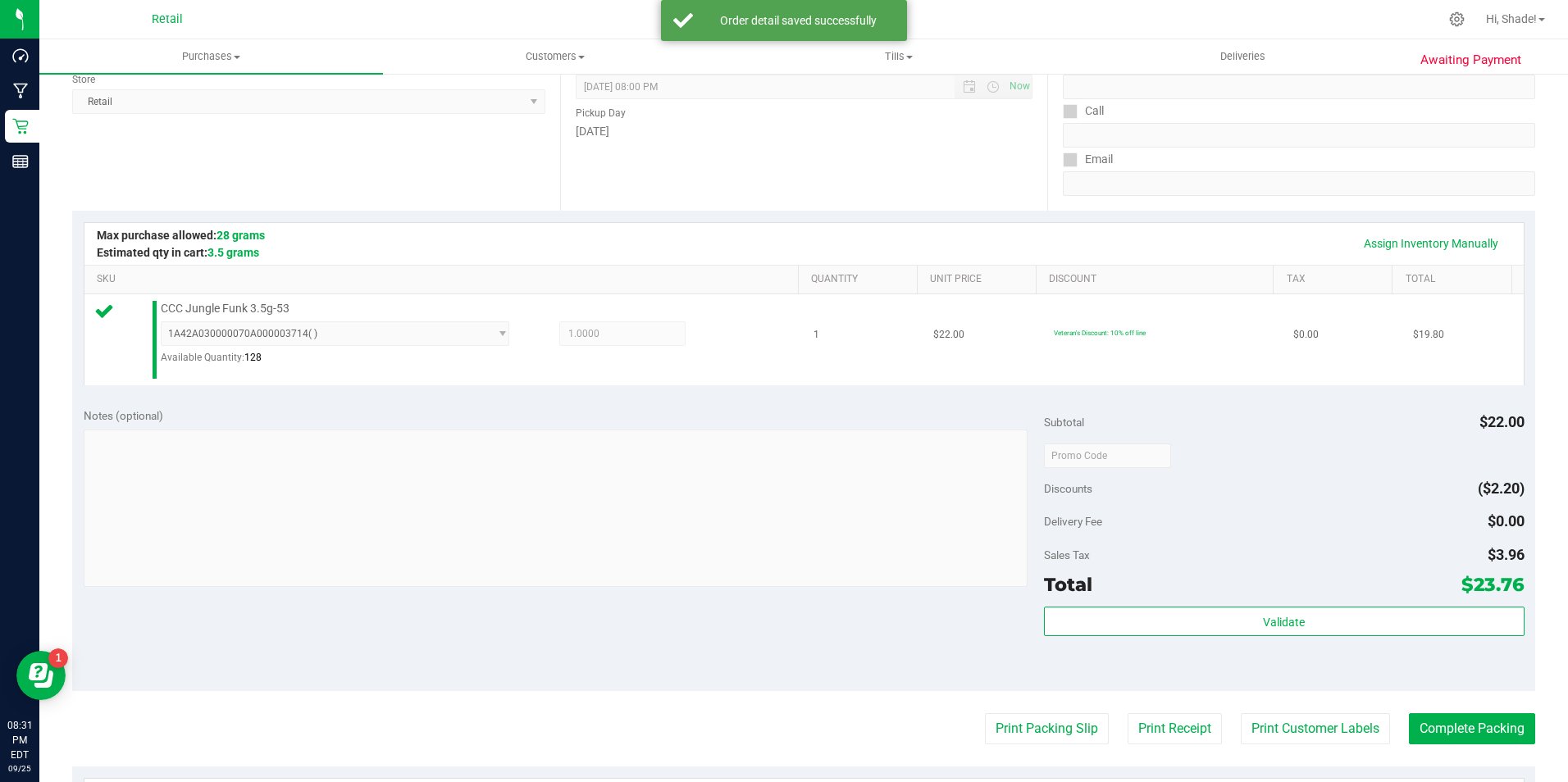
scroll to position [410, 0]
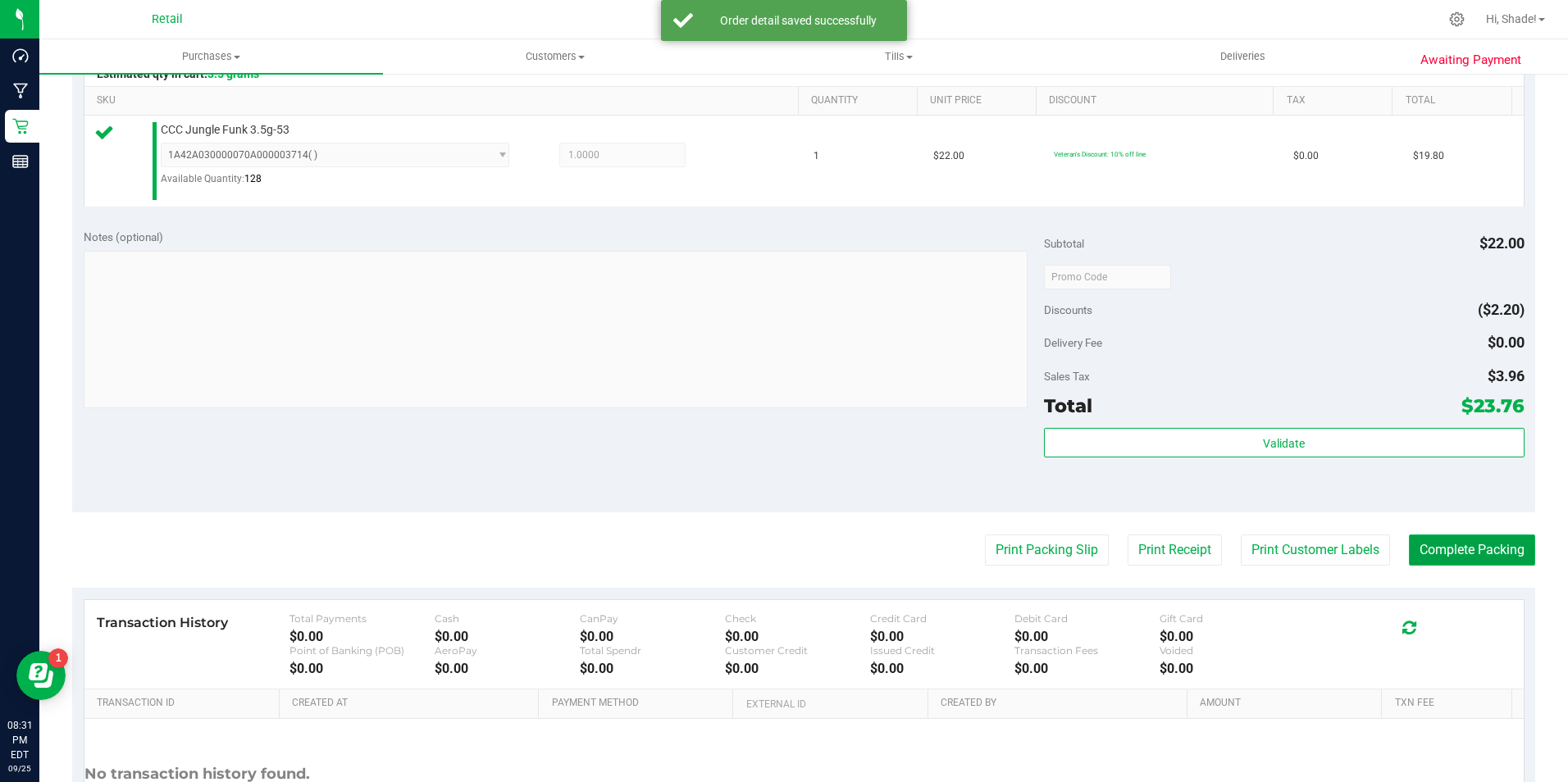
click at [1496, 543] on button "Complete Packing" at bounding box center [1472, 549] width 126 height 31
